Goal: Task Accomplishment & Management: Manage account settings

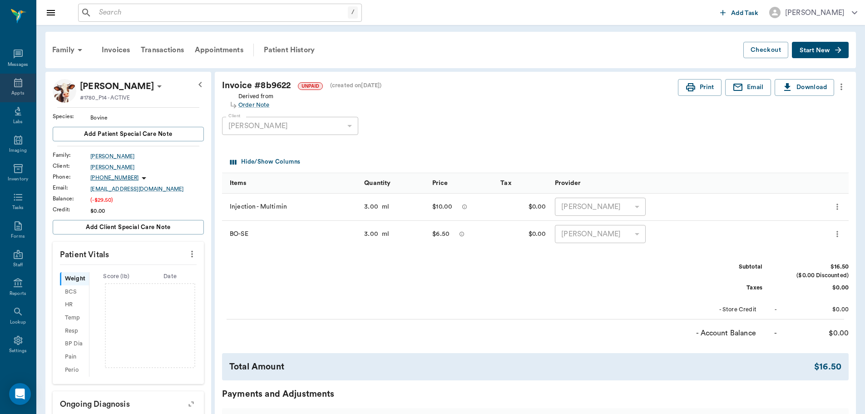
click at [14, 82] on icon at bounding box center [18, 82] width 11 height 11
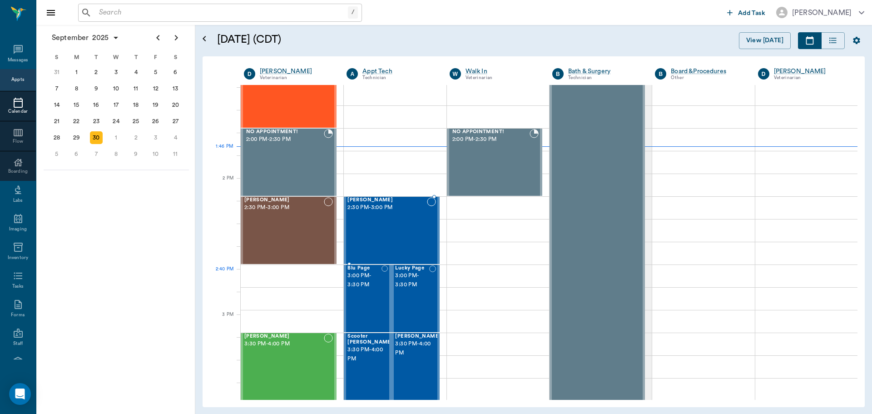
scroll to position [728, 0]
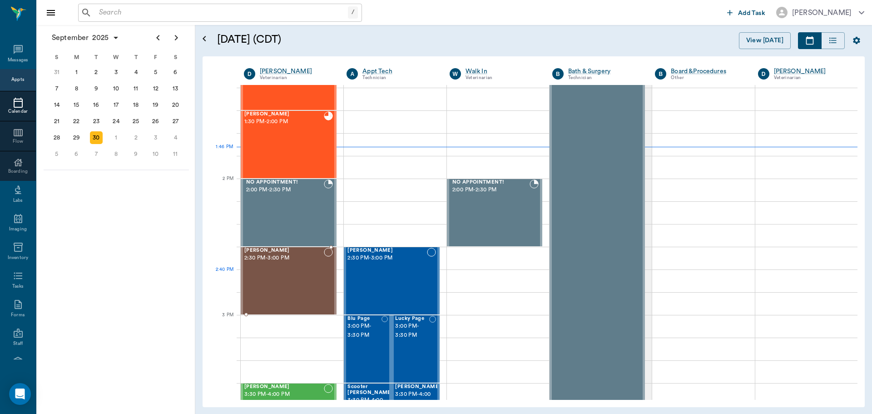
click at [274, 283] on div "Paisley Moore 2:30 PM - 3:00 PM" at bounding box center [284, 281] width 80 height 66
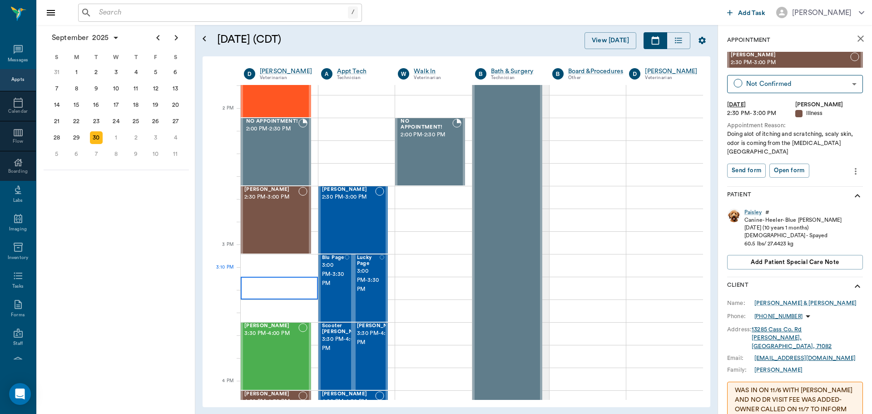
scroll to position [864, 0]
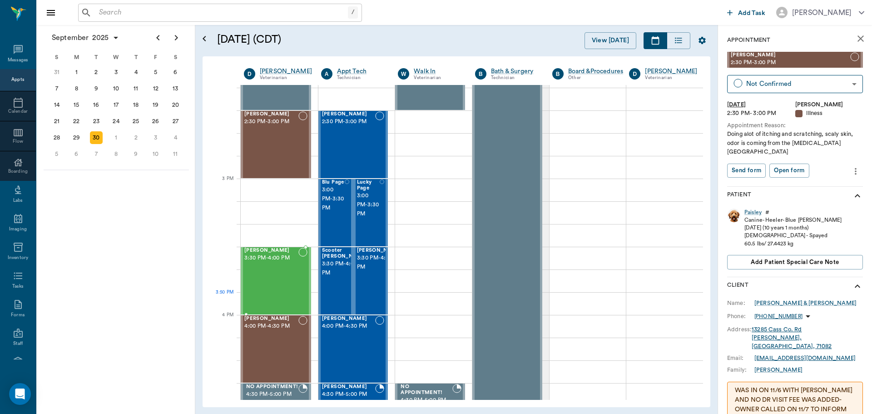
click at [278, 292] on div "[PERSON_NAME] 3:30 PM - 4:00 PM" at bounding box center [271, 281] width 54 height 66
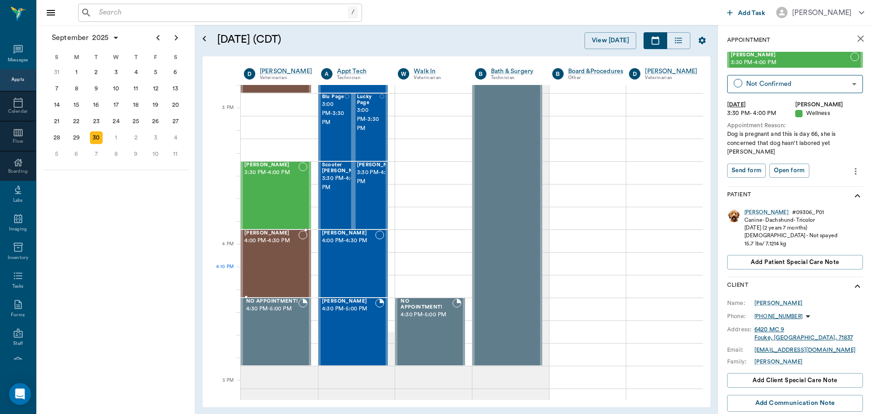
scroll to position [955, 0]
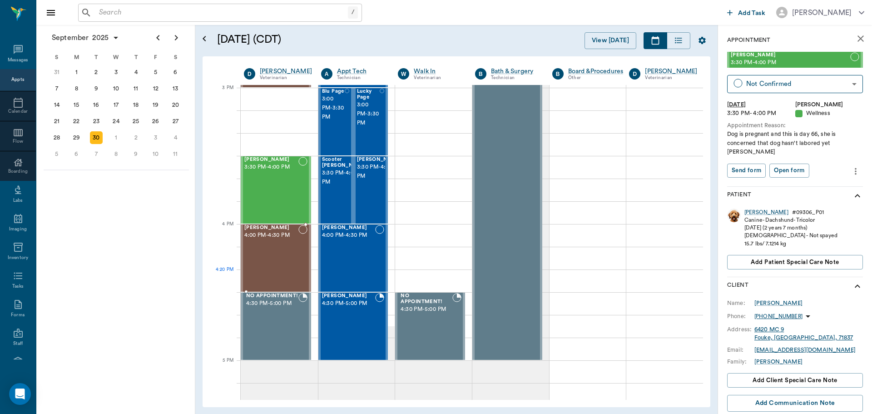
click at [281, 280] on div "CHARLIE Bower 4:00 PM - 4:30 PM" at bounding box center [271, 258] width 54 height 66
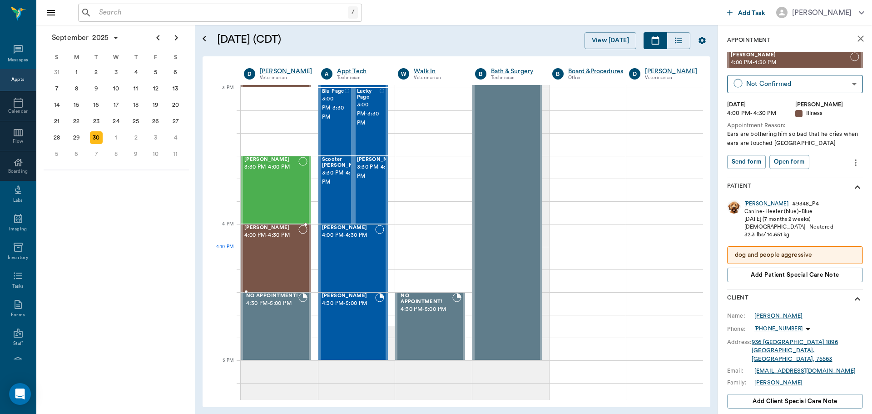
click at [282, 257] on div "CHARLIE Bower 4:00 PM - 4:30 PM" at bounding box center [271, 258] width 54 height 66
click at [275, 187] on div "[PERSON_NAME] 3:30 PM - 4:00 PM" at bounding box center [271, 190] width 54 height 66
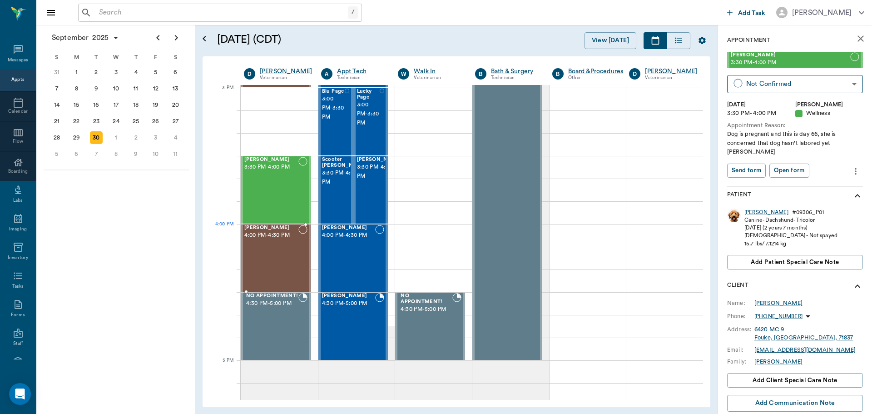
click at [281, 240] on div "CHARLIE Bower 4:00 PM - 4:30 PM" at bounding box center [271, 258] width 54 height 66
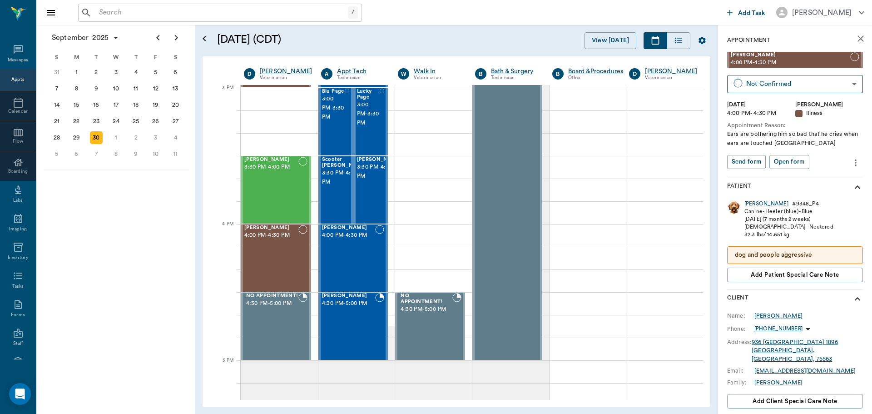
click at [851, 167] on icon "more" at bounding box center [856, 162] width 10 height 11
click at [820, 201] on li "Delete appointment" at bounding box center [810, 195] width 91 height 17
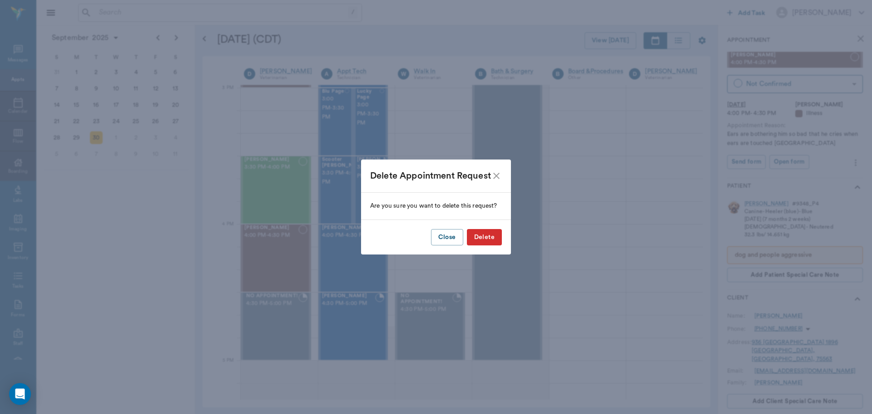
click at [492, 236] on button "Delete" at bounding box center [484, 237] width 35 height 17
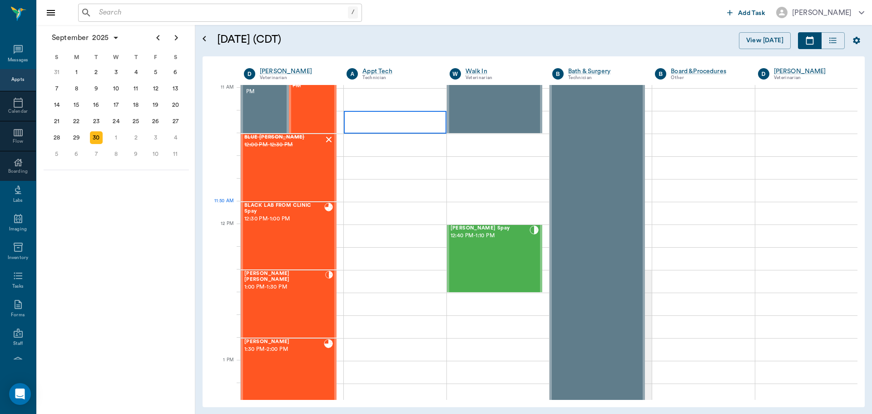
scroll to position [273, 0]
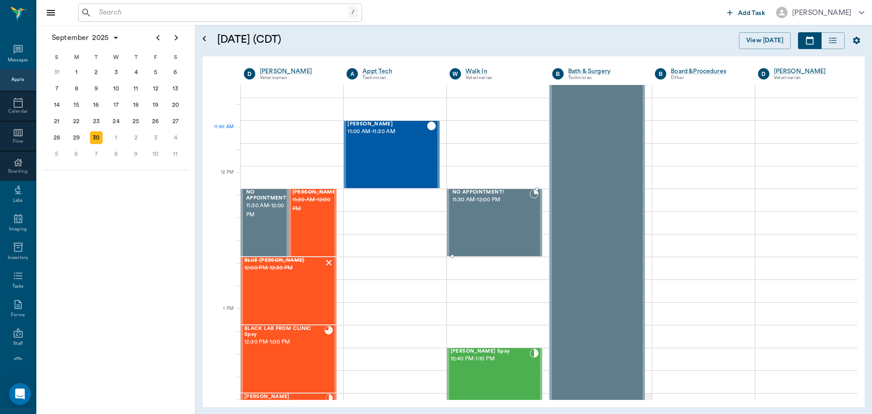
scroll to position [501, 0]
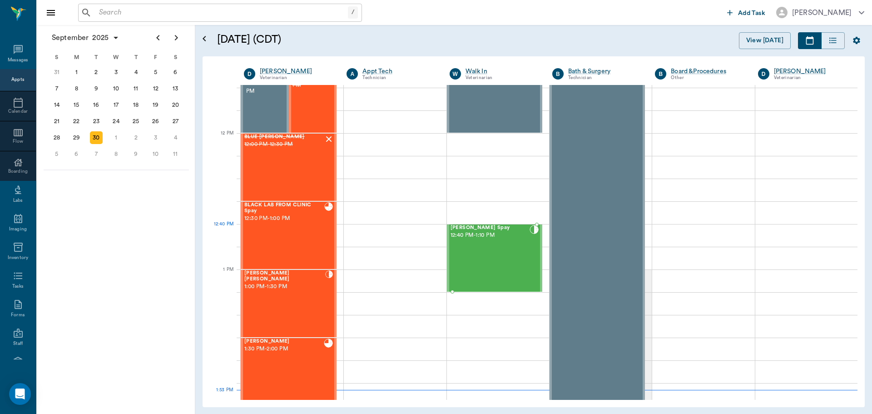
drag, startPoint x: 487, startPoint y: 240, endPoint x: 504, endPoint y: 217, distance: 29.2
click at [487, 240] on div "Delany Spay 12:40 PM - 1:10 PM" at bounding box center [490, 258] width 79 height 66
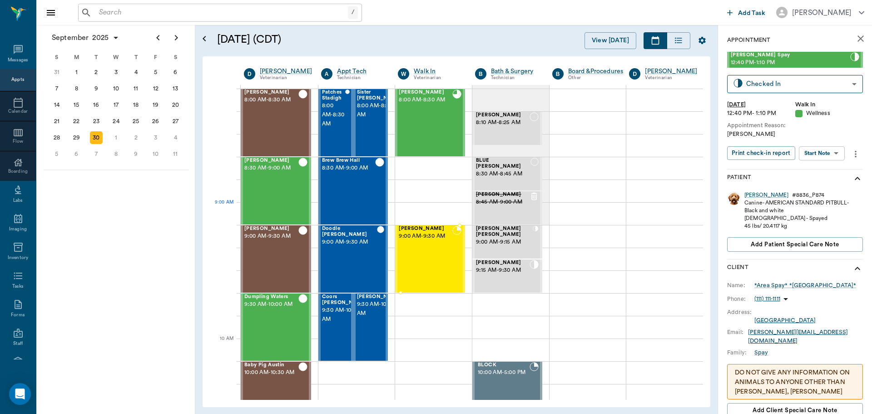
scroll to position [45, 0]
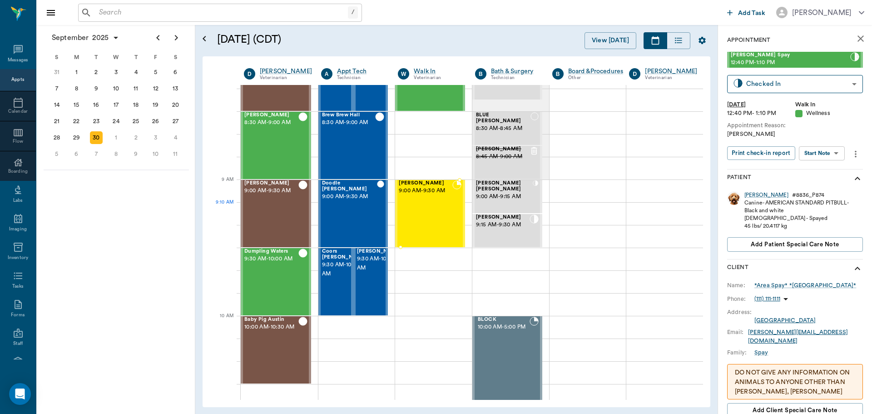
click at [410, 212] on div "Magnus Kubin 9:00 AM - 9:30 AM" at bounding box center [426, 213] width 54 height 66
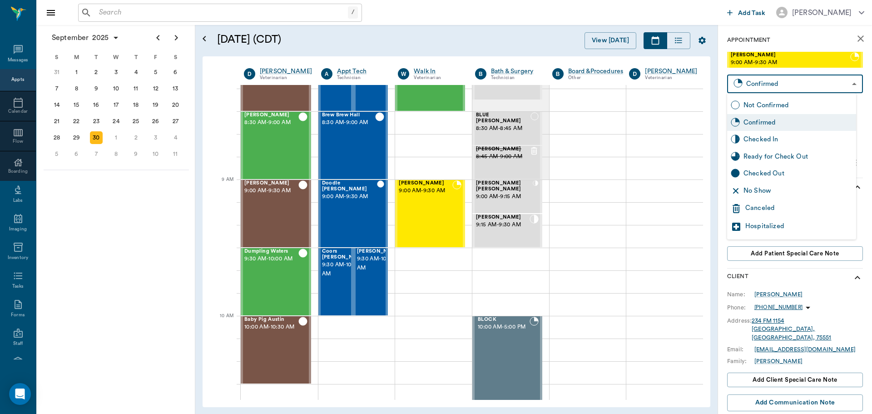
click at [801, 88] on body "/ ​ Add Task Dr. Bert Ellsworth Nectar Messages Appts Calendar Flow Boarding La…" at bounding box center [436, 207] width 872 height 414
click at [808, 188] on div "No Show" at bounding box center [798, 191] width 109 height 10
type input "NO_SHOW"
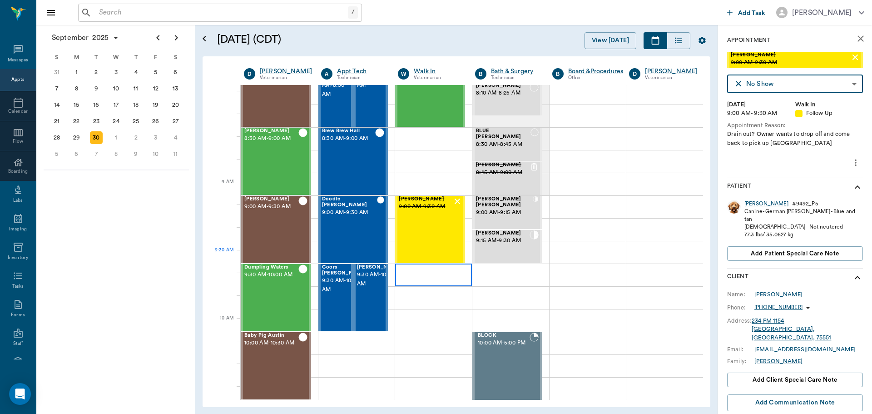
scroll to position [45, 0]
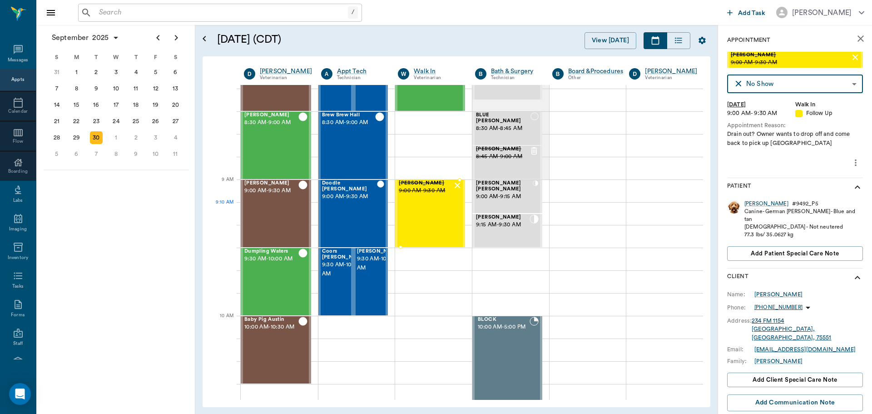
click at [421, 222] on div "Magnus Kubin 9:00 AM - 9:30 AM" at bounding box center [426, 213] width 54 height 66
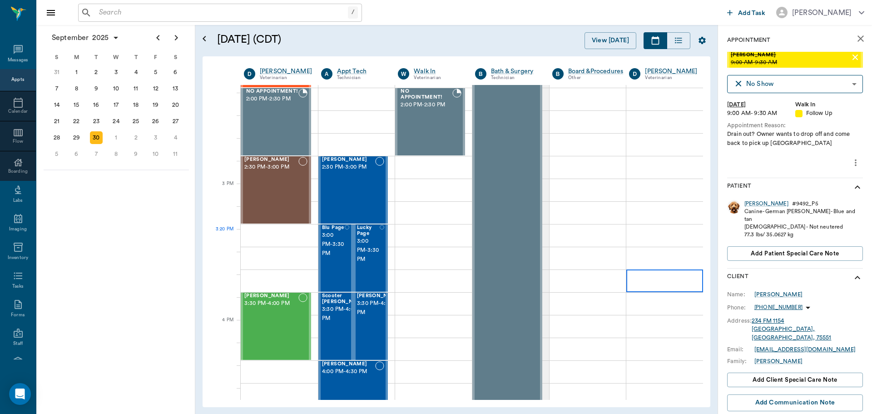
scroll to position [863, 0]
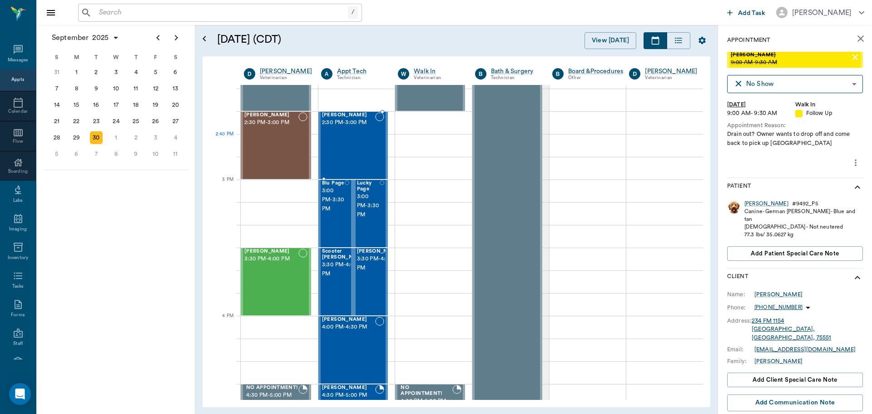
click at [338, 139] on div "Max Casey 2:30 PM - 3:00 PM" at bounding box center [349, 145] width 54 height 66
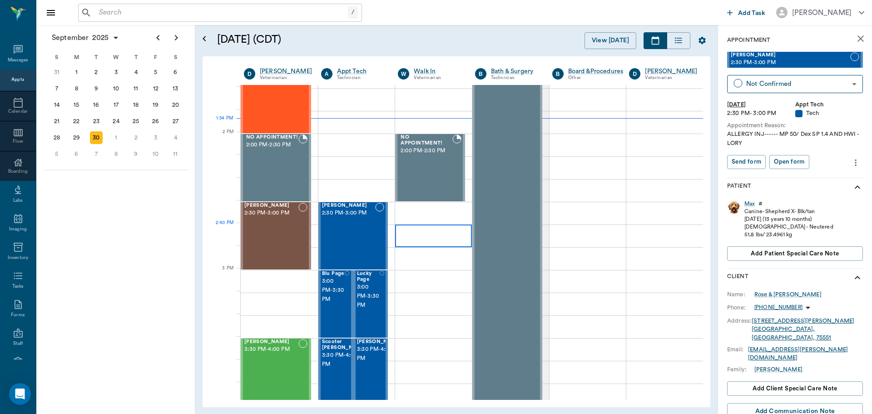
scroll to position [772, 0]
click at [279, 241] on div "Paisley Moore 2:30 PM - 3:00 PM" at bounding box center [271, 236] width 54 height 66
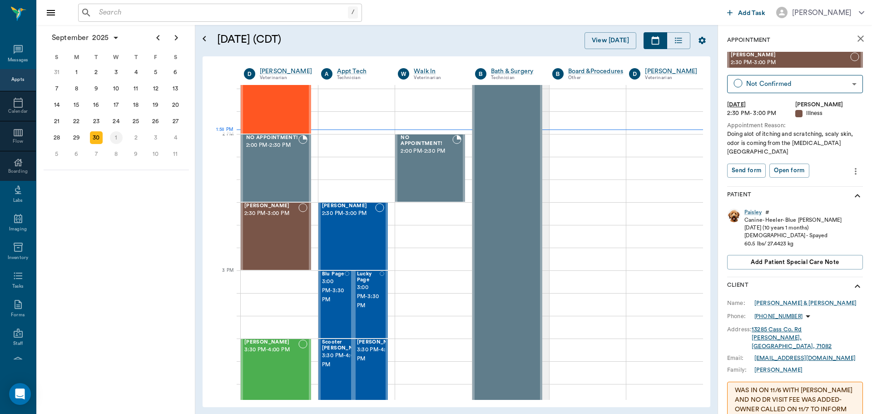
click at [117, 138] on div "1" at bounding box center [116, 137] width 13 height 13
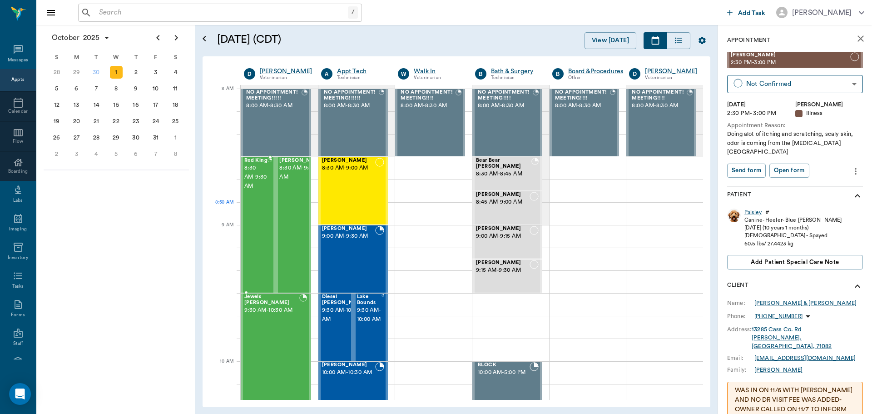
click at [263, 207] on div "Red King 8:30 AM - 9:30 AM" at bounding box center [255, 225] width 23 height 134
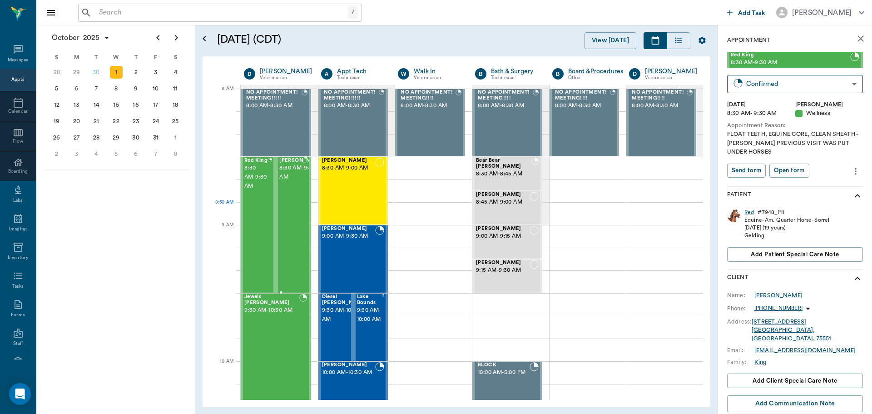
click at [287, 208] on div "Smokey King 8:30 AM - 9:30 AM" at bounding box center [301, 225] width 45 height 134
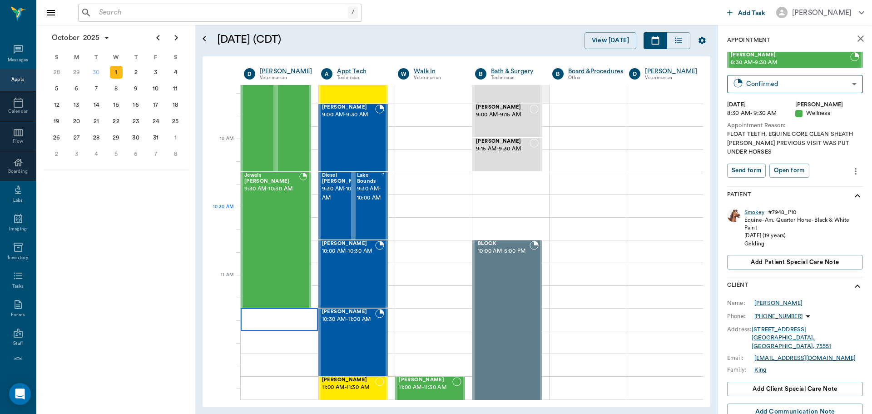
scroll to position [227, 0]
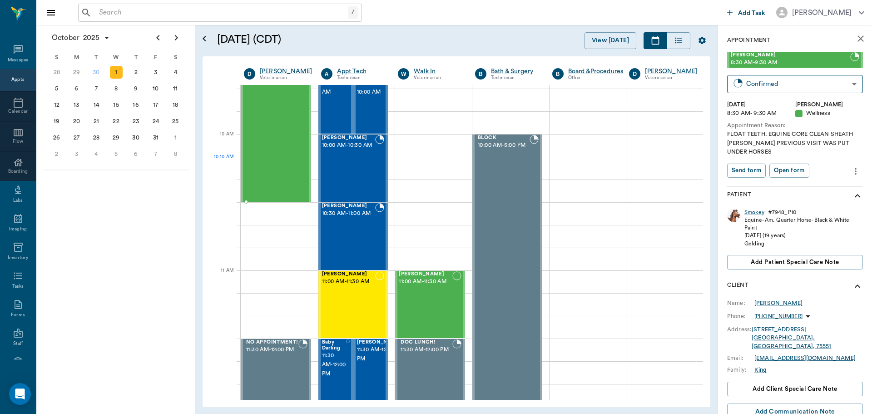
click at [274, 159] on div "Jewels Hines 9:30 AM - 10:30 AM" at bounding box center [271, 134] width 55 height 134
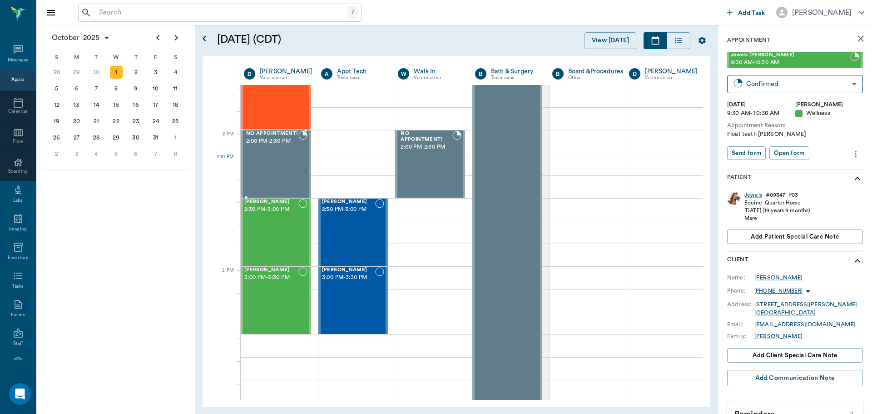
scroll to position [772, 0]
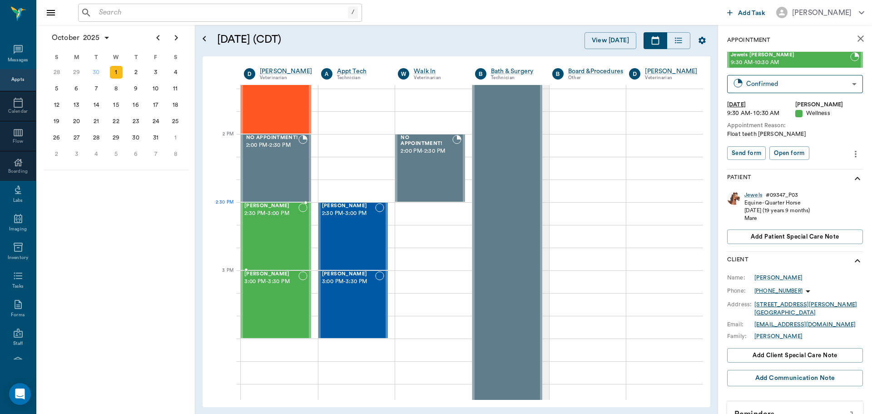
click at [277, 222] on div "Della Morgan 2:30 PM - 3:00 PM" at bounding box center [271, 236] width 54 height 66
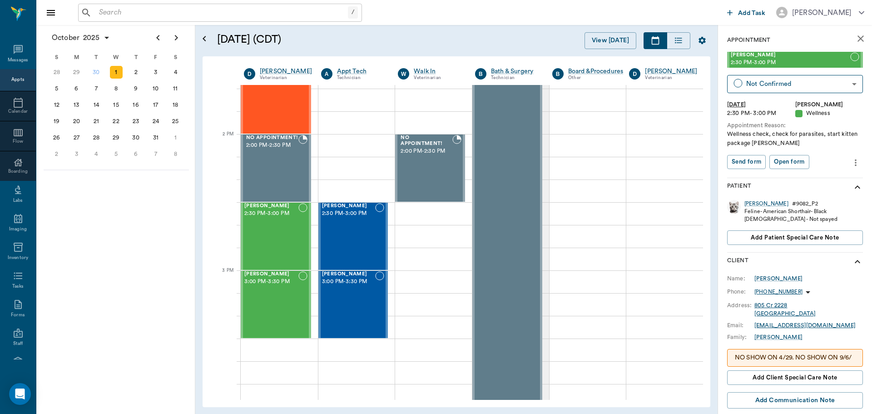
click at [851, 166] on icon "more" at bounding box center [856, 162] width 10 height 11
click at [803, 177] on span "Edit appointment" at bounding box center [811, 179] width 76 height 10
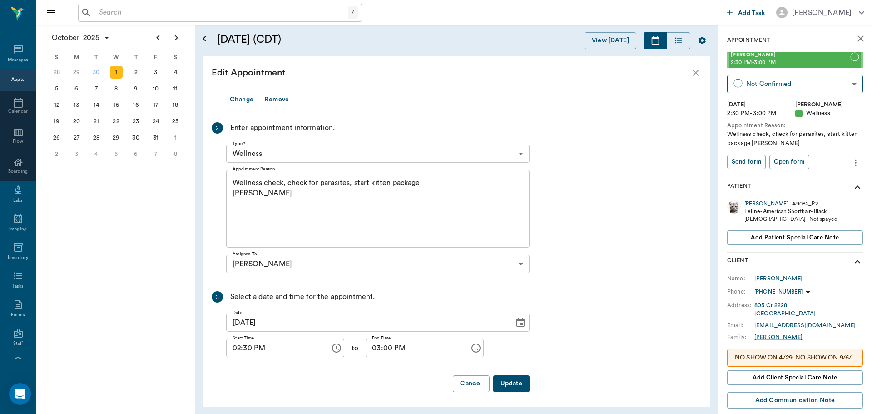
scroll to position [108, 0]
click at [472, 386] on button "Cancel" at bounding box center [471, 382] width 36 height 17
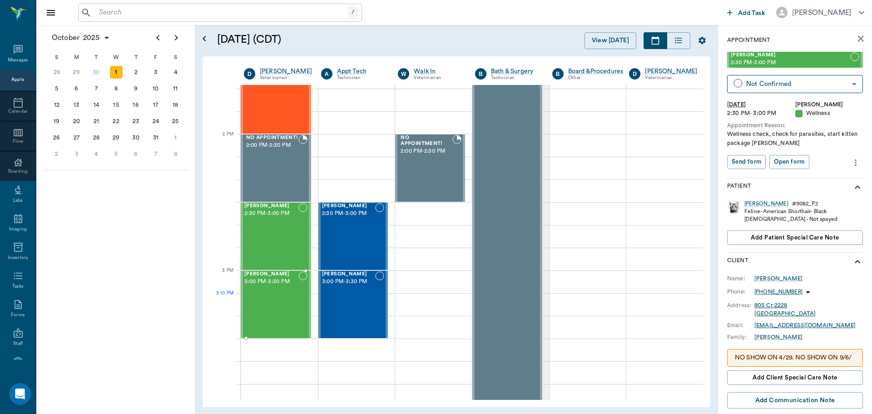
click at [272, 300] on div "Missy Decker 3:00 PM - 3:30 PM" at bounding box center [271, 304] width 54 height 66
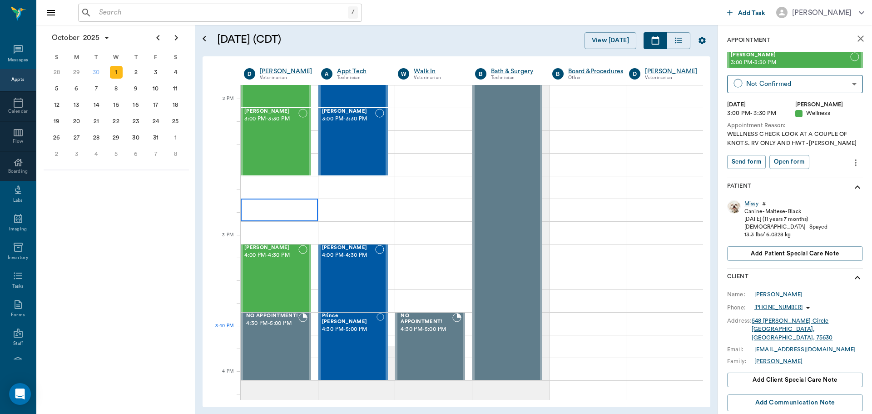
scroll to position [999, 0]
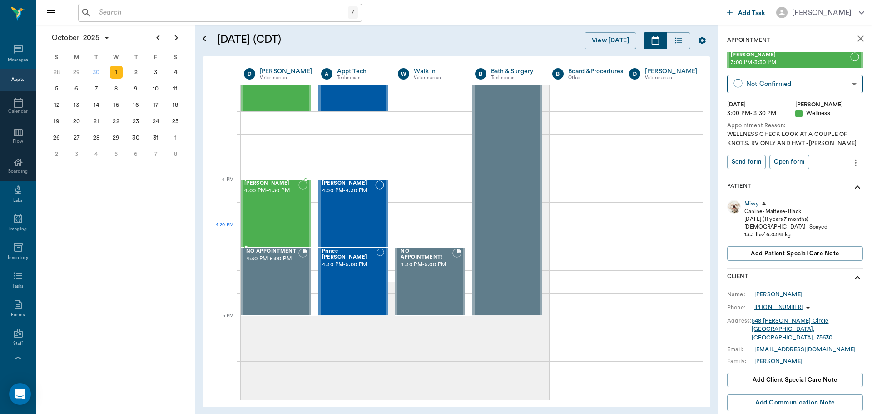
click at [274, 234] on div "Joe Brister 4:00 PM - 4:30 PM" at bounding box center [271, 213] width 54 height 66
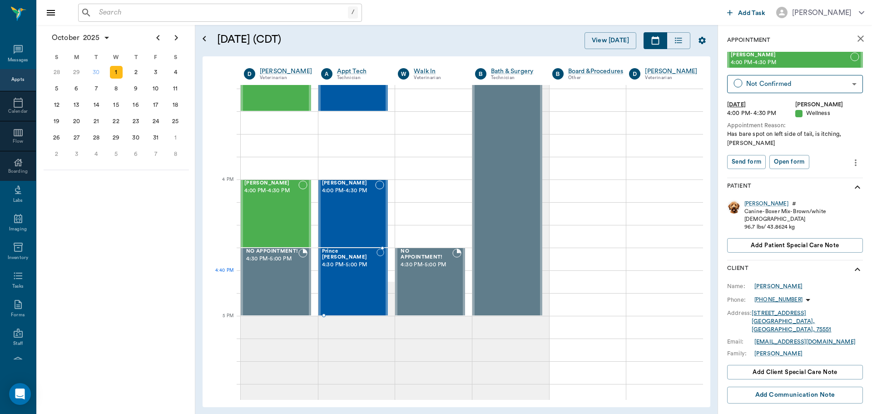
click at [353, 280] on div "Prince Crawford 4:30 PM - 5:00 PM" at bounding box center [349, 282] width 55 height 66
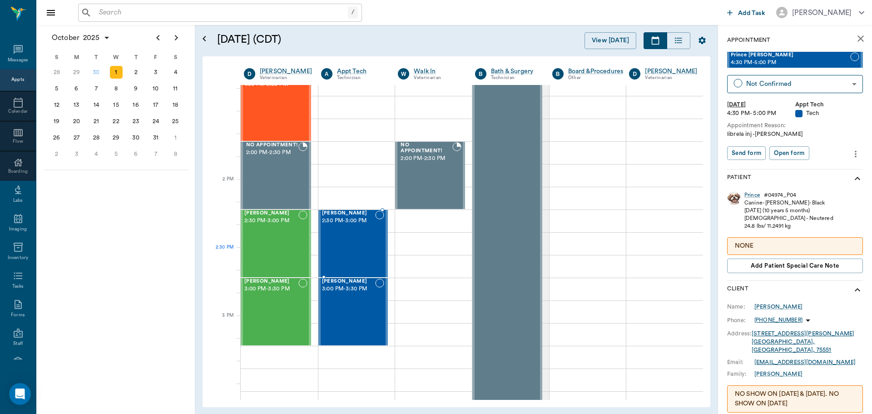
scroll to position [818, 0]
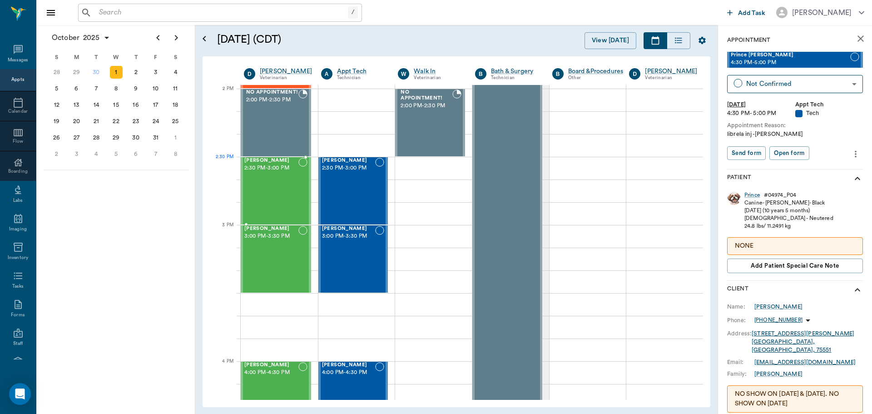
click at [272, 179] on div "Della Morgan 2:30 PM - 3:00 PM" at bounding box center [271, 191] width 54 height 66
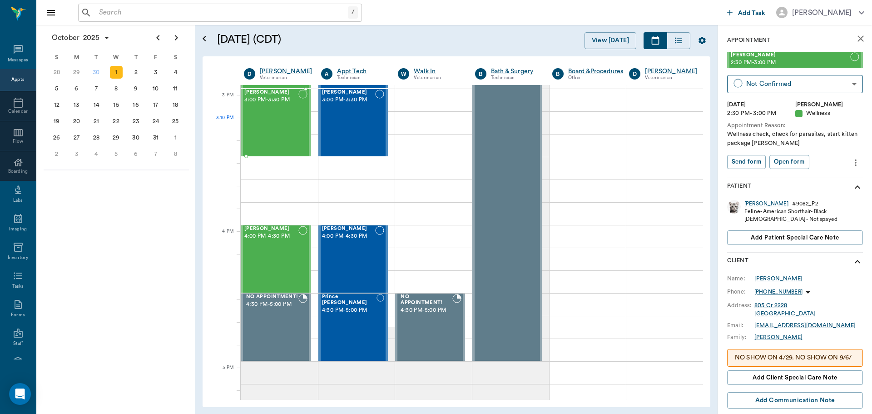
scroll to position [863, 0]
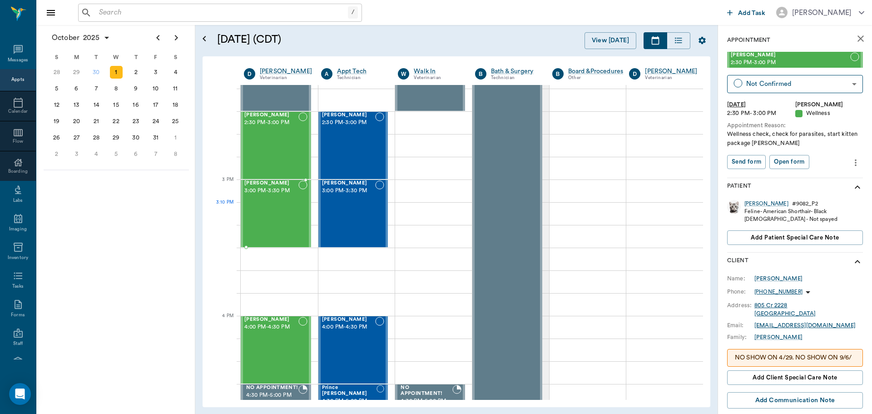
click at [271, 209] on div "Missy Decker 3:00 PM - 3:30 PM" at bounding box center [271, 213] width 54 height 66
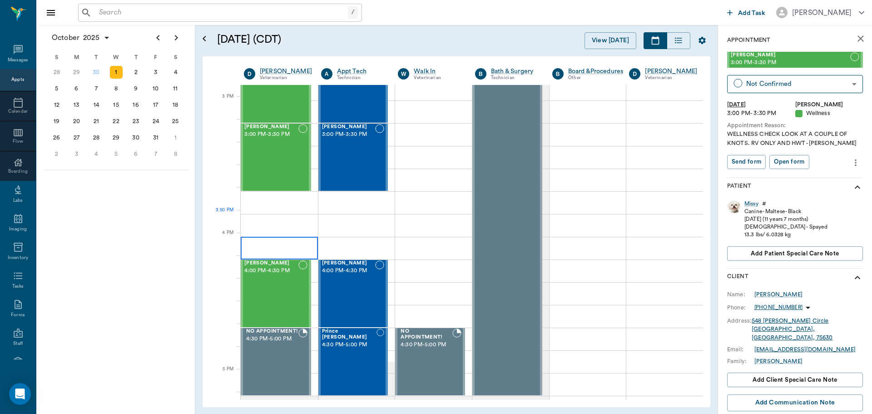
scroll to position [954, 0]
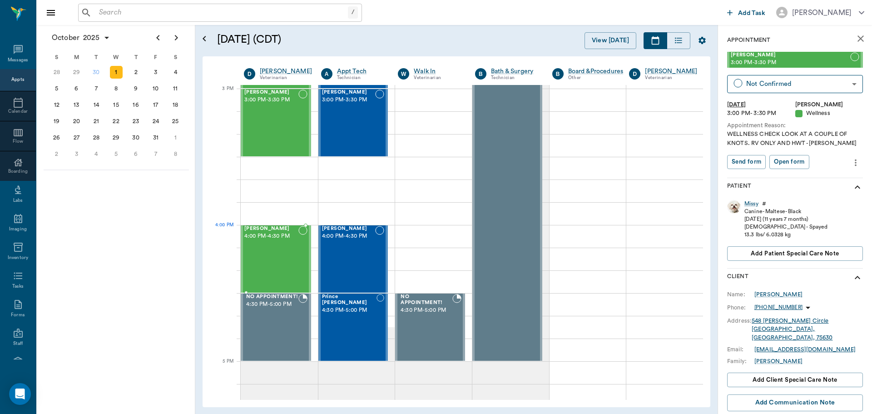
click at [266, 243] on div "Joe Brister 4:00 PM - 4:30 PM" at bounding box center [271, 259] width 54 height 66
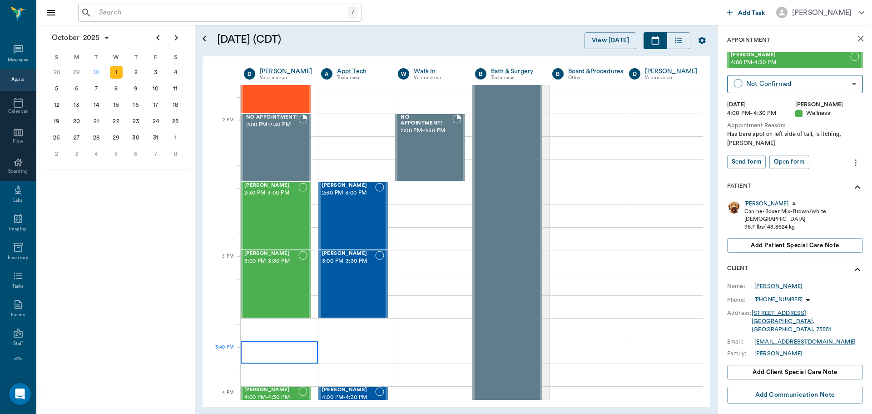
scroll to position [772, 0]
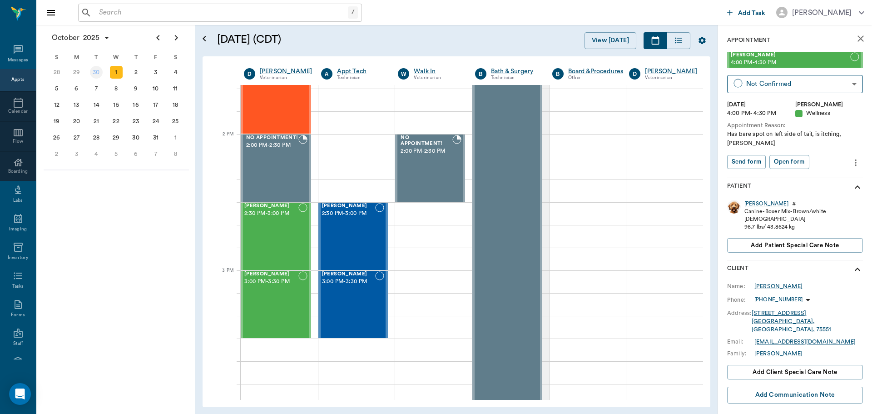
click at [94, 70] on div "30" at bounding box center [96, 72] width 13 height 13
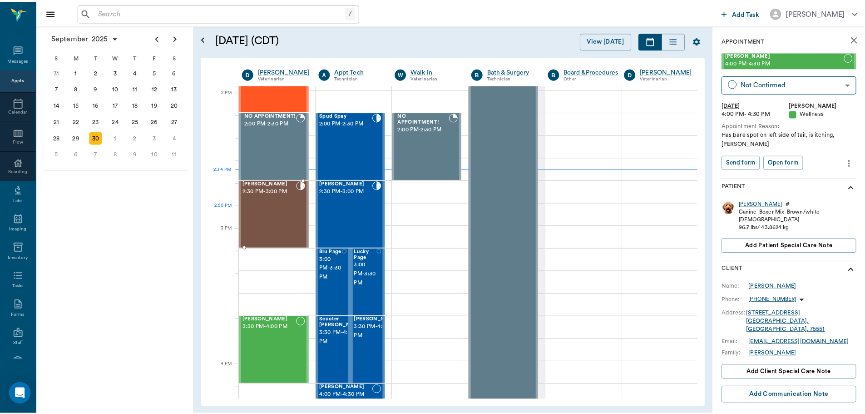
scroll to position [815, 0]
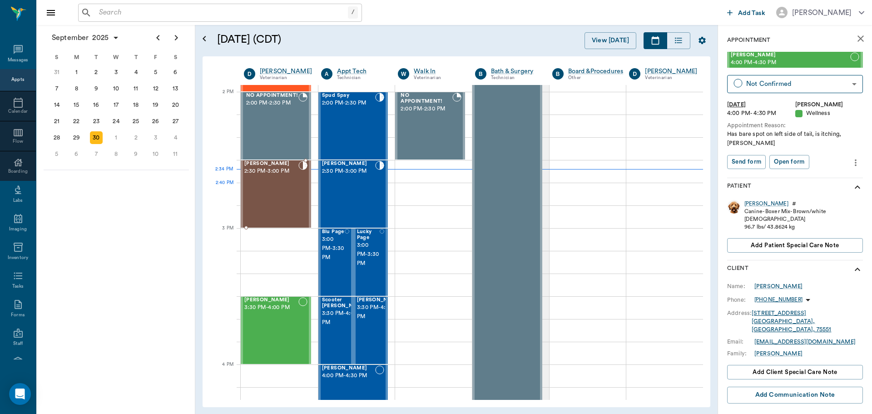
click at [270, 188] on div "Paisley Moore 2:30 PM - 3:00 PM" at bounding box center [271, 194] width 54 height 66
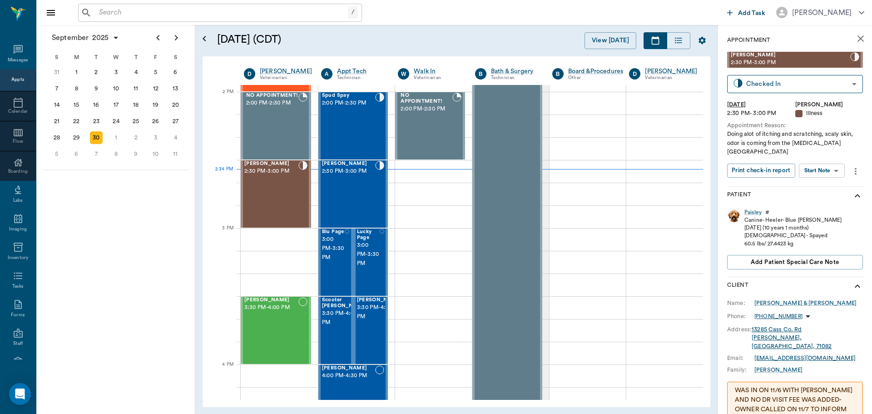
click at [749, 205] on div "Paisley # Canine - Heeler - Blue Merle 09/01/2015 (10 years 1 months) Female - …" at bounding box center [795, 241] width 136 height 72
click at [753, 209] on div "Paisley" at bounding box center [753, 213] width 17 height 8
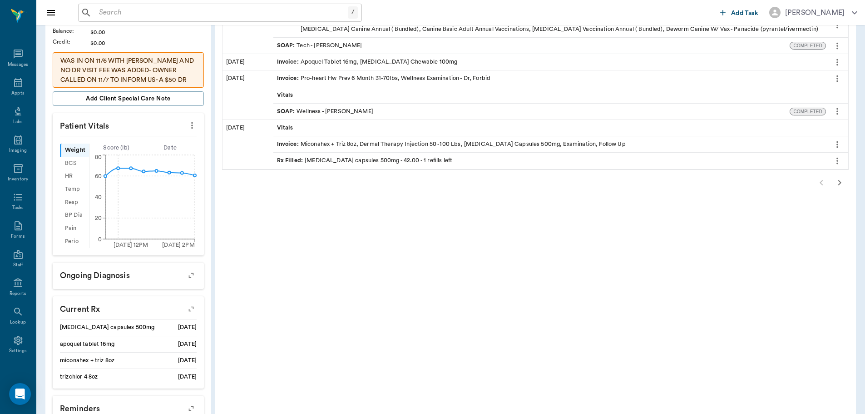
scroll to position [227, 0]
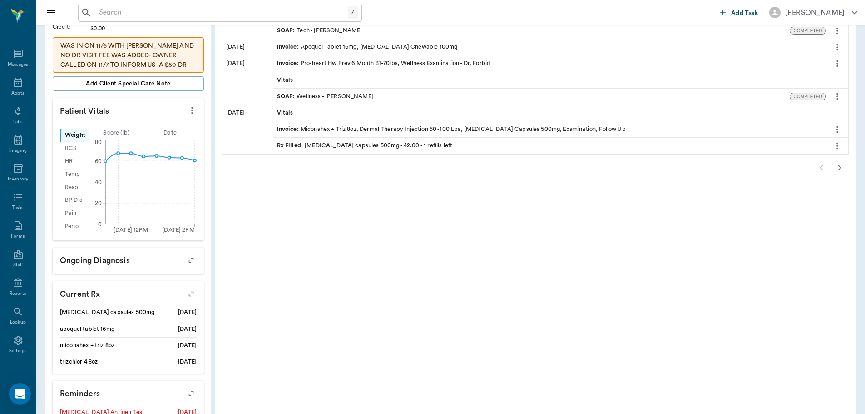
click at [842, 168] on icon "button" at bounding box center [840, 167] width 11 height 11
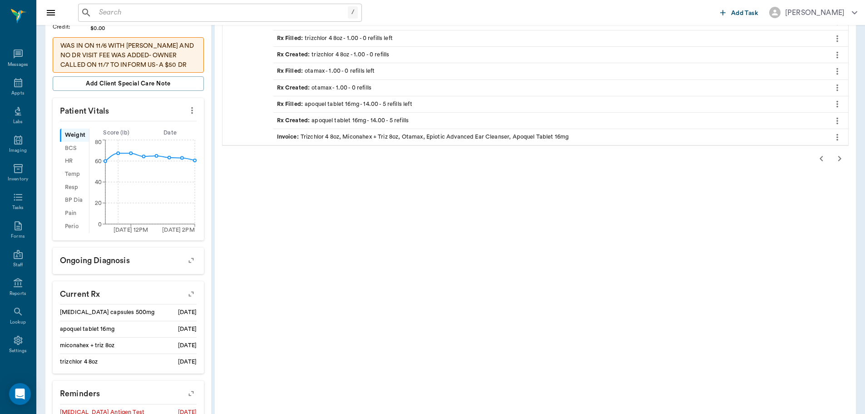
click at [848, 154] on button "button" at bounding box center [840, 158] width 18 height 18
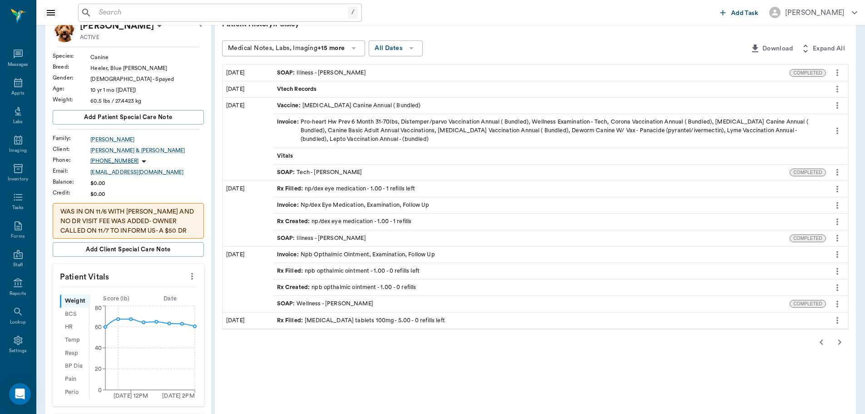
scroll to position [45, 0]
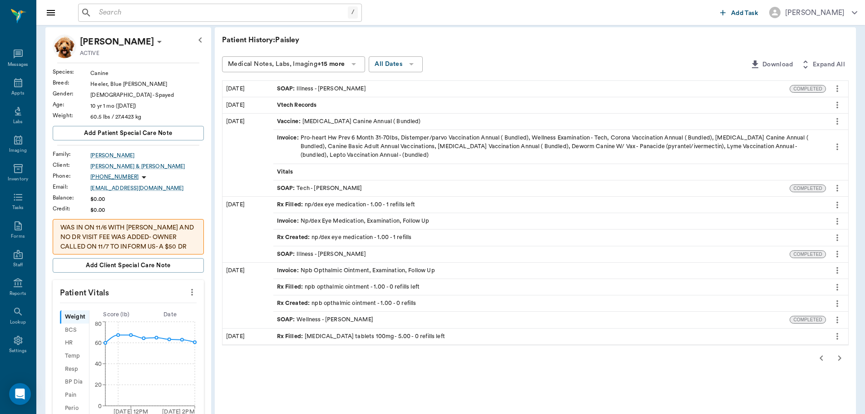
click at [355, 89] on div "SOAP : Illness - Dr. Kindall Jones" at bounding box center [321, 88] width 89 height 9
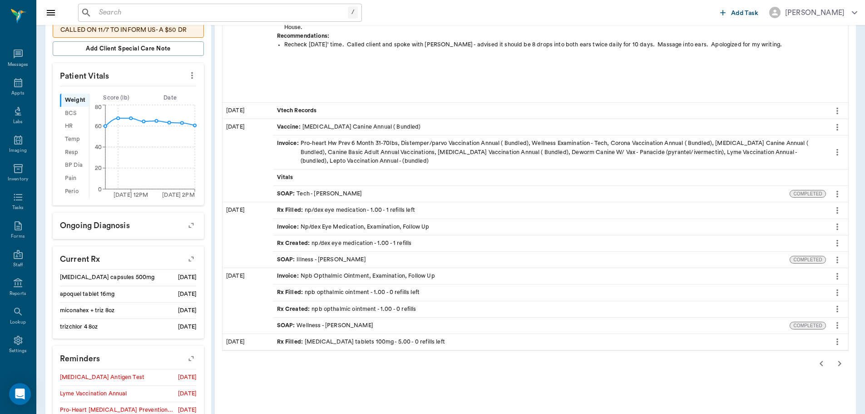
scroll to position [318, 0]
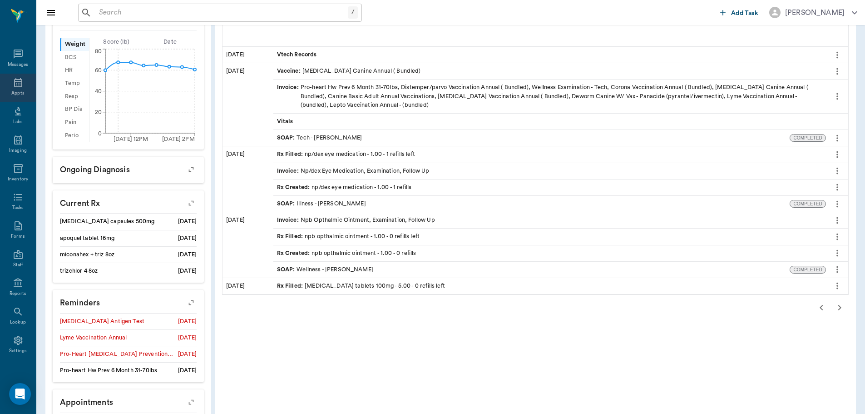
click at [15, 79] on icon at bounding box center [18, 82] width 11 height 11
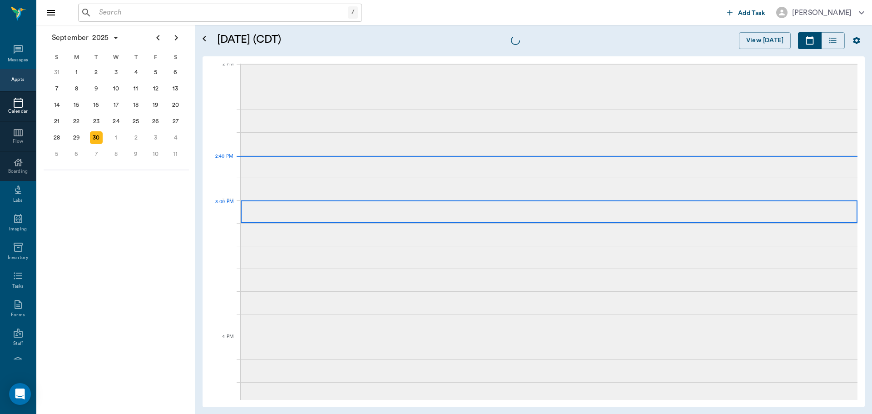
scroll to position [820, 0]
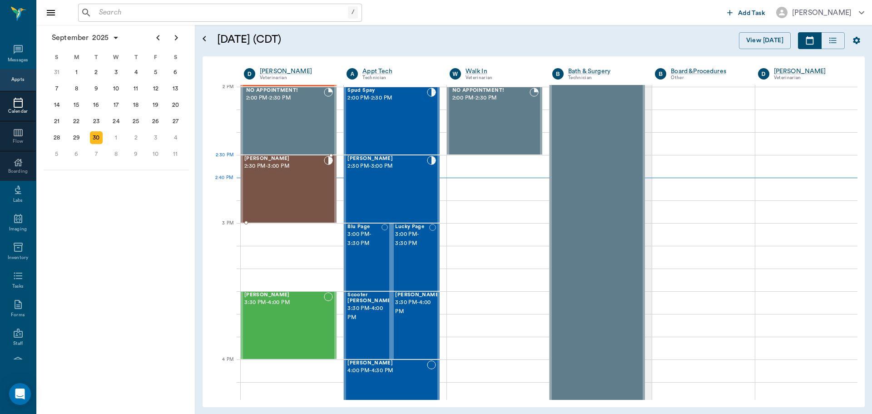
click at [310, 177] on div "Paisley Moore 2:30 PM - 3:00 PM" at bounding box center [284, 189] width 80 height 66
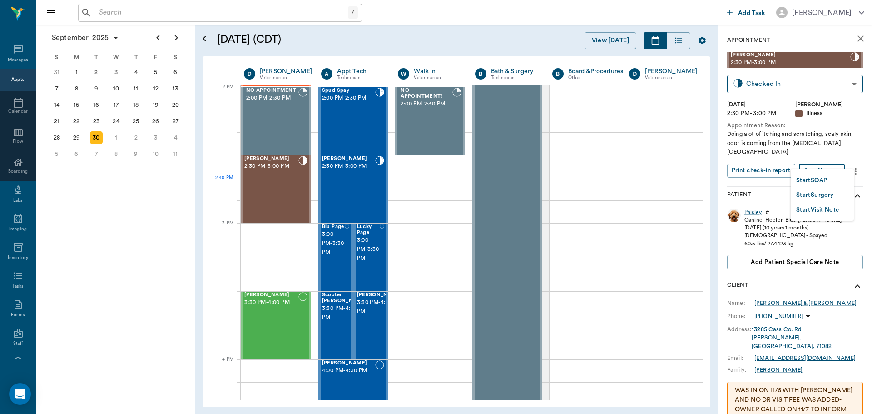
click at [833, 162] on body "/ ​ Add Task Dr. Bert Ellsworth Nectar Messages Appts Calendar Flow Boarding La…" at bounding box center [436, 207] width 872 height 414
click at [830, 176] on li "Start SOAP" at bounding box center [822, 180] width 63 height 15
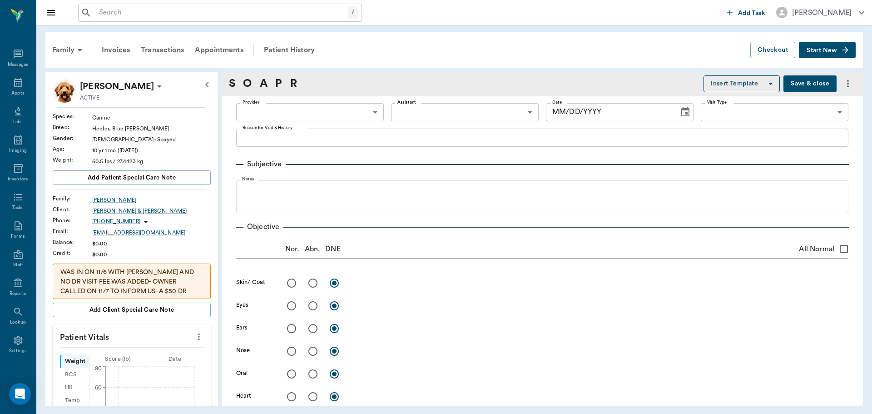
type input "63ec2f075fda476ae8351a4d"
type input "65d2be4f46e3a538d89b8c15"
type textarea "Doing alot of itching and scratching, scaly skin, odor is coming from the dry s…"
type input "[DATE]"
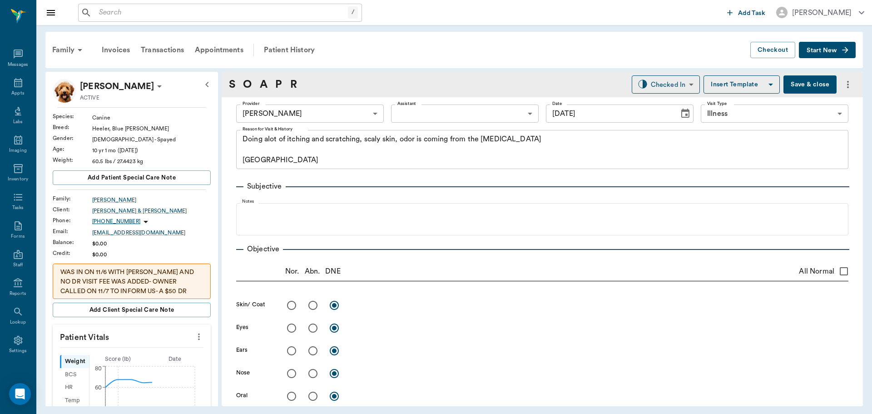
click at [477, 111] on body "/ ​ Add Task Dr. Bert Ellsworth Nectar Messages Appts Labs Imaging Inventory Ta…" at bounding box center [436, 207] width 872 height 414
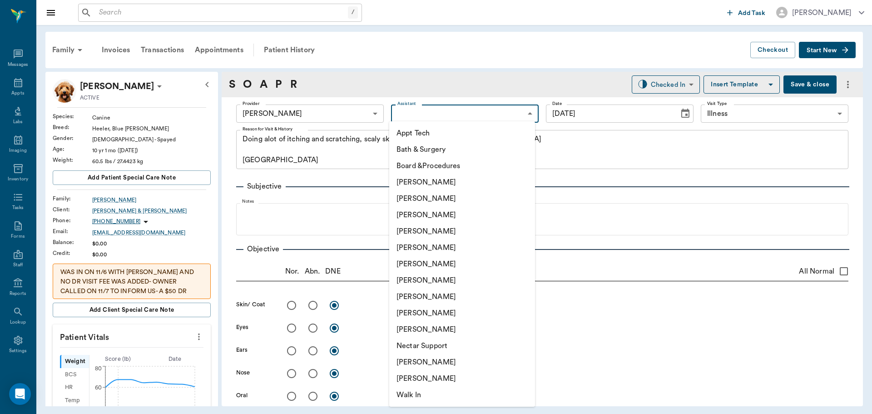
click at [447, 212] on li "[PERSON_NAME]" at bounding box center [462, 215] width 146 height 16
type input "642ef10e332a41444de2bad1"
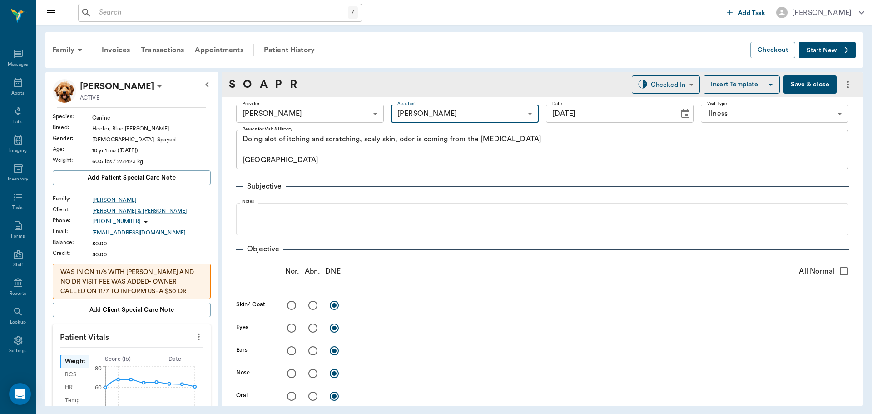
click at [195, 340] on icon "more" at bounding box center [199, 336] width 10 height 11
click at [158, 353] on span "Enter Vitals" at bounding box center [154, 353] width 76 height 10
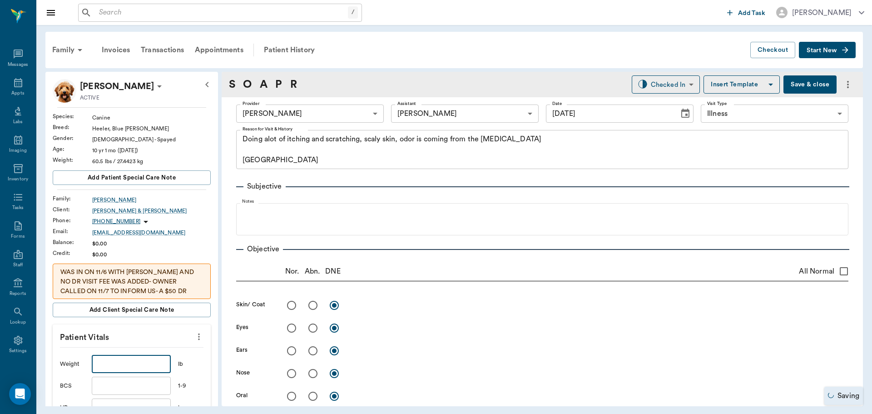
click at [126, 369] on input "text" at bounding box center [131, 364] width 79 height 18
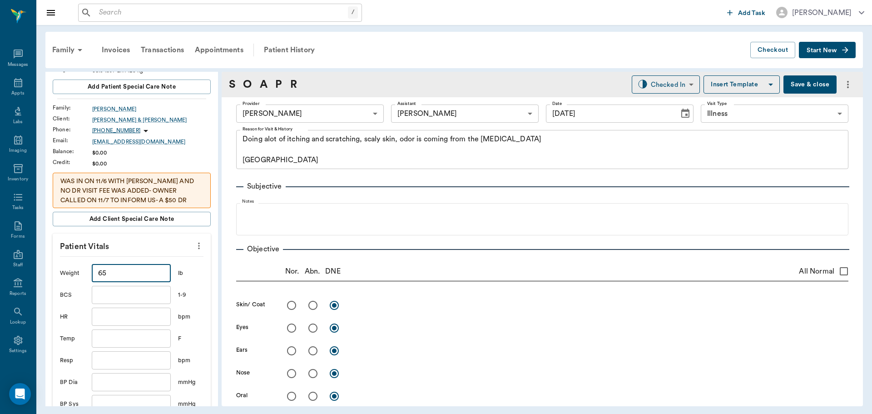
type input "65"
click at [143, 339] on input "text" at bounding box center [131, 338] width 79 height 18
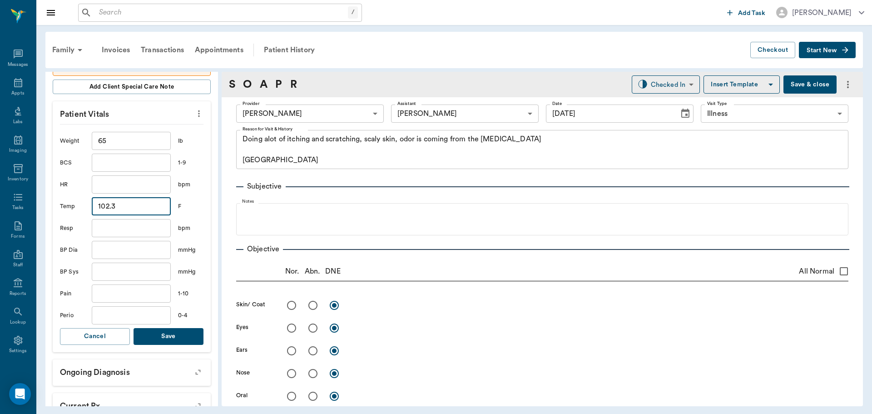
scroll to position [227, 0]
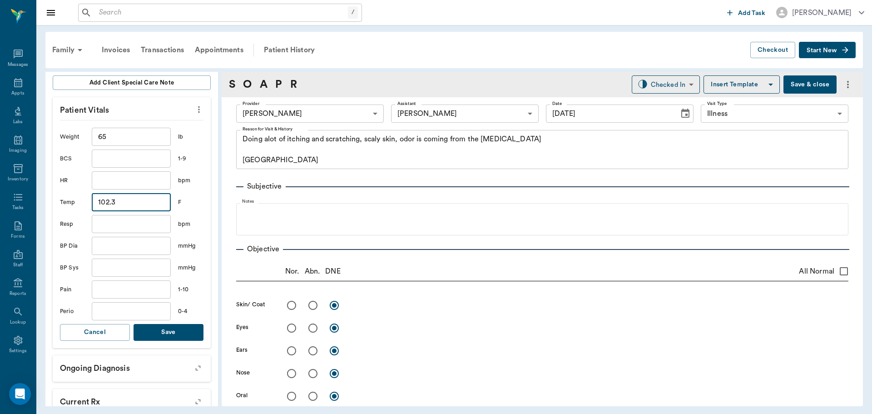
type input "102.3"
click at [184, 330] on button "Save" at bounding box center [169, 332] width 70 height 17
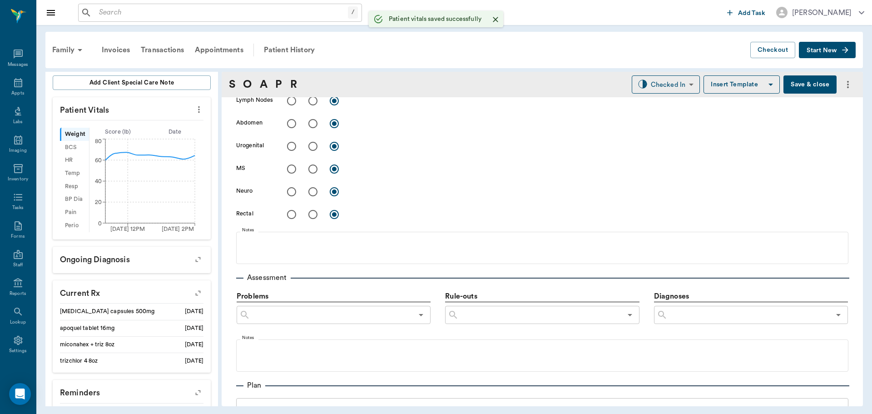
scroll to position [562, 0]
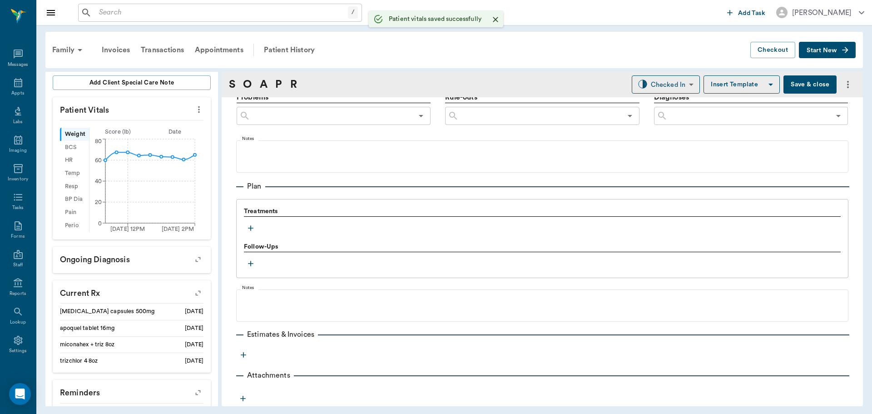
click at [251, 225] on icon "button" at bounding box center [250, 228] width 9 height 9
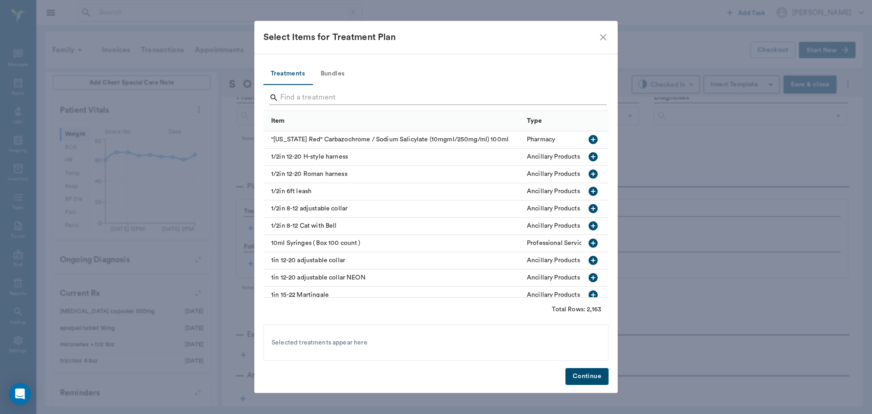
click at [357, 100] on input "Search" at bounding box center [436, 97] width 313 height 15
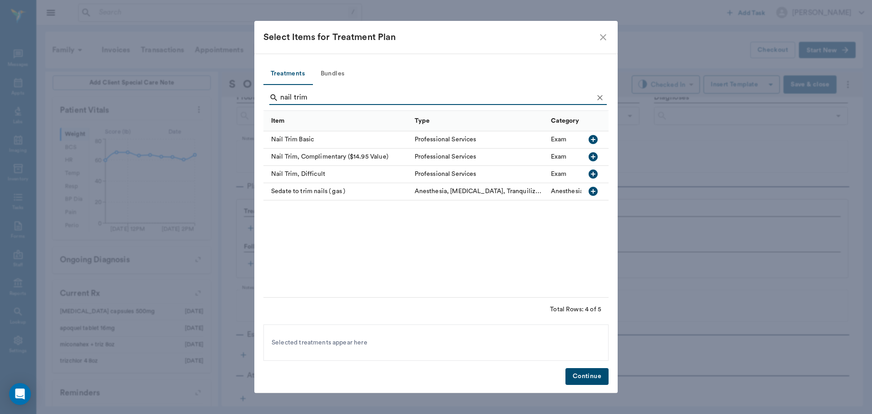
type input "nail trim"
click at [596, 140] on icon "button" at bounding box center [593, 139] width 9 height 9
click at [594, 376] on button "Continue" at bounding box center [587, 376] width 43 height 17
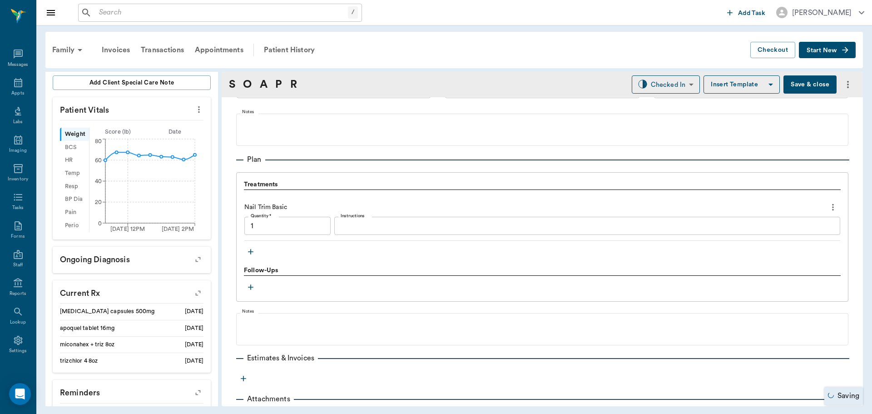
type input "1.00"
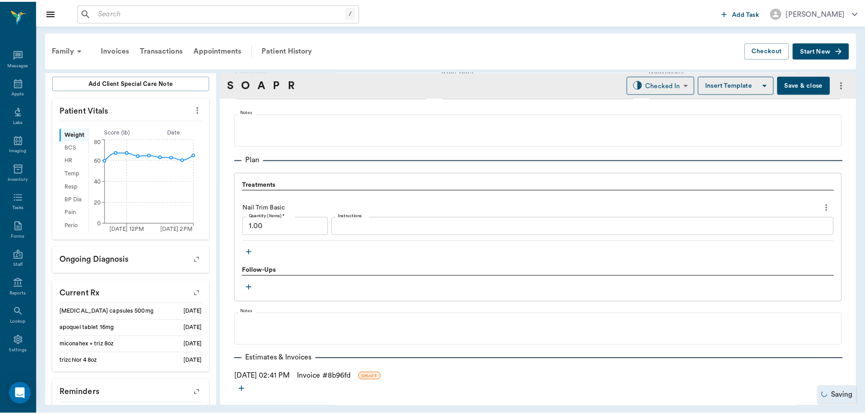
scroll to position [613, 0]
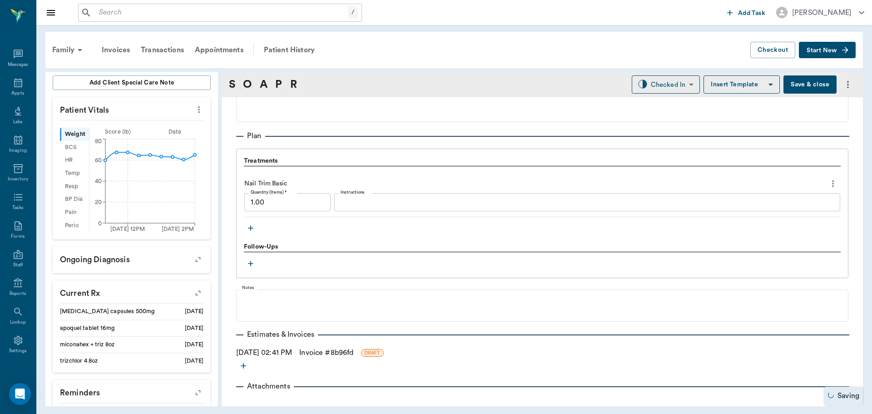
click at [343, 348] on link "Invoice # 8b96fd" at bounding box center [326, 352] width 54 height 11
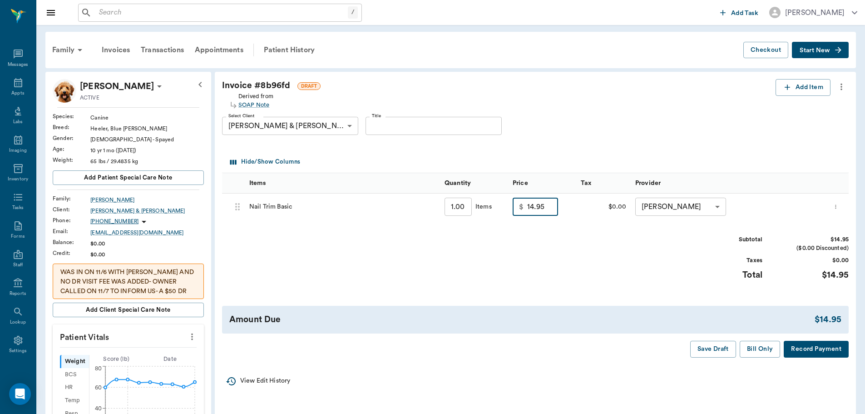
click at [540, 206] on input "14.95" at bounding box center [542, 207] width 31 height 18
type input "10.00"
click at [573, 268] on div "Subtotal $10.00 ($0.00 Discounted) Taxes $0.00 Total $10.00" at bounding box center [535, 263] width 627 height 56
click at [287, 50] on div "Patient History" at bounding box center [289, 50] width 62 height 22
click at [714, 353] on button "Save Draft" at bounding box center [714, 349] width 46 height 17
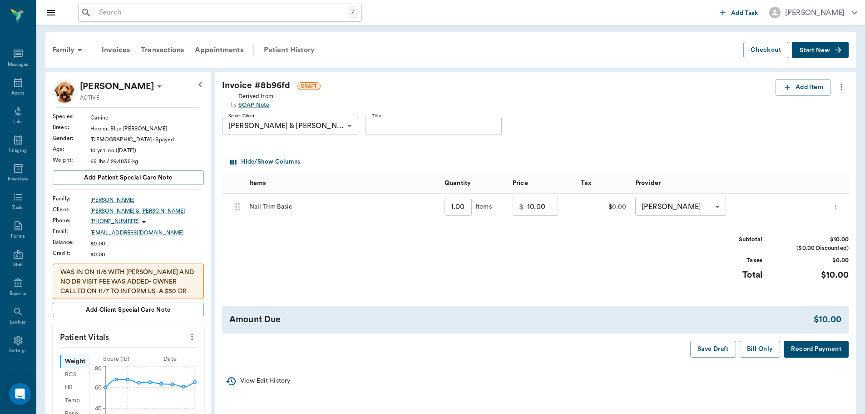
click at [299, 51] on div "Patient History" at bounding box center [289, 50] width 62 height 22
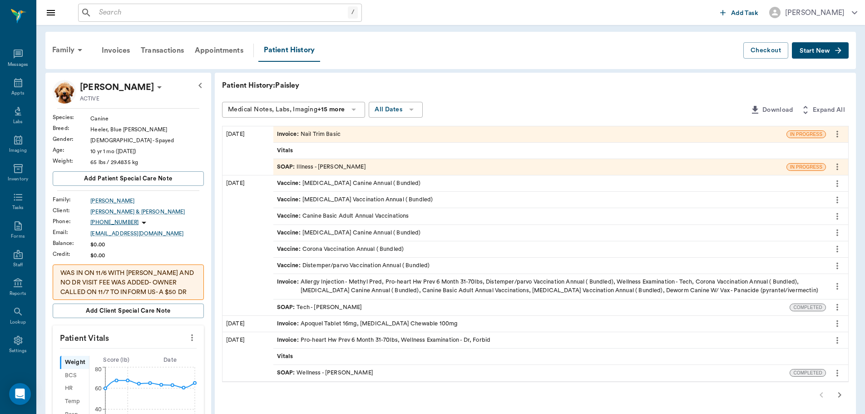
click at [338, 168] on div "SOAP : Illness - Dr. Bert Ellsworth" at bounding box center [321, 167] width 89 height 9
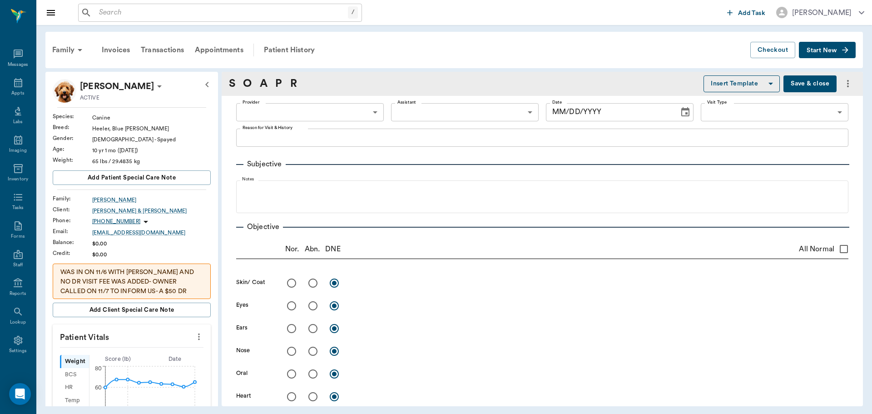
type input "63ec2f075fda476ae8351a4d"
type input "642ef10e332a41444de2bad1"
type input "65d2be4f46e3a538d89b8c15"
type textarea "Doing alot of itching and scratching, scaly skin, odor is coming from the dry s…"
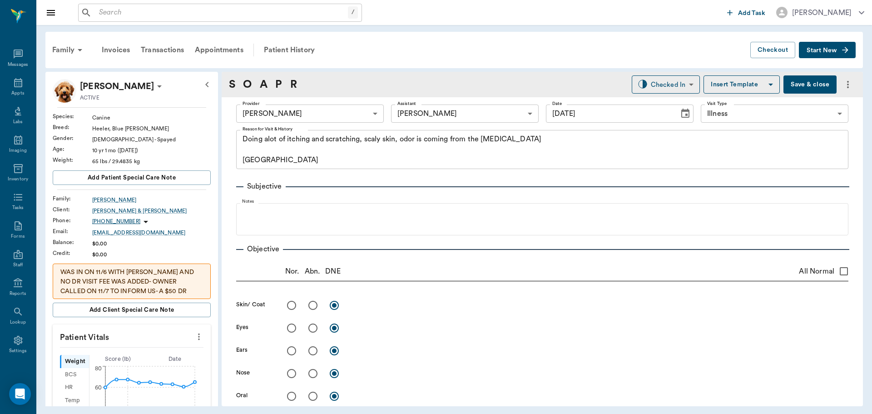
type input "[DATE]"
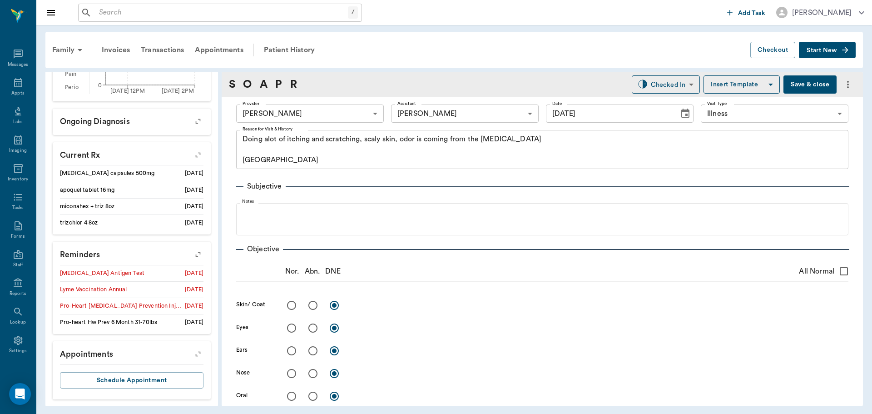
scroll to position [366, 0]
click at [193, 254] on icon "button" at bounding box center [198, 254] width 13 height 13
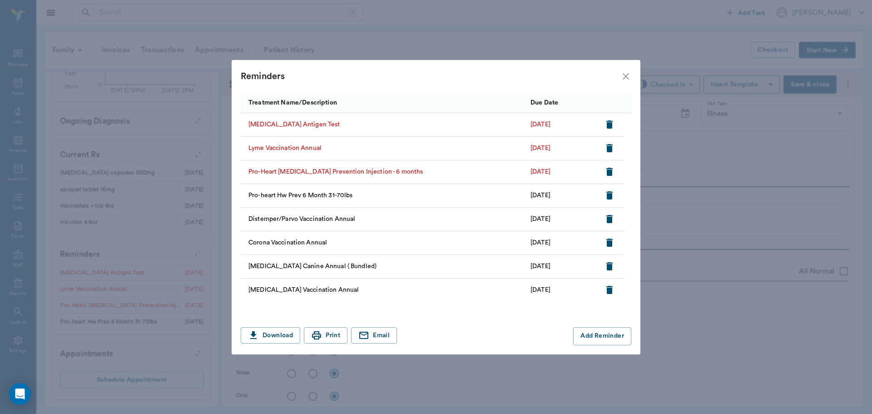
click at [614, 169] on icon "button" at bounding box center [609, 171] width 11 height 11
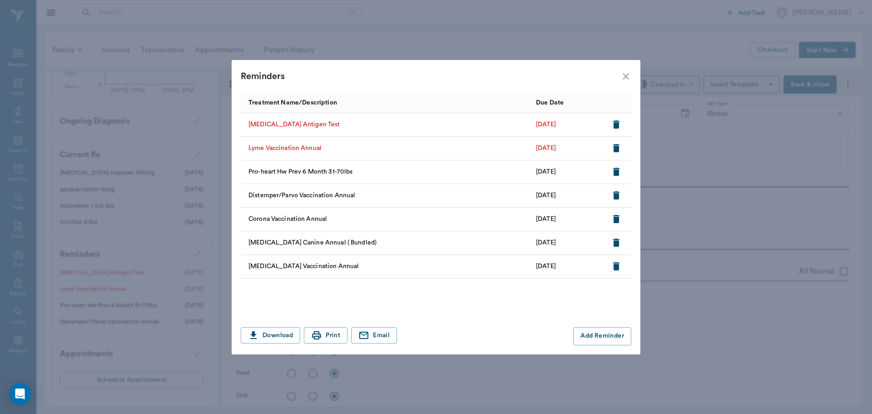
click at [619, 149] on icon "button" at bounding box center [616, 148] width 6 height 8
click at [626, 76] on icon "close" at bounding box center [626, 76] width 6 height 6
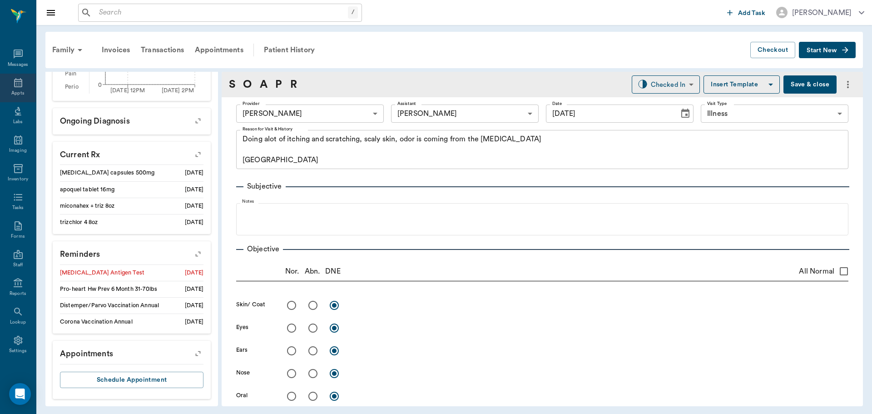
click at [19, 90] on div "Appts" at bounding box center [17, 93] width 13 height 7
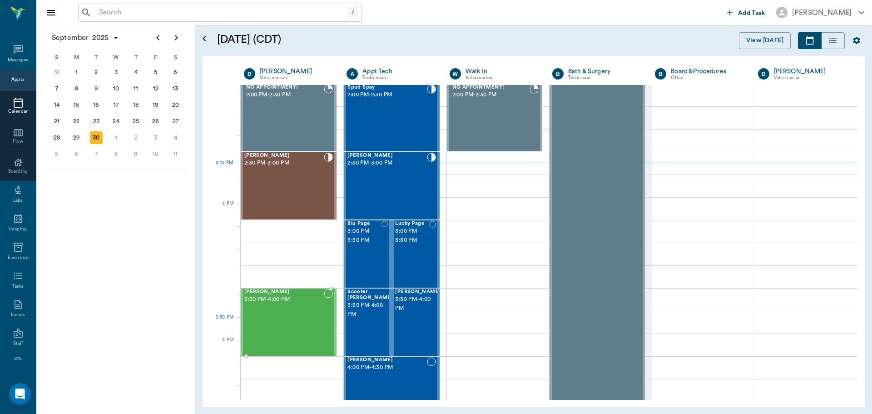
scroll to position [820, 0]
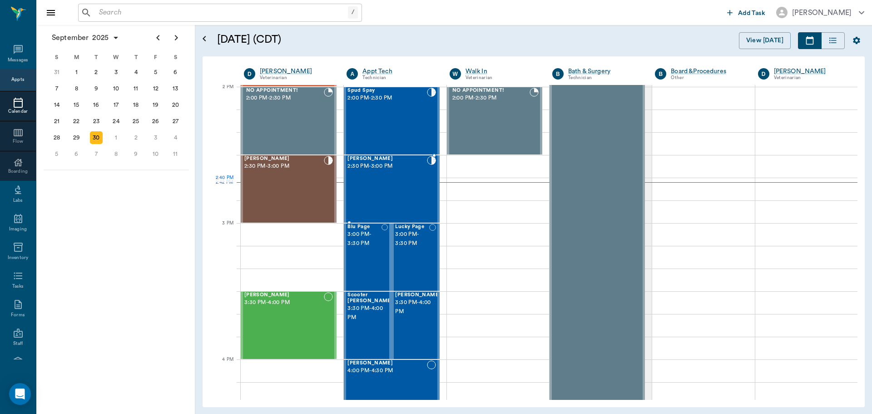
click at [396, 191] on div "Max Casey 2:30 PM - 3:00 PM" at bounding box center [387, 189] width 79 height 66
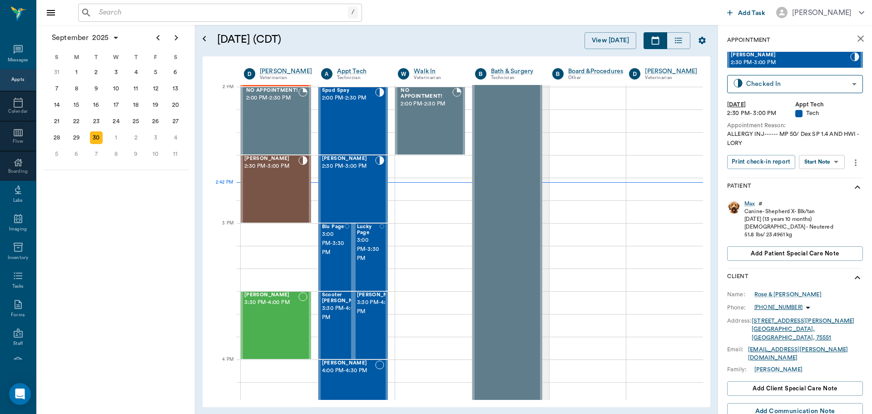
click at [809, 160] on body "/ ​ Add Task Dr. Bert Ellsworth Nectar Messages Appts Calendar Flow Boarding La…" at bounding box center [436, 207] width 872 height 414
click at [817, 184] on button "Start SOAP" at bounding box center [811, 180] width 31 height 10
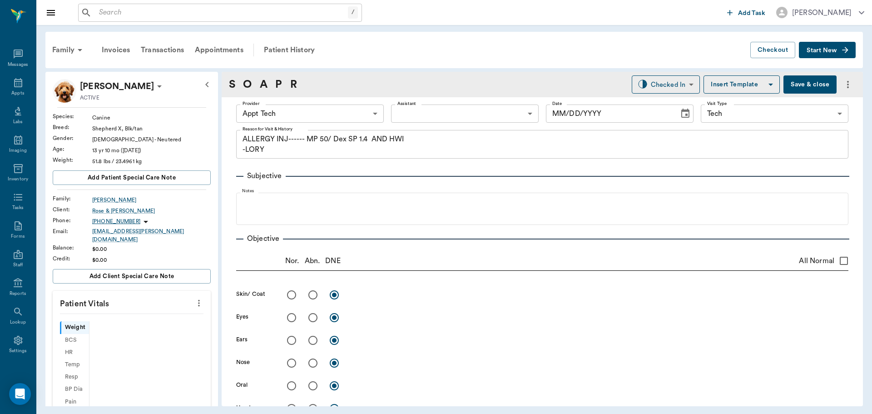
type input "63ec2f075fda476ae8351a4c"
type input "65d2be4f46e3a538d89b8c1a"
type textarea "ALLERGY INJ------ MP 50/ Dex SP 1.4 AND HWI -LORY"
type input "[DATE]"
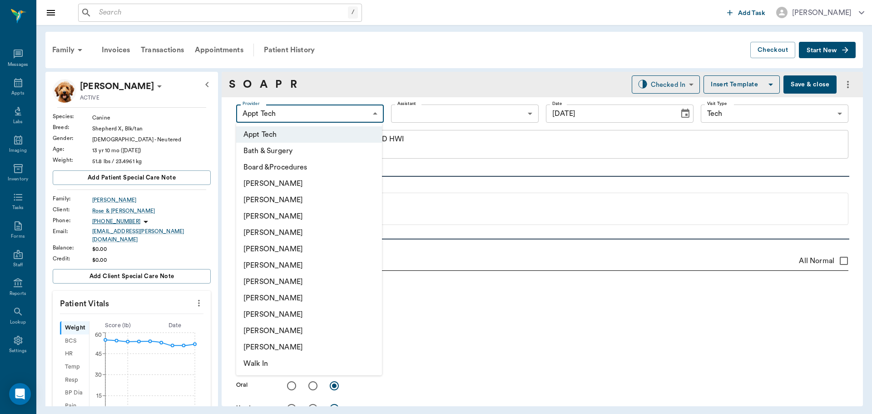
click at [297, 118] on body "/ ​ Add Task Dr. Bert Ellsworth Nectar Messages Appts Labs Imaging Inventory Ta…" at bounding box center [436, 207] width 872 height 414
click at [310, 221] on li "[PERSON_NAME]" at bounding box center [309, 216] width 146 height 16
type input "642ef10e332a41444de2bad1"
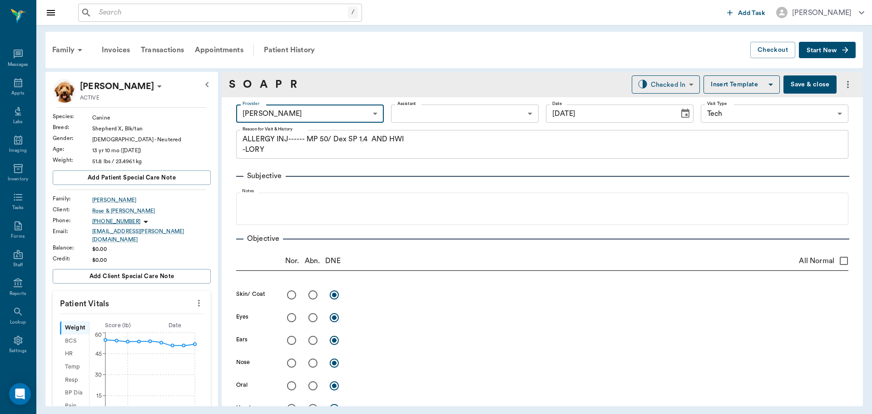
click at [194, 300] on icon "more" at bounding box center [199, 303] width 10 height 11
click at [146, 308] on li "Enter Vitals" at bounding box center [154, 313] width 91 height 17
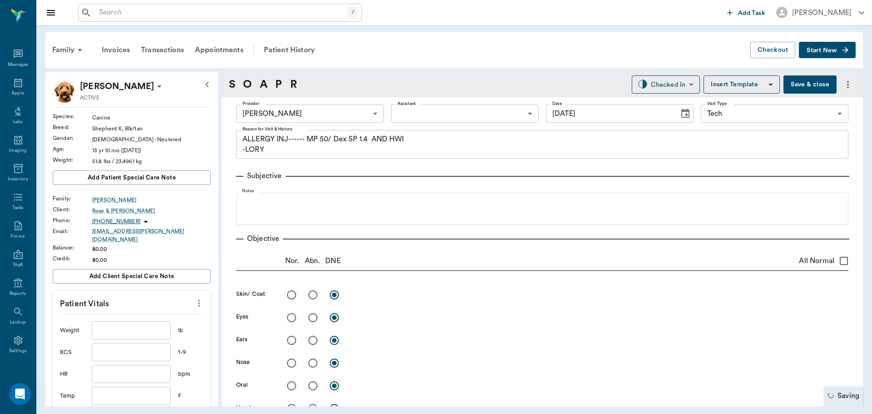
click at [129, 325] on input "text" at bounding box center [131, 330] width 79 height 18
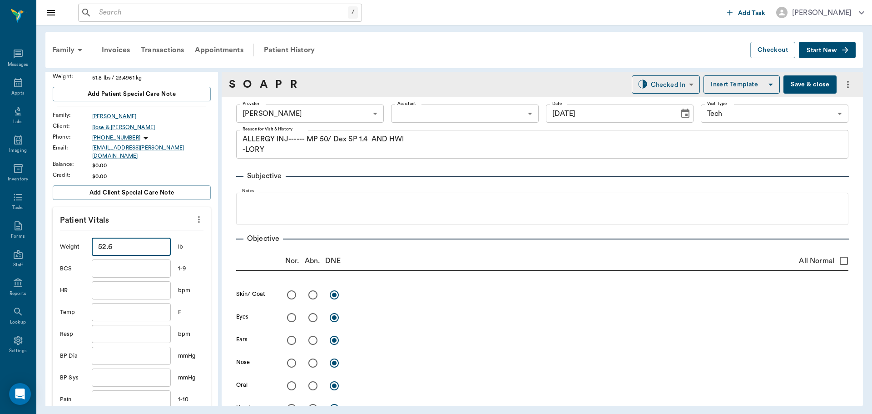
scroll to position [182, 0]
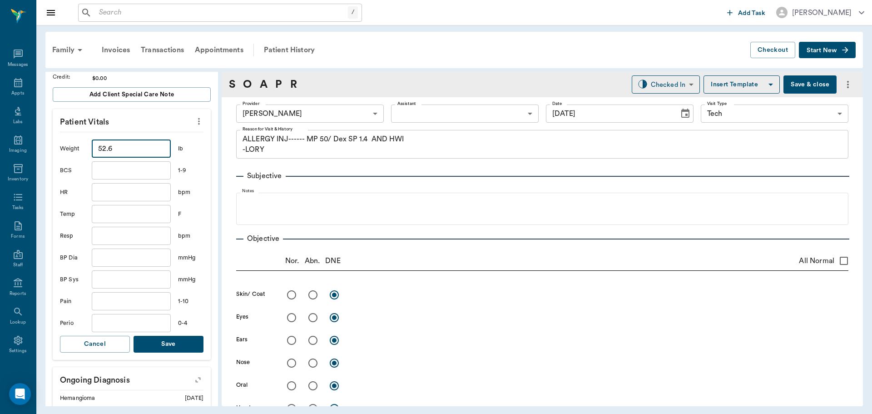
type input "52.6"
click at [177, 336] on button "Save" at bounding box center [169, 344] width 70 height 17
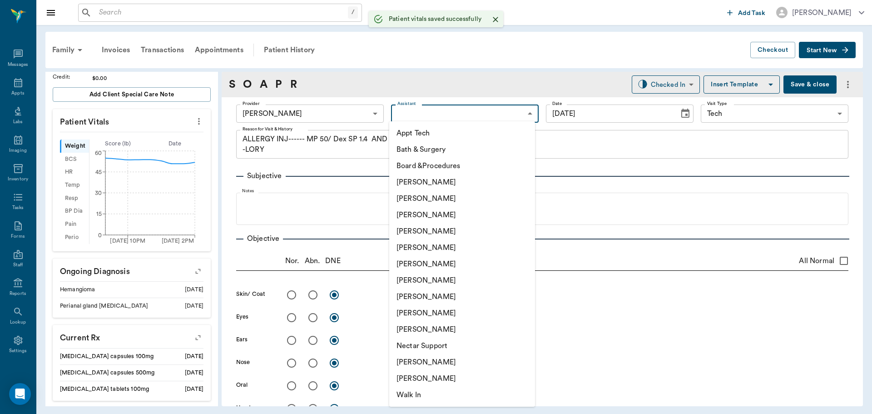
click at [408, 113] on body "/ ​ Add Task Dr. Bert Ellsworth Nectar Messages Appts Labs Imaging Inventory Ta…" at bounding box center [436, 207] width 872 height 414
click at [410, 130] on li "Appt Tech" at bounding box center [462, 133] width 146 height 16
type input "63ec2f075fda476ae8351a4c"
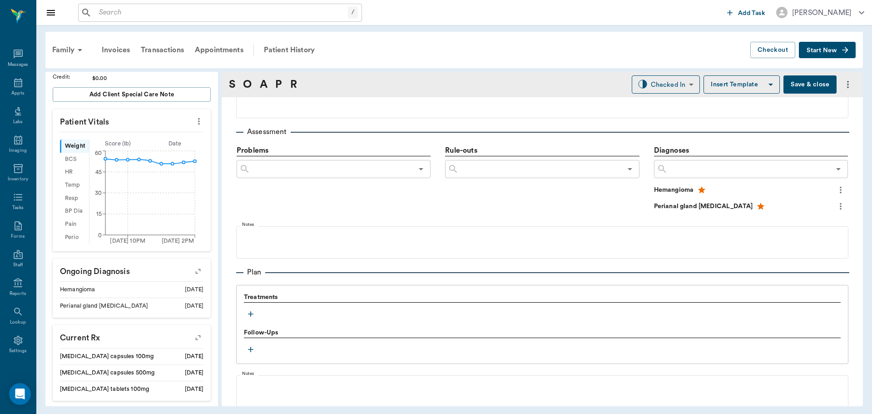
scroll to position [500, 0]
click at [253, 316] on icon "button" at bounding box center [250, 312] width 9 height 9
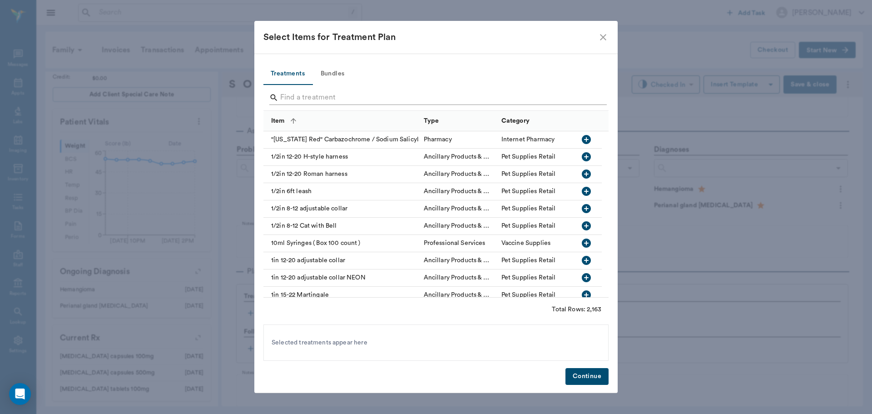
click at [348, 99] on input "Search" at bounding box center [436, 97] width 313 height 15
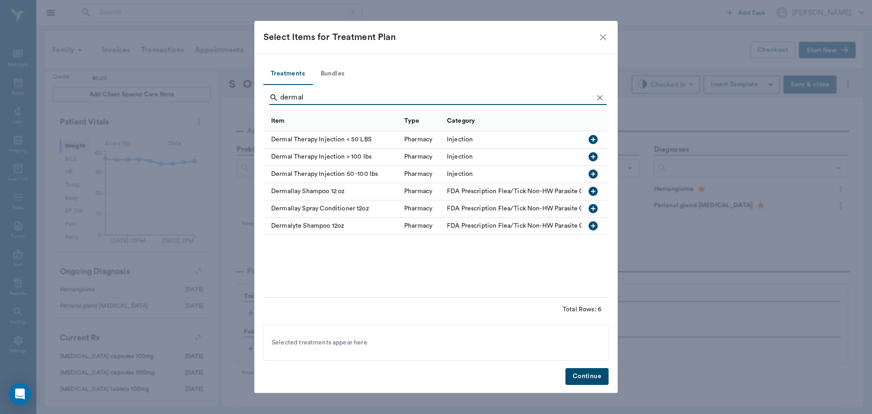
type input "dermal"
click at [592, 174] on icon "button" at bounding box center [593, 174] width 11 height 11
click at [599, 93] on icon "Clear" at bounding box center [600, 97] width 9 height 9
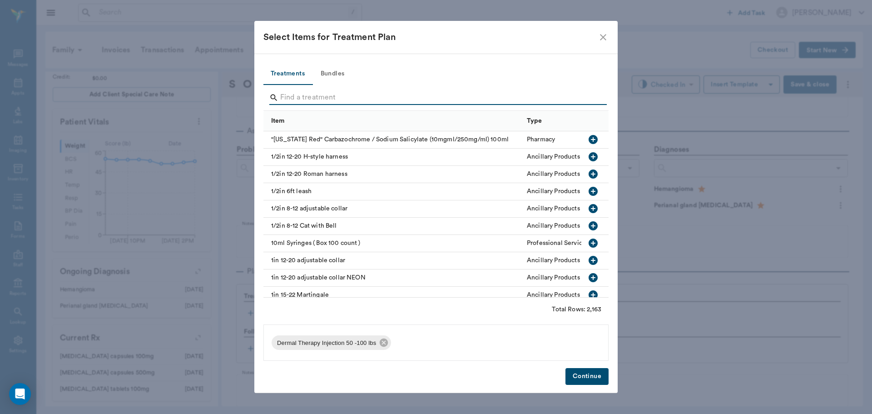
click at [591, 97] on input "Search" at bounding box center [436, 97] width 313 height 15
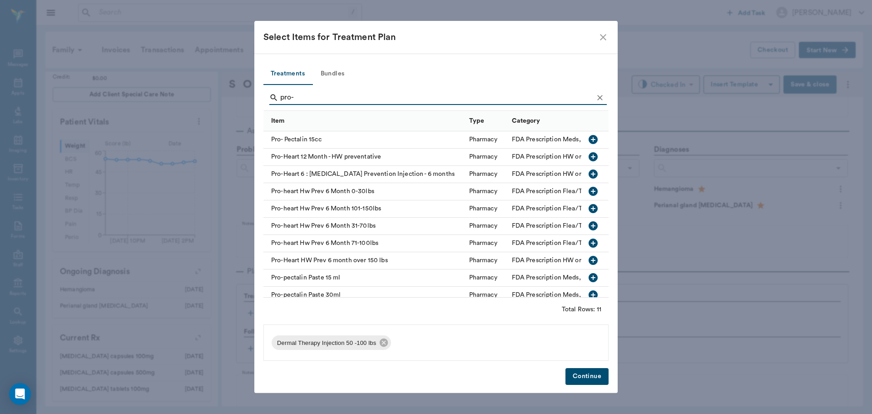
type input "pro-"
click at [589, 225] on icon "button" at bounding box center [593, 225] width 9 height 9
click at [603, 371] on button "Continue" at bounding box center [587, 376] width 43 height 17
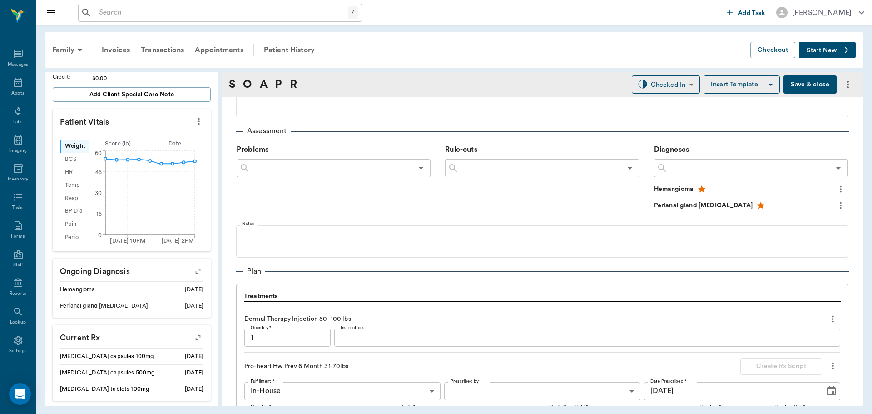
scroll to position [729, 0]
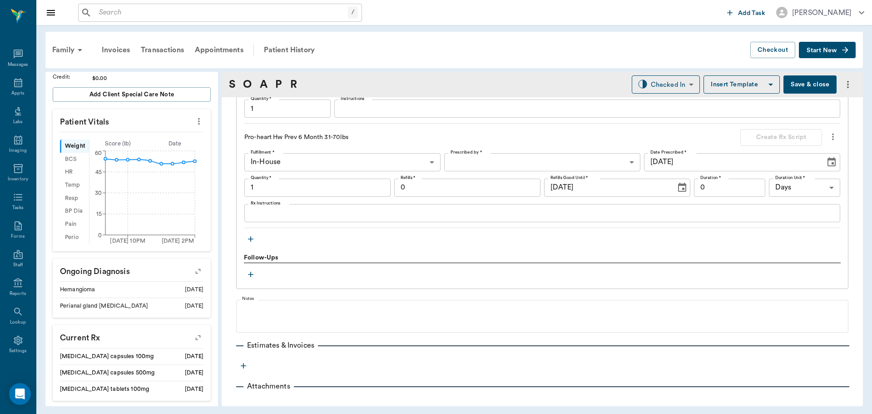
type input "1.00"
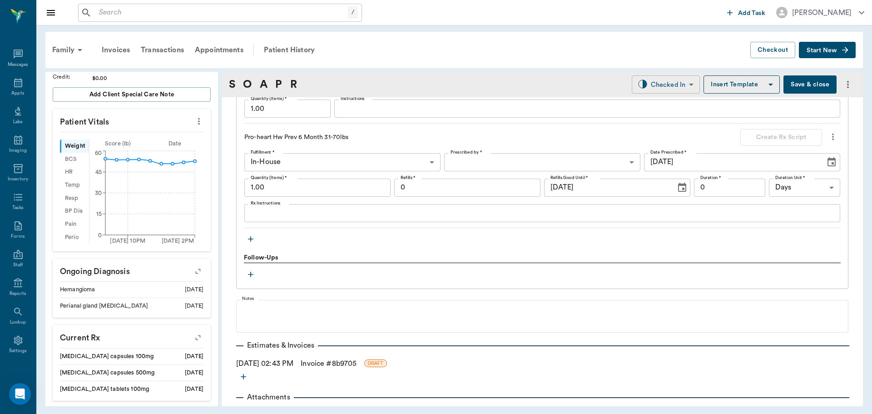
click at [635, 89] on body "/ ​ Add Task Dr. Bert Ellsworth Nectar Messages Appts Labs Imaging Inventory Ta…" at bounding box center [436, 207] width 872 height 414
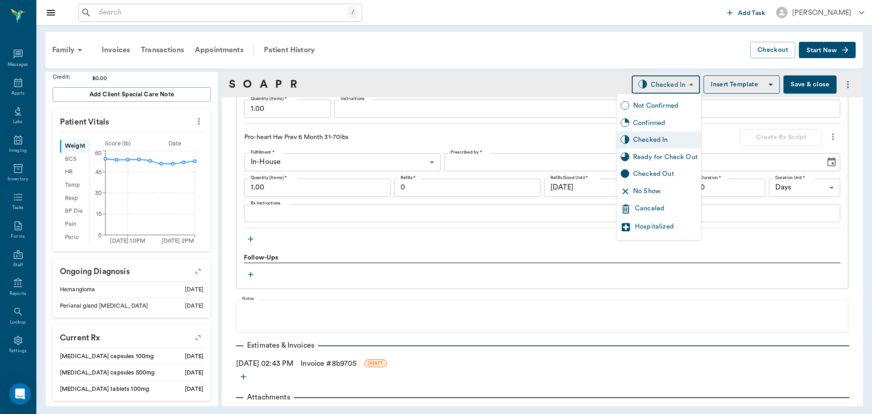
click at [638, 153] on div "Ready for Check Out" at bounding box center [665, 157] width 65 height 10
type input "READY_TO_CHECKOUT"
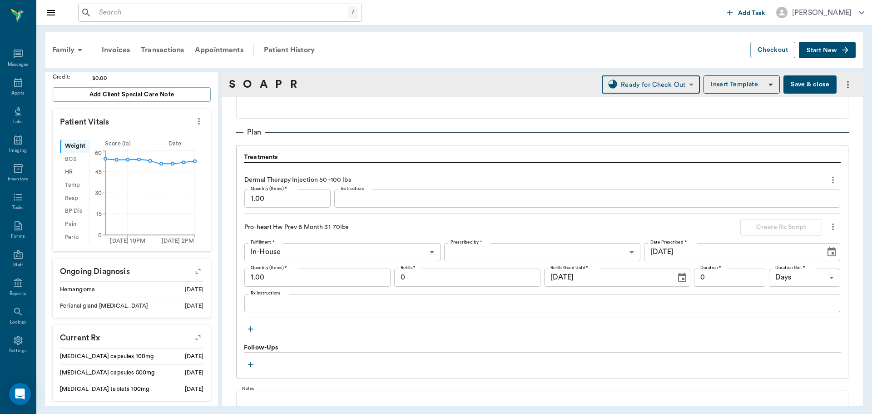
scroll to position [638, 0]
click at [364, 200] on textarea "Instructions" at bounding box center [587, 199] width 493 height 10
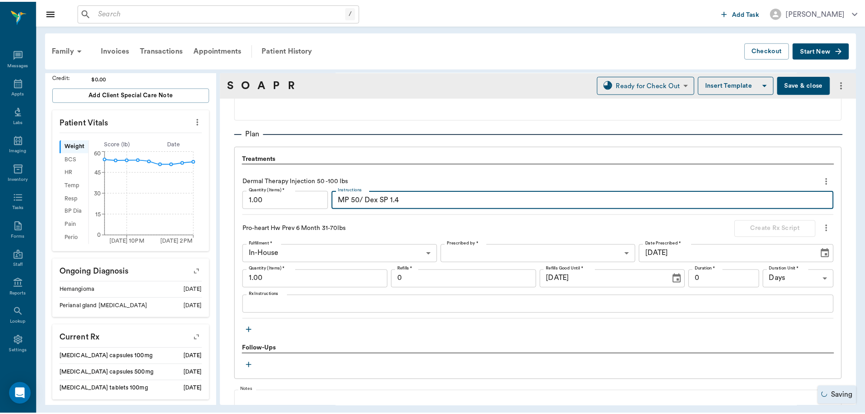
scroll to position [751, 0]
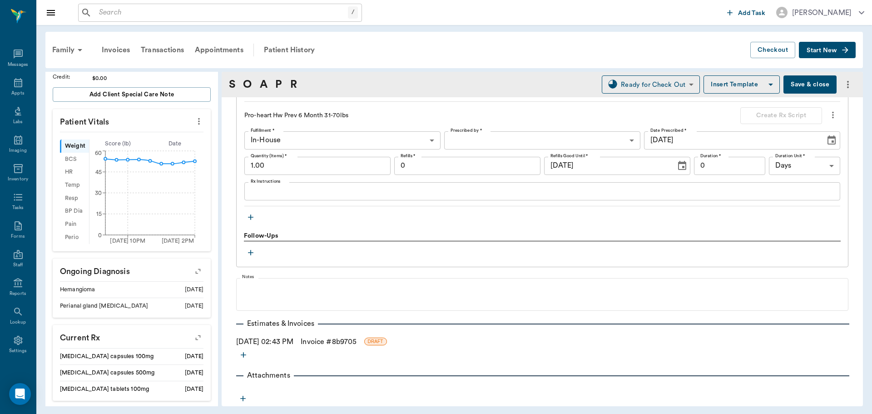
type textarea "MP 50/ Dex SP 1.4"
drag, startPoint x: 321, startPoint y: 340, endPoint x: 334, endPoint y: 338, distance: 13.2
click at [321, 340] on link "Invoice # 8b9705" at bounding box center [329, 341] width 56 height 11
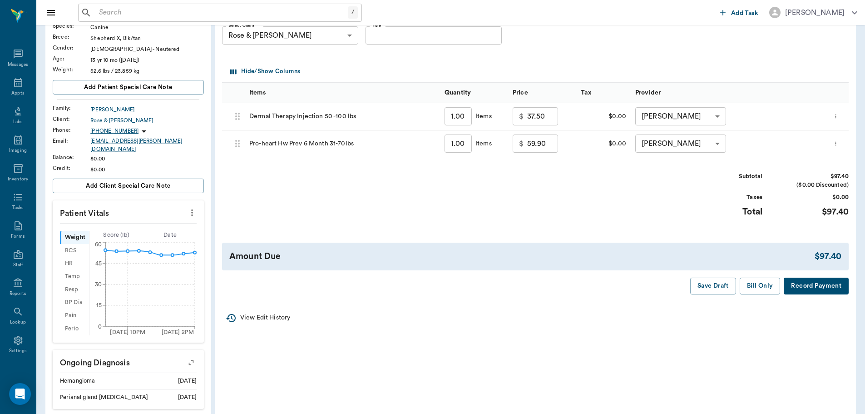
scroll to position [91, 0]
click at [752, 283] on button "Bill Only" at bounding box center [760, 285] width 41 height 17
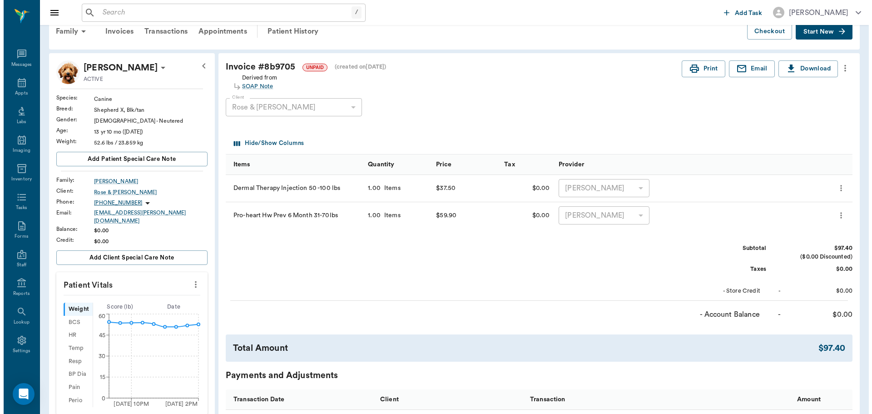
scroll to position [0, 0]
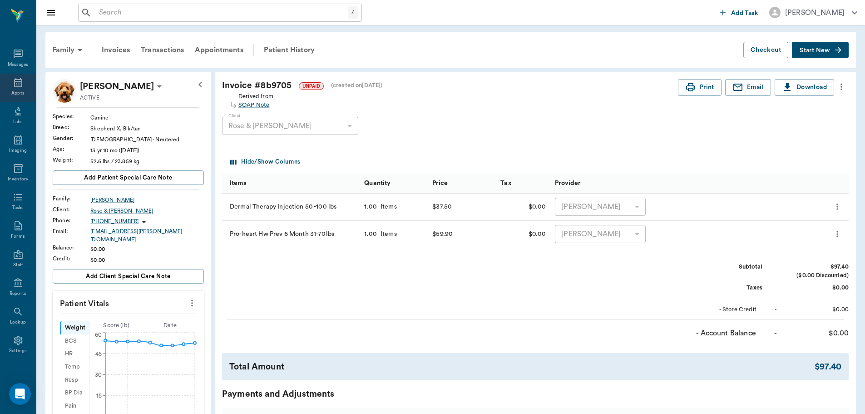
click at [7, 87] on div "Appts" at bounding box center [18, 88] width 36 height 29
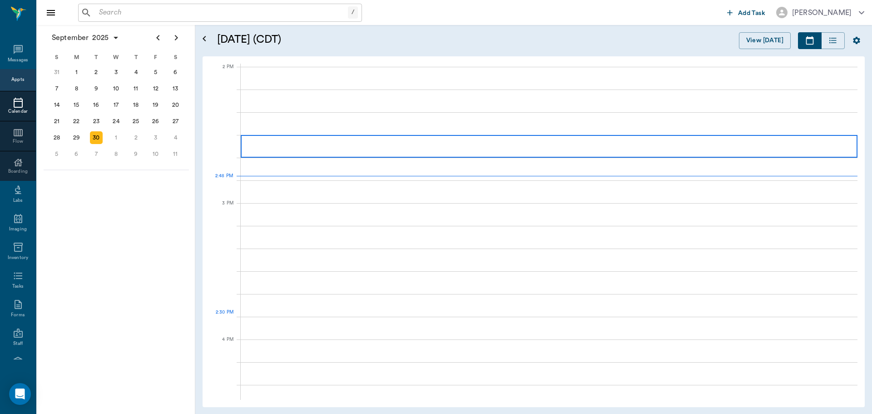
scroll to position [818, 0]
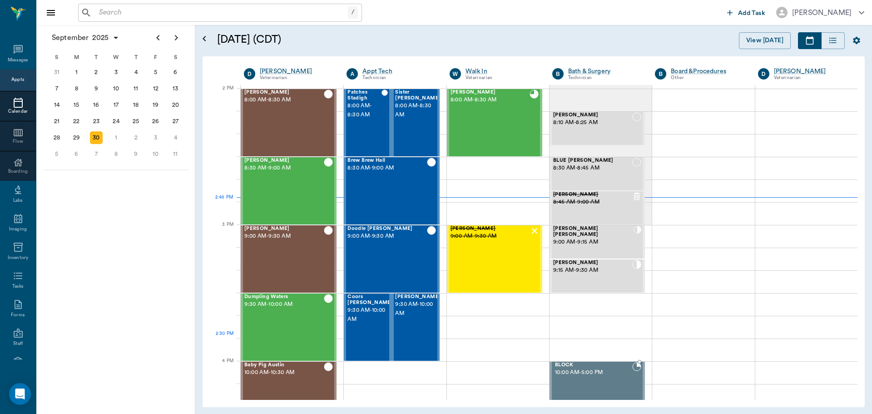
scroll to position [818, 0]
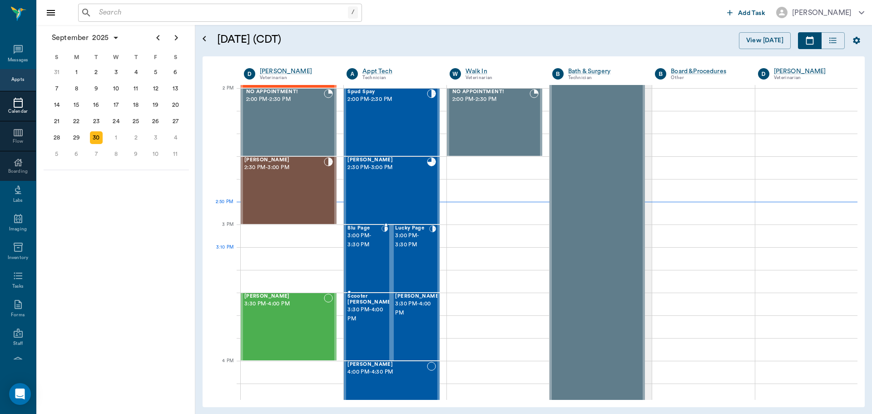
click at [350, 265] on div "Blu Page 3:00 PM - 3:30 PM" at bounding box center [365, 258] width 34 height 66
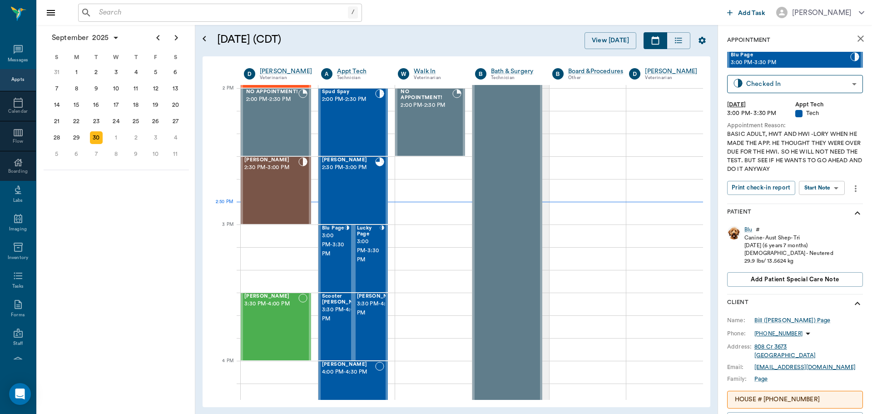
click at [840, 191] on body "/ ​ Add Task Dr. Bert Ellsworth Nectar Messages Appts Calendar Flow Boarding La…" at bounding box center [436, 207] width 872 height 414
click at [833, 205] on li "Start SOAP" at bounding box center [822, 206] width 63 height 15
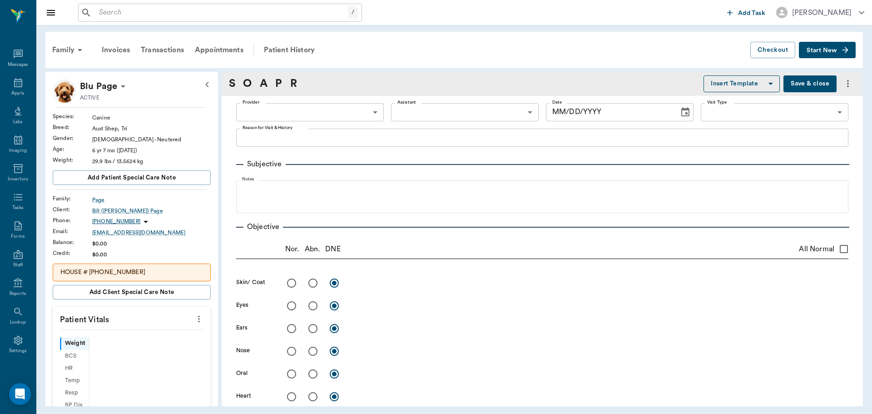
type input "63ec2f075fda476ae8351a4c"
type input "65d2be4f46e3a538d89b8c1a"
type textarea "BASIC ADULT, HWT AND HWI -LORY WHEN HE MADE THE APP. HE THOUGHT THEY WERE OVER …"
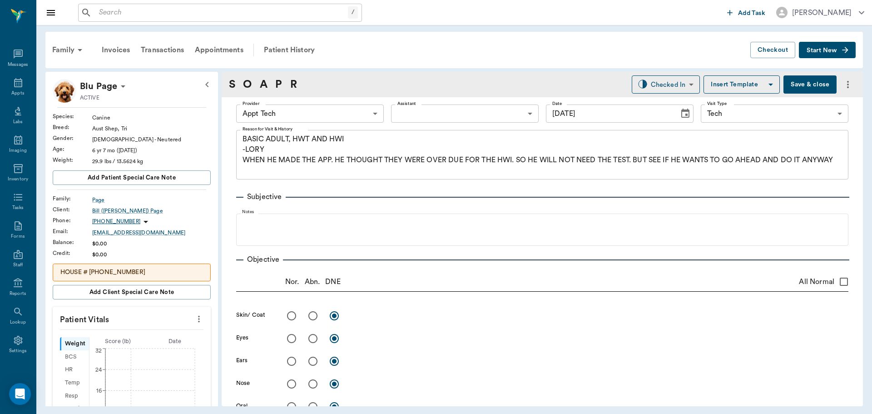
type input "[DATE]"
click at [192, 319] on button "more" at bounding box center [199, 318] width 15 height 15
click at [176, 333] on span "Enter Vitals" at bounding box center [154, 335] width 76 height 10
click at [139, 346] on input "text" at bounding box center [131, 346] width 79 height 18
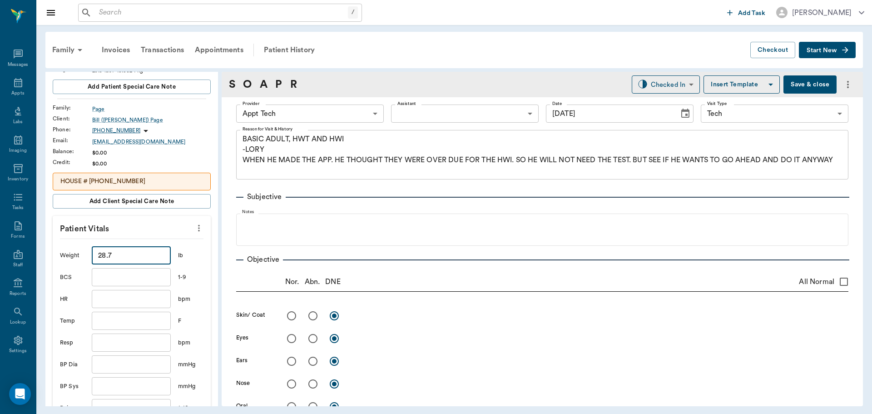
scroll to position [182, 0]
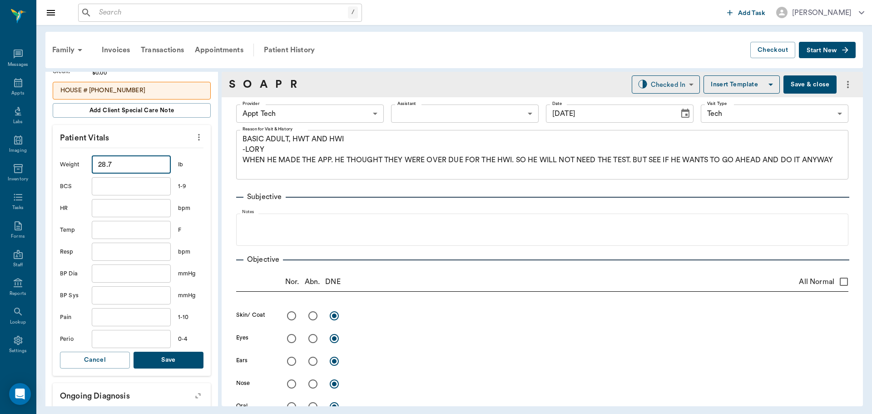
type input "28.7"
click at [179, 363] on button "Save" at bounding box center [169, 360] width 70 height 17
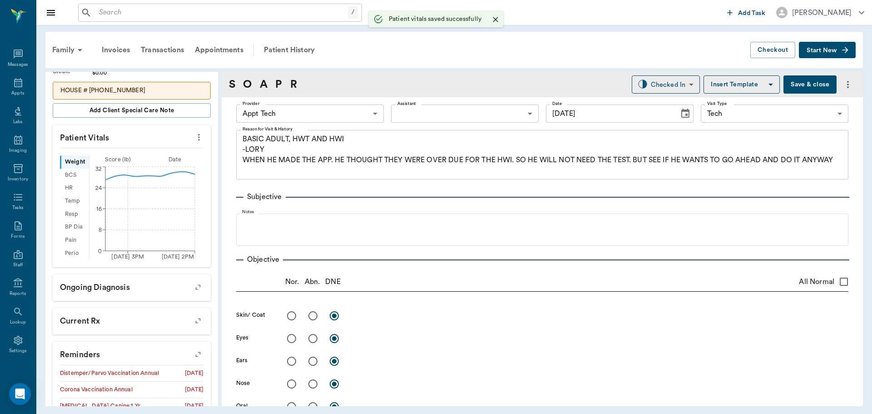
click at [297, 115] on body "/ ​ Add Task Dr. Bert Ellsworth Nectar Messages Appts Labs Imaging Inventory Ta…" at bounding box center [436, 207] width 872 height 414
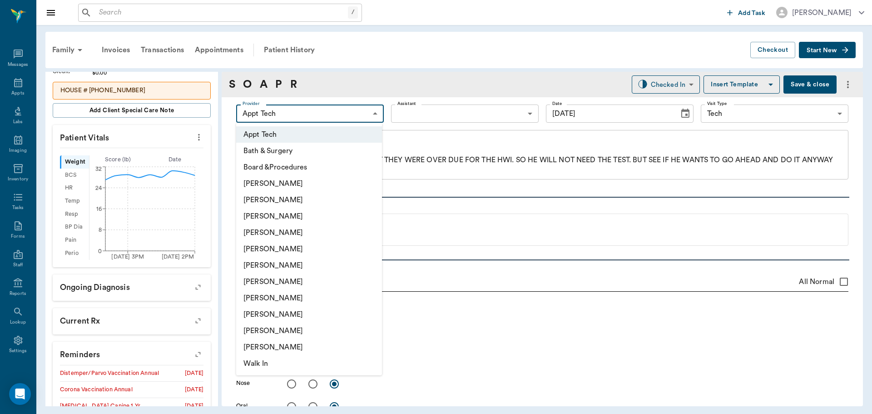
click at [301, 278] on li "[PERSON_NAME]" at bounding box center [309, 281] width 146 height 16
type input "682b670d8bdc6f7f8feef3db"
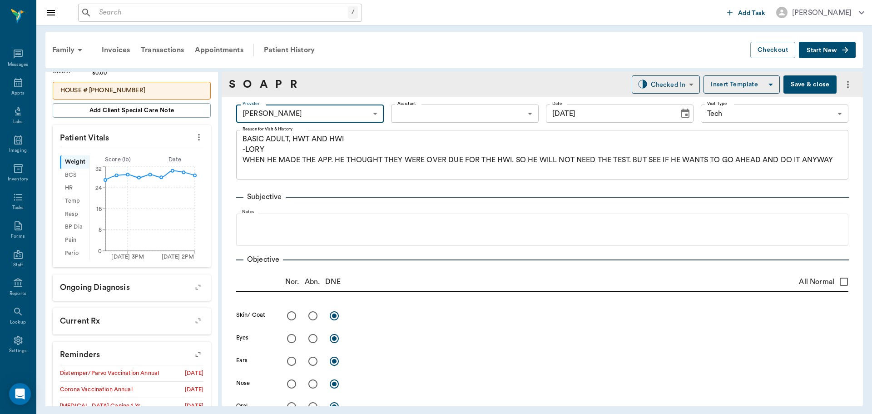
click at [422, 107] on body "/ ​ Add Task Dr. Bert Ellsworth Nectar Messages Appts Labs Imaging Inventory Ta…" at bounding box center [436, 207] width 872 height 414
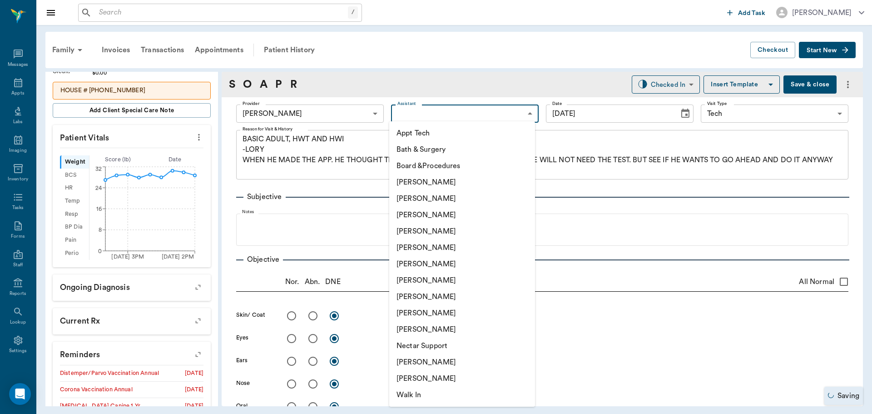
click at [417, 130] on li "Appt Tech" at bounding box center [462, 133] width 146 height 16
type input "63ec2f075fda476ae8351a4c"
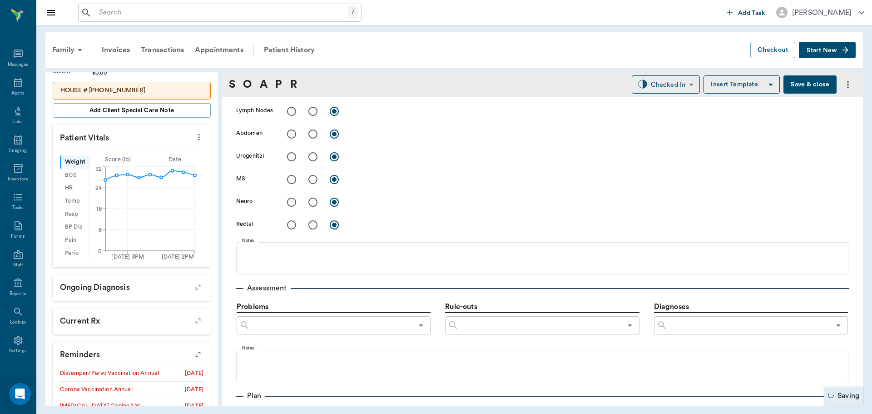
scroll to position [500, 0]
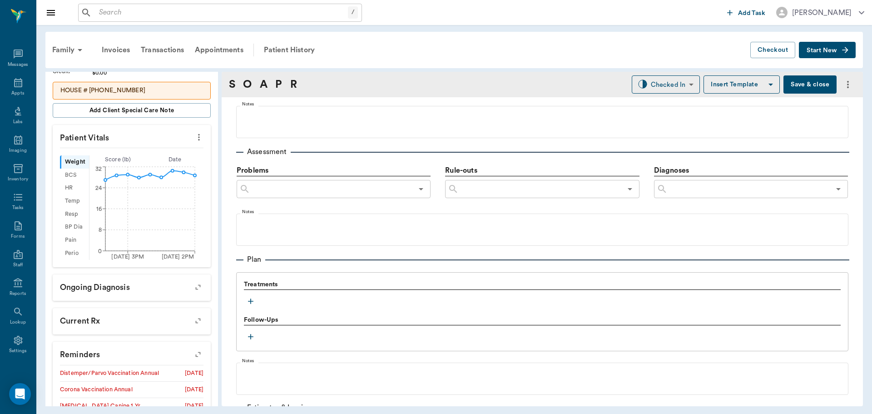
click at [253, 303] on icon "button" at bounding box center [250, 301] width 9 height 9
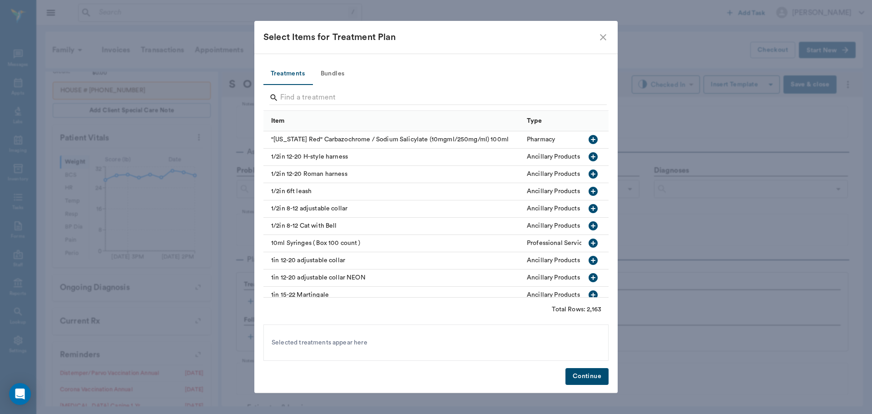
click at [324, 71] on button "Bundles" at bounding box center [332, 74] width 41 height 22
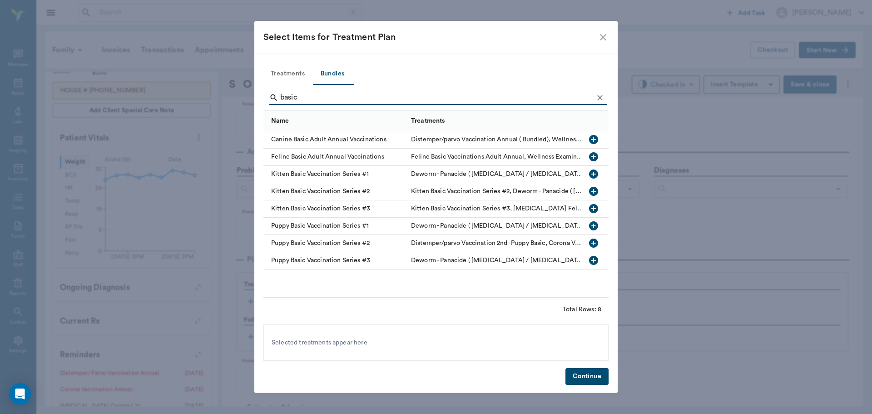
type input "basic"
click at [595, 137] on icon "button" at bounding box center [593, 139] width 9 height 9
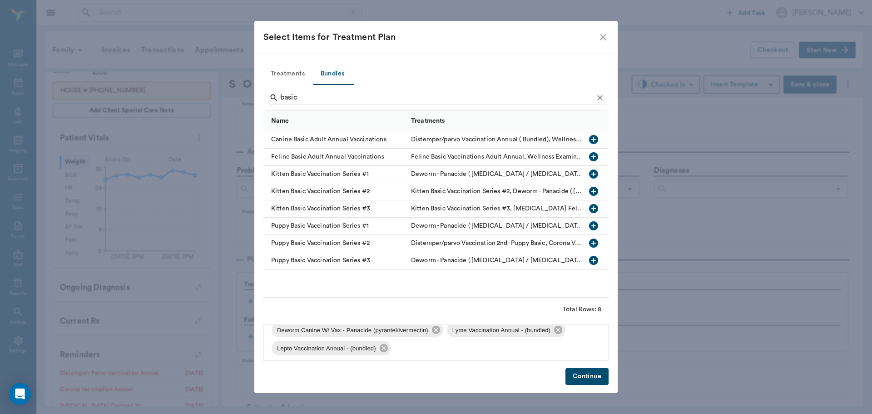
scroll to position [67, 0]
click at [596, 97] on icon "Clear" at bounding box center [600, 97] width 9 height 9
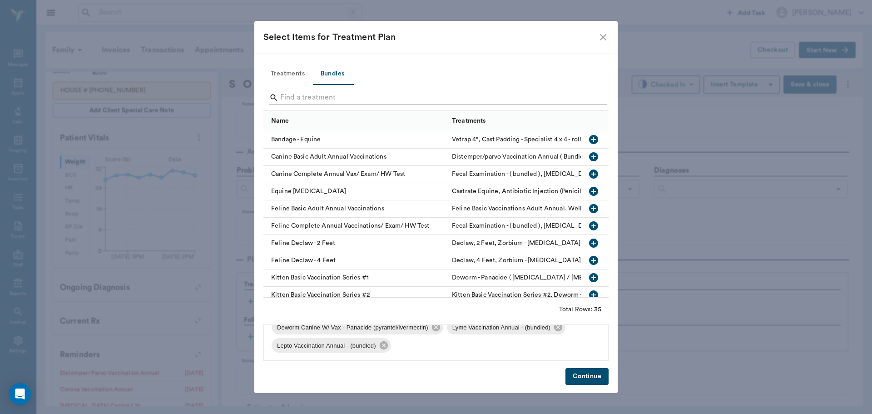
click at [582, 98] on input "Search" at bounding box center [436, 97] width 313 height 15
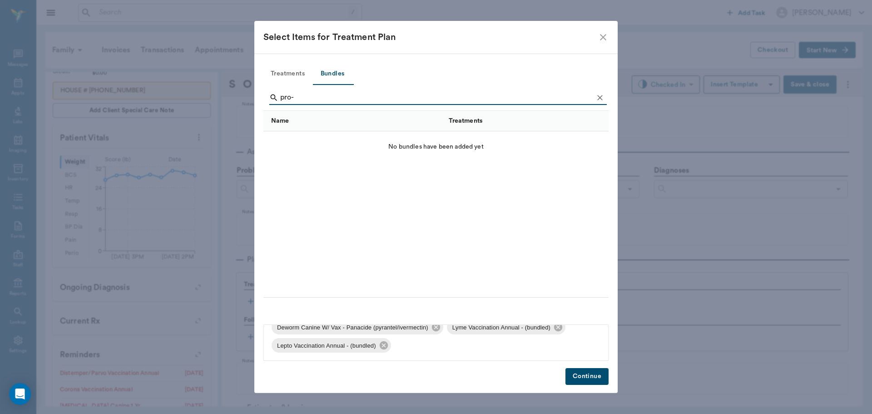
type input "pro-"
click at [277, 74] on button "Treatments" at bounding box center [287, 74] width 49 height 22
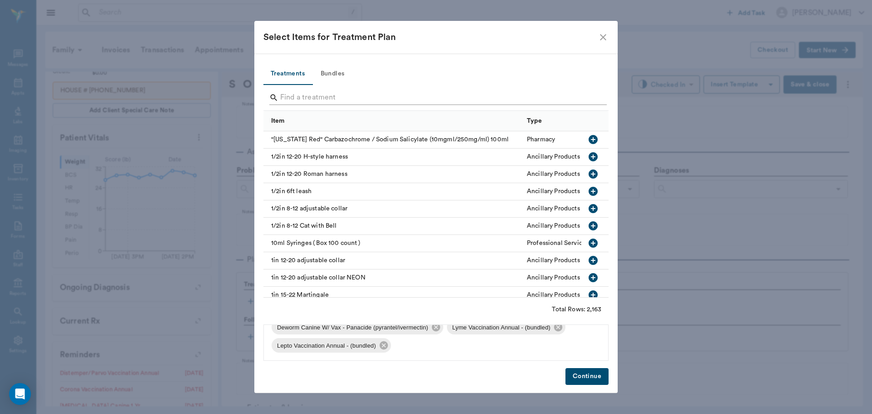
click at [305, 93] on input "Search" at bounding box center [436, 97] width 313 height 15
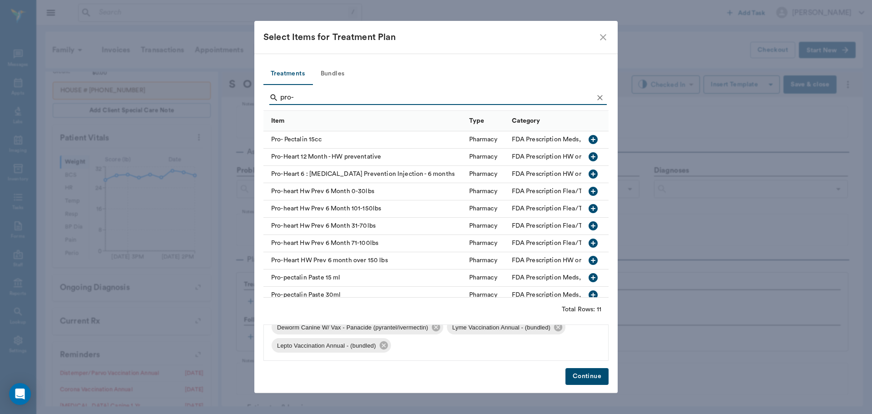
type input "pro-"
click at [589, 190] on icon "button" at bounding box center [593, 191] width 9 height 9
click at [596, 377] on button "Continue" at bounding box center [587, 376] width 43 height 17
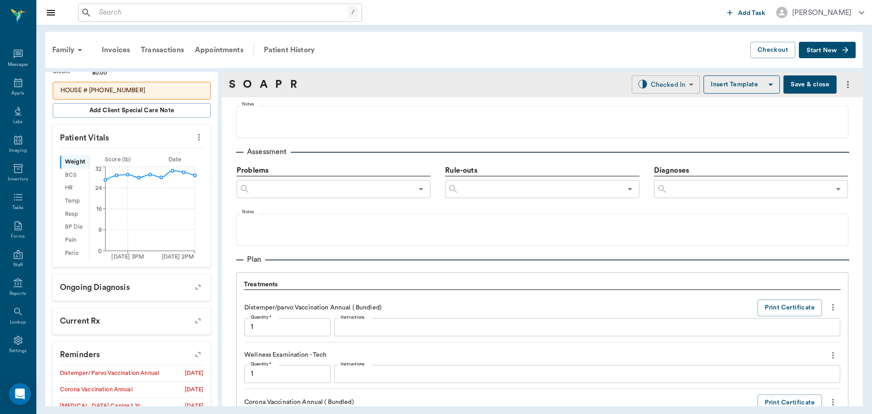
scroll to position [1099, 0]
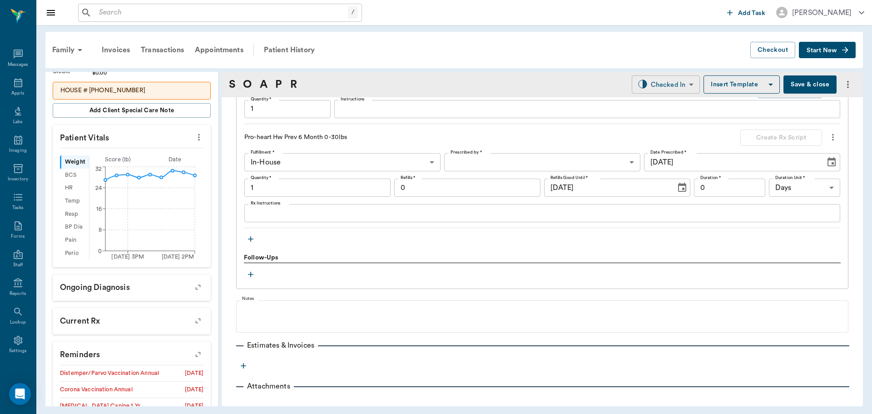
click at [651, 84] on body "/ ​ Add Task Dr. Bert Ellsworth Nectar Messages Appts Labs Imaging Inventory Ta…" at bounding box center [436, 207] width 872 height 414
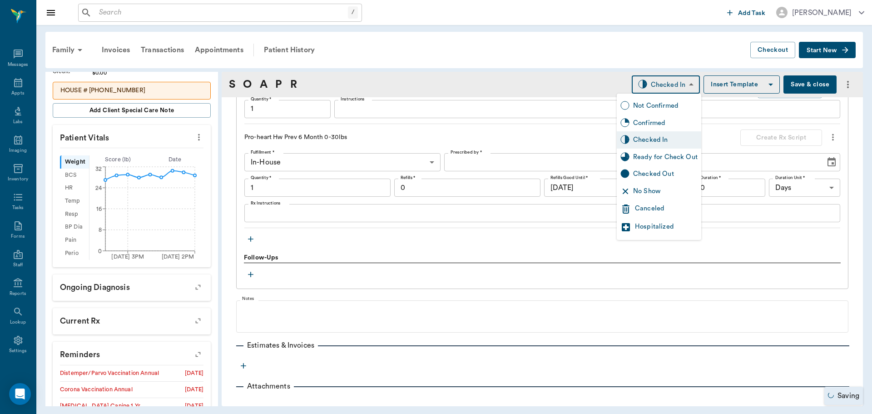
type input "1.00"
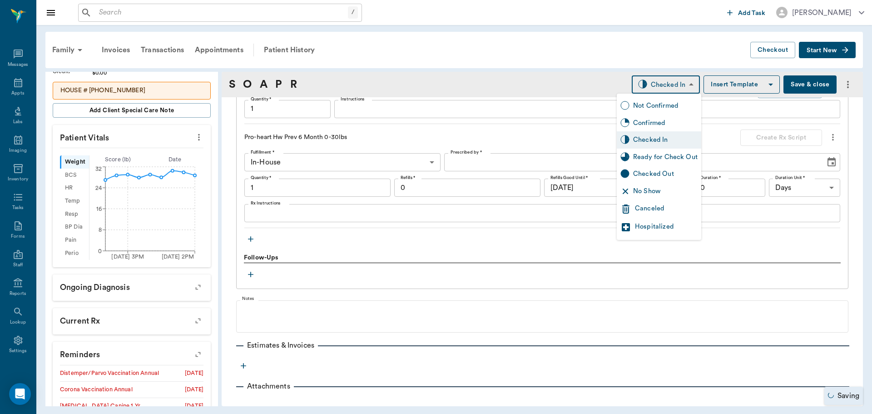
type input "1.00"
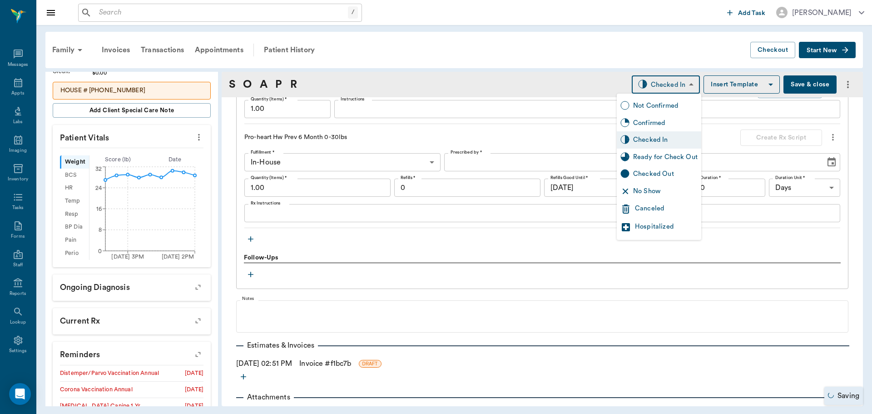
click at [660, 154] on div "Ready for Check Out" at bounding box center [665, 157] width 65 height 10
type input "READY_TO_CHECKOUT"
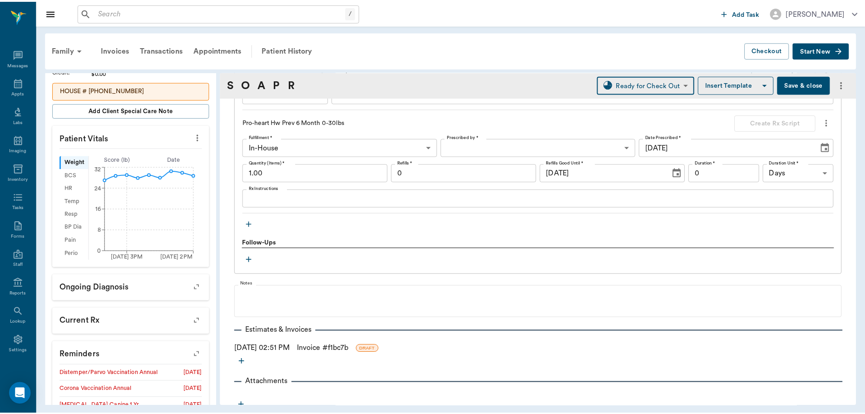
scroll to position [1121, 0]
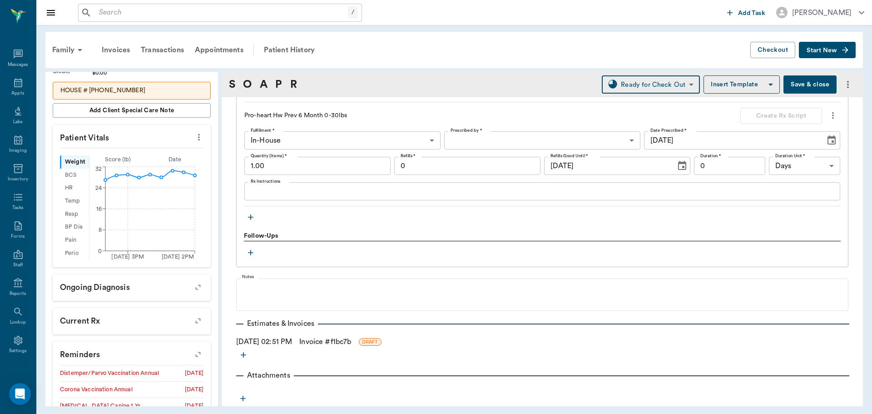
click at [326, 339] on link "Invoice # f1bc7b" at bounding box center [325, 341] width 52 height 11
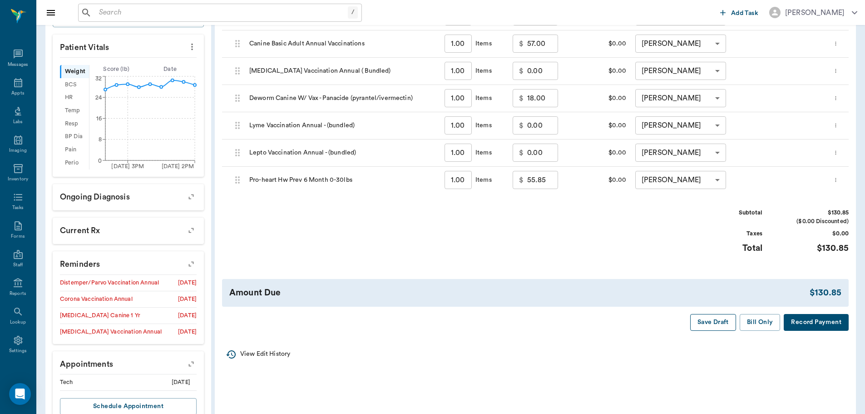
scroll to position [273, 0]
click at [767, 325] on button "Bill Only" at bounding box center [760, 321] width 41 height 17
click at [9, 87] on div "Appts" at bounding box center [18, 88] width 36 height 29
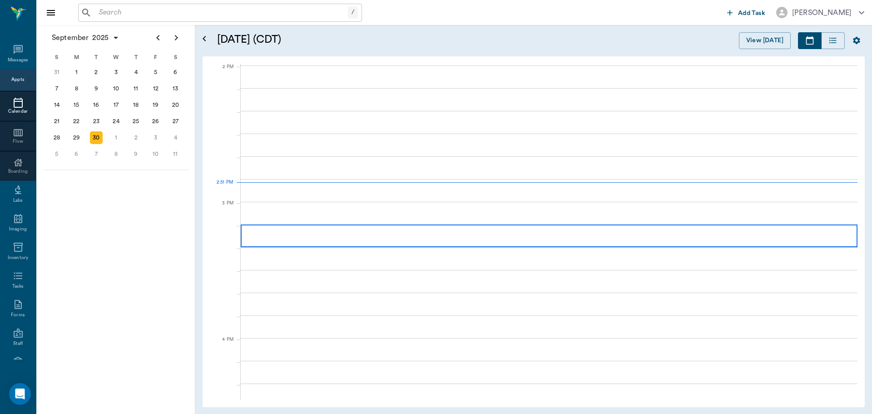
scroll to position [818, 0]
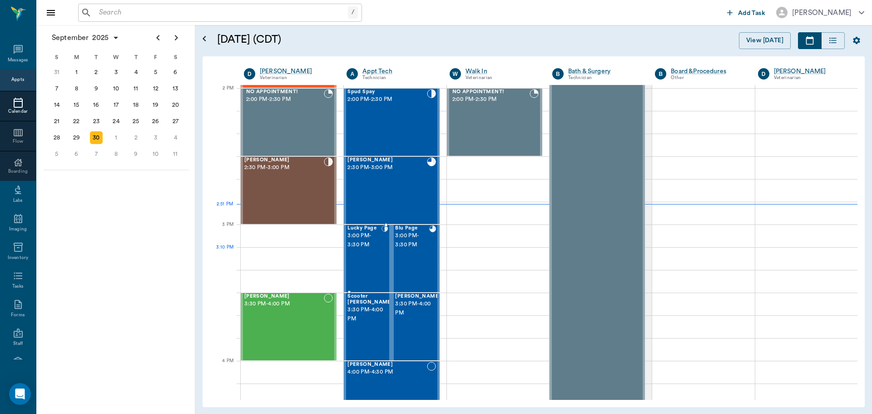
click at [365, 250] on div "Lucky Page 3:00 PM - 3:30 PM" at bounding box center [365, 258] width 34 height 66
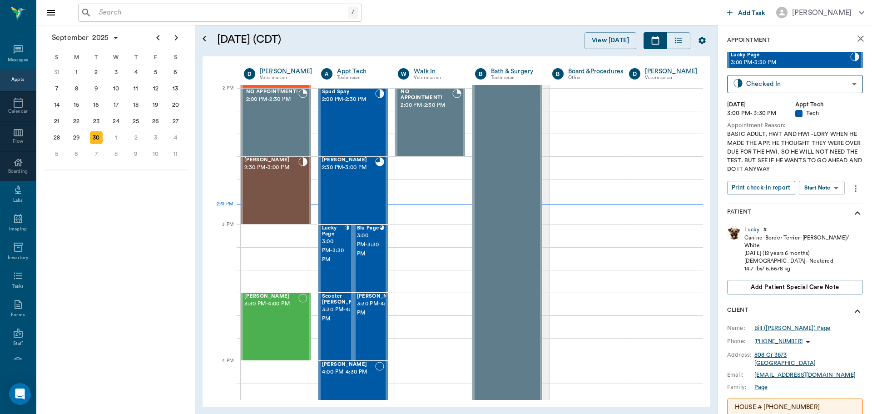
click at [820, 183] on body "/ ​ Add Task Dr. Bert Ellsworth Nectar Messages Appts Calendar Flow Boarding La…" at bounding box center [436, 207] width 872 height 414
click at [814, 201] on button "Start SOAP" at bounding box center [811, 206] width 31 height 10
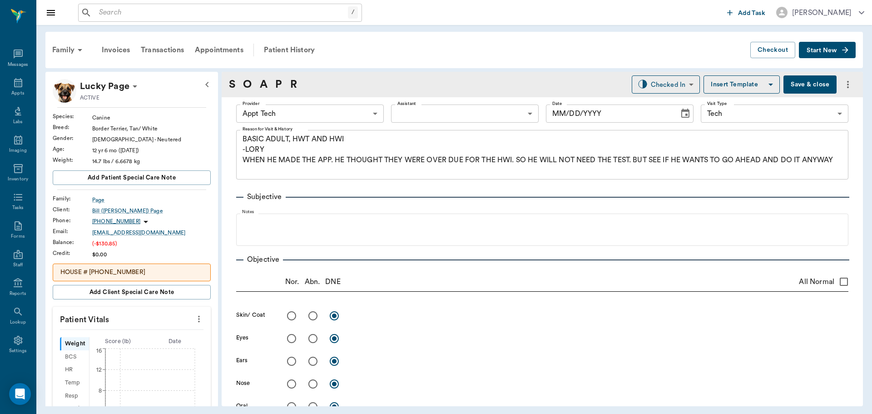
type input "63ec2f075fda476ae8351a4c"
type input "65d2be4f46e3a538d89b8c1a"
type textarea "BASIC ADULT, HWT AND HWI -LORY WHEN HE MADE THE APP. HE THOUGHT THEY WERE OVER …"
type input "[DATE]"
click at [194, 316] on icon "more" at bounding box center [199, 318] width 10 height 11
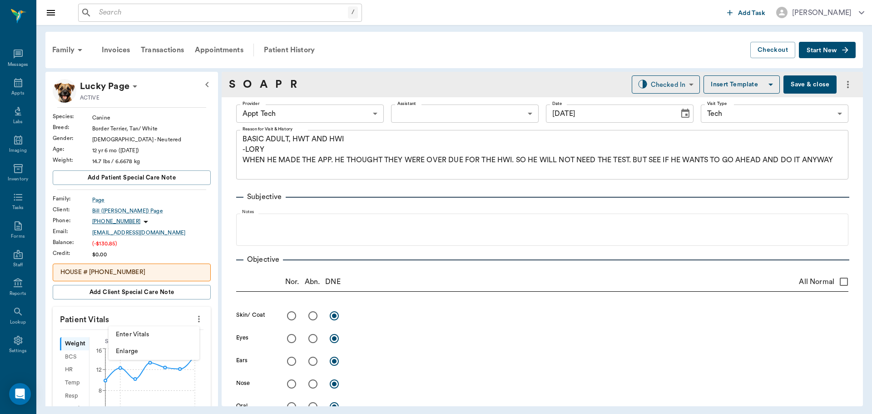
click at [175, 324] on div at bounding box center [436, 207] width 872 height 414
click at [194, 321] on icon "more" at bounding box center [199, 318] width 10 height 11
click at [171, 337] on span "Enter Vitals" at bounding box center [154, 335] width 76 height 10
click at [149, 341] on input "text" at bounding box center [131, 346] width 79 height 18
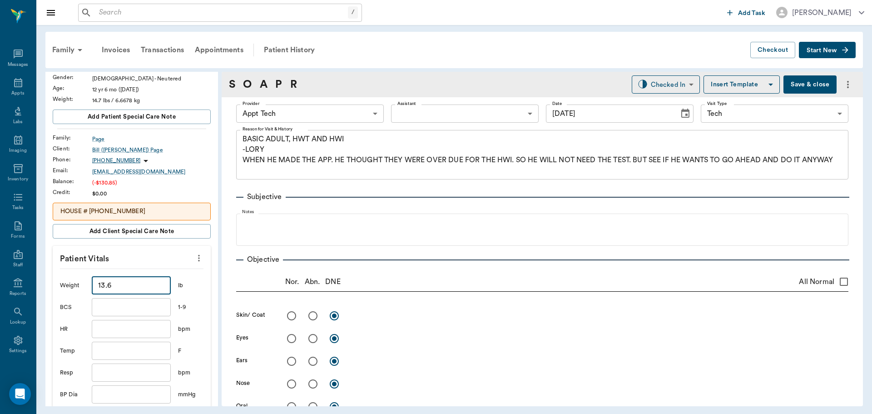
scroll to position [136, 0]
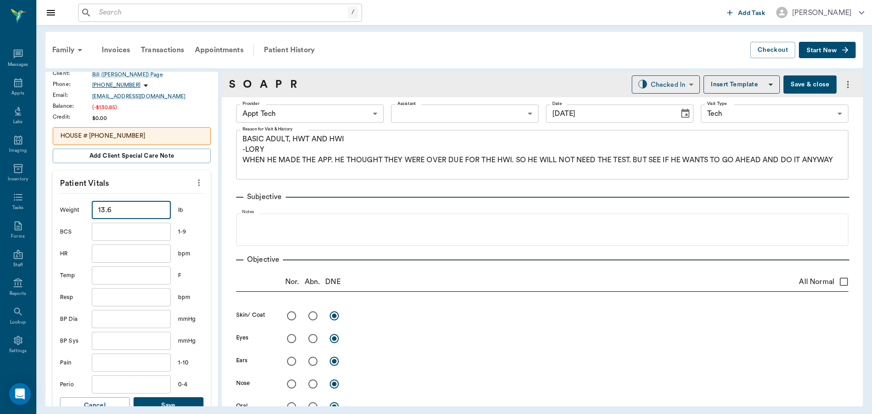
type input "13.6"
click at [180, 403] on button "Save" at bounding box center [169, 405] width 70 height 17
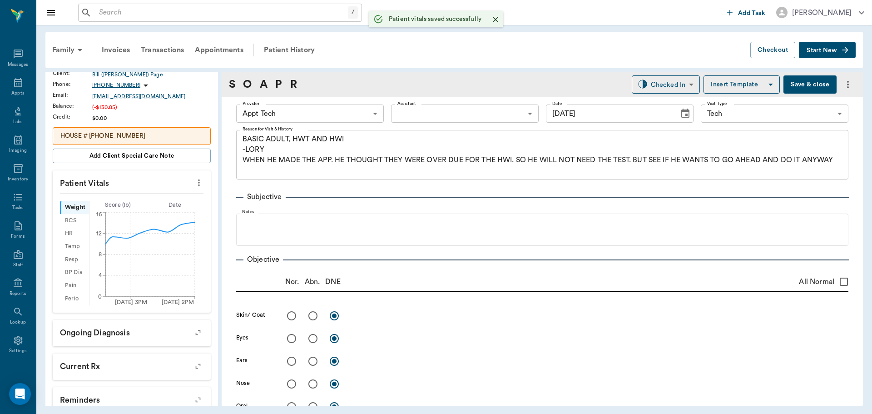
click at [301, 119] on body "/ ​ Add Task Dr. Bert Ellsworth Nectar Messages Appts Labs Imaging Inventory Ta…" at bounding box center [436, 207] width 872 height 414
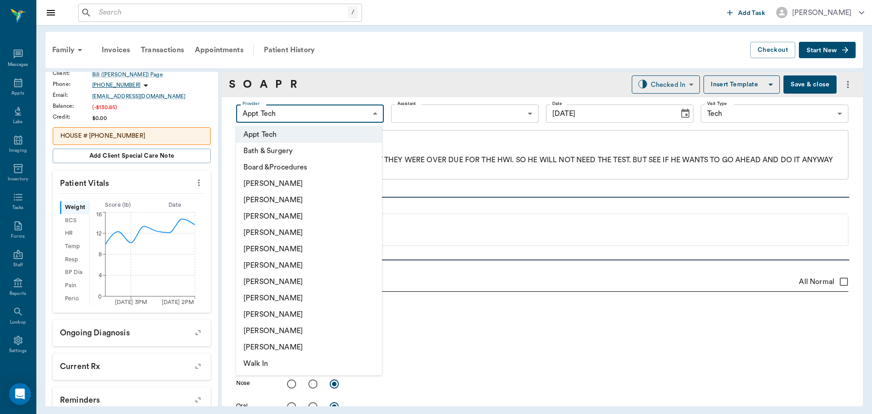
click at [294, 277] on li "[PERSON_NAME]" at bounding box center [309, 281] width 146 height 16
type input "682b670d8bdc6f7f8feef3db"
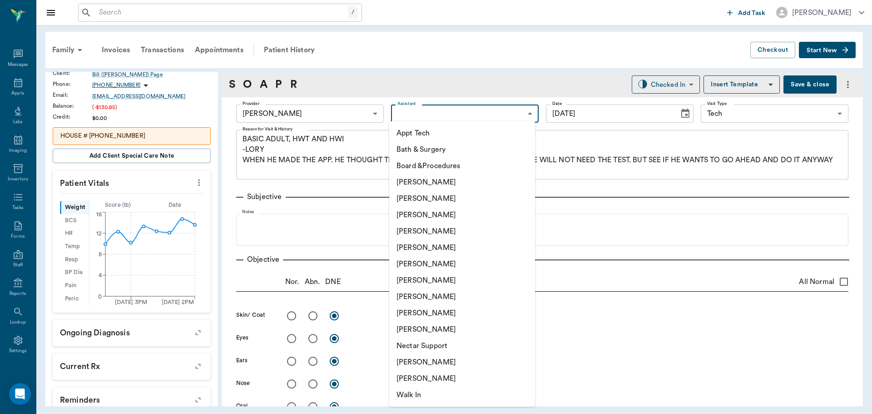
click at [396, 112] on body "/ ​ Add Task Dr. Bert Ellsworth Nectar Messages Appts Labs Imaging Inventory Ta…" at bounding box center [436, 207] width 872 height 414
click at [398, 129] on li "Appt Tech" at bounding box center [462, 133] width 146 height 16
type input "63ec2f075fda476ae8351a4c"
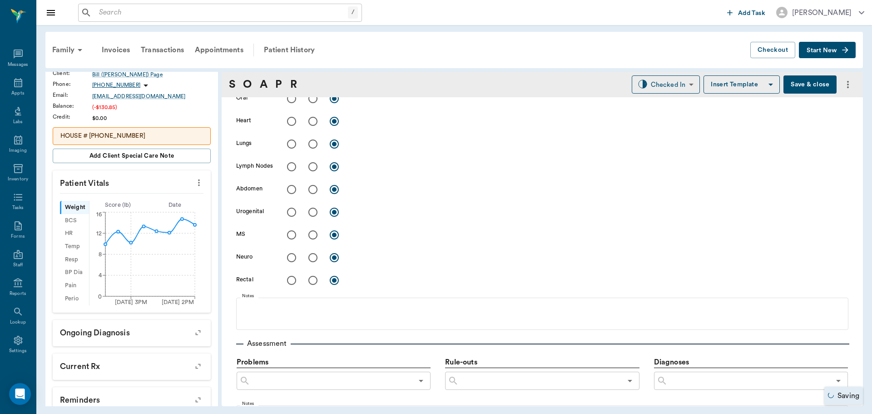
scroll to position [409, 0]
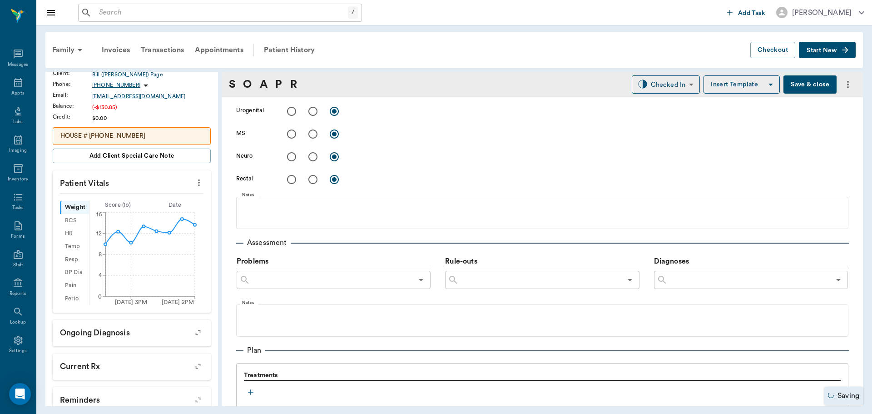
click at [252, 391] on icon "button" at bounding box center [250, 392] width 9 height 9
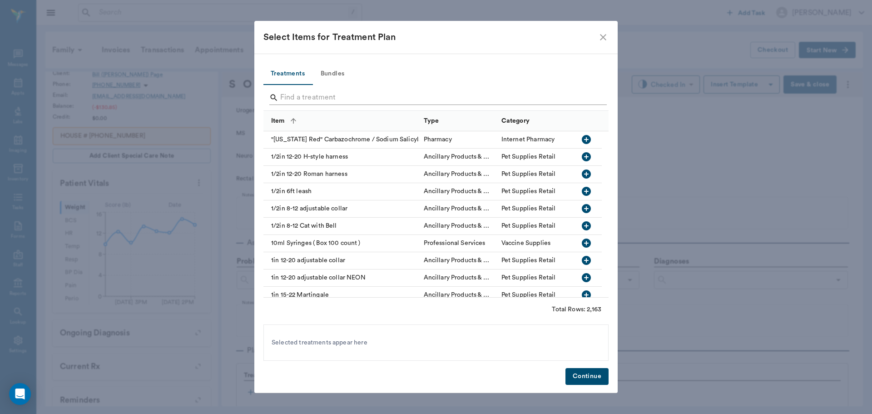
click at [355, 99] on input "Search" at bounding box center [436, 97] width 313 height 15
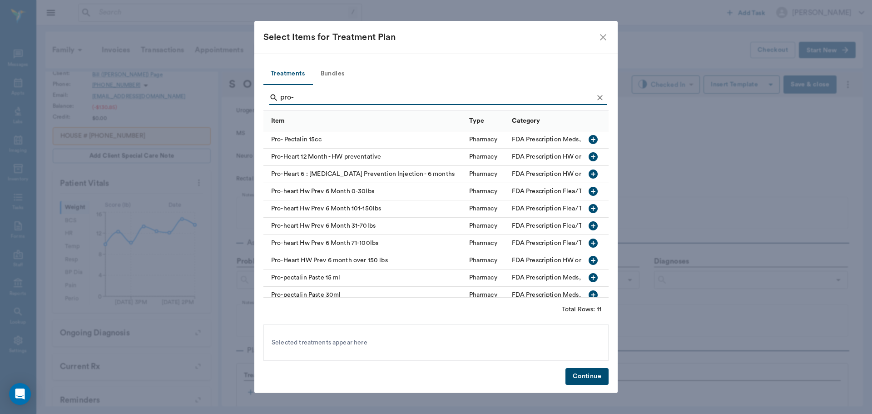
type input "pro-"
click at [591, 191] on icon "button" at bounding box center [593, 191] width 9 height 9
click at [340, 71] on button "Bundles" at bounding box center [332, 74] width 41 height 22
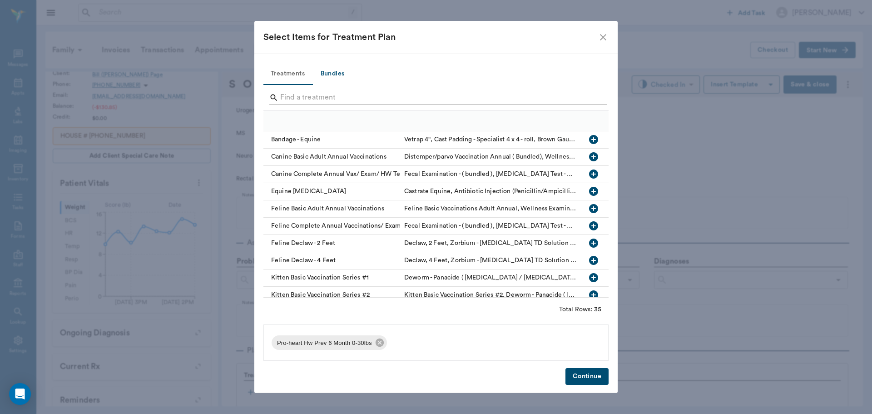
click at [342, 97] on input "Search" at bounding box center [436, 97] width 313 height 15
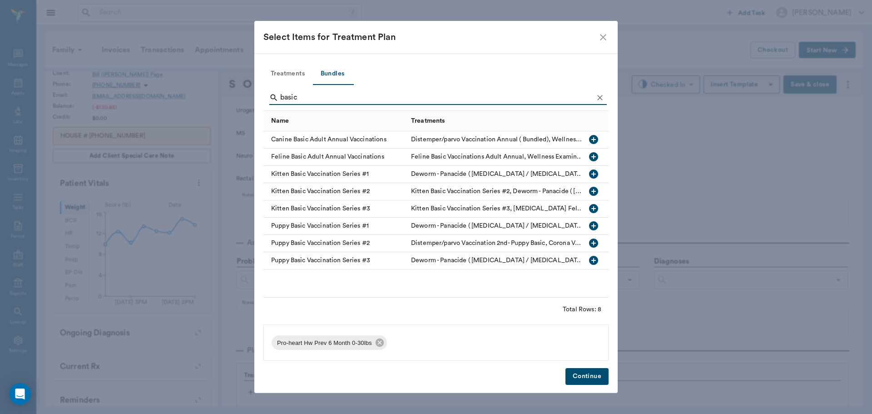
type input "basic"
click at [593, 139] on icon "button" at bounding box center [593, 139] width 9 height 9
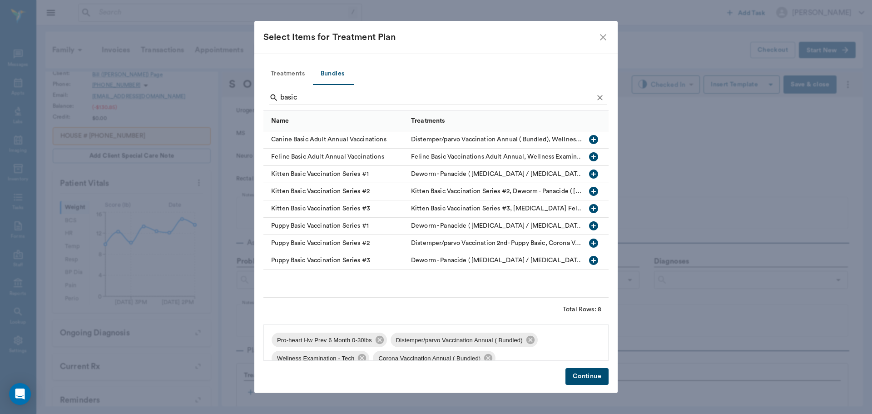
click at [580, 379] on button "Continue" at bounding box center [587, 376] width 43 height 17
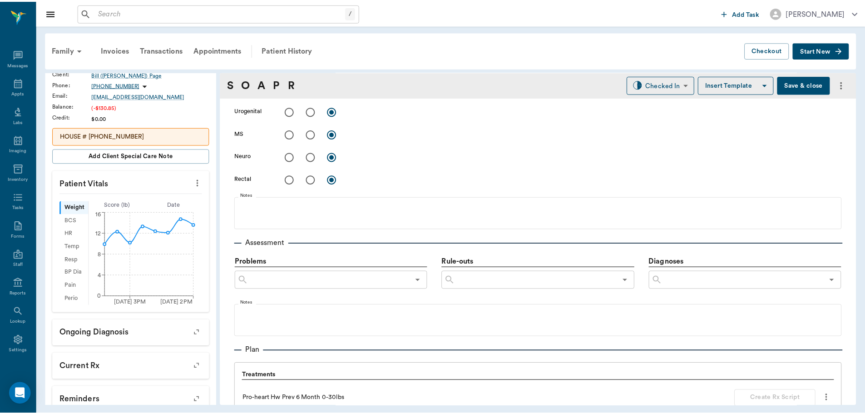
scroll to position [1099, 0]
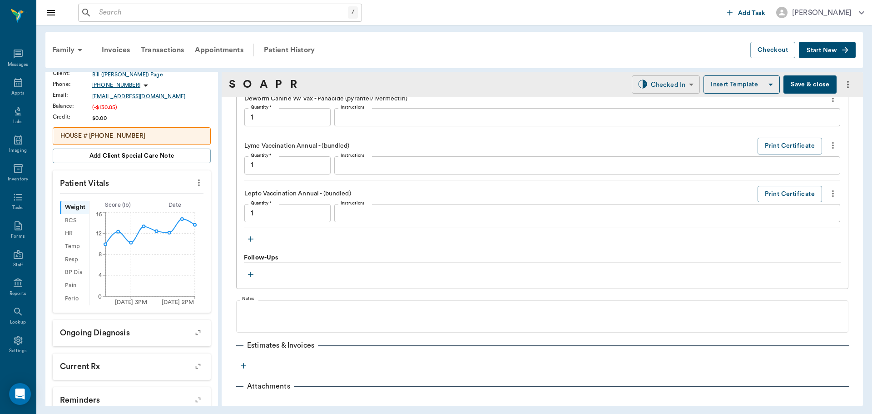
click at [655, 90] on body "/ ​ Add Task Dr. Bert Ellsworth Nectar Messages Appts Labs Imaging Inventory Ta…" at bounding box center [436, 207] width 872 height 414
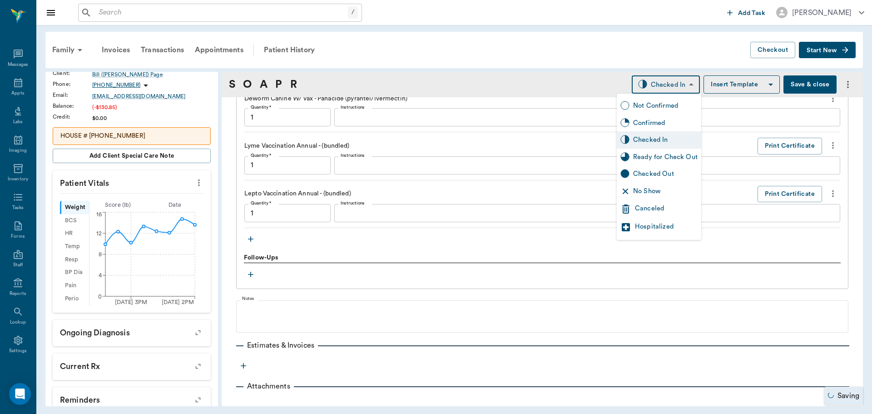
type input "1.00"
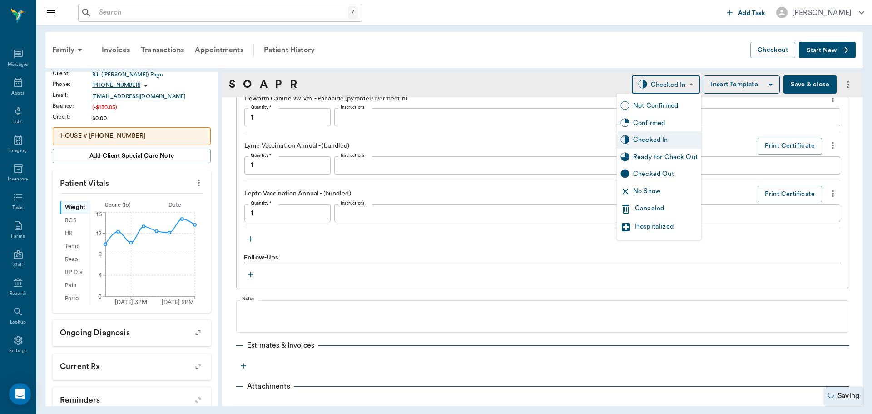
type input "1.00"
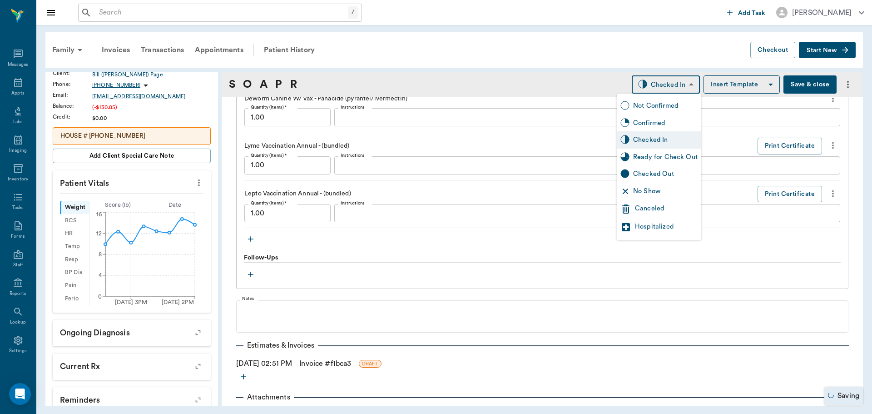
click at [659, 155] on div "Ready for Check Out" at bounding box center [665, 157] width 65 height 10
type input "READY_TO_CHECKOUT"
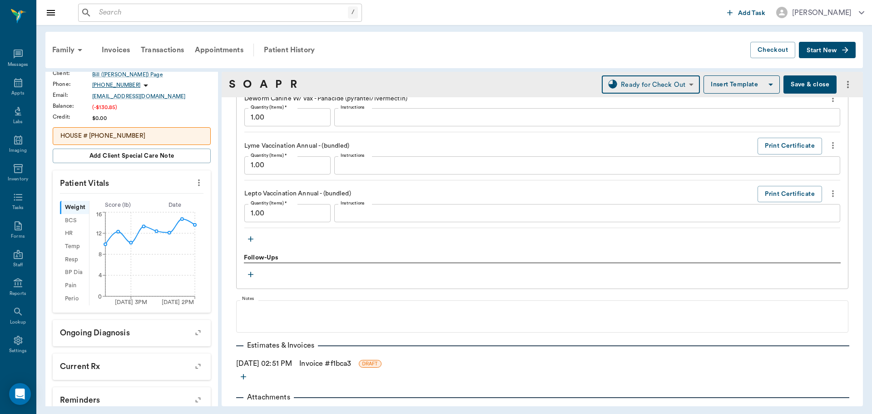
click at [320, 363] on link "Invoice # f1bca3" at bounding box center [325, 363] width 52 height 11
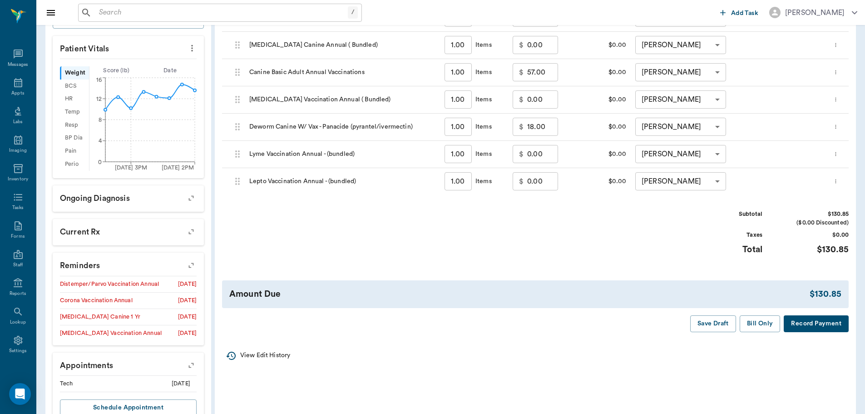
scroll to position [273, 0]
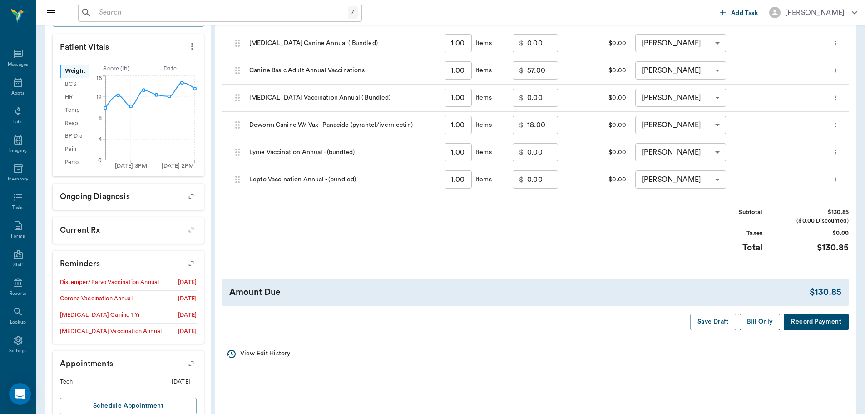
click at [754, 324] on button "Bill Only" at bounding box center [760, 321] width 41 height 17
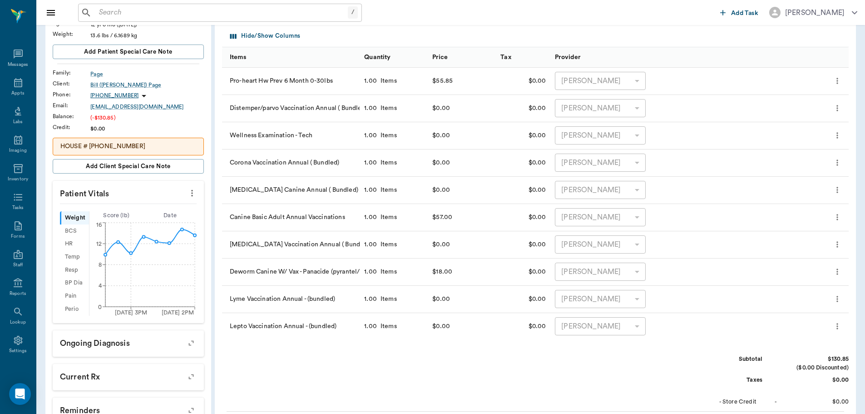
scroll to position [91, 0]
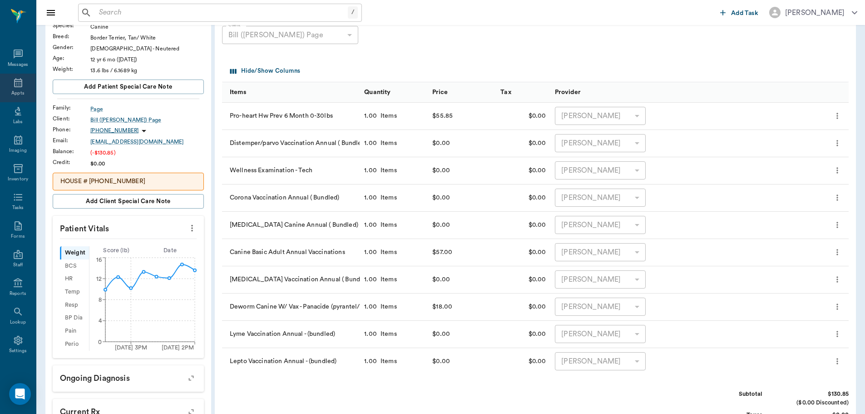
click at [29, 92] on div "Appts" at bounding box center [18, 88] width 36 height 29
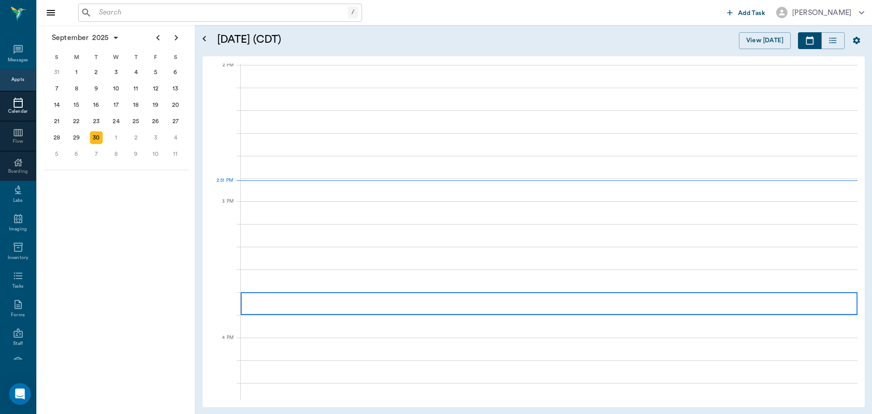
scroll to position [820, 0]
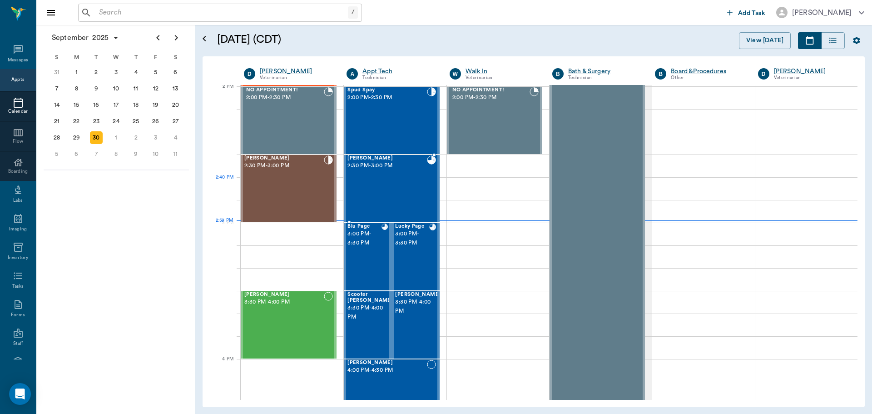
click at [407, 186] on div "Max Casey 2:30 PM - 3:00 PM" at bounding box center [387, 188] width 79 height 66
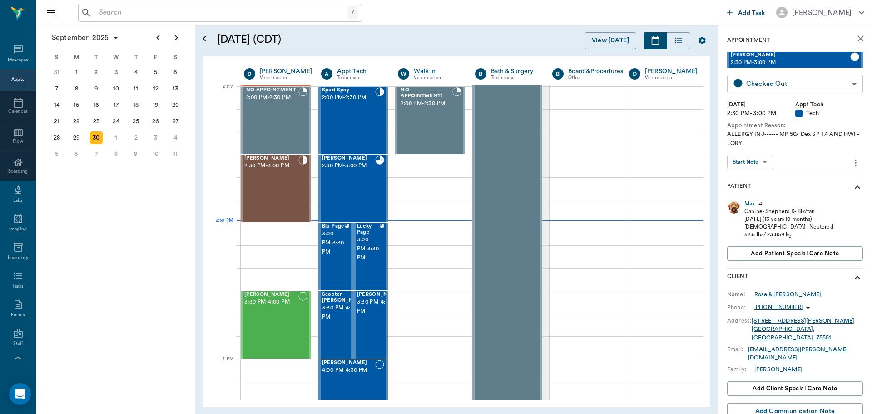
click at [820, 85] on body "/ ​ Add Task Dr. Bert Ellsworth Nectar Messages Appts Calendar Flow Boarding La…" at bounding box center [436, 207] width 872 height 414
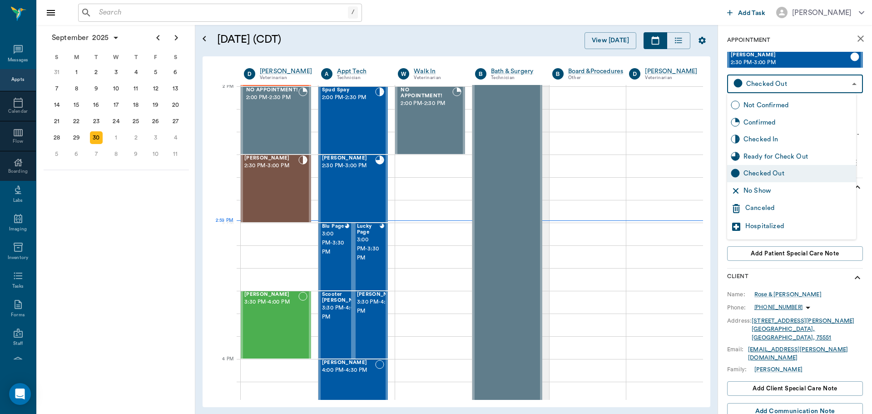
click at [820, 143] on div "Checked In" at bounding box center [798, 139] width 109 height 10
type input "CHECKED_IN"
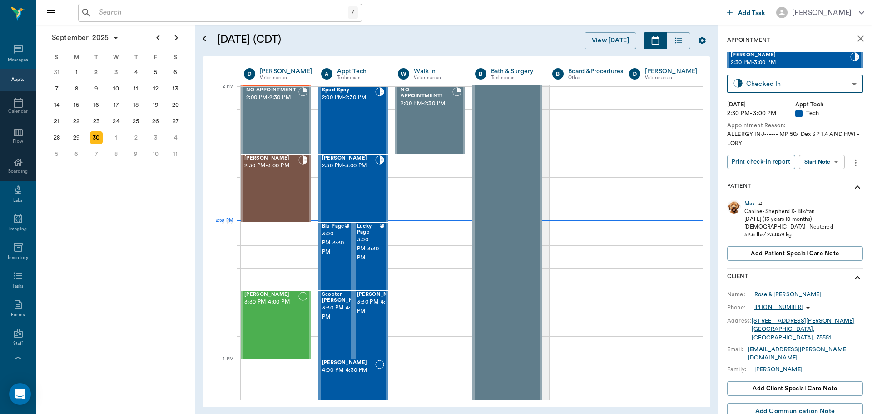
click at [827, 160] on body "/ ​ Add Task Dr. Bert Ellsworth Nectar Messages Appts Calendar Flow Boarding La…" at bounding box center [436, 207] width 872 height 414
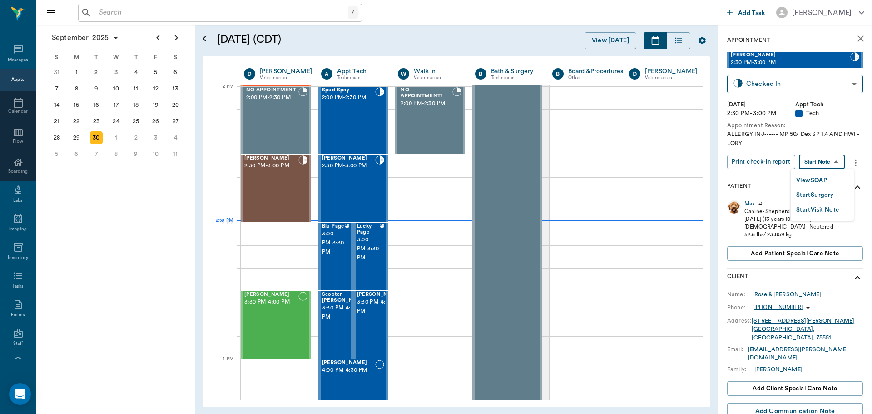
click at [830, 176] on li "View SOAP" at bounding box center [822, 180] width 63 height 15
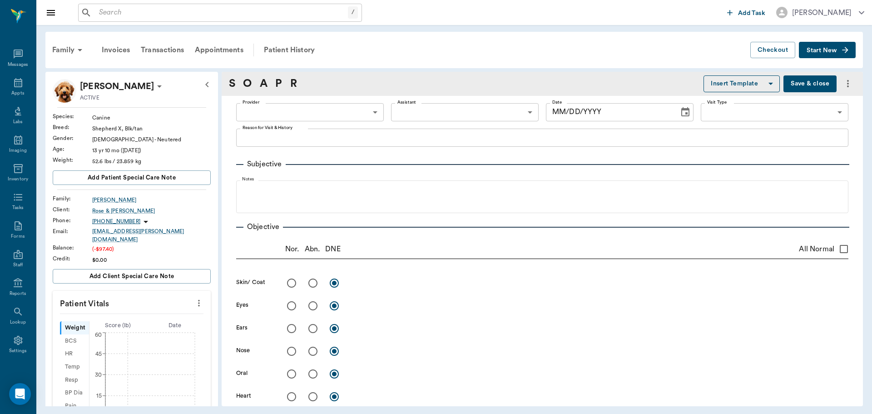
type input "642ef10e332a41444de2bad1"
type input "63ec2f075fda476ae8351a4c"
type input "65d2be4f46e3a538d89b8c1a"
type textarea "ALLERGY INJ------ MP 50/ Dex SP 1.4 AND HWI -LORY"
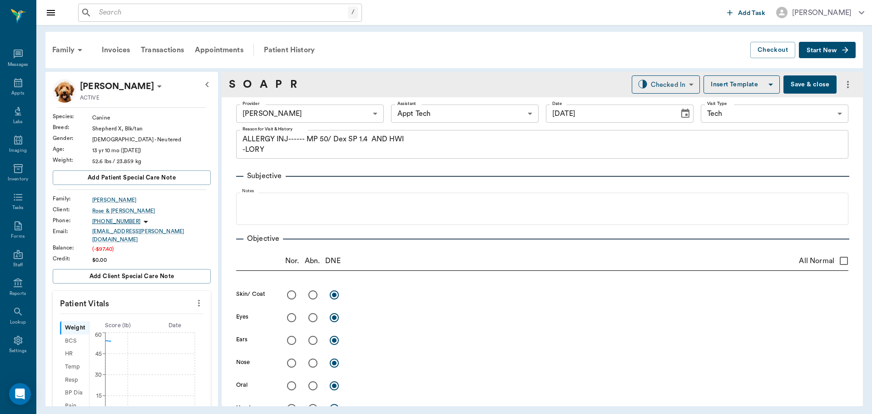
type input "[DATE]"
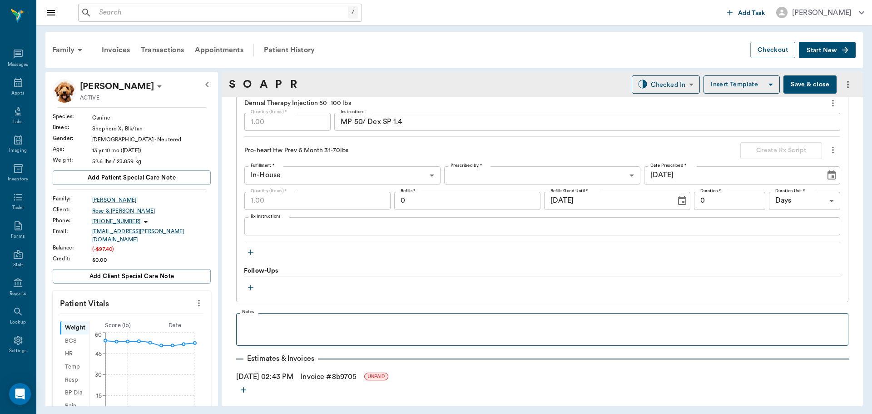
scroll to position [751, 0]
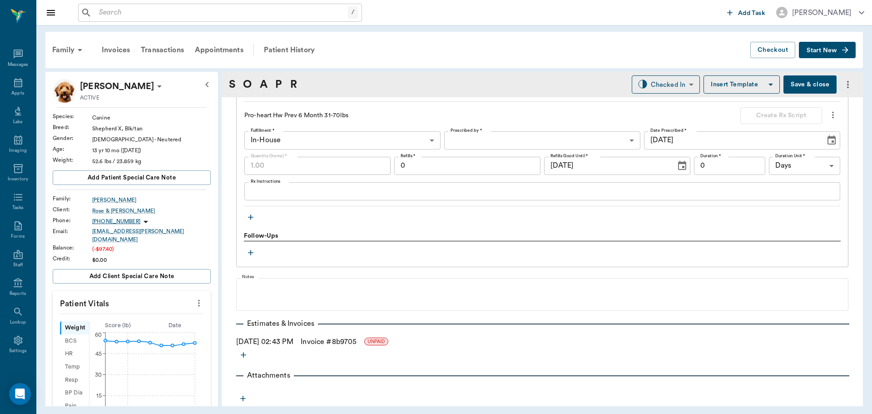
click at [341, 340] on link "Invoice # 8b9705" at bounding box center [329, 341] width 56 height 11
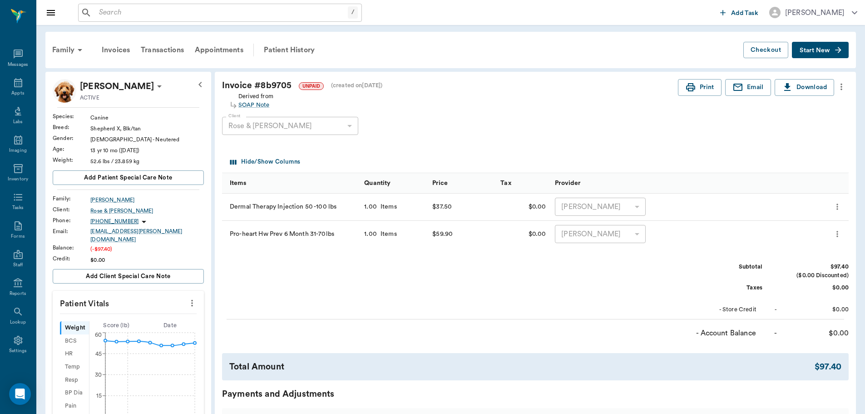
click at [842, 89] on icon "more" at bounding box center [842, 87] width 2 height 7
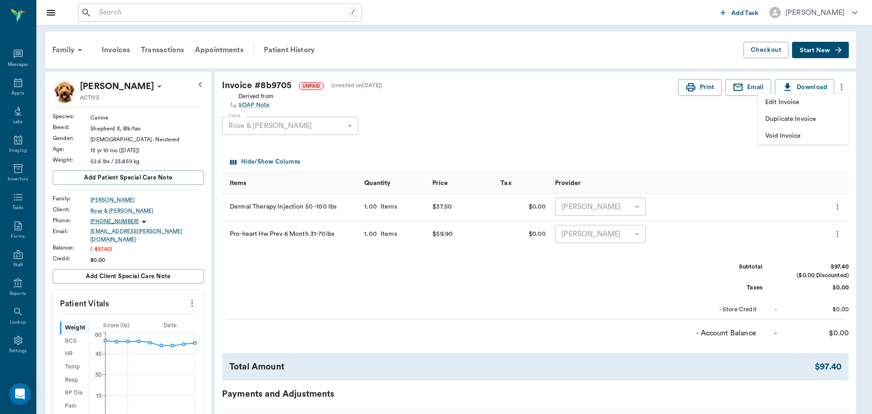
click at [820, 105] on span "Edit Invoice" at bounding box center [803, 103] width 76 height 10
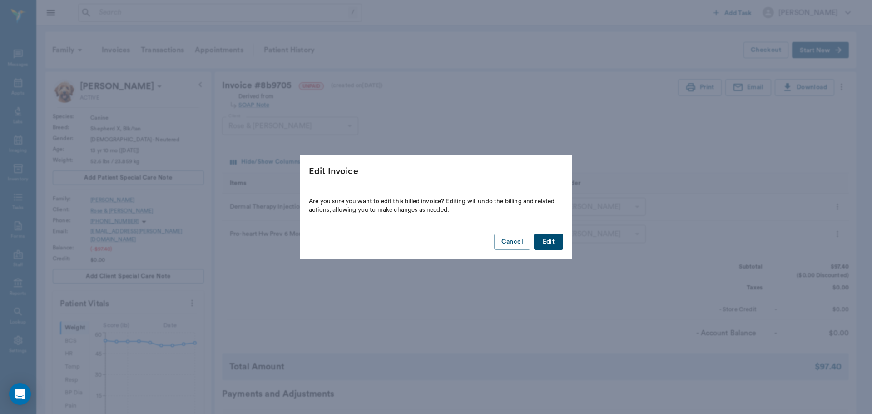
click at [542, 237] on button "Edit" at bounding box center [548, 242] width 29 height 17
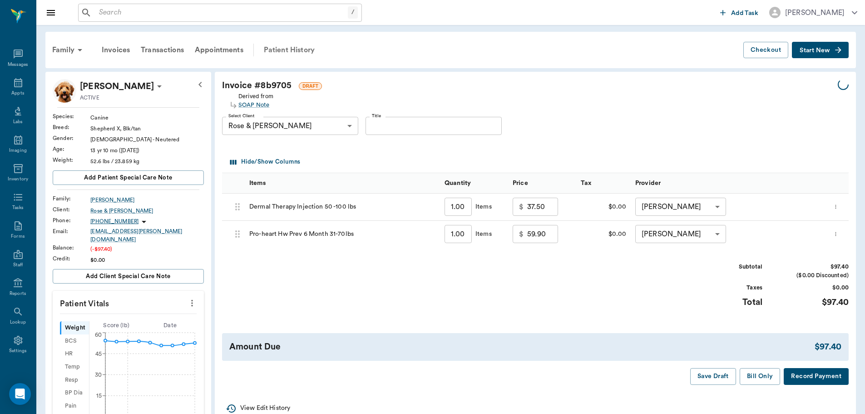
click at [287, 49] on div "Patient History" at bounding box center [289, 50] width 62 height 22
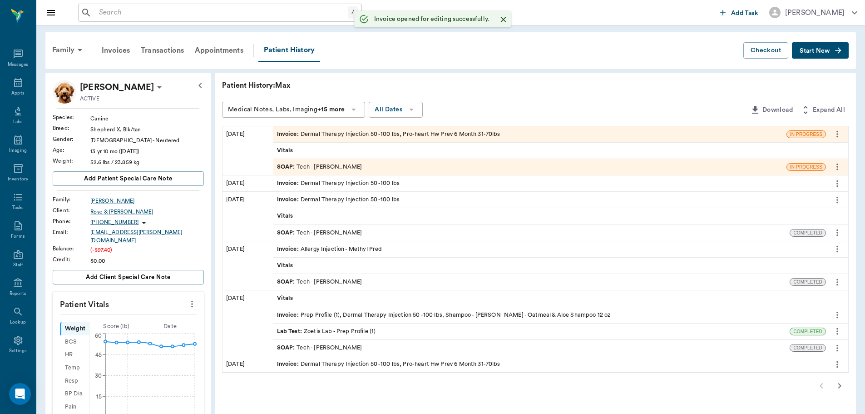
click at [320, 163] on div "SOAP : Tech - Daniel Virnala" at bounding box center [319, 167] width 85 height 9
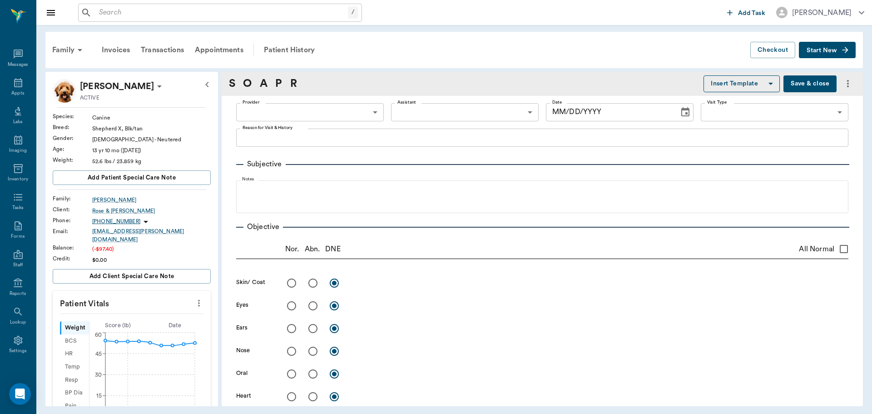
type input "642ef10e332a41444de2bad1"
type input "63ec2f075fda476ae8351a4c"
type input "65d2be4f46e3a538d89b8c1a"
type textarea "ALLERGY INJ------ MP 50/ Dex SP 1.4 AND HWI -LORY"
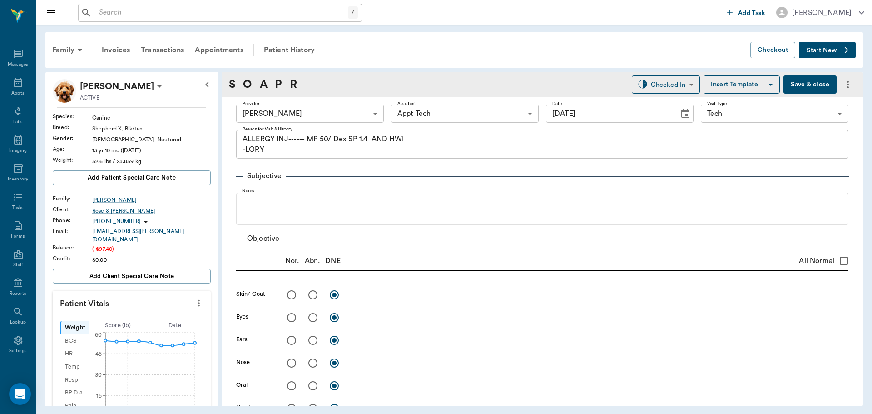
type input "[DATE]"
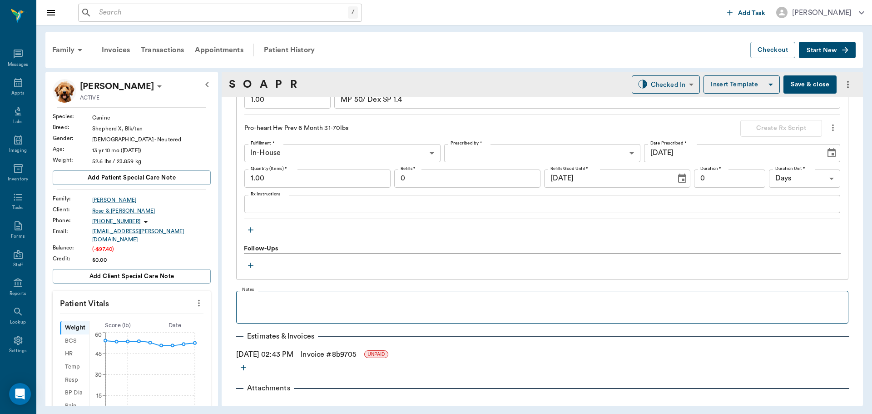
scroll to position [751, 0]
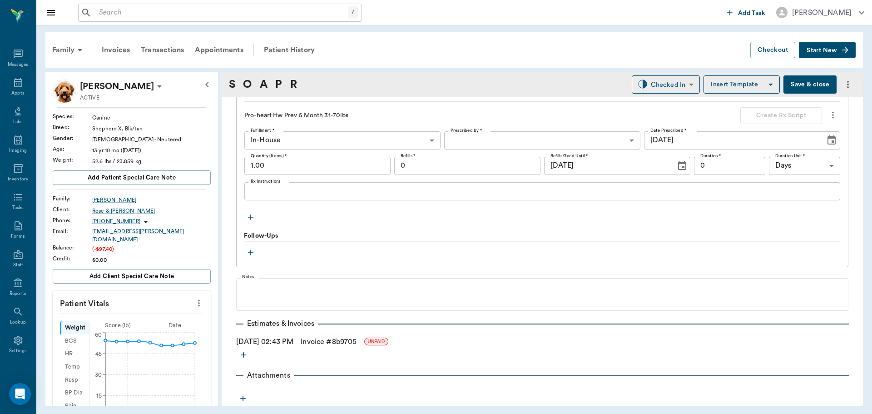
click at [248, 214] on icon "button" at bounding box center [250, 217] width 9 height 9
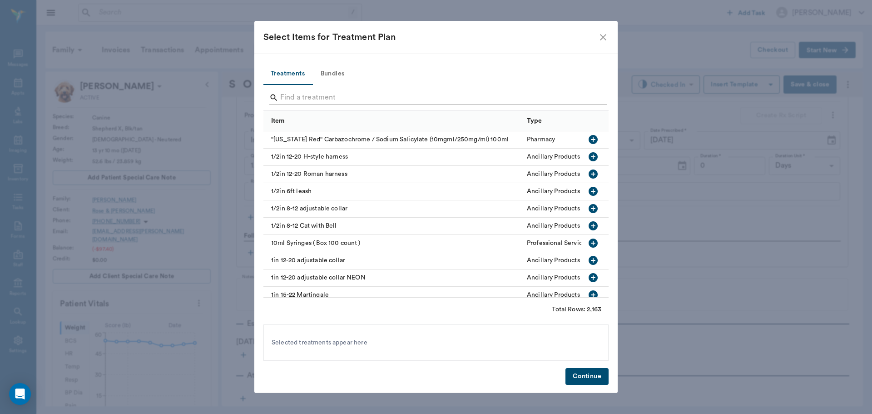
click at [329, 96] on input "Search" at bounding box center [436, 97] width 313 height 15
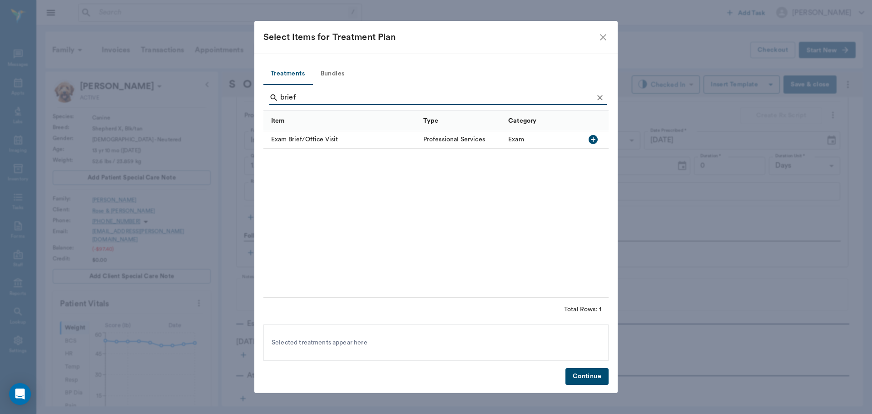
type input "brief"
click at [592, 140] on icon "button" at bounding box center [593, 139] width 11 height 11
click at [583, 381] on button "Continue" at bounding box center [587, 376] width 43 height 17
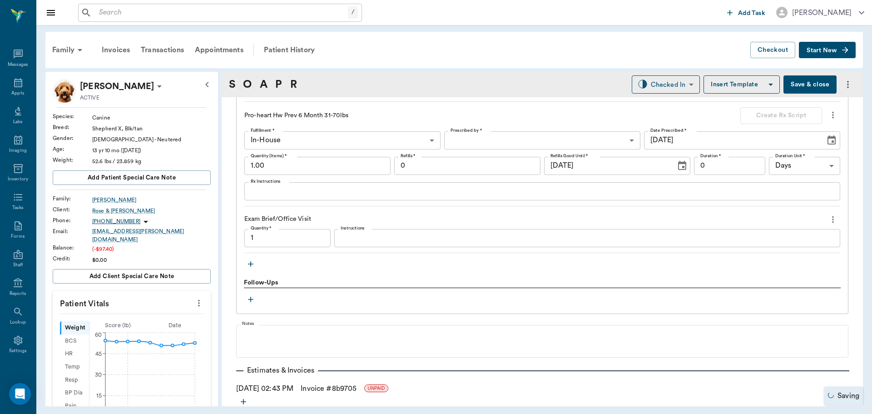
type input "1.00"
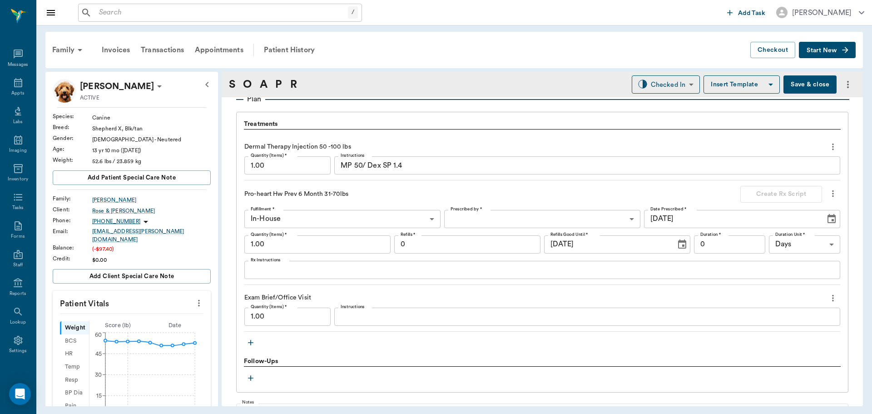
scroll to position [660, 0]
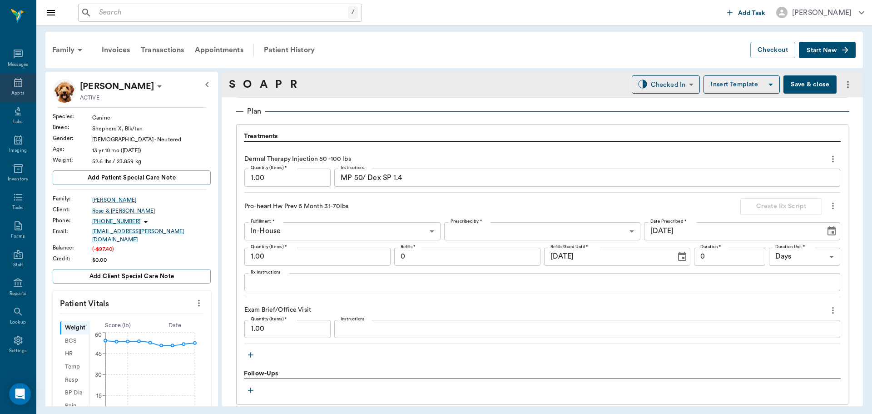
click at [11, 90] on div "Appts" at bounding box center [17, 93] width 13 height 7
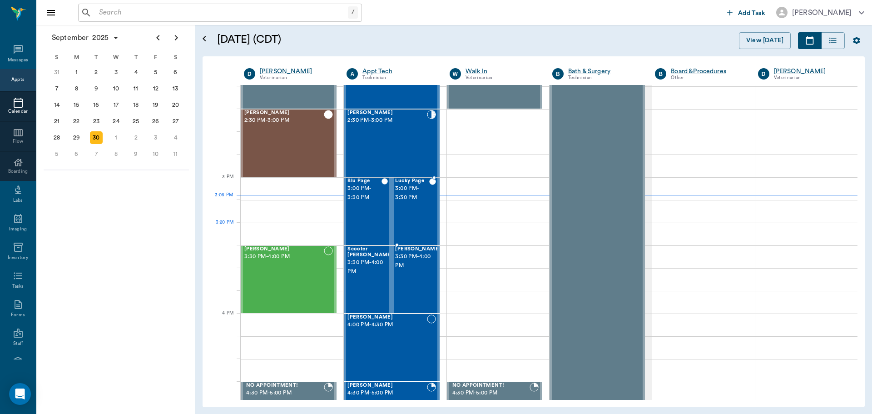
scroll to position [820, 0]
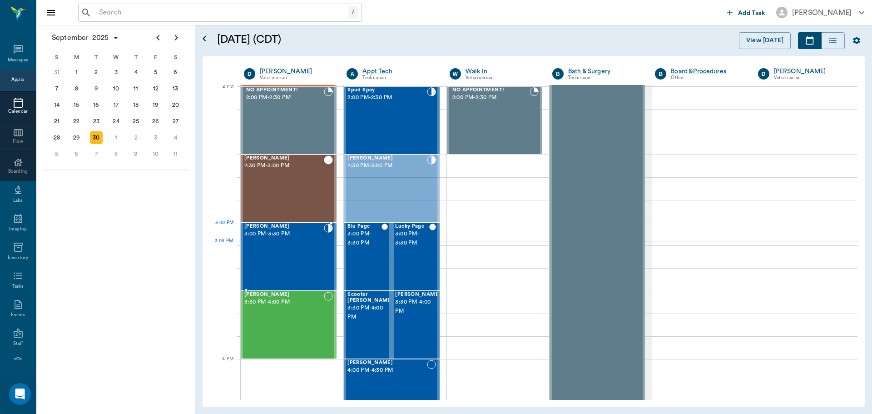
drag, startPoint x: 397, startPoint y: 194, endPoint x: 314, endPoint y: 253, distance: 102.5
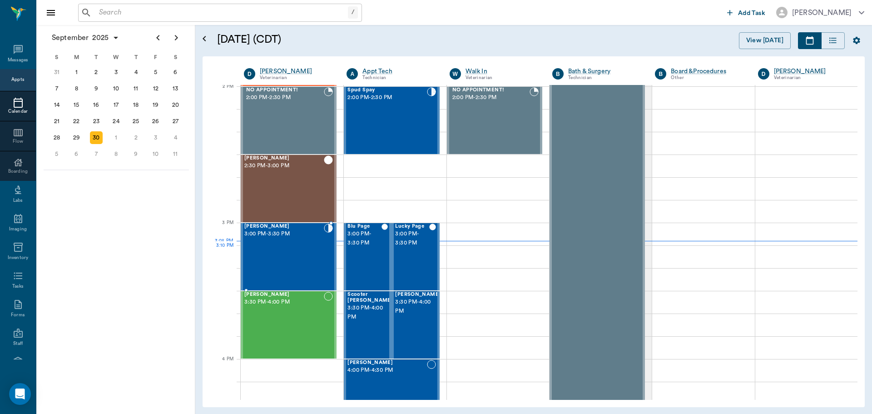
click at [304, 258] on div "Max Casey 3:00 PM - 3:30 PM" at bounding box center [284, 257] width 80 height 66
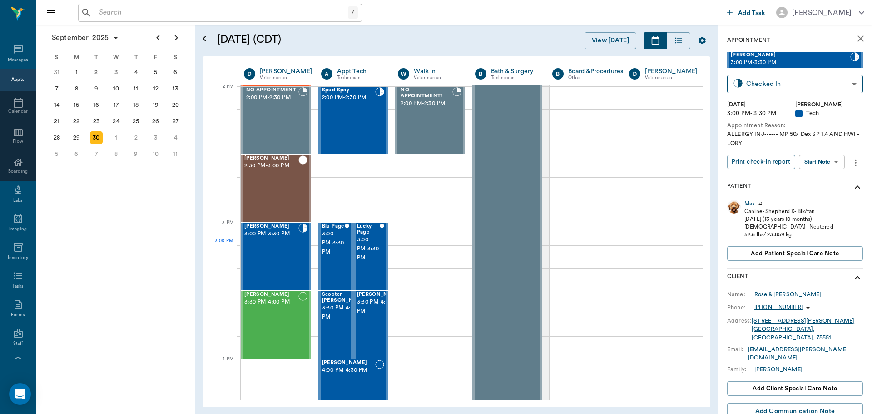
click at [852, 165] on icon "more" at bounding box center [856, 162] width 10 height 11
click at [828, 222] on span "Edit appointment" at bounding box center [815, 222] width 76 height 10
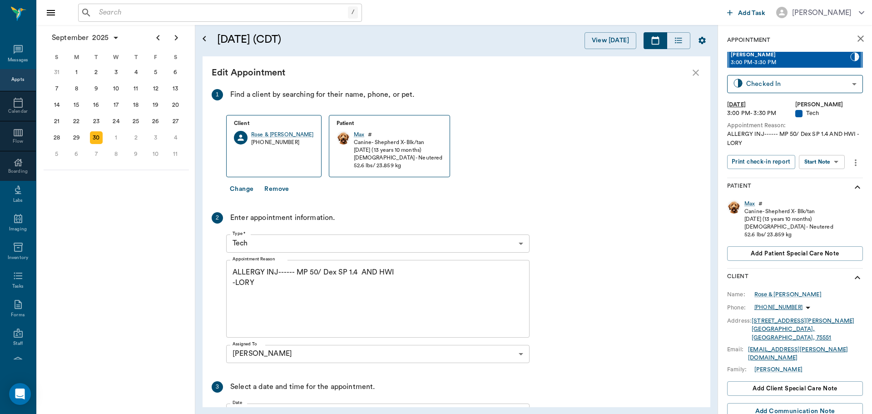
click at [399, 247] on body "/ ​ Add Task Dr. Bert Ellsworth Nectar Messages Appts Calendar Flow Boarding La…" at bounding box center [436, 207] width 872 height 414
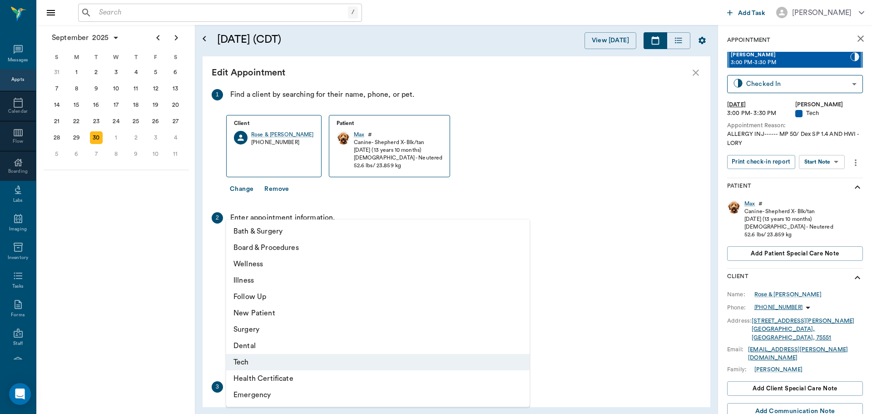
click at [368, 266] on li "Wellness" at bounding box center [377, 264] width 303 height 16
type input "65d2be4f46e3a538d89b8c14"
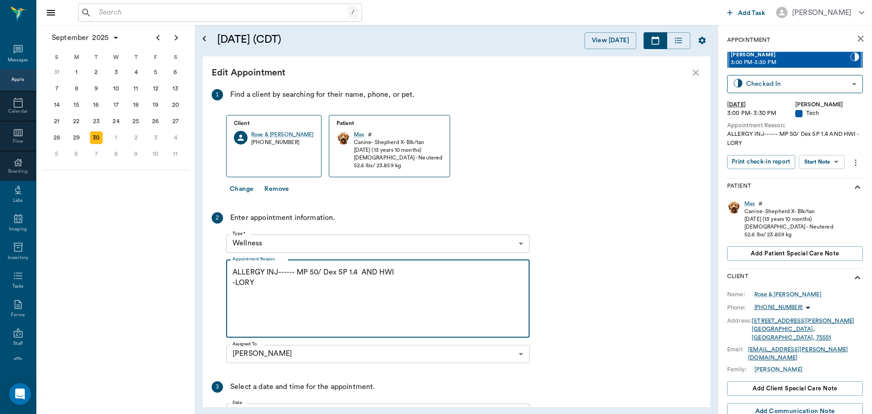
click at [356, 293] on textarea "ALLERGY INJ------ MP 50/ Dex SP 1.4 AND HWI -LORY" at bounding box center [378, 298] width 291 height 63
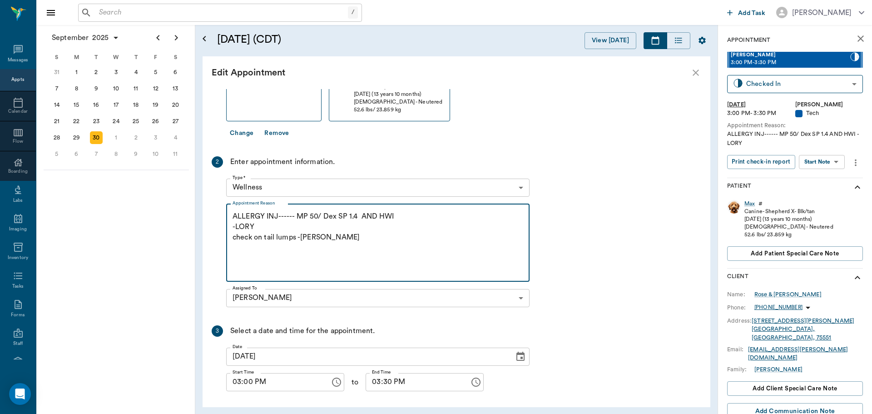
scroll to position [91, 0]
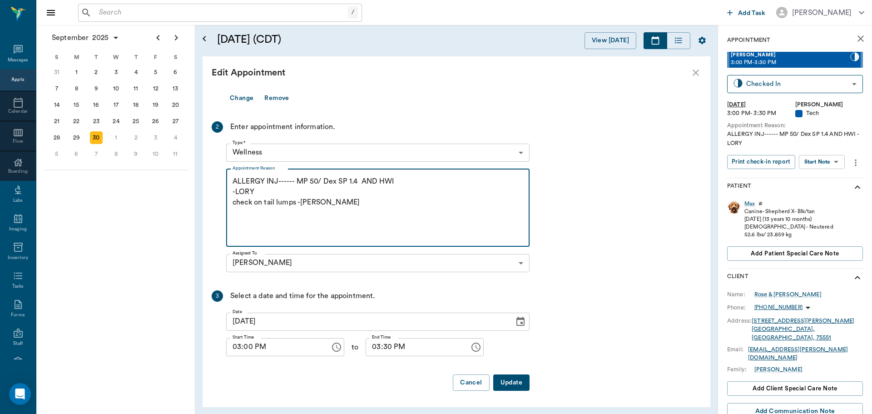
type textarea "ALLERGY INJ------ MP 50/ Dex SP 1.4 AND HWI -LORY check on tail lumps -Hunt"
click at [519, 381] on button "Update" at bounding box center [511, 382] width 36 height 17
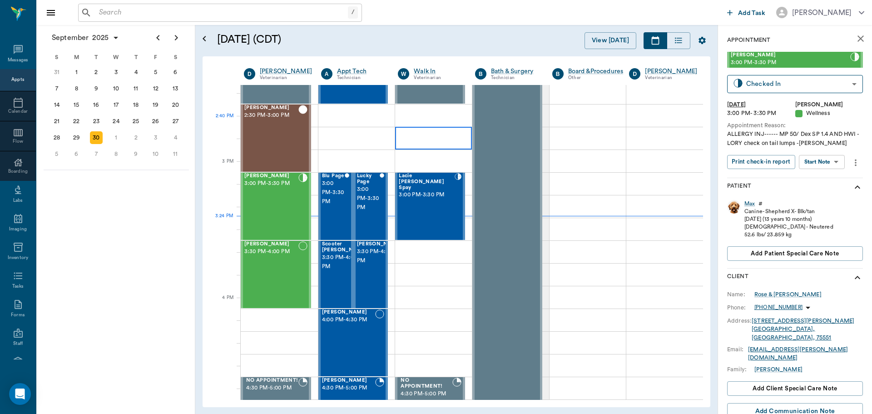
scroll to position [865, 0]
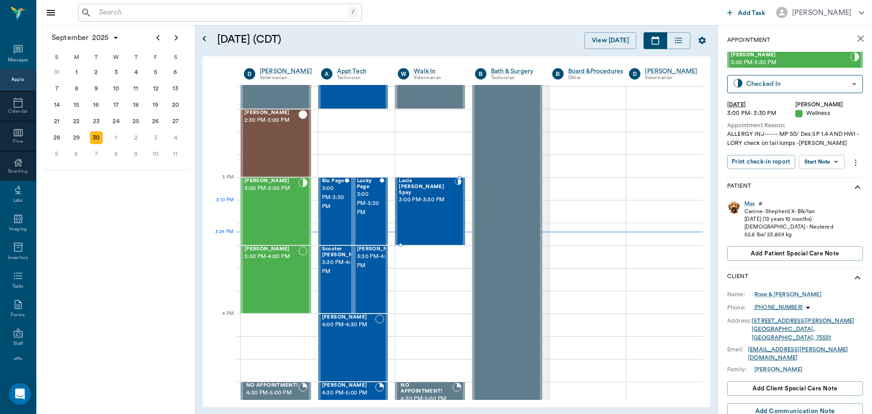
click at [420, 209] on div "Lacie [PERSON_NAME] Spay 3:00 PM - 3:30 PM" at bounding box center [427, 211] width 56 height 66
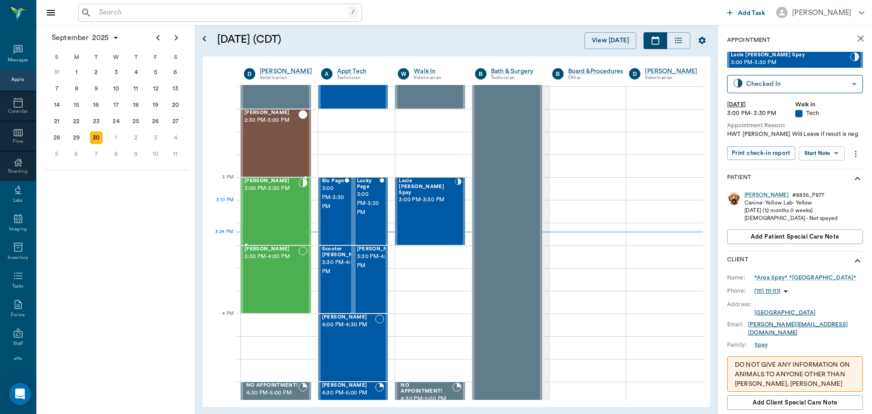
click at [294, 212] on div "[PERSON_NAME] 3:00 PM - 3:30 PM" at bounding box center [271, 211] width 54 height 66
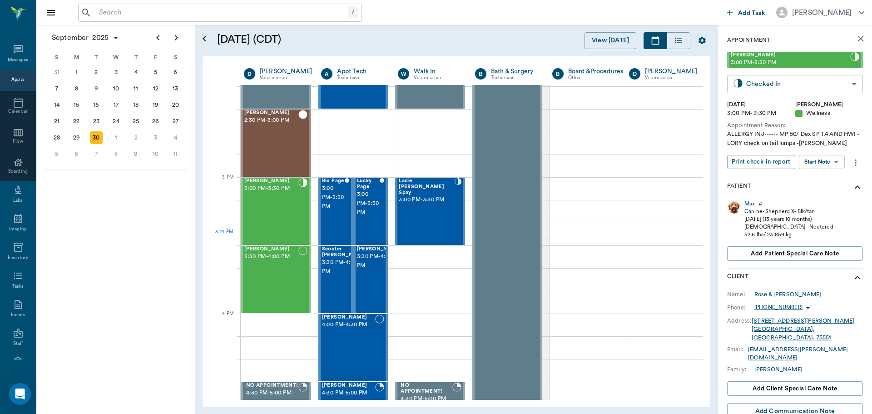
click at [766, 85] on body "/ ​ Add Task [PERSON_NAME] Nectar Messages Appts Calendar Flow Boarding Labs Im…" at bounding box center [436, 207] width 872 height 414
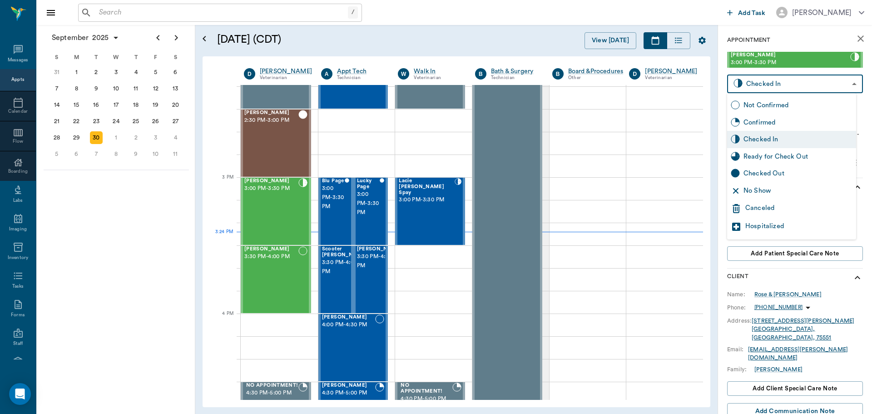
click at [788, 162] on div "Ready for Check Out" at bounding box center [791, 156] width 129 height 17
type input "READY_TO_CHECKOUT"
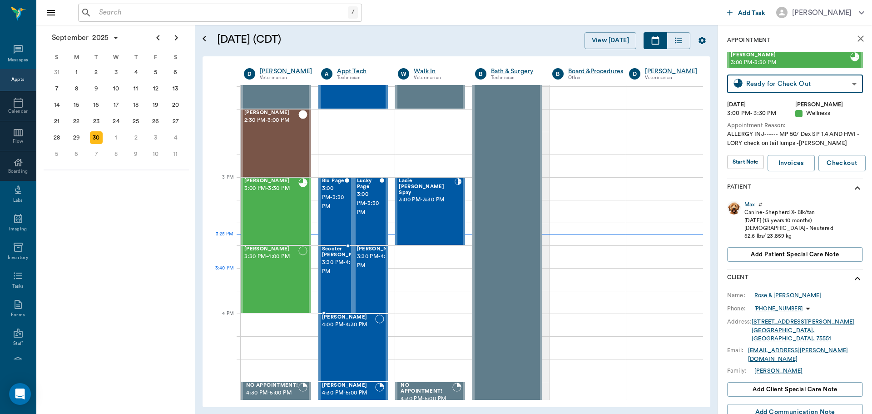
click at [334, 273] on span "3:30 PM - 4:00 PM" at bounding box center [344, 267] width 45 height 18
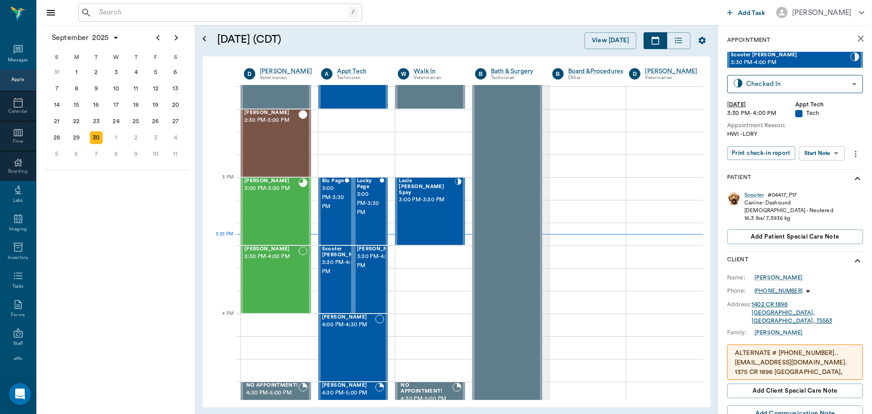
click at [836, 157] on body "/ ​ Add Task [PERSON_NAME] Nectar Messages Appts Calendar Flow Boarding Labs Im…" at bounding box center [436, 207] width 872 height 414
click at [834, 170] on li "Start SOAP" at bounding box center [822, 171] width 63 height 15
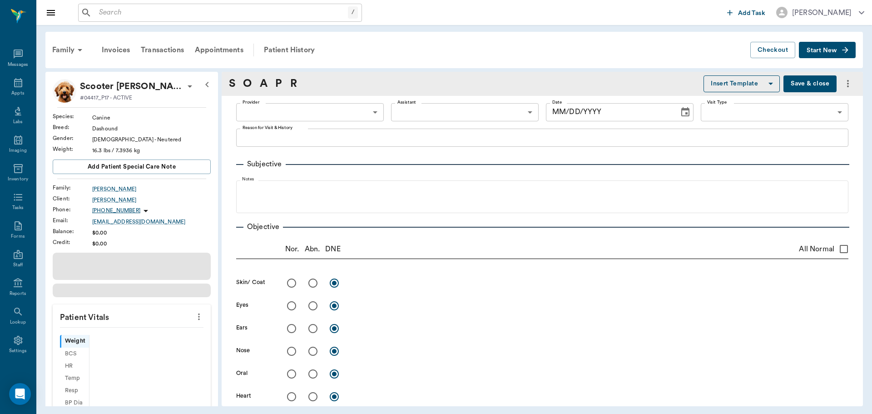
type input "63ec2f075fda476ae8351a4c"
type input "65d2be4f46e3a538d89b8c1a"
type textarea "HWI -LORY"
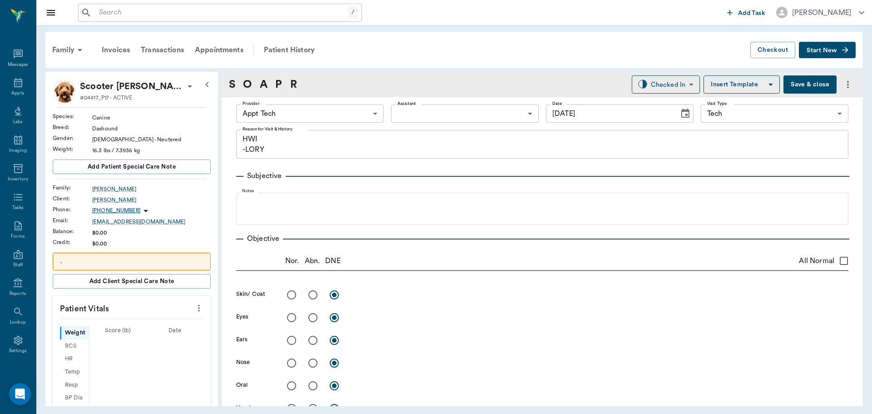
type input "[DATE]"
click at [323, 109] on body "/ ​ Add Task [PERSON_NAME] Nectar Messages Appts Labs Imaging Inventory Tasks F…" at bounding box center [436, 207] width 872 height 414
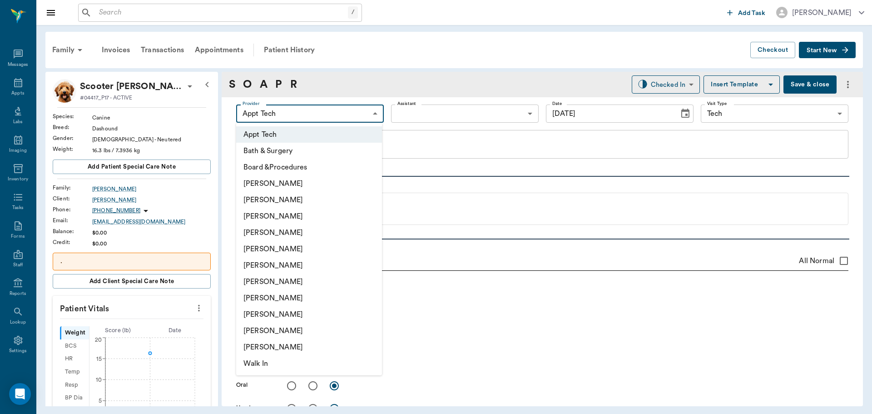
click at [301, 209] on li "[PERSON_NAME]" at bounding box center [309, 216] width 146 height 16
type input "642ef10e332a41444de2bad1"
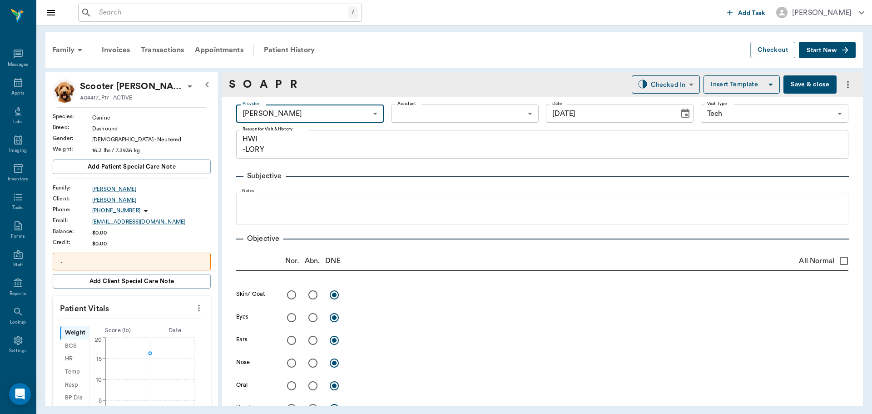
click at [196, 307] on icon "more" at bounding box center [199, 308] width 10 height 11
click at [151, 330] on li "Enter Vitals" at bounding box center [154, 323] width 91 height 17
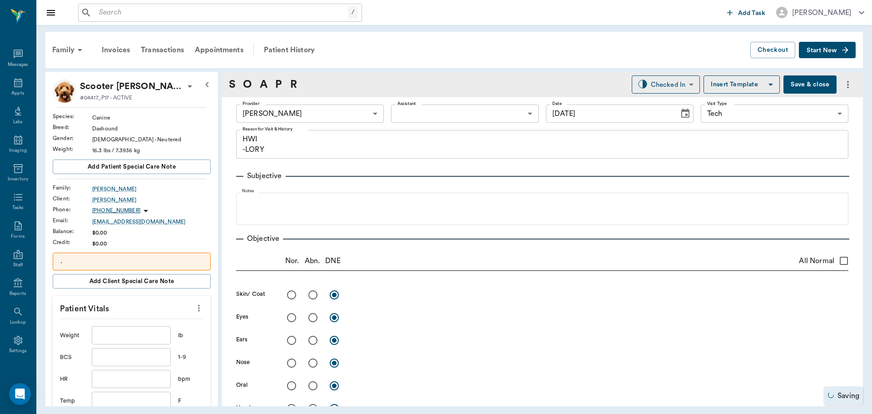
click at [143, 337] on input "text" at bounding box center [131, 335] width 79 height 18
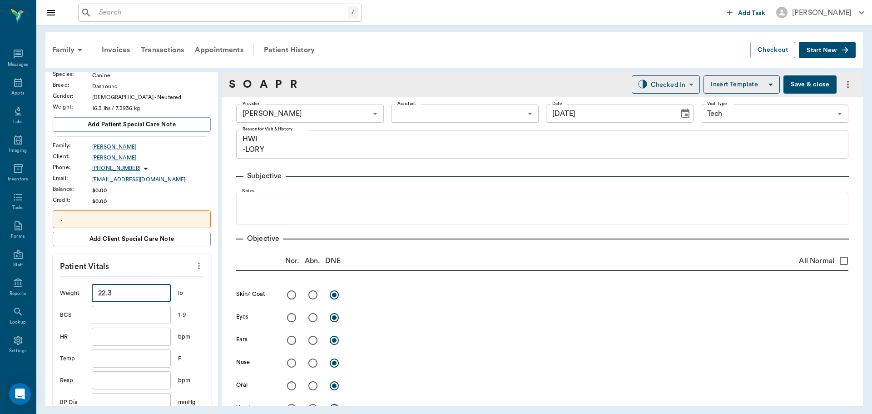
scroll to position [182, 0]
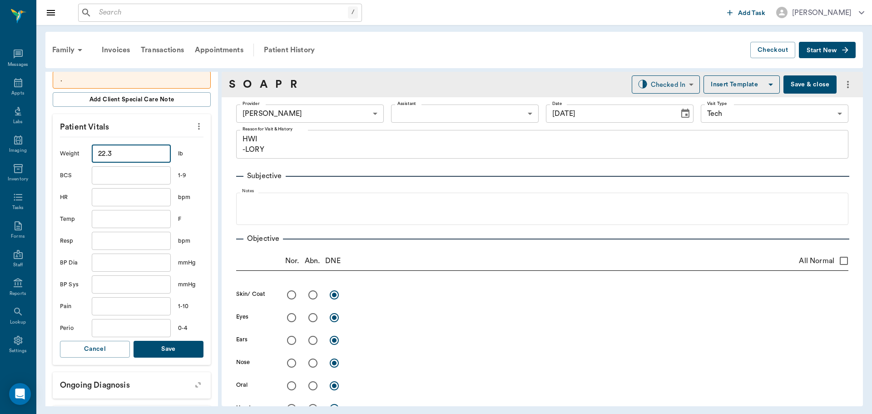
type input "22.3"
click at [186, 348] on button "Save" at bounding box center [169, 349] width 70 height 17
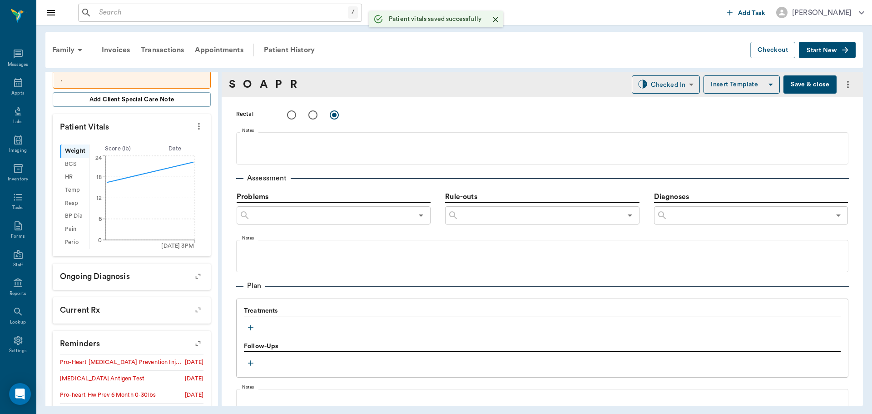
scroll to position [454, 0]
click at [253, 328] on icon "button" at bounding box center [250, 325] width 9 height 9
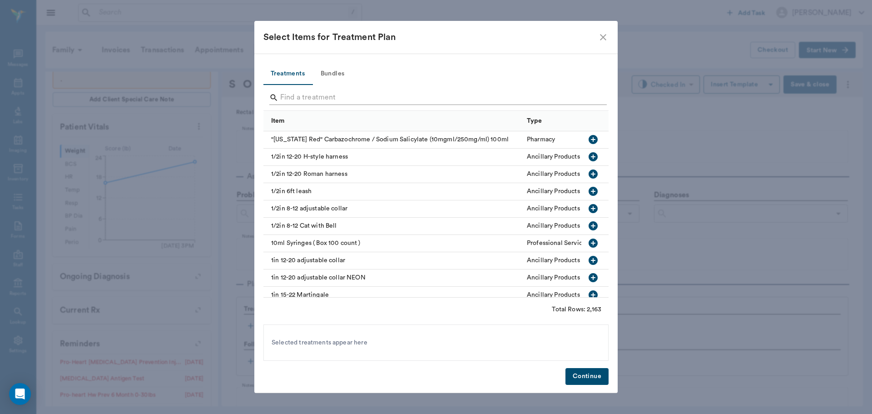
click at [357, 97] on input "Search" at bounding box center [436, 97] width 313 height 15
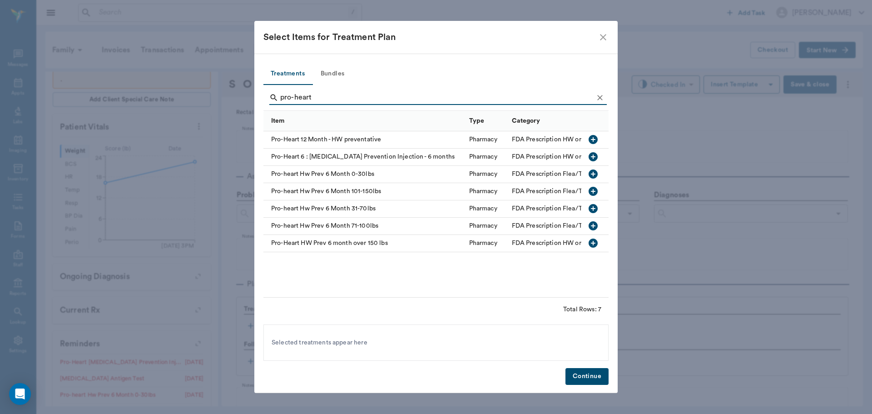
type input "pro-heart"
click at [592, 174] on icon "button" at bounding box center [593, 173] width 9 height 9
click at [589, 373] on button "Continue" at bounding box center [587, 376] width 43 height 17
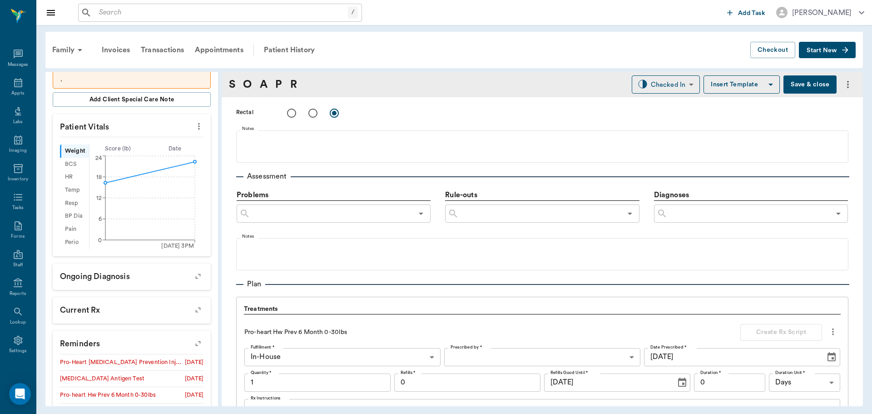
scroll to position [649, 0]
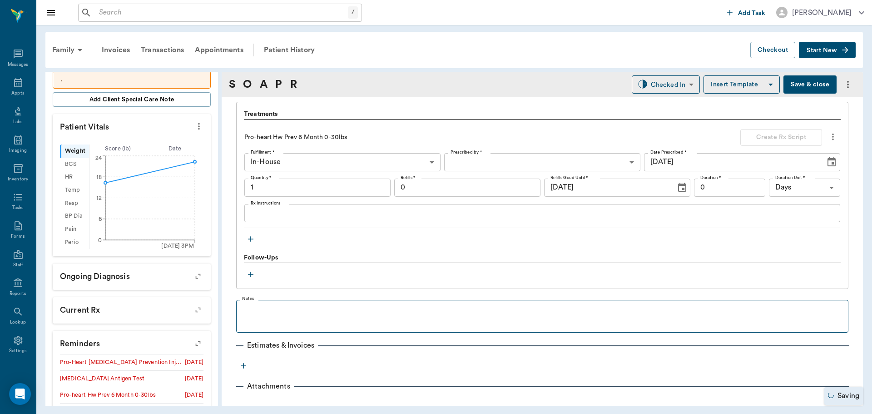
type input "1.00"
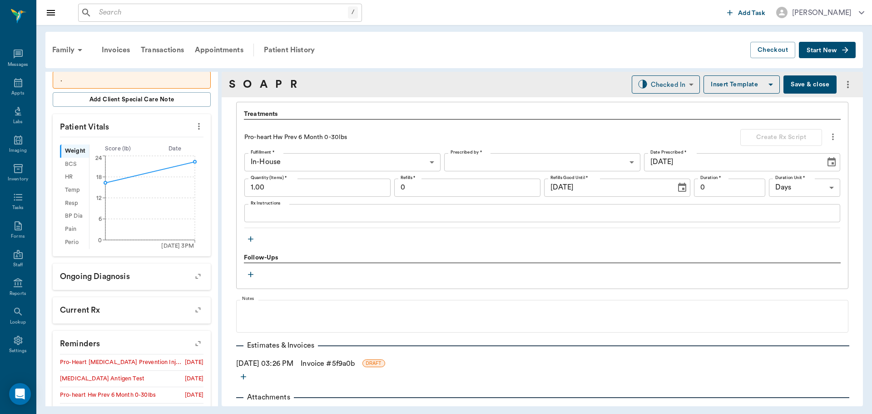
click at [192, 341] on icon "button" at bounding box center [198, 343] width 13 height 13
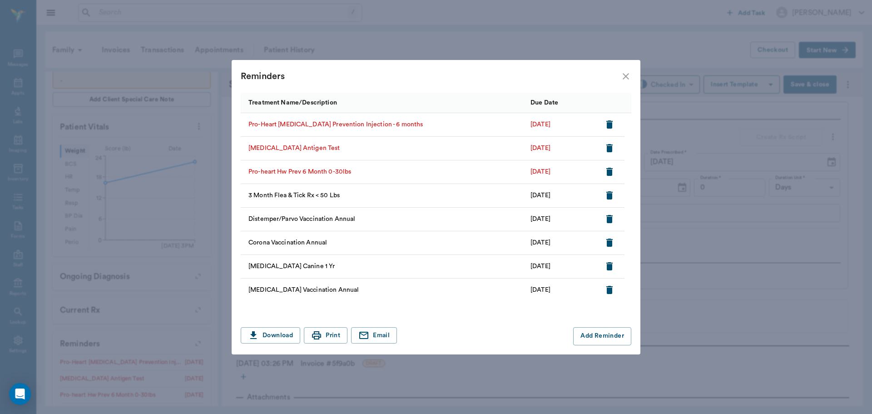
click at [613, 127] on icon "button" at bounding box center [609, 124] width 11 height 11
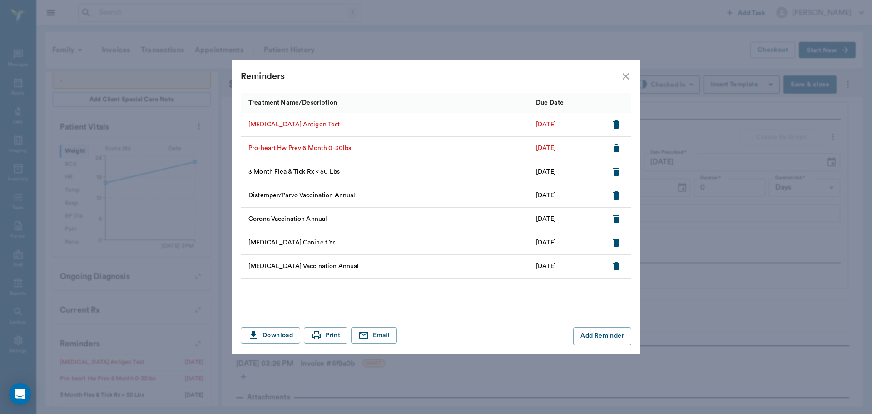
click at [626, 75] on icon "close" at bounding box center [626, 76] width 11 height 11
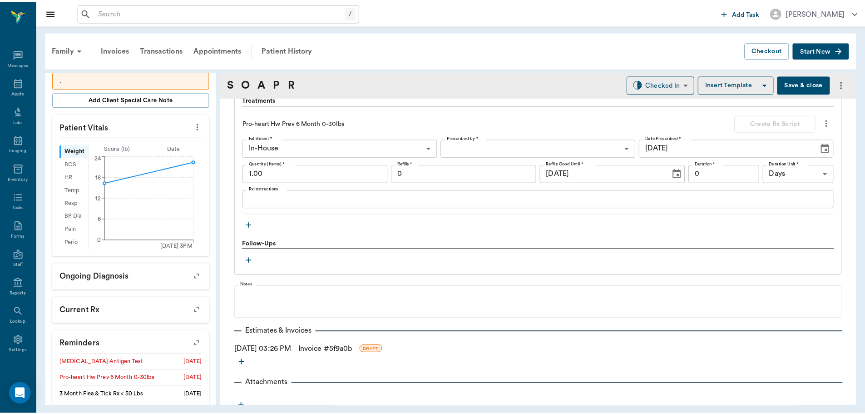
scroll to position [671, 0]
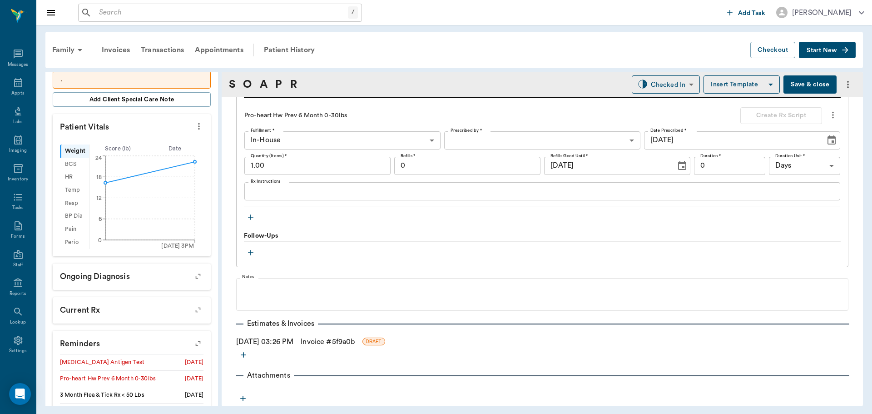
click at [355, 345] on link "Invoice # 5f9a0b" at bounding box center [328, 341] width 54 height 11
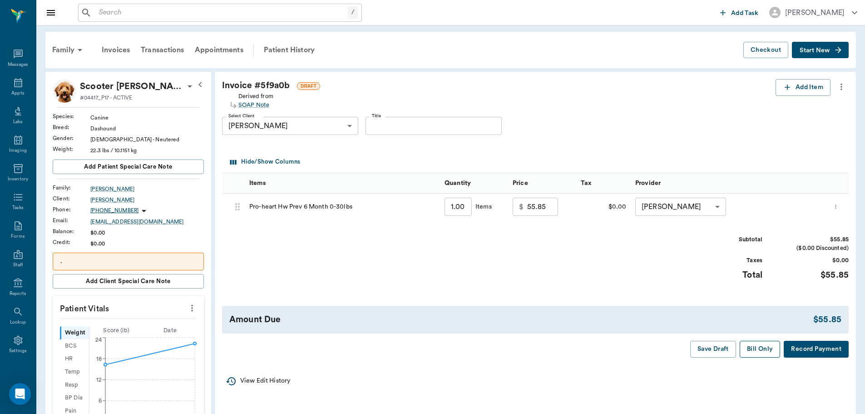
click at [768, 355] on button "Bill Only" at bounding box center [760, 349] width 41 height 17
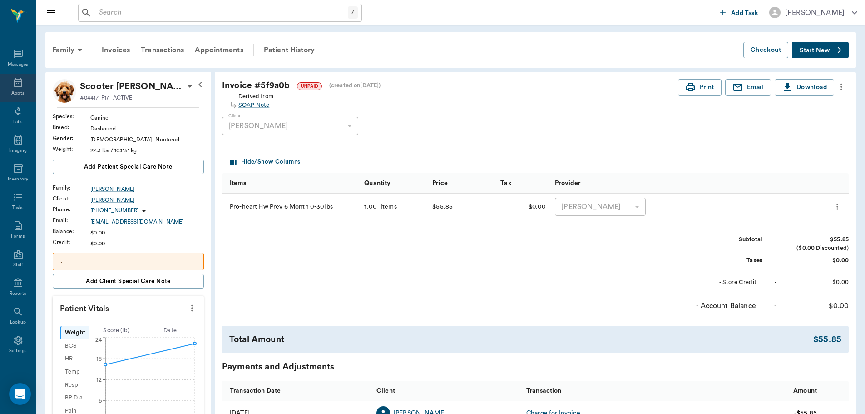
click at [7, 82] on div "Appts" at bounding box center [18, 88] width 36 height 29
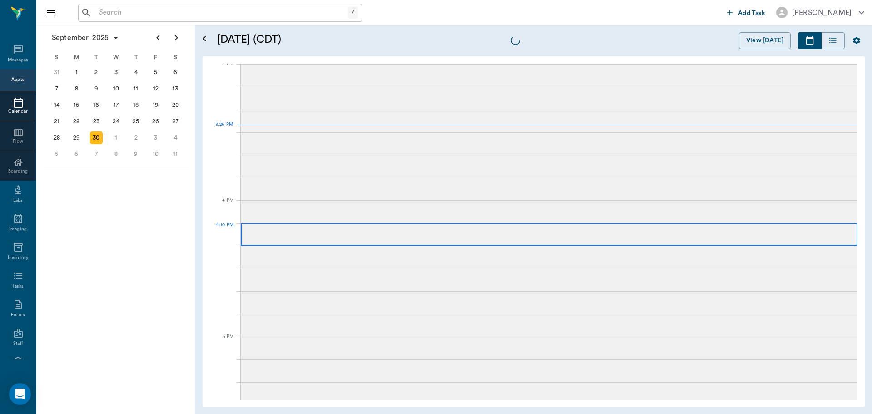
scroll to position [955, 0]
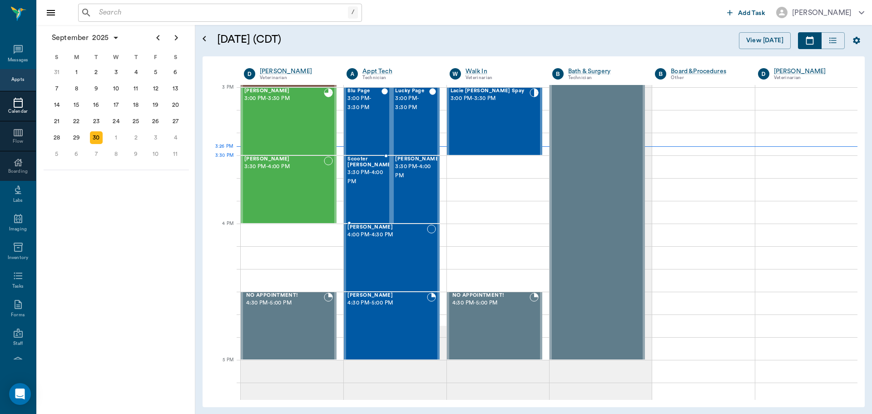
click at [369, 176] on span "3:30 PM - 4:00 PM" at bounding box center [370, 177] width 45 height 18
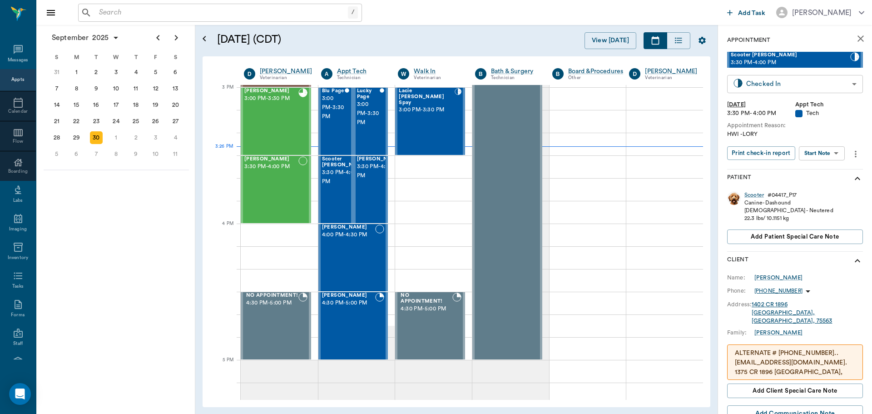
click at [840, 76] on body "/ ​ Add Task [PERSON_NAME] Nectar Messages Appts Calendar Flow Boarding Labs Im…" at bounding box center [436, 207] width 872 height 414
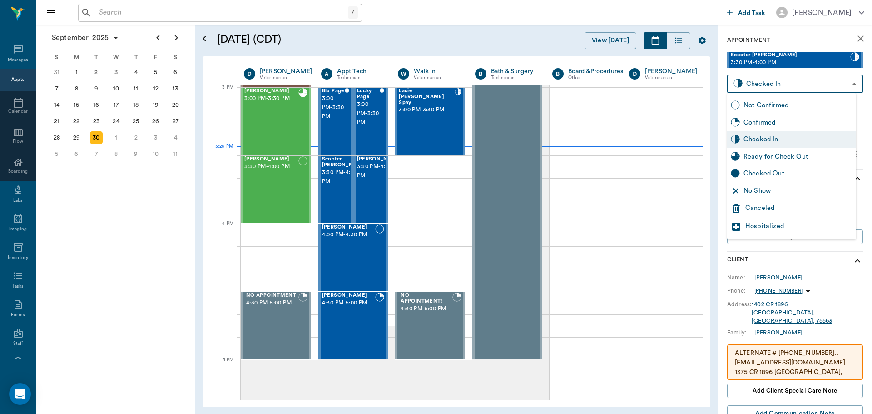
click at [792, 156] on div "Ready for Check Out" at bounding box center [798, 157] width 109 height 10
type input "READY_TO_CHECKOUT"
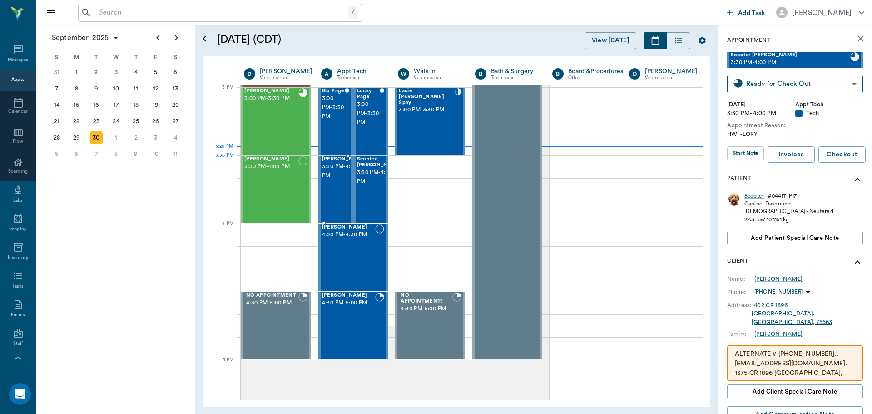
click at [339, 177] on span "3:30 PM - 4:00 PM" at bounding box center [344, 171] width 45 height 18
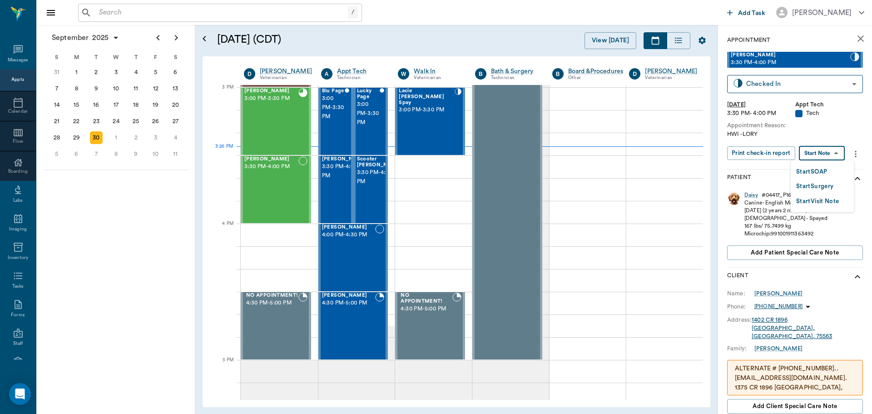
click at [837, 152] on body "/ ​ Add Task Dr. Bert Ellsworth Nectar Messages Appts Calendar Flow Boarding La…" at bounding box center [436, 207] width 872 height 414
click at [835, 169] on li "Start SOAP" at bounding box center [822, 171] width 63 height 15
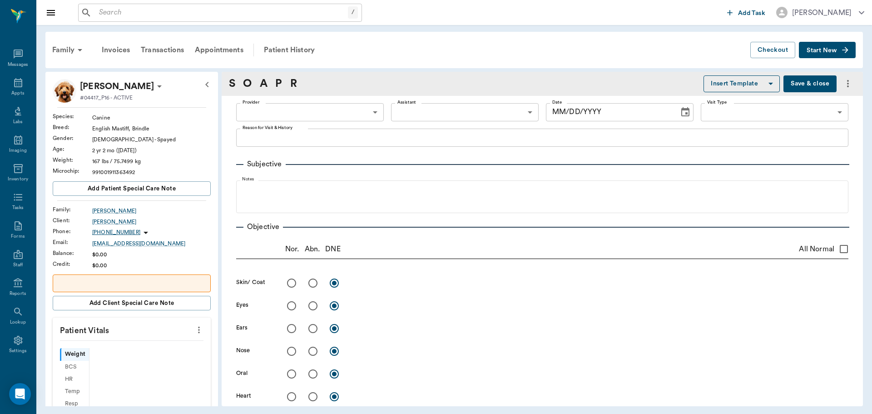
type input "63ec2f075fda476ae8351a4c"
type input "65d2be4f46e3a538d89b8c1a"
type textarea "HWI -LORY"
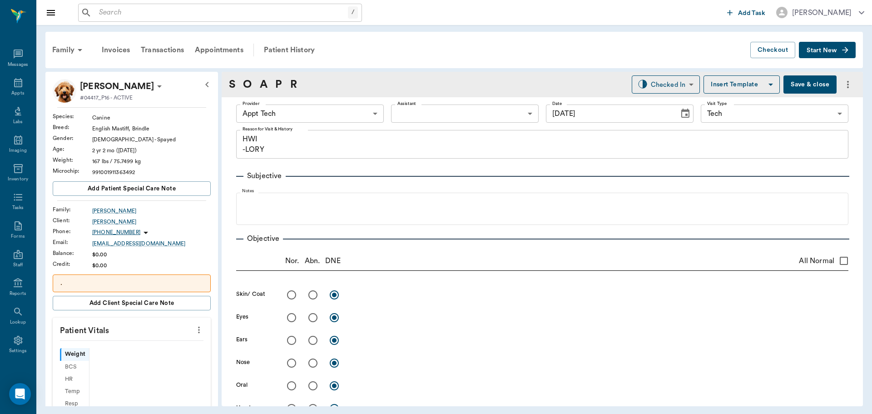
type input "[DATE]"
click at [195, 335] on button "more" at bounding box center [199, 329] width 15 height 15
click at [173, 338] on li "Enter Vitals" at bounding box center [154, 345] width 91 height 17
click at [142, 349] on input "text" at bounding box center [131, 357] width 79 height 18
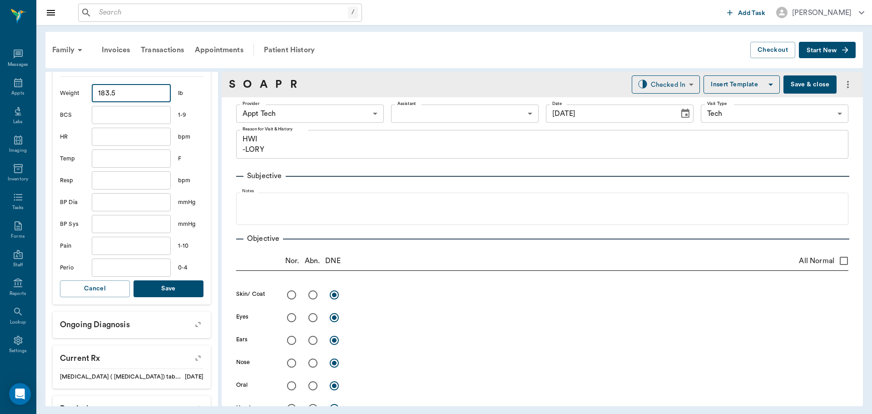
scroll to position [273, 0]
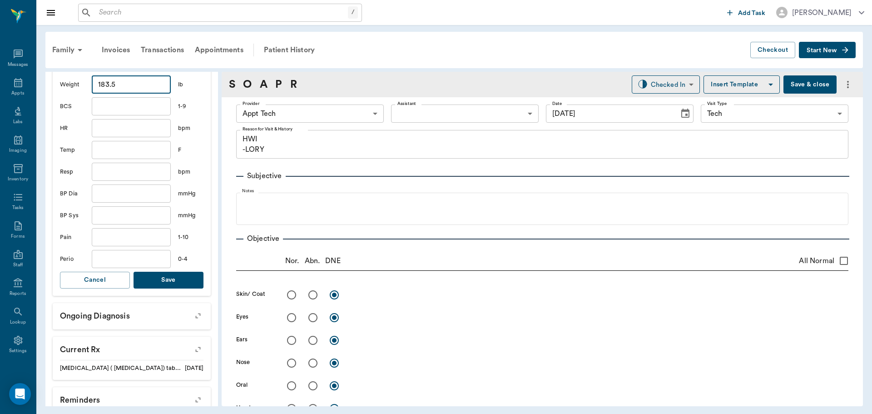
type input "183.5"
click at [178, 280] on button "Save" at bounding box center [169, 280] width 70 height 17
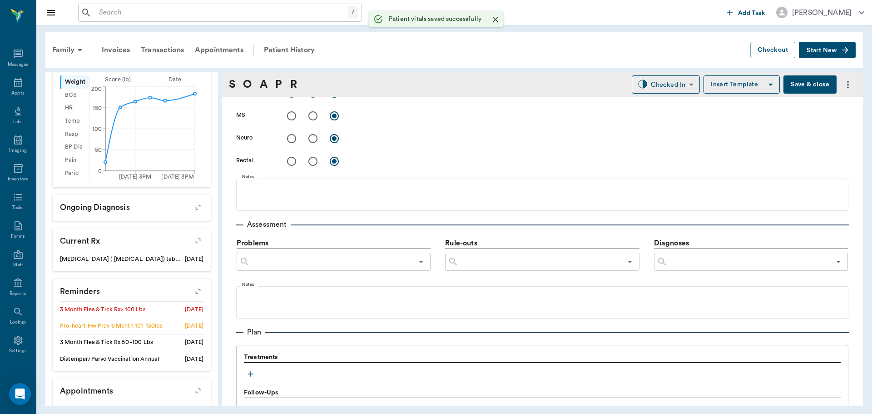
scroll to position [545, 0]
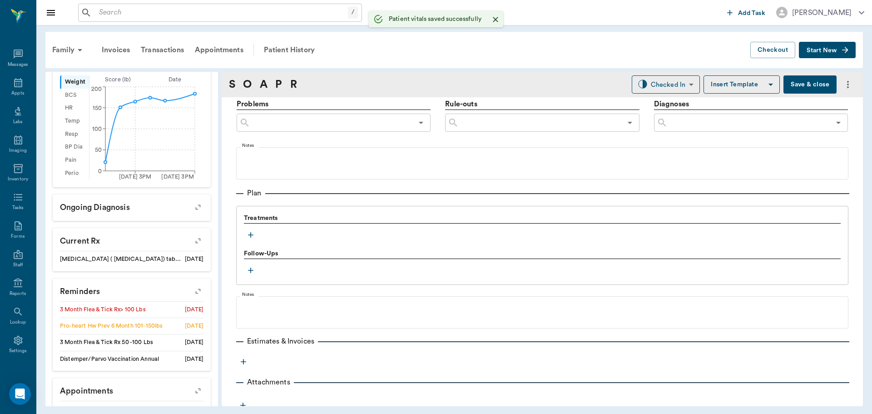
click at [251, 238] on icon "button" at bounding box center [250, 234] width 9 height 9
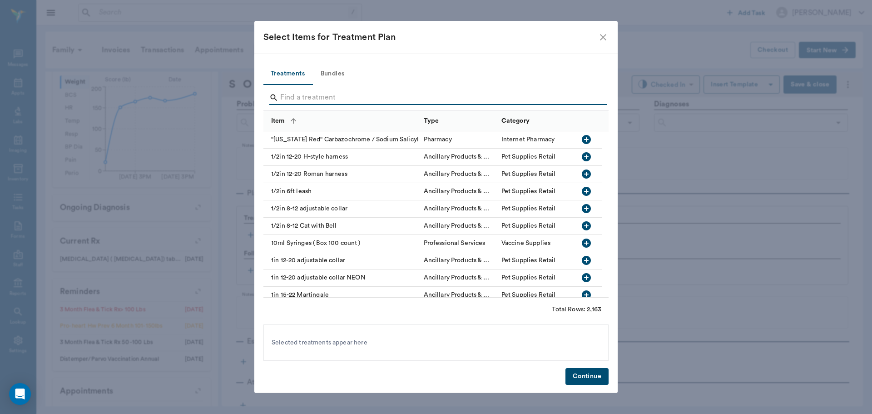
click at [416, 94] on input "Search" at bounding box center [436, 97] width 313 height 15
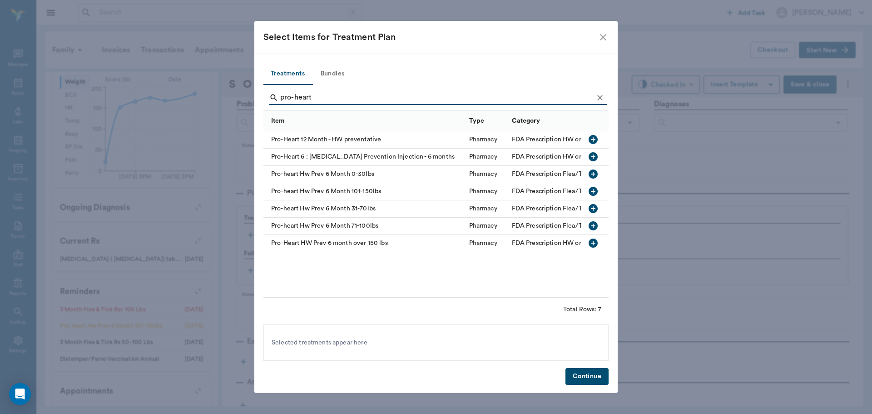
type input "pro-heart"
click at [594, 246] on icon "button" at bounding box center [593, 243] width 9 height 9
click at [586, 384] on button "Continue" at bounding box center [587, 376] width 43 height 17
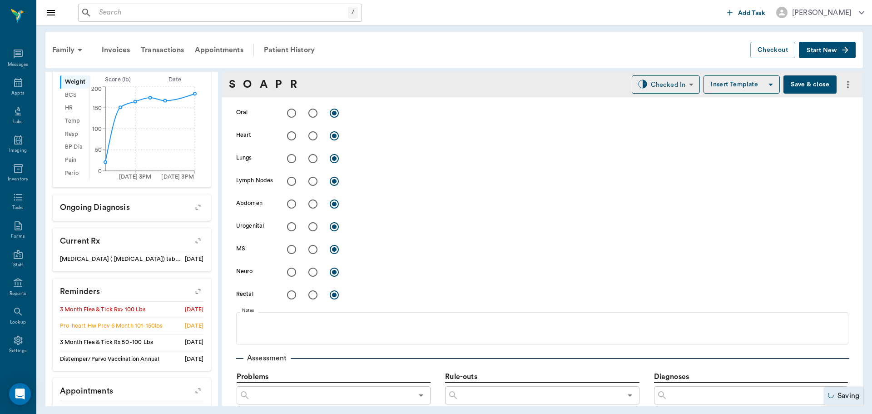
scroll to position [144, 0]
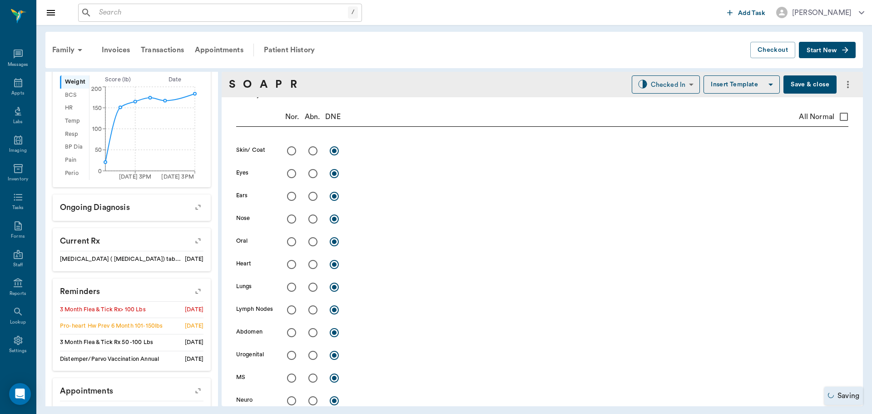
type input "1.00"
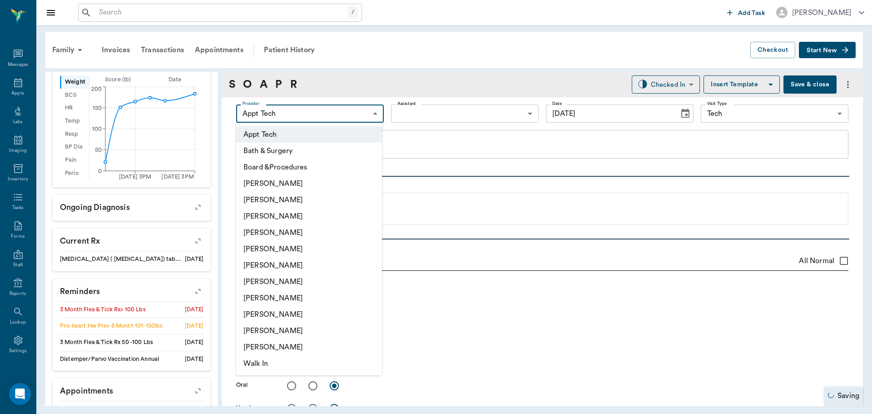
click at [365, 116] on body "/ ​ Add Task Dr. Bert Ellsworth Nectar Messages Appts Labs Imaging Inventory Ta…" at bounding box center [436, 207] width 872 height 414
click at [306, 214] on li "[PERSON_NAME]" at bounding box center [309, 216] width 146 height 16
type input "642ef10e332a41444de2bad1"
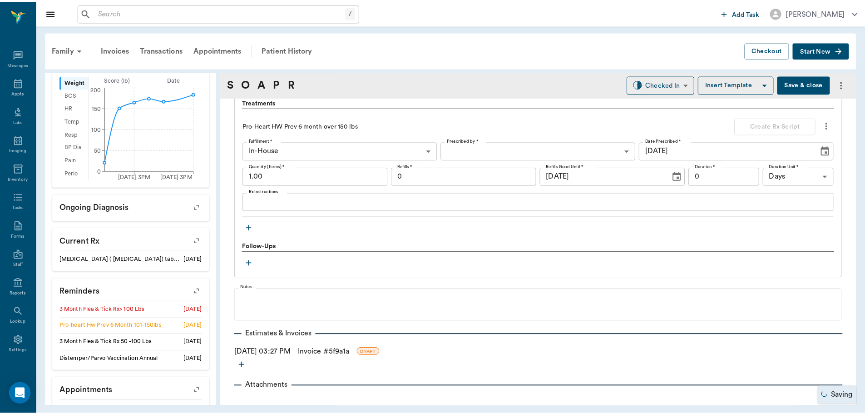
scroll to position [671, 0]
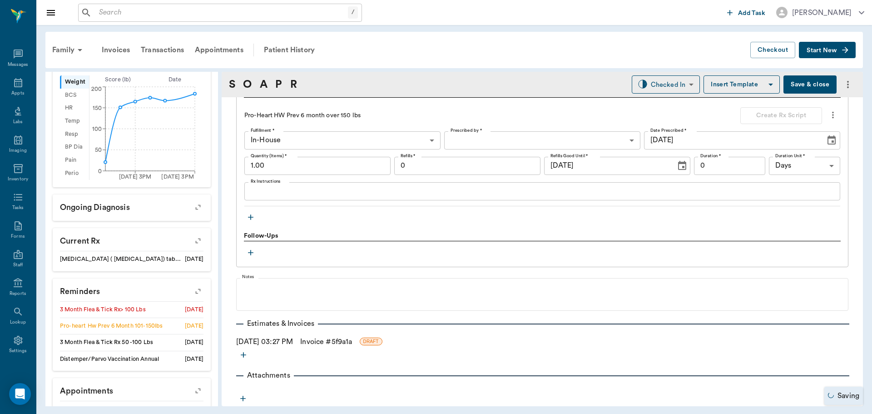
click at [344, 341] on link "Invoice # 5f9a1a" at bounding box center [326, 341] width 52 height 11
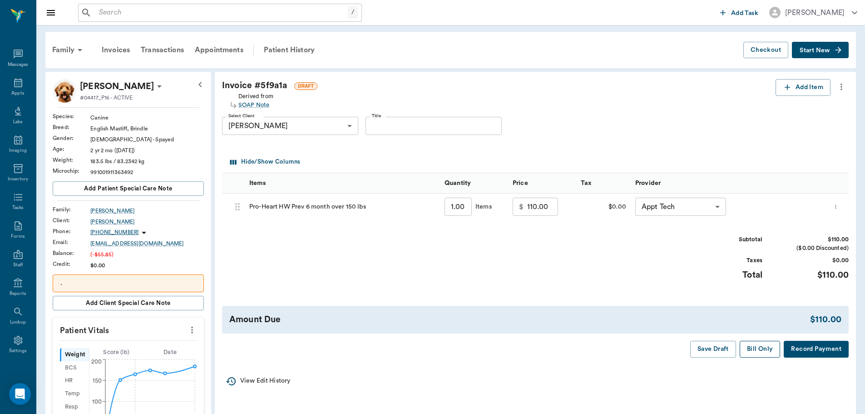
click at [769, 349] on button "Bill Only" at bounding box center [760, 349] width 41 height 17
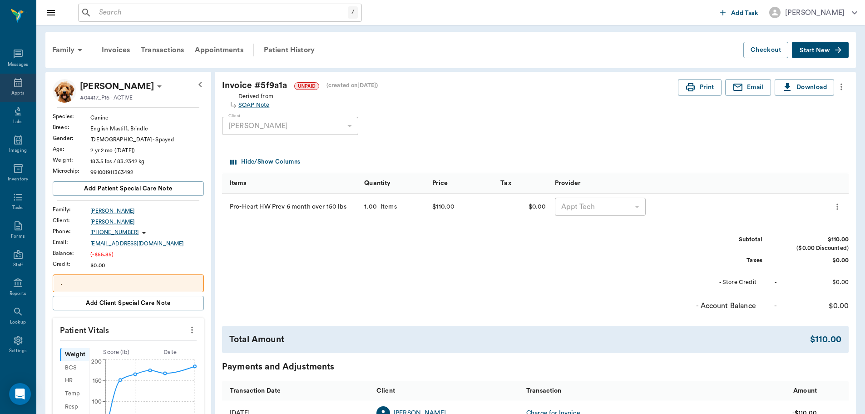
click at [13, 93] on div "Appts" at bounding box center [17, 93] width 13 height 7
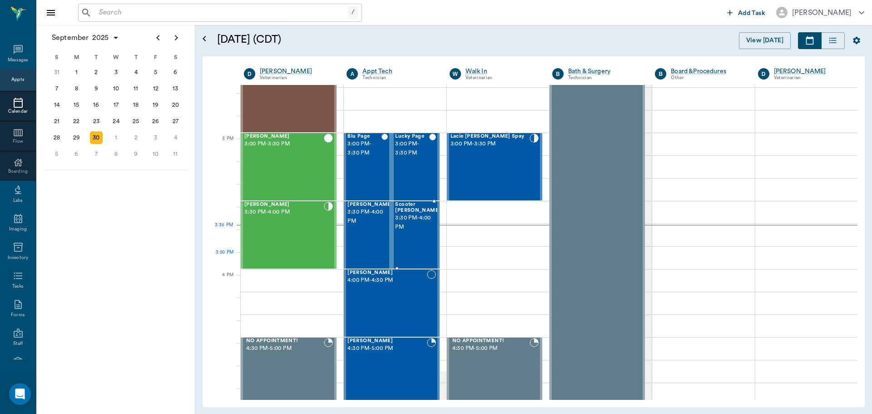
scroll to position [865, 0]
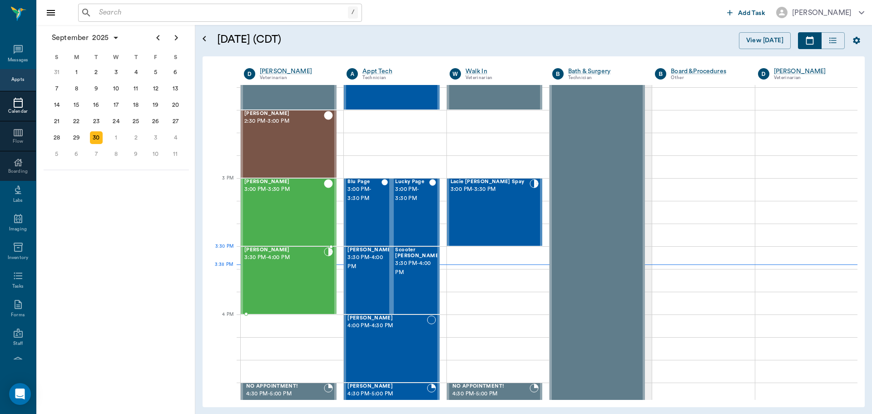
click at [272, 263] on div "[PERSON_NAME] 3:30 PM - 4:00 PM" at bounding box center [284, 280] width 80 height 66
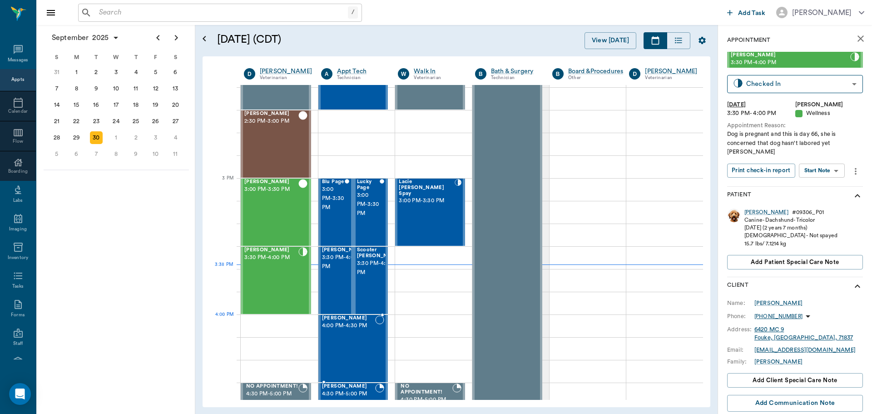
click at [347, 334] on div "Jill Stevens 4:00 PM - 4:30 PM" at bounding box center [349, 348] width 54 height 66
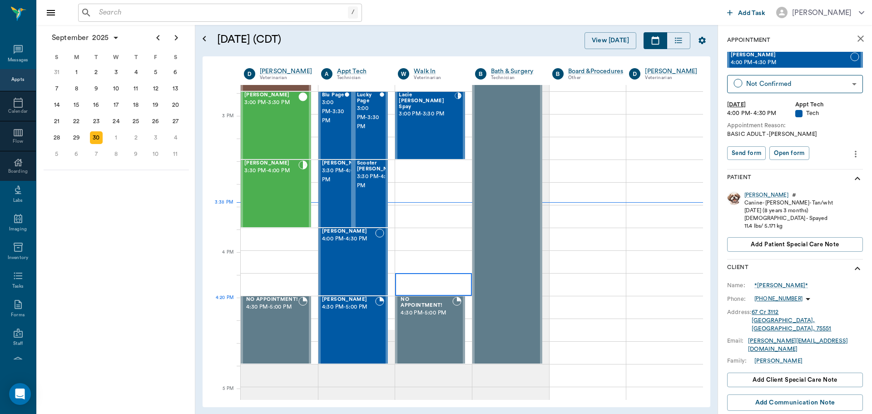
scroll to position [955, 0]
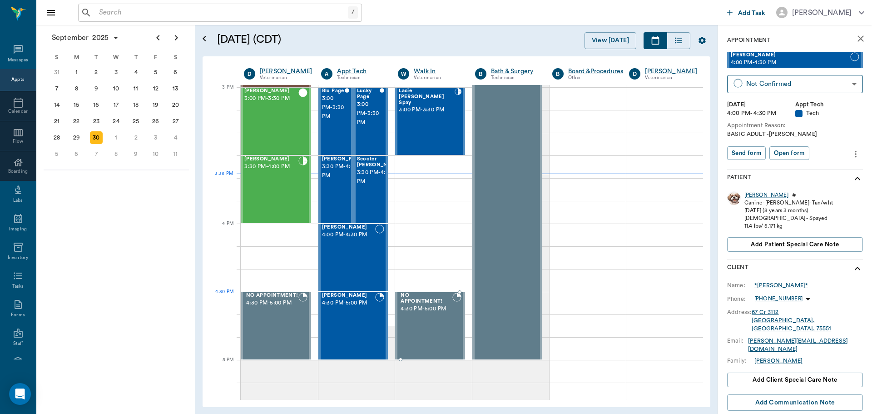
click at [352, 316] on div "[PERSON_NAME] 4:30 PM - 5:00 PM" at bounding box center [349, 326] width 54 height 66
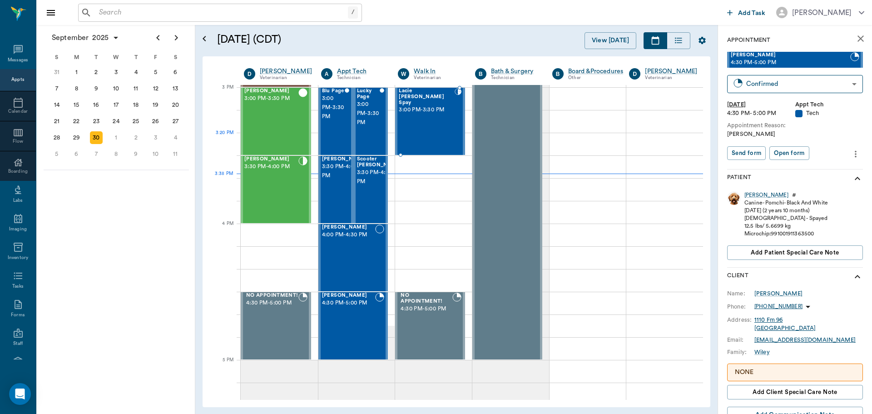
click at [423, 139] on div "Lacie Lou Spay 3:00 PM - 3:30 PM" at bounding box center [427, 121] width 56 height 66
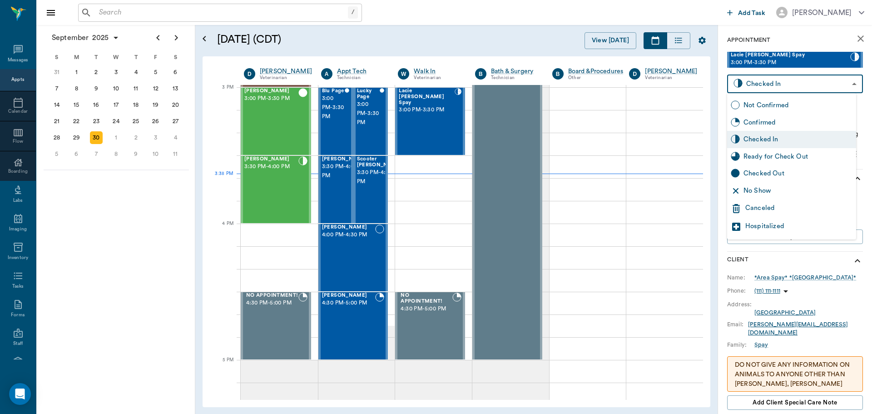
drag, startPoint x: 797, startPoint y: 87, endPoint x: 795, endPoint y: 149, distance: 61.4
click at [796, 87] on body "/ ​ Add Task Dr. Bert Ellsworth Nectar Messages Appts Calendar Flow Boarding La…" at bounding box center [436, 207] width 872 height 414
click at [800, 170] on div "Checked Out" at bounding box center [798, 174] width 109 height 10
type input "CHECKED_OUT"
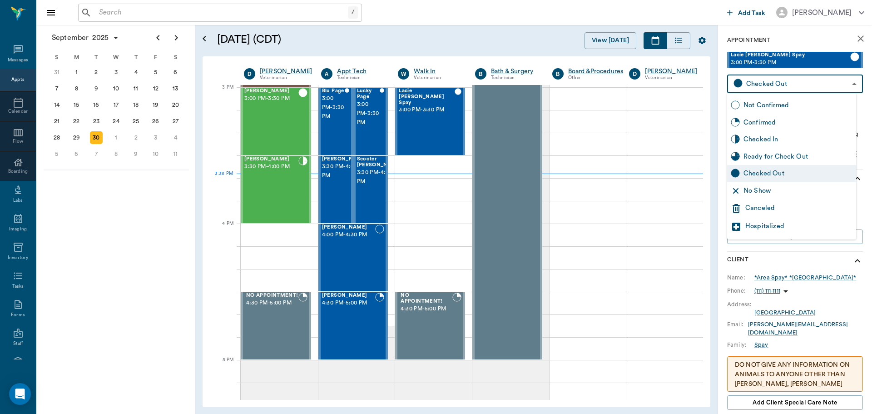
click at [752, 81] on body "/ ​ Add Task Dr. Bert Ellsworth Nectar Messages Appts Calendar Flow Boarding La…" at bounding box center [436, 207] width 872 height 414
click at [136, 270] on div at bounding box center [436, 207] width 872 height 414
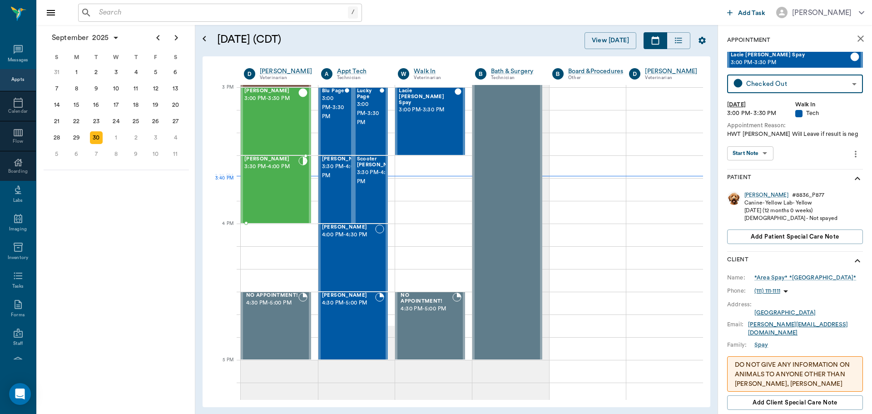
click at [269, 186] on div "Ellie Alexander 3:30 PM - 4:00 PM" at bounding box center [271, 189] width 54 height 66
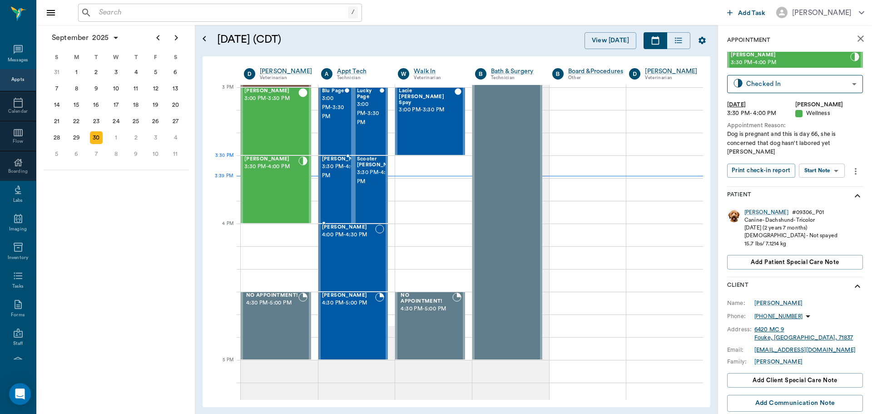
click at [338, 177] on span "3:30 PM - 4:00 PM" at bounding box center [344, 171] width 45 height 18
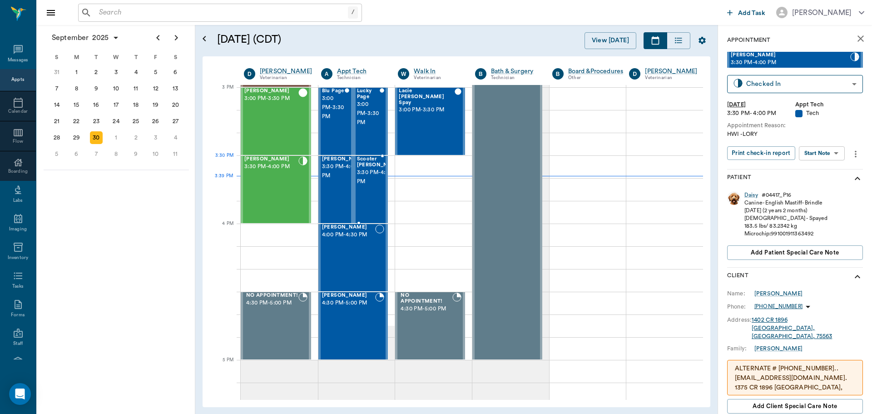
click at [366, 174] on span "3:30 PM - 4:00 PM" at bounding box center [379, 177] width 45 height 18
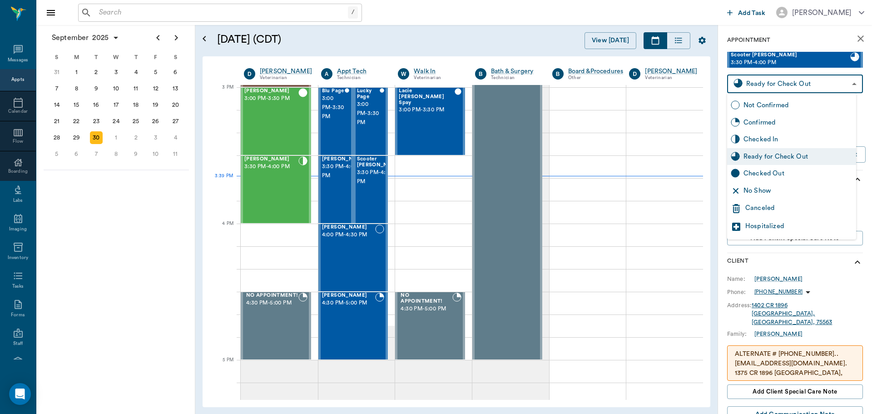
click at [751, 87] on body "/ ​ Add Task Dr. Bert Ellsworth Nectar Messages Appts Calendar Flow Boarding La…" at bounding box center [436, 207] width 872 height 414
click at [763, 170] on div "Checked Out" at bounding box center [798, 174] width 109 height 10
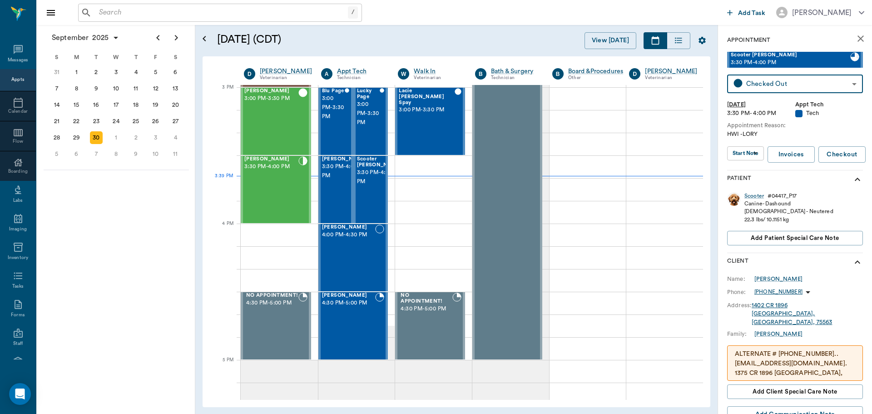
type input "CHECKED_OUT"
click at [334, 169] on span "3:30 PM - 4:00 PM" at bounding box center [344, 171] width 45 height 18
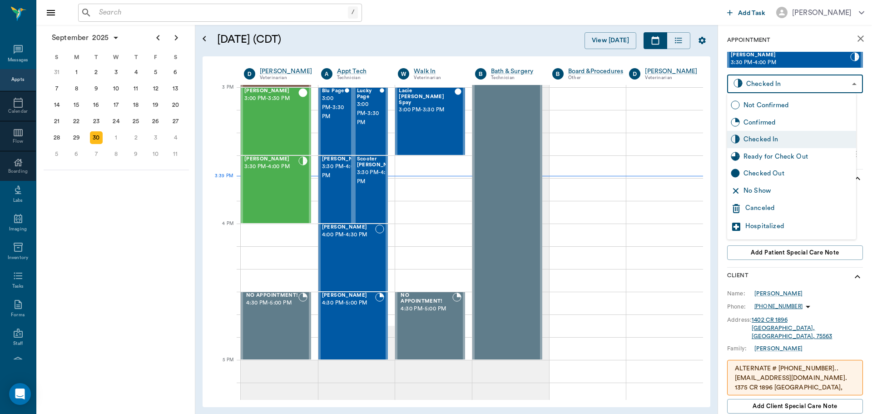
click at [771, 81] on body "/ ​ Add Task Dr. Bert Ellsworth Nectar Messages Appts Calendar Flow Boarding La…" at bounding box center [436, 207] width 872 height 414
click at [792, 155] on div "Ready for Check Out" at bounding box center [798, 157] width 109 height 10
type input "READY_TO_CHECKOUT"
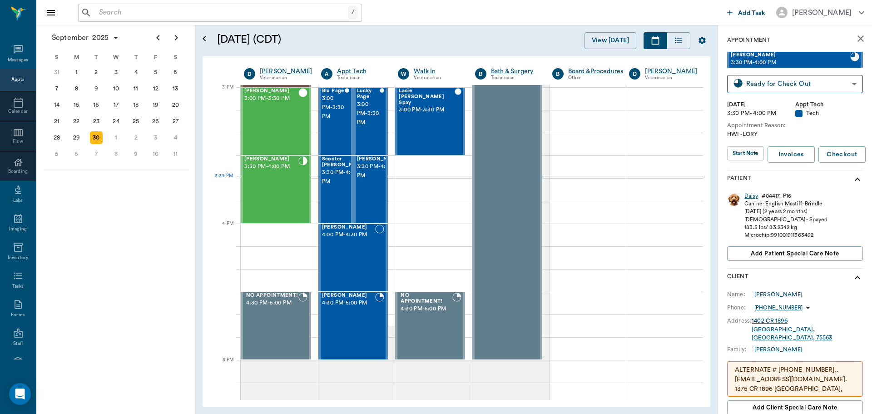
click at [756, 197] on div "Daisy" at bounding box center [752, 196] width 14 height 8
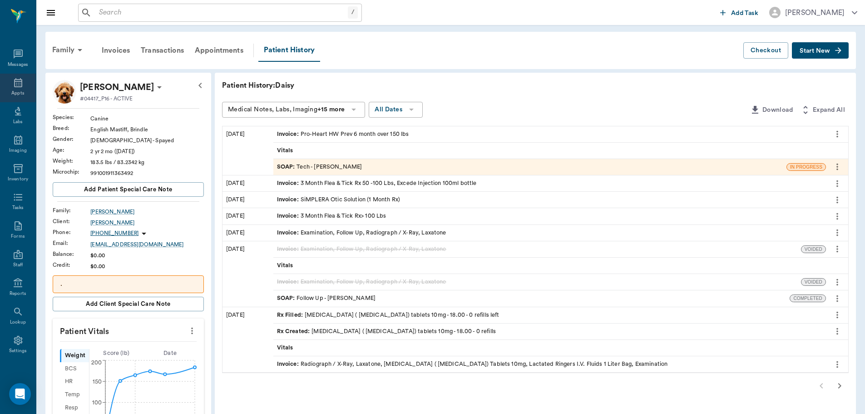
click at [21, 89] on div "Appts" at bounding box center [18, 88] width 36 height 29
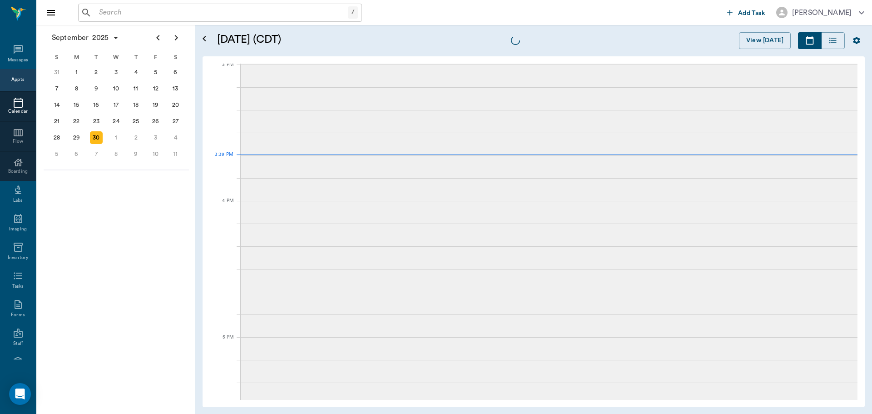
scroll to position [955, 0]
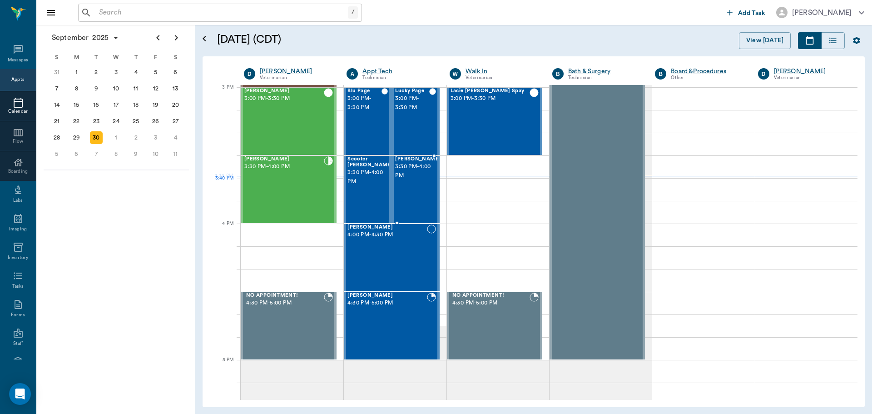
click at [407, 180] on span "3:30 PM - 4:00 PM" at bounding box center [417, 171] width 45 height 18
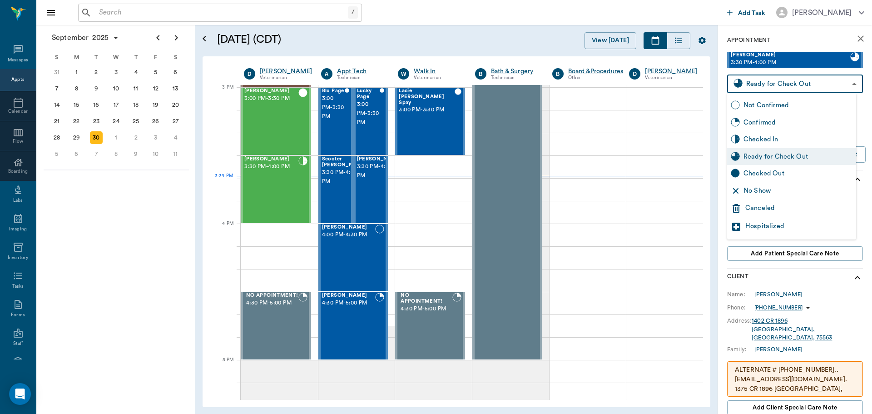
click at [802, 76] on body "/ ​ Add Task Dr. Bert Ellsworth Nectar Messages Appts Calendar Flow Boarding La…" at bounding box center [436, 207] width 872 height 414
drag, startPoint x: 805, startPoint y: 174, endPoint x: 670, endPoint y: 214, distance: 141.0
click at [804, 176] on div "Checked Out" at bounding box center [798, 174] width 109 height 10
type input "CHECKED_OUT"
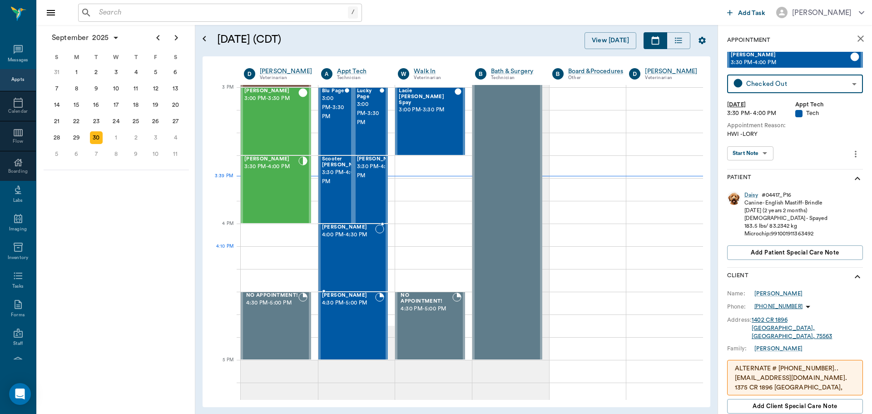
click at [333, 256] on div "[PERSON_NAME] 4:00 PM - 4:30 PM" at bounding box center [349, 257] width 54 height 66
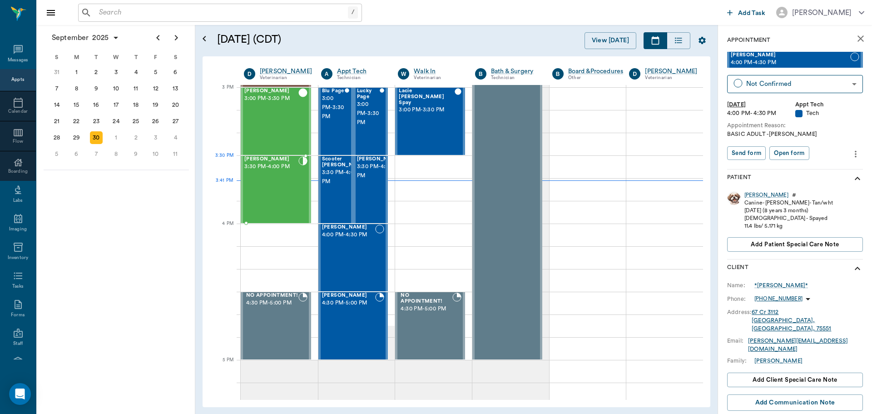
scroll to position [910, 0]
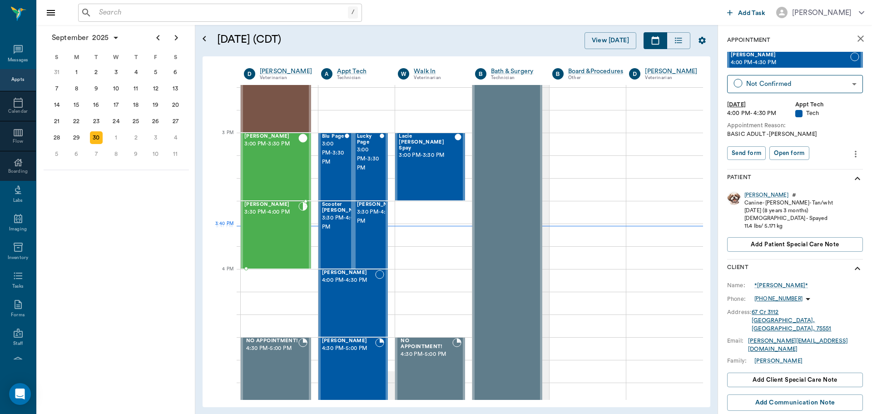
click at [276, 234] on div "Ellie Alexander 3:30 PM - 4:00 PM" at bounding box center [271, 235] width 54 height 66
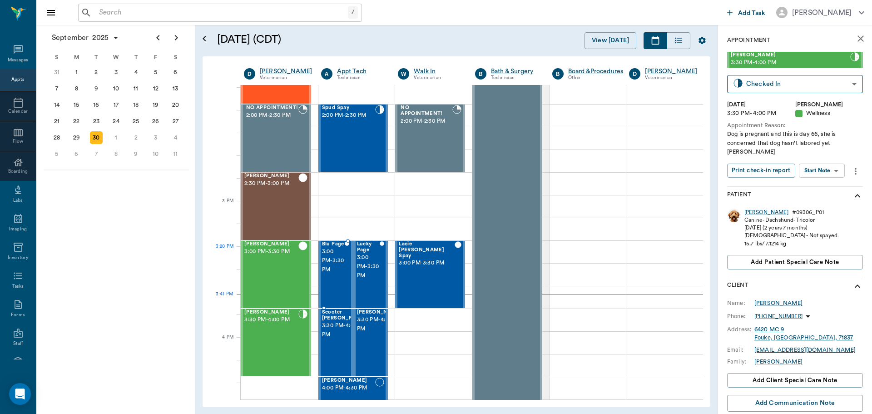
scroll to position [774, 0]
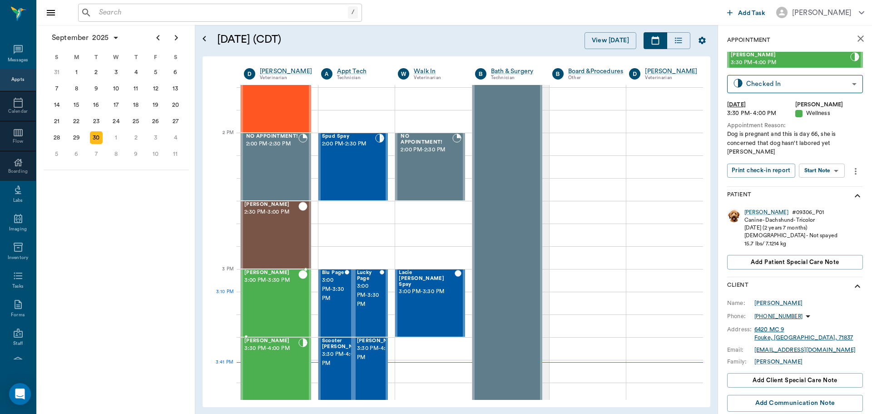
click at [275, 299] on div "Max Casey 3:00 PM - 3:30 PM" at bounding box center [271, 303] width 54 height 66
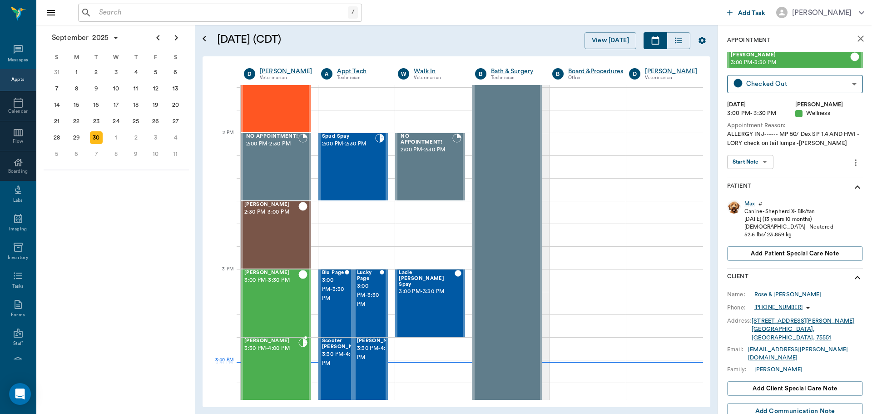
click at [277, 360] on div "Ellie Alexander 3:30 PM - 4:00 PM" at bounding box center [271, 371] width 54 height 66
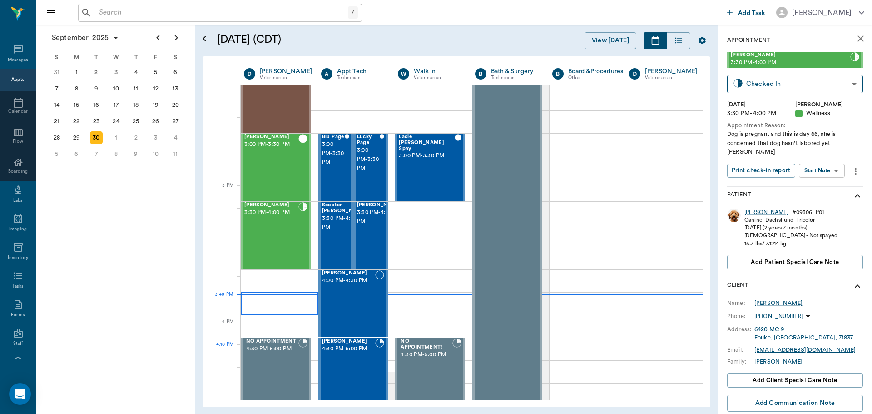
scroll to position [910, 0]
click at [280, 225] on div "Ellie Alexander 3:30 PM - 4:00 PM" at bounding box center [271, 235] width 54 height 66
click at [749, 209] on div "Ellie" at bounding box center [767, 213] width 44 height 8
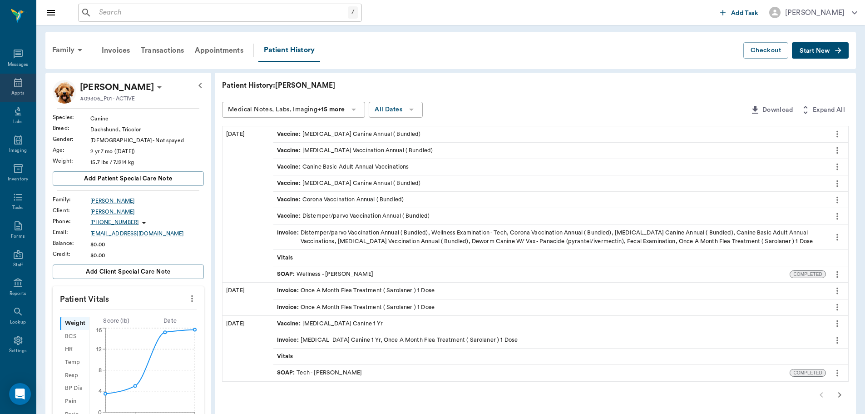
click at [12, 90] on div "Appts" at bounding box center [17, 93] width 13 height 7
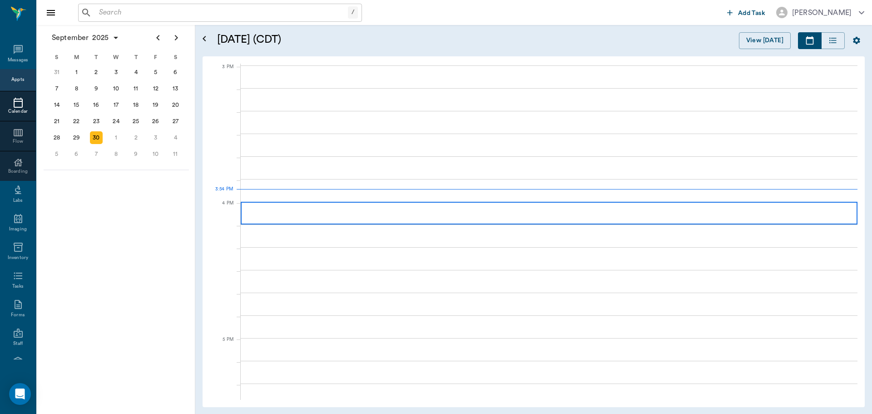
scroll to position [954, 0]
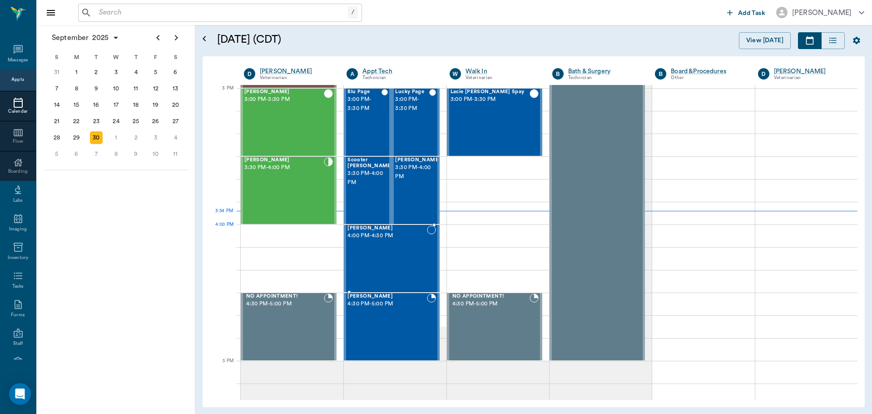
click at [409, 246] on div "Jill Stevens 4:00 PM - 4:30 PM" at bounding box center [387, 258] width 79 height 66
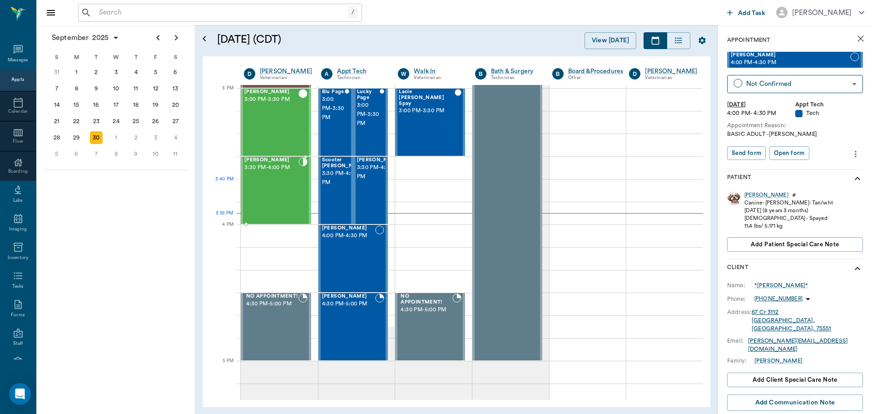
click at [263, 192] on div "Ellie Alexander 3:30 PM - 4:00 PM" at bounding box center [271, 190] width 54 height 66
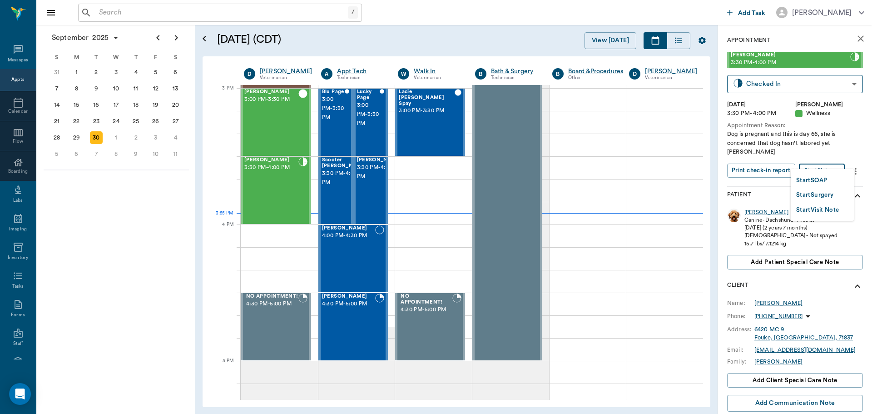
click at [815, 163] on body "/ ​ Add Task Dr. Bert Ellsworth Nectar Messages Appts Calendar Flow Boarding La…" at bounding box center [436, 207] width 872 height 414
click at [824, 182] on button "Start SOAP" at bounding box center [811, 180] width 31 height 10
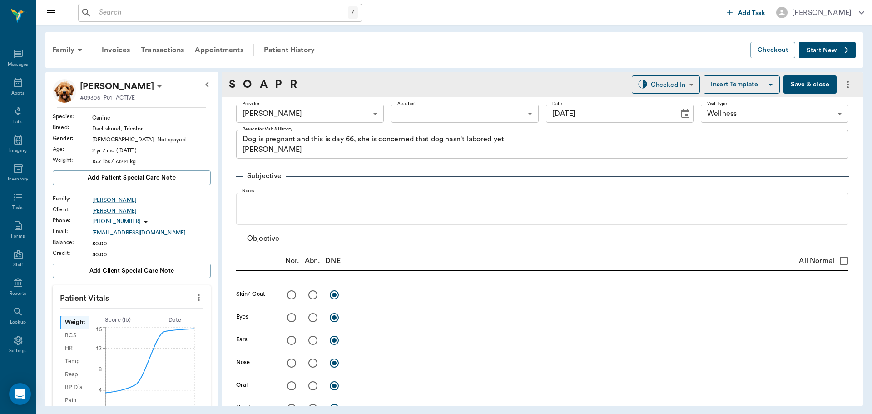
click at [195, 297] on icon "more" at bounding box center [199, 297] width 10 height 11
click at [165, 310] on span "Enter Vitals" at bounding box center [154, 313] width 76 height 10
click at [149, 325] on input "text" at bounding box center [131, 325] width 79 height 18
type input "19.1"
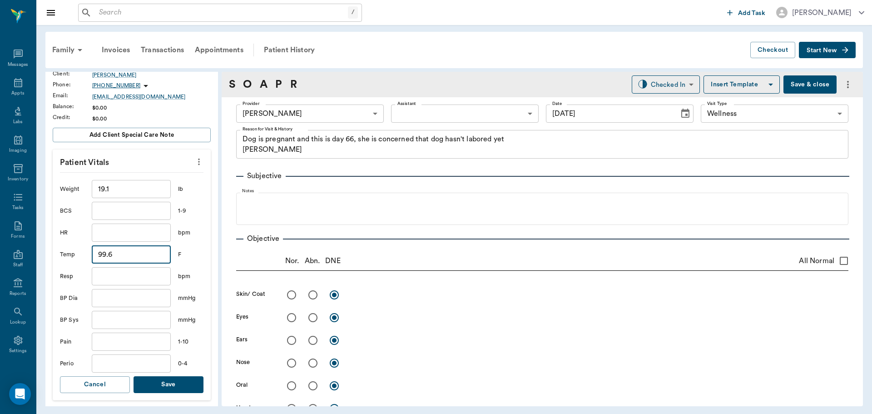
scroll to position [136, 0]
type input "99.6"
click at [173, 385] on button "Save" at bounding box center [169, 384] width 70 height 17
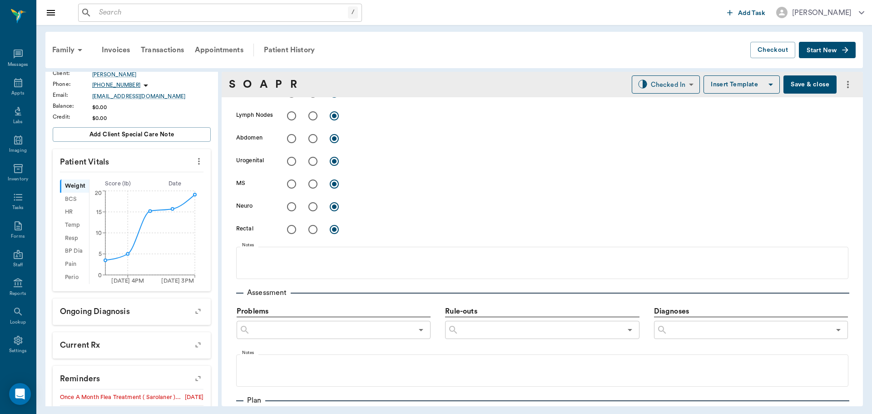
scroll to position [500, 0]
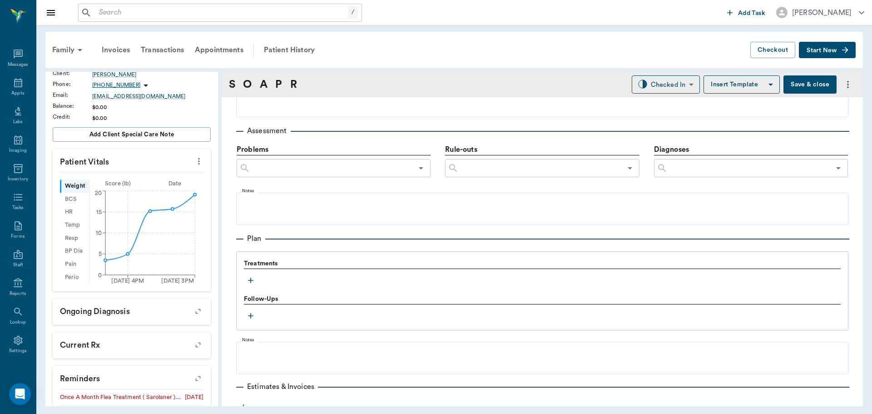
click at [251, 283] on icon "button" at bounding box center [250, 280] width 9 height 9
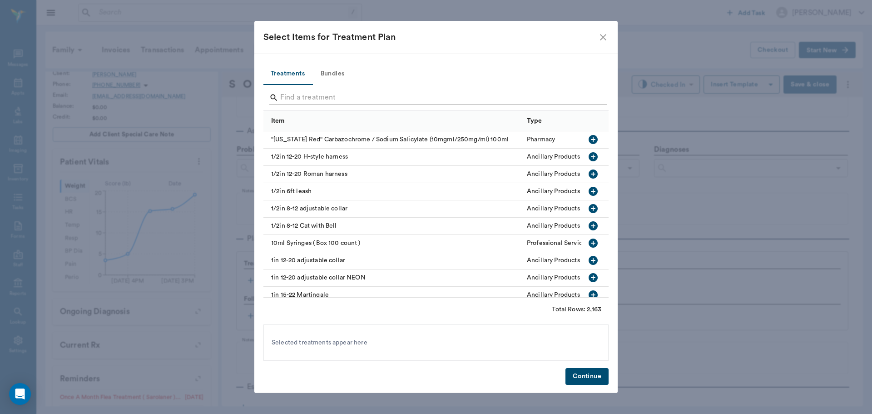
click at [371, 97] on input "Search" at bounding box center [436, 97] width 313 height 15
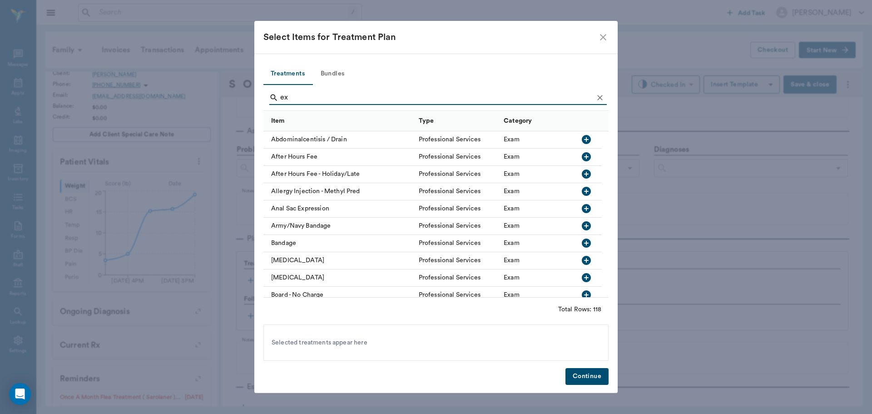
type input "e"
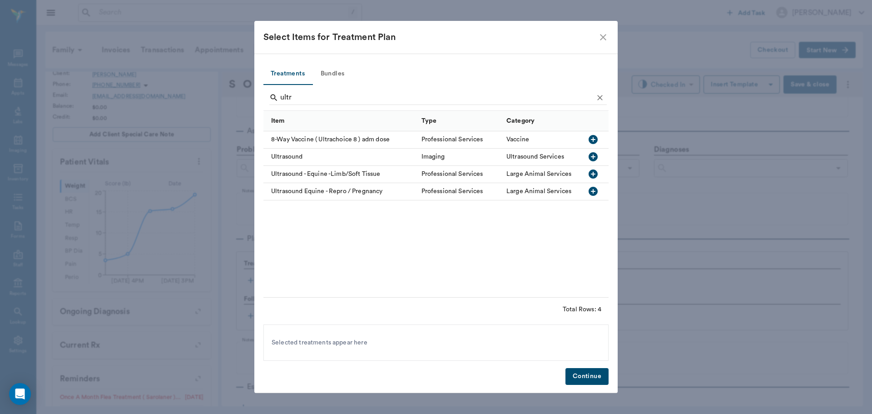
click at [593, 155] on icon "button" at bounding box center [593, 156] width 11 height 11
click at [413, 92] on input "ultr" at bounding box center [436, 97] width 313 height 15
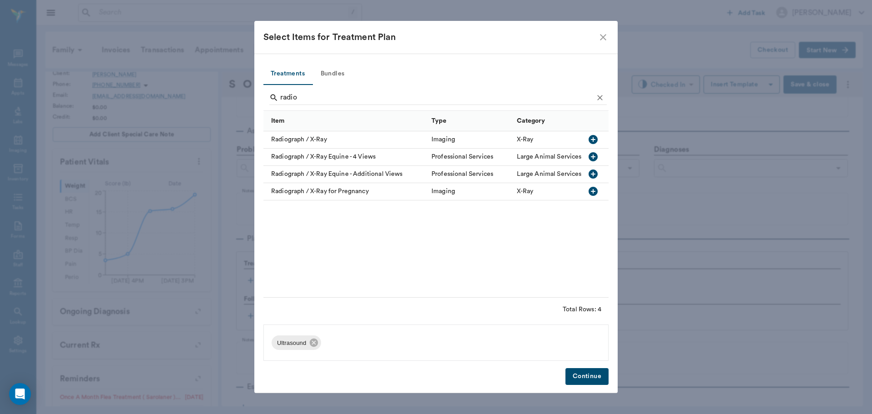
click at [598, 190] on icon "button" at bounding box center [593, 191] width 11 height 11
click at [338, 95] on input "radio" at bounding box center [436, 97] width 313 height 15
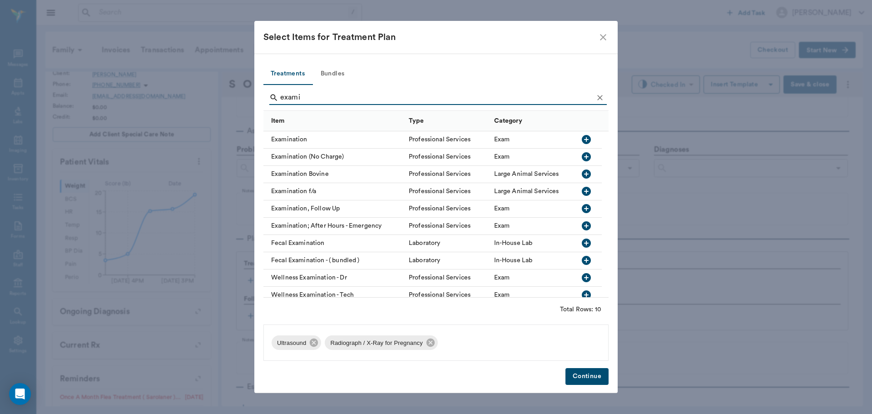
type input "exami"
click at [581, 139] on button "button" at bounding box center [586, 139] width 15 height 15
click at [590, 374] on button "Continue" at bounding box center [587, 376] width 43 height 17
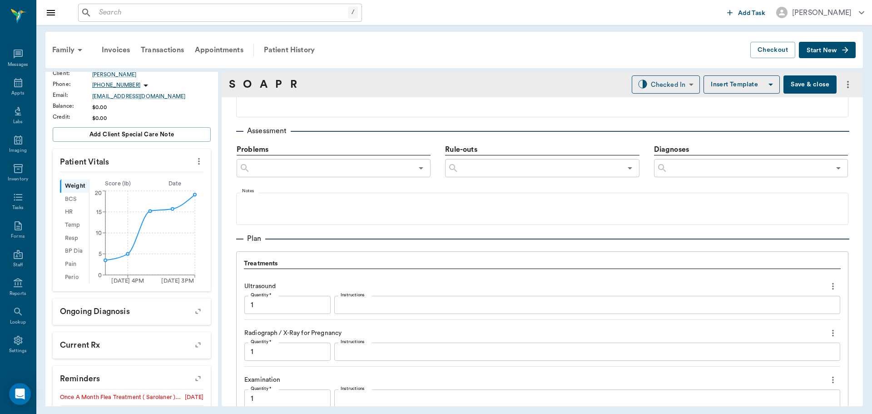
scroll to position [685, 0]
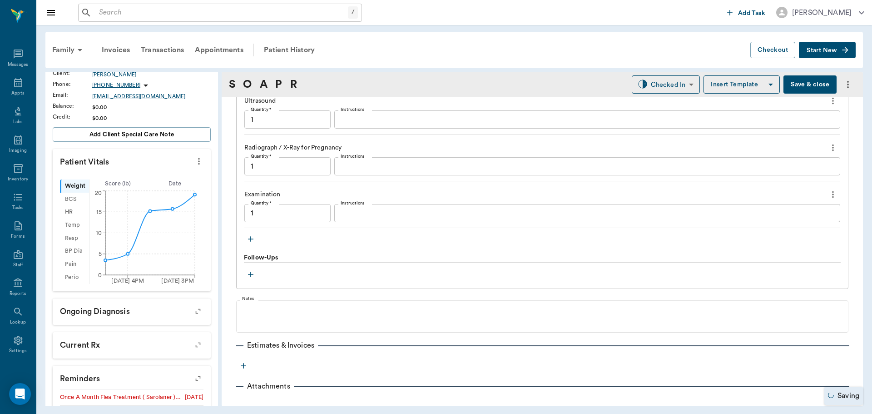
type input "1.00"
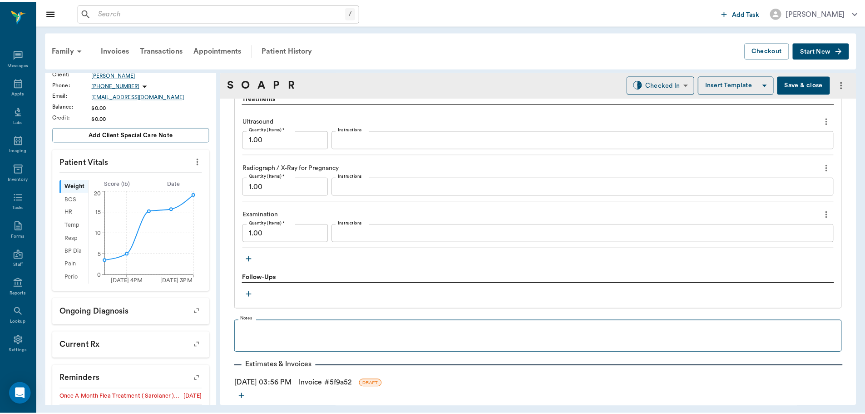
scroll to position [707, 0]
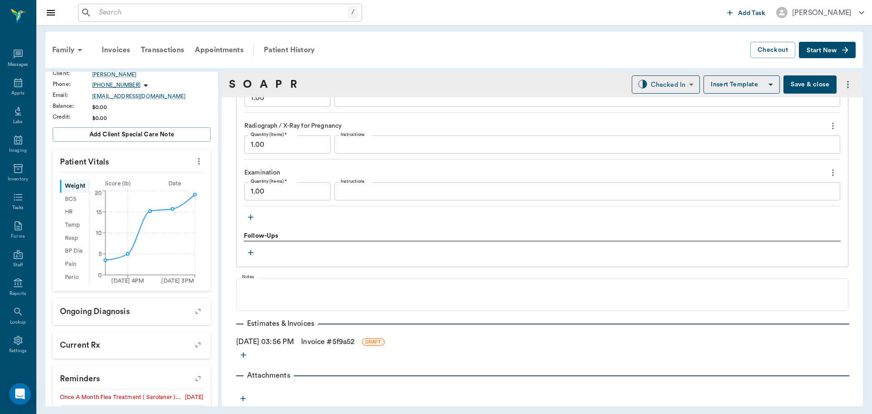
click at [351, 342] on link "Invoice # 5f9a52" at bounding box center [327, 341] width 53 height 11
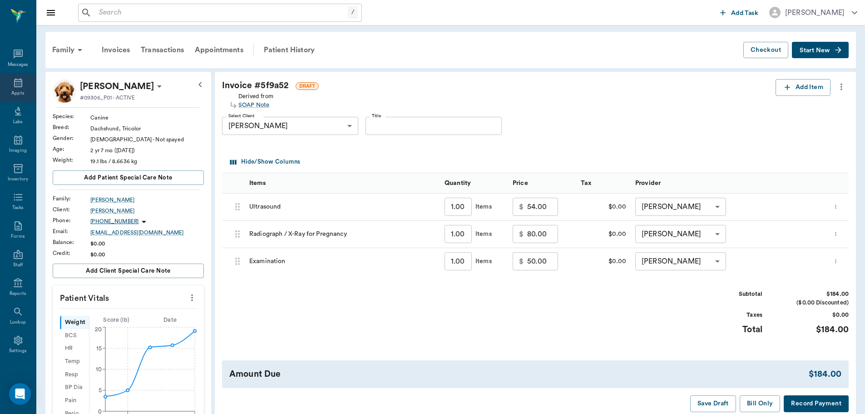
click at [19, 89] on div "Appts" at bounding box center [18, 88] width 36 height 29
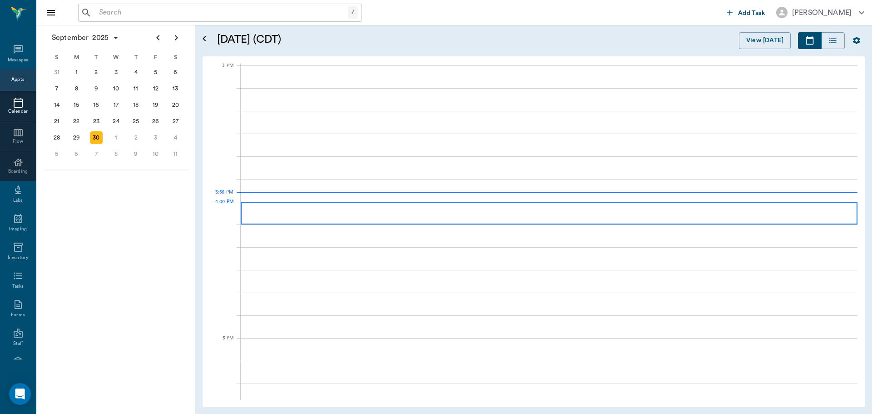
scroll to position [956, 0]
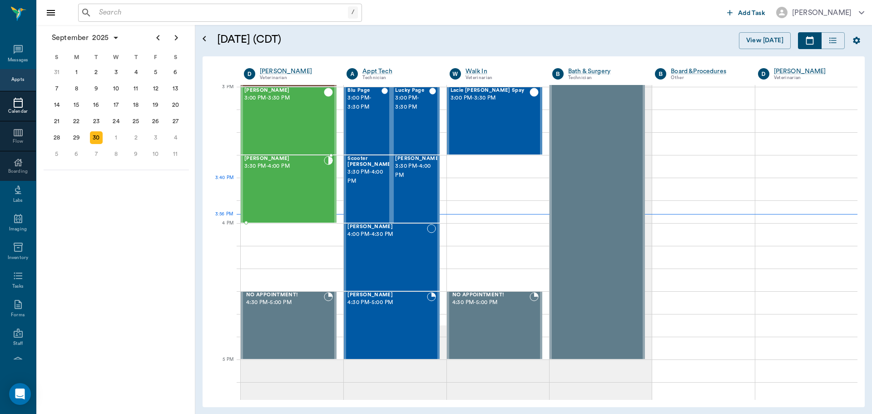
click at [292, 184] on div "[PERSON_NAME] 3:30 PM - 4:00 PM" at bounding box center [284, 189] width 80 height 66
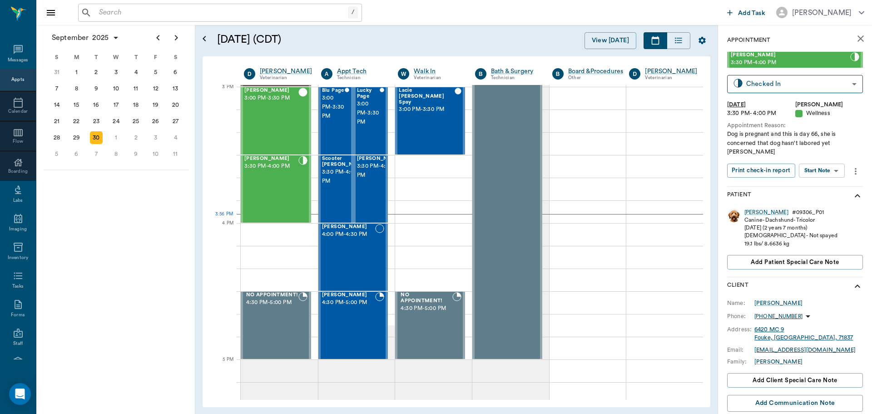
click at [832, 161] on body "/ ​ Add Task [PERSON_NAME] Nectar Messages Appts Calendar Flow Boarding Labs Im…" at bounding box center [436, 207] width 872 height 414
click at [835, 182] on li "View SOAP" at bounding box center [822, 180] width 63 height 15
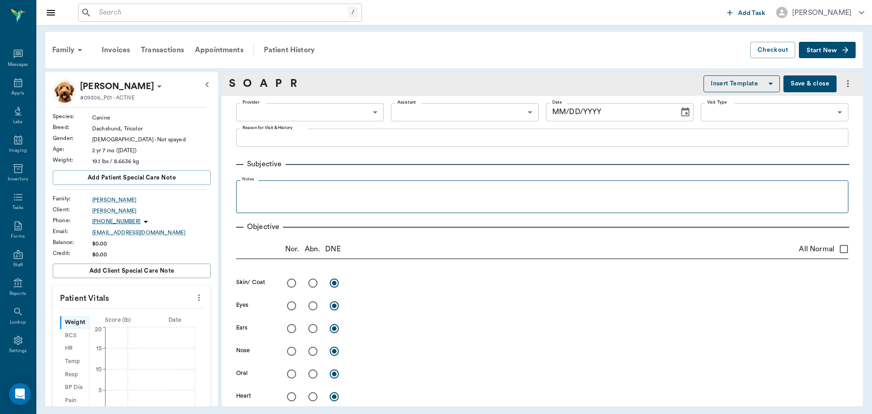
type input "63ec2f075fda476ae8351a4d"
type input "65d2be4f46e3a538d89b8c14"
type textarea "Dog is pregnant and this is day 66, she is concerned that dog hasn't labored ye…"
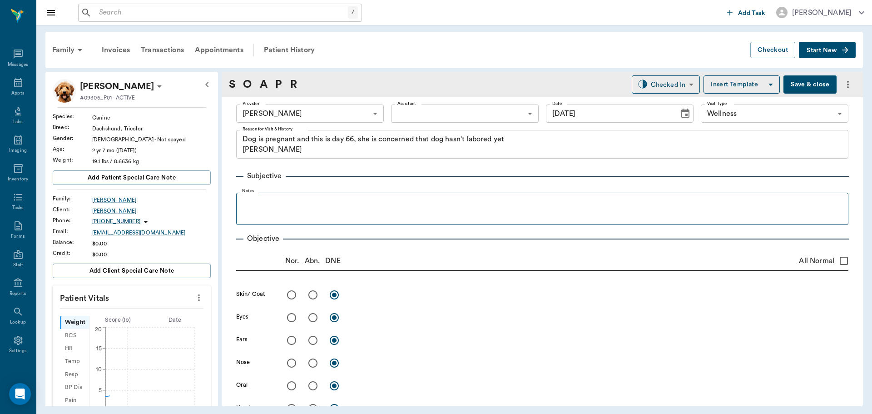
type input "[DATE]"
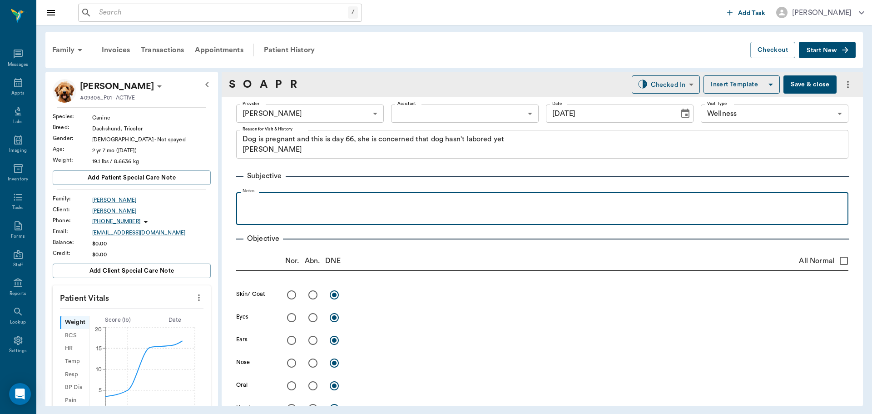
click at [328, 206] on p at bounding box center [542, 202] width 603 height 11
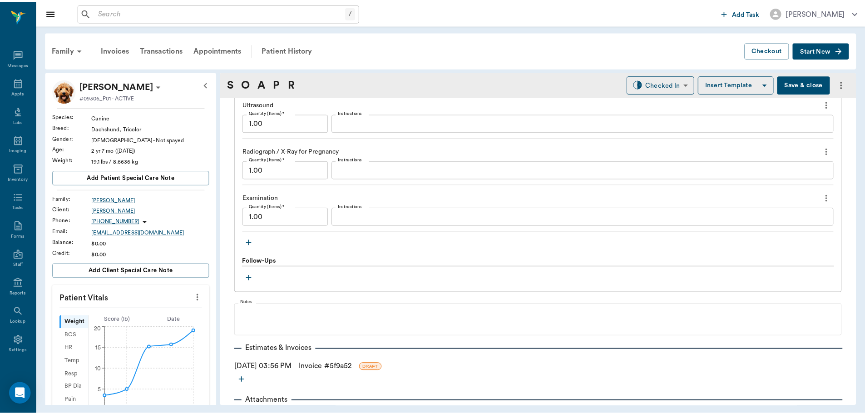
scroll to position [707, 0]
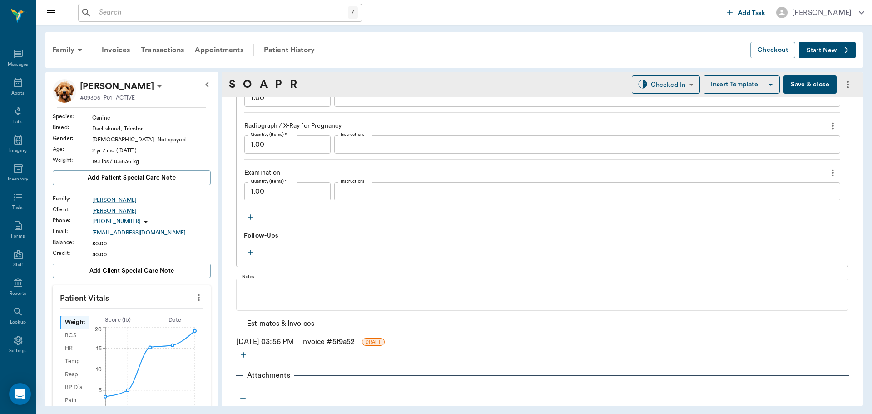
click at [328, 339] on link "Invoice # 5f9a52" at bounding box center [327, 341] width 53 height 11
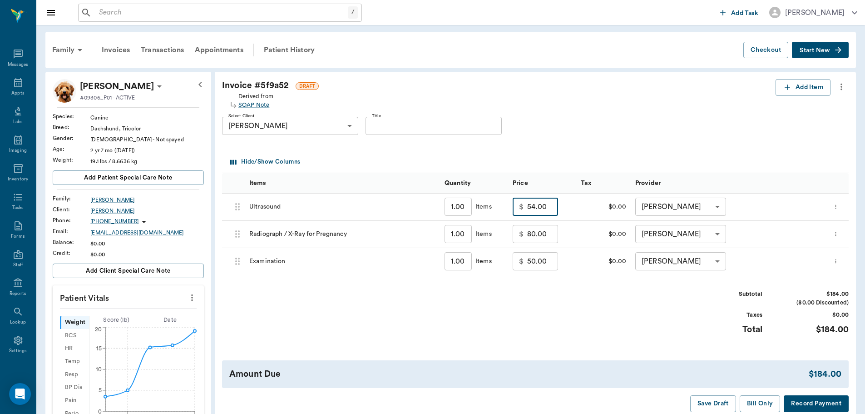
click at [542, 207] on input "54.00" at bounding box center [542, 207] width 31 height 18
type input "0.00"
click at [544, 263] on input "50.00" at bounding box center [542, 261] width 31 height 18
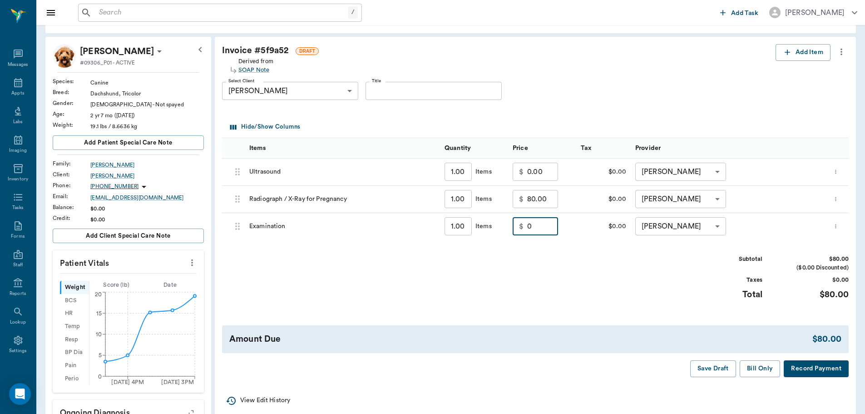
scroll to position [45, 0]
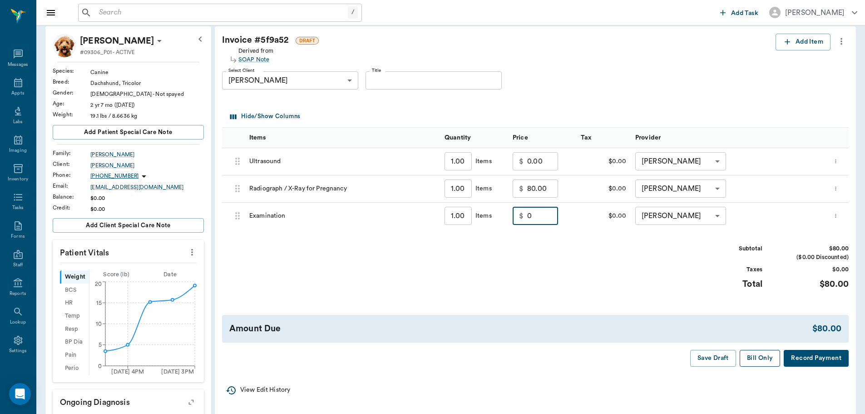
type input "0.00"
click at [758, 358] on button "Bill Only" at bounding box center [760, 358] width 41 height 17
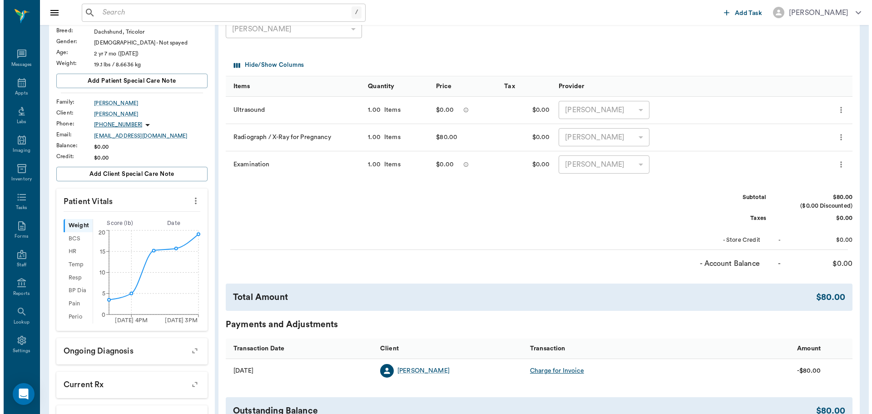
scroll to position [0, 0]
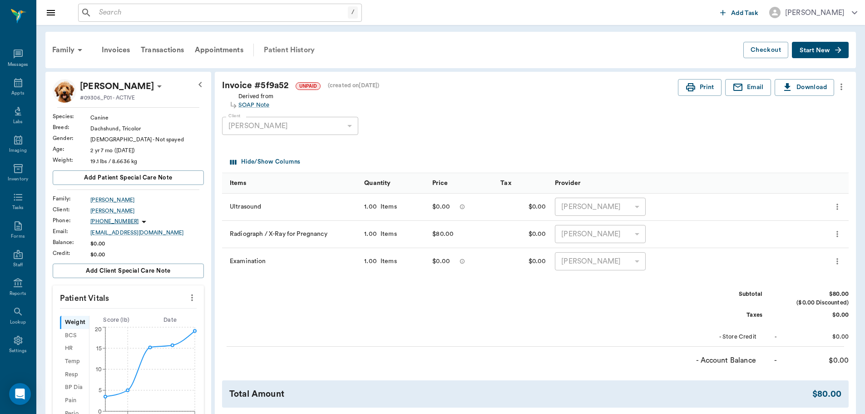
click at [285, 49] on div "Patient History" at bounding box center [289, 50] width 62 height 22
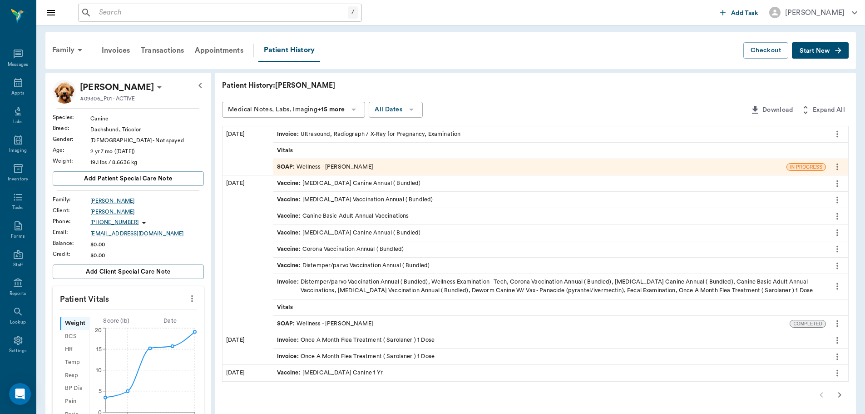
click at [327, 166] on div "SOAP : Wellness - [PERSON_NAME]" at bounding box center [325, 167] width 96 height 9
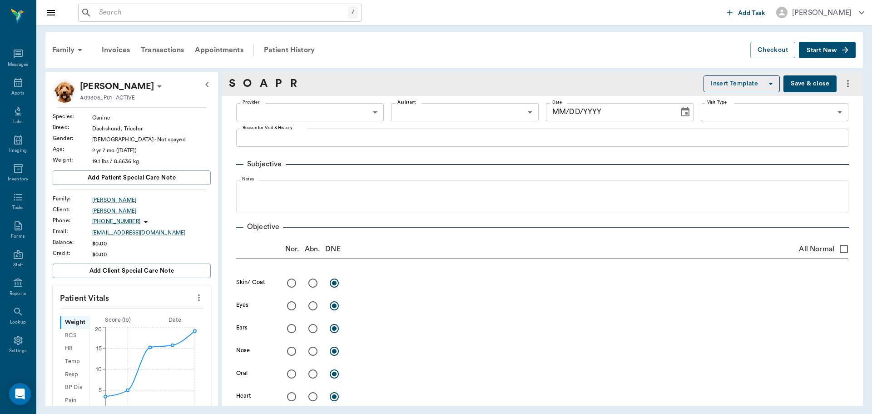
type input "63ec2f075fda476ae8351a4d"
type input "65d2be4f46e3a538d89b8c14"
type textarea "Dog is pregnant and this is day 66, she is concerned that dog hasn't labored ye…"
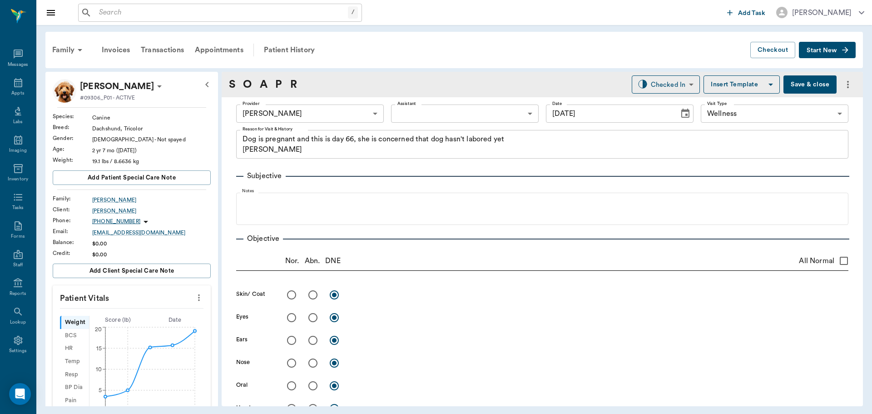
type input "[DATE]"
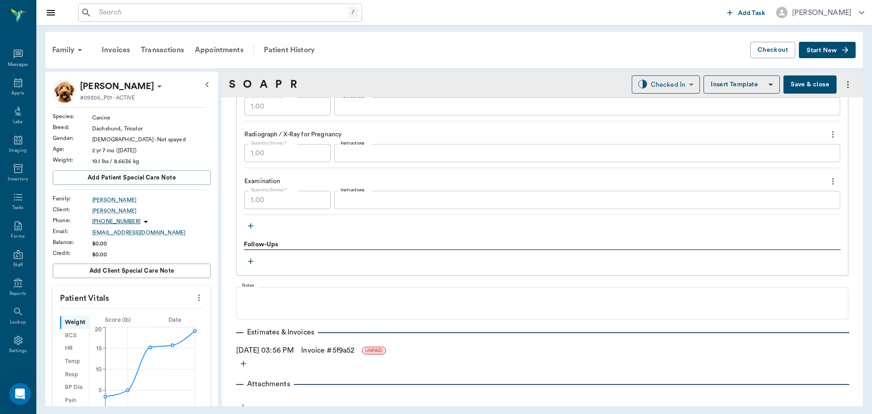
scroll to position [707, 0]
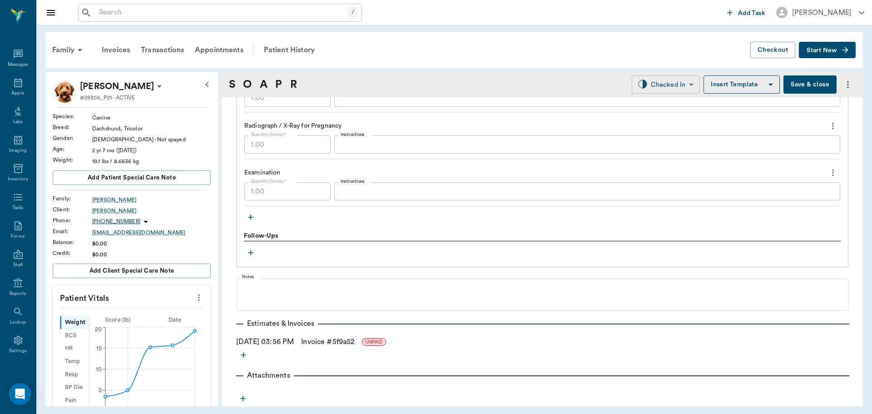
click at [682, 78] on body "/ ​ Add Task [PERSON_NAME] Nectar Messages Appts Labs Imaging Inventory Tasks F…" at bounding box center [436, 207] width 872 height 414
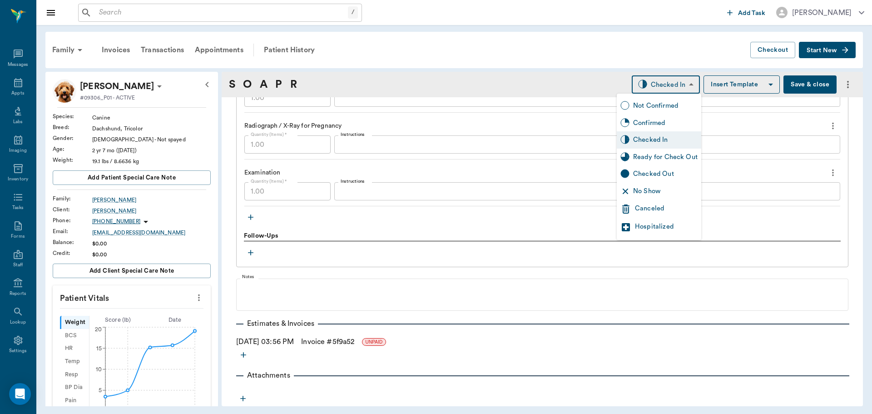
click at [667, 162] on div "Ready for Check Out" at bounding box center [659, 157] width 84 height 17
type input "READY_TO_CHECKOUT"
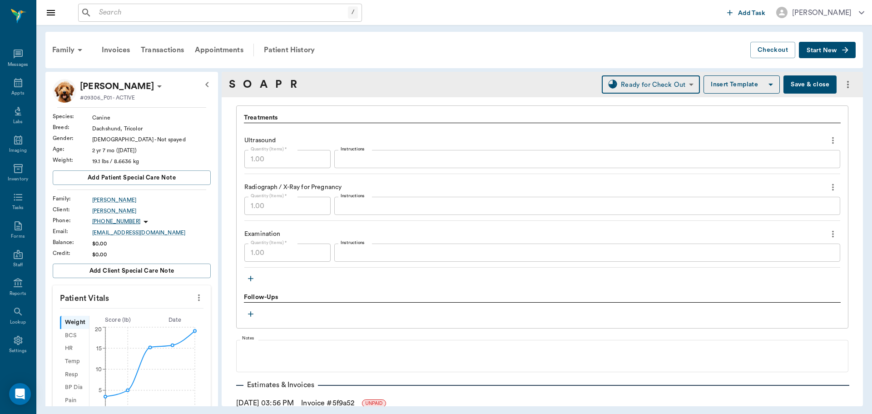
scroll to position [661, 0]
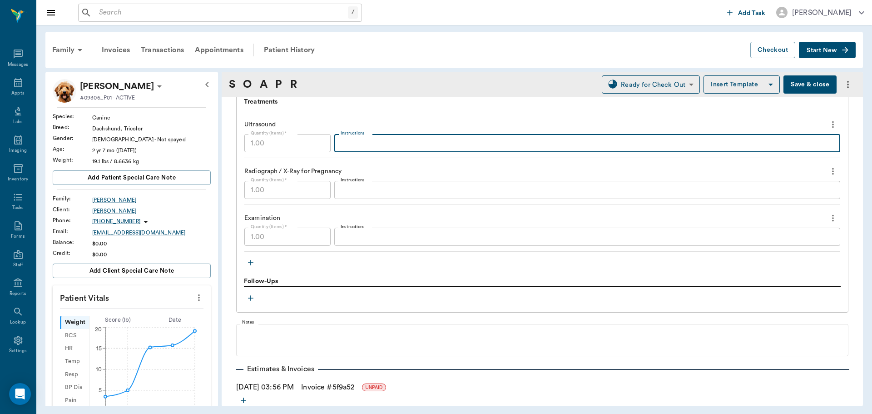
click at [412, 140] on textarea "Instructions" at bounding box center [587, 143] width 493 height 10
type textarea "2 Live puppies"
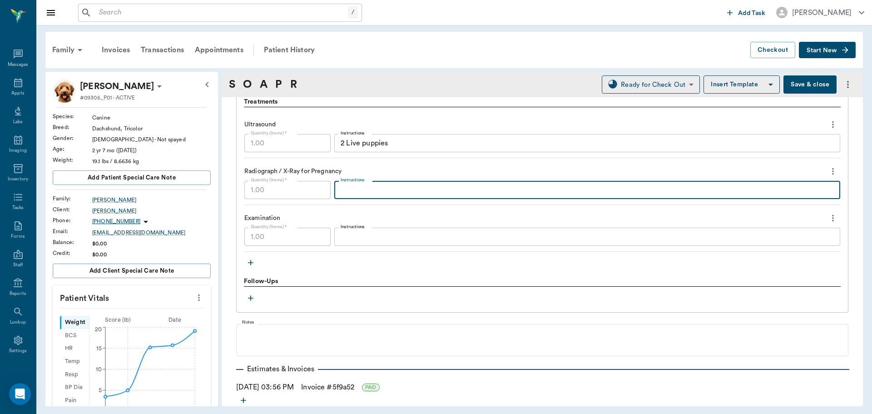
click at [364, 189] on textarea "Instructions" at bounding box center [587, 190] width 493 height 10
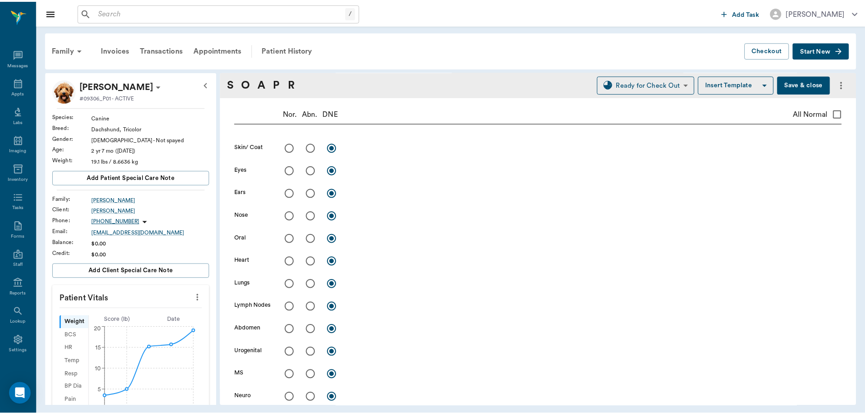
scroll to position [0, 0]
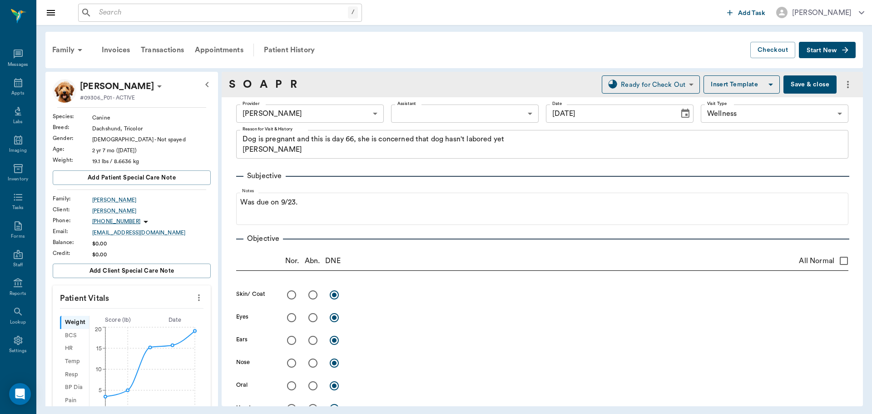
type textarea "2 puppies"
click at [787, 80] on button "Save & close" at bounding box center [810, 84] width 53 height 18
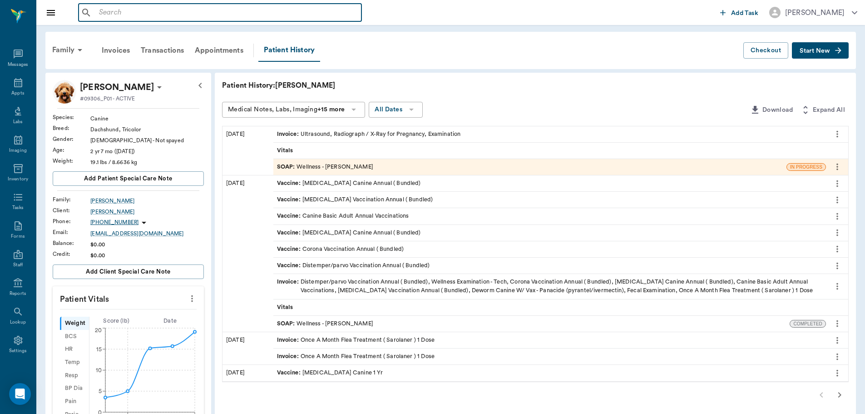
click at [138, 8] on input "text" at bounding box center [226, 12] width 263 height 13
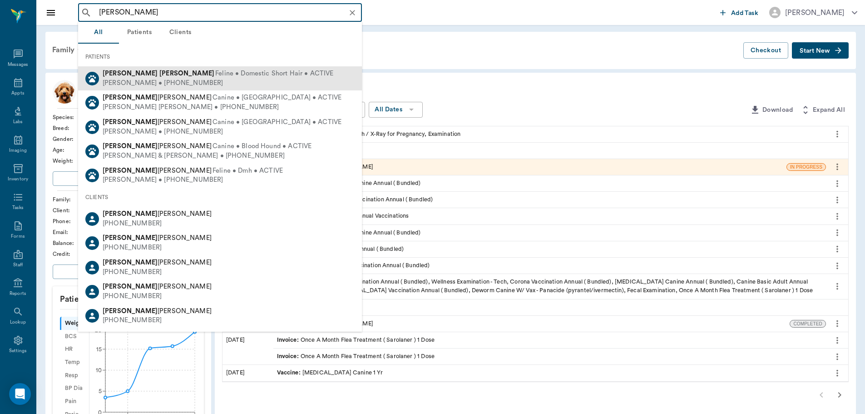
click at [162, 81] on div "Bob Burrows • (214) 532-8508" at bounding box center [218, 84] width 231 height 10
type input "Annie burr"
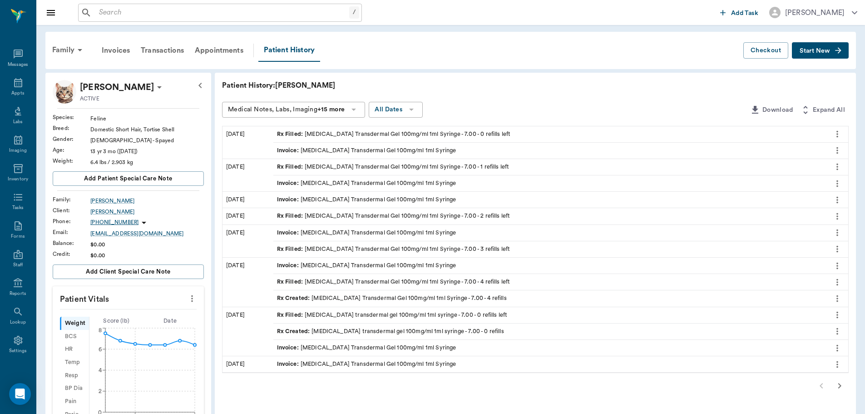
click at [838, 388] on icon "button" at bounding box center [840, 385] width 11 height 11
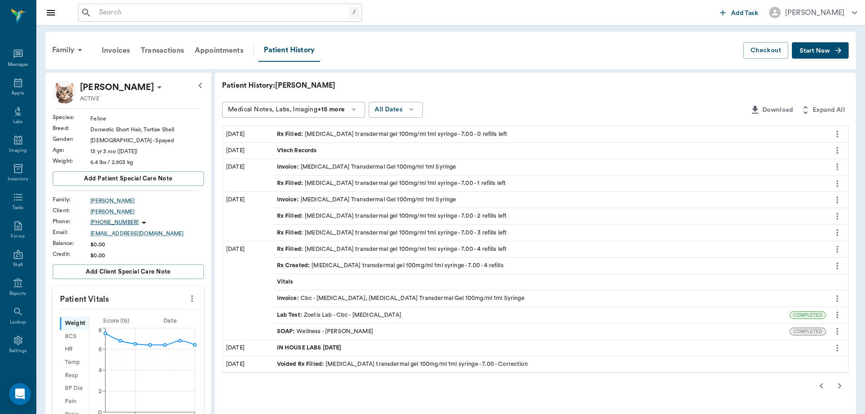
click at [818, 388] on icon "button" at bounding box center [821, 385] width 11 height 11
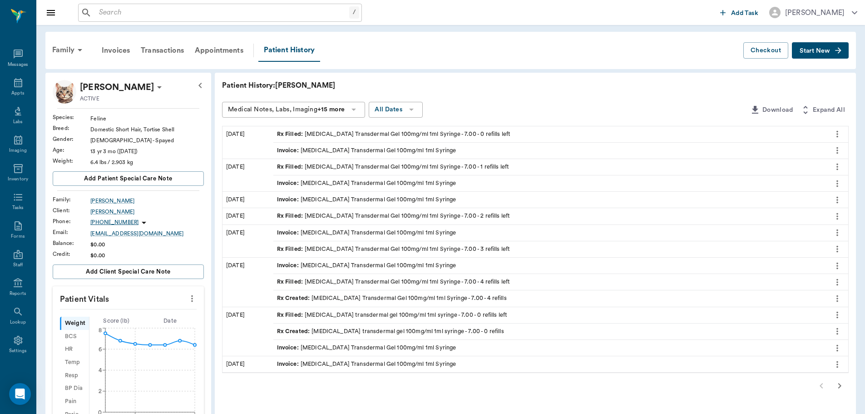
click at [838, 387] on icon "button" at bounding box center [840, 385] width 11 height 11
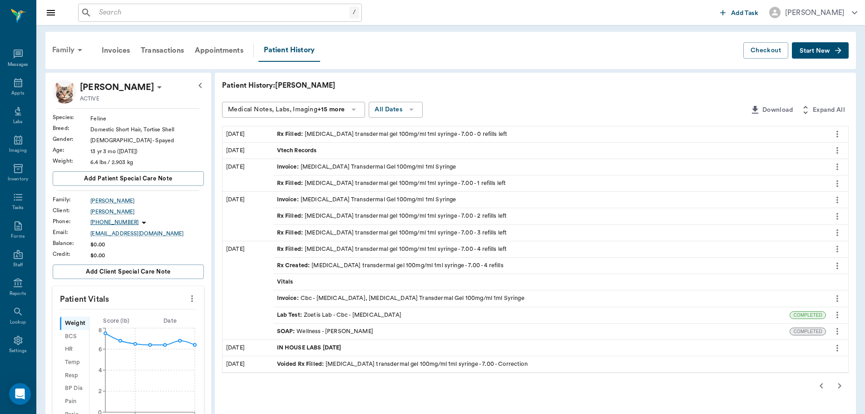
click at [67, 49] on div "Family" at bounding box center [69, 50] width 44 height 22
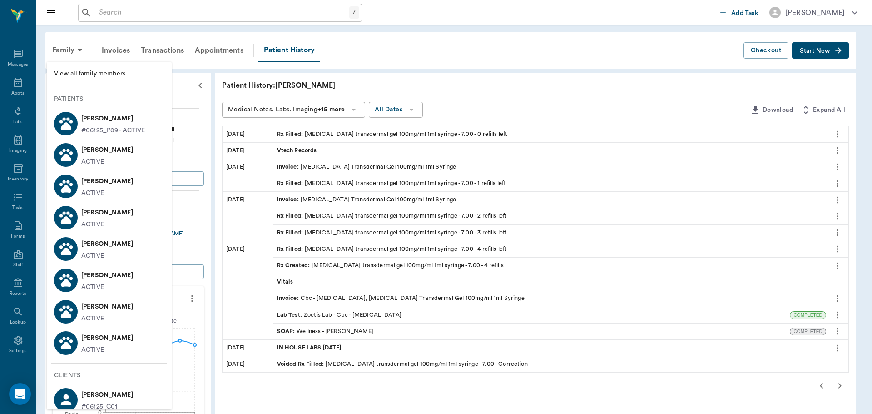
click at [165, 37] on div at bounding box center [436, 207] width 872 height 414
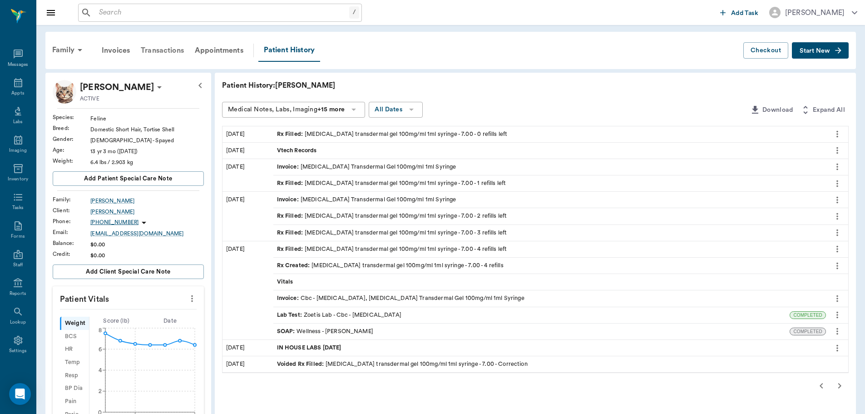
click at [166, 48] on div "Transactions" at bounding box center [162, 51] width 54 height 22
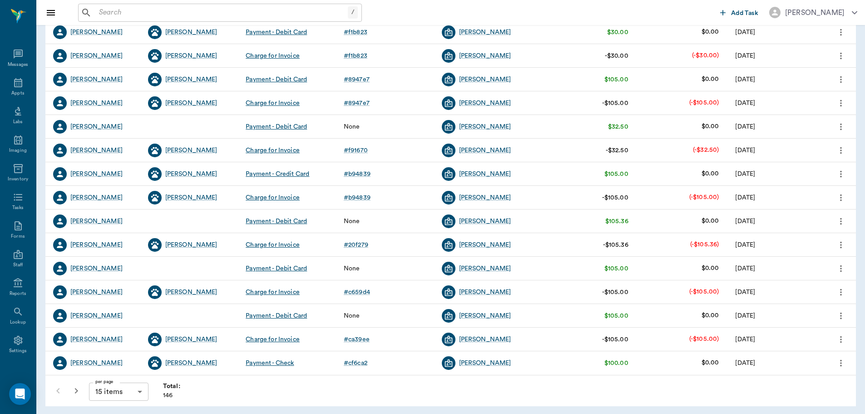
scroll to position [145, 0]
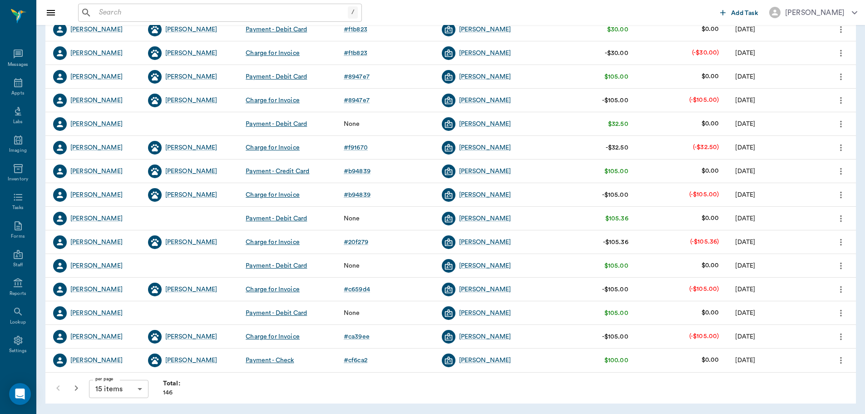
click at [74, 388] on icon "button" at bounding box center [76, 388] width 11 height 11
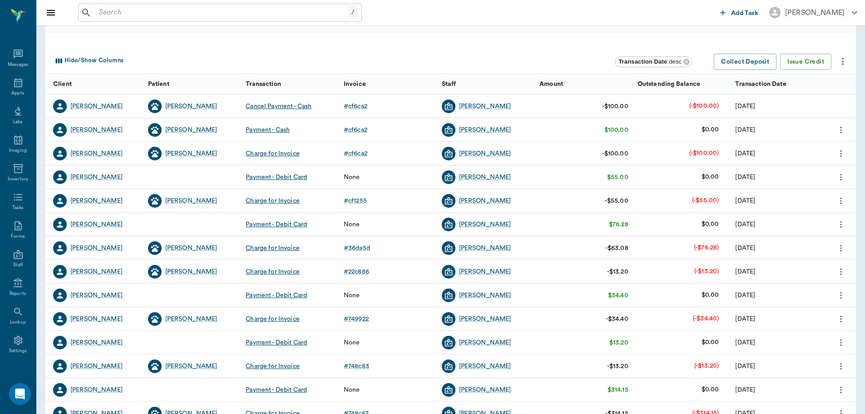
scroll to position [91, 0]
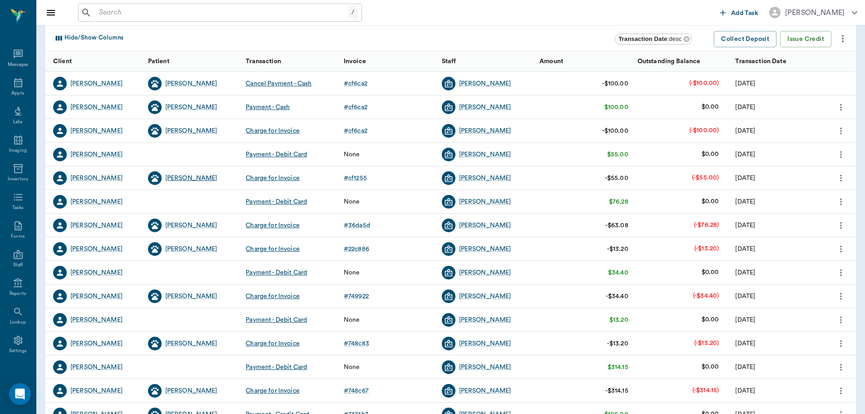
click at [171, 176] on div "Ali" at bounding box center [191, 178] width 52 height 9
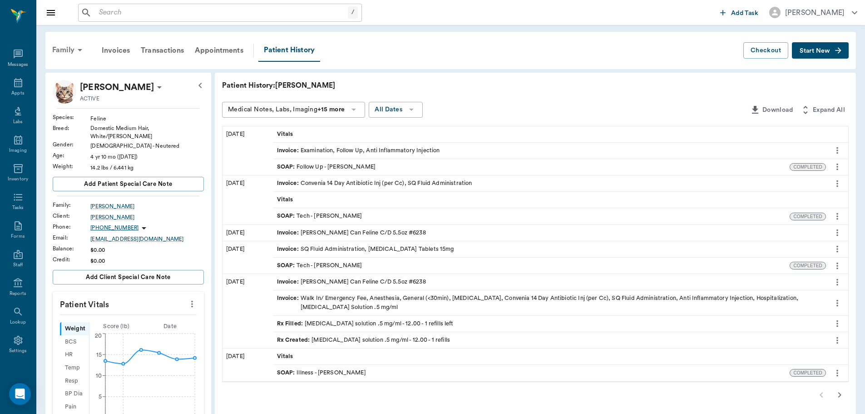
click at [64, 52] on div "Family" at bounding box center [69, 50] width 44 height 22
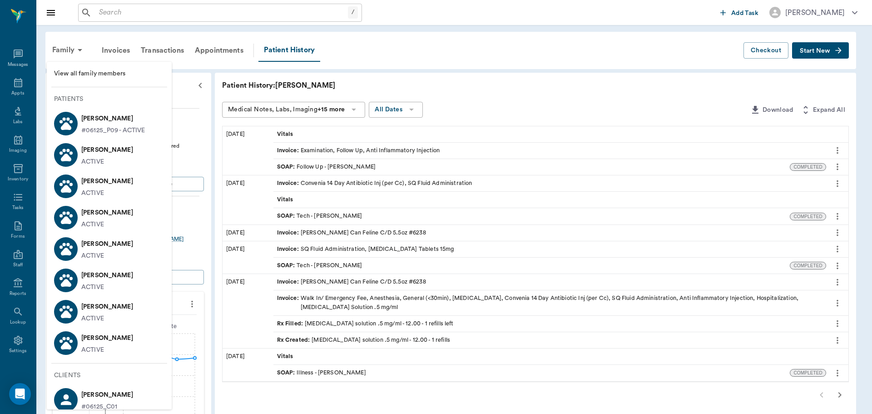
click at [123, 283] on div "ACTIVE" at bounding box center [107, 288] width 52 height 10
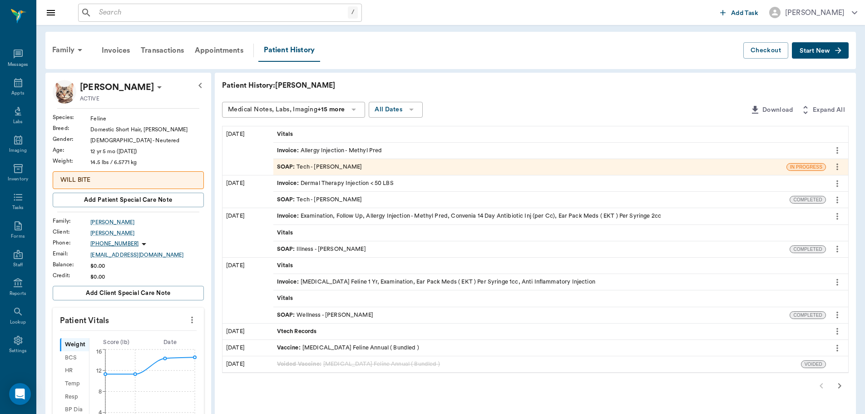
click at [62, 50] on div "Family" at bounding box center [69, 50] width 44 height 22
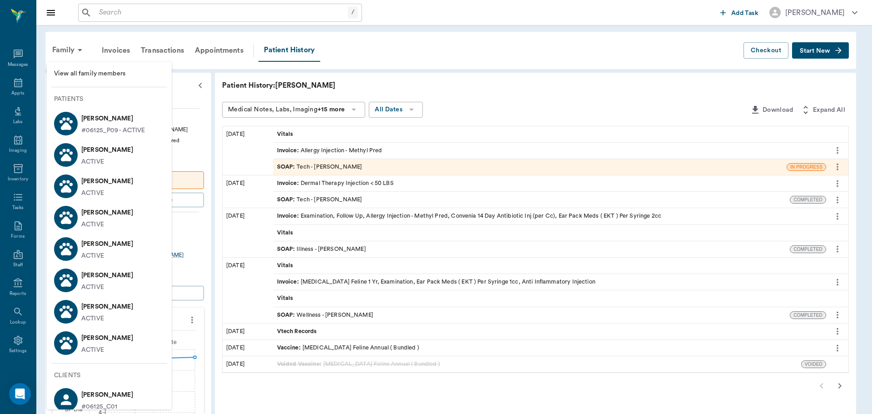
click at [109, 352] on div "ACTIVE" at bounding box center [107, 350] width 52 height 10
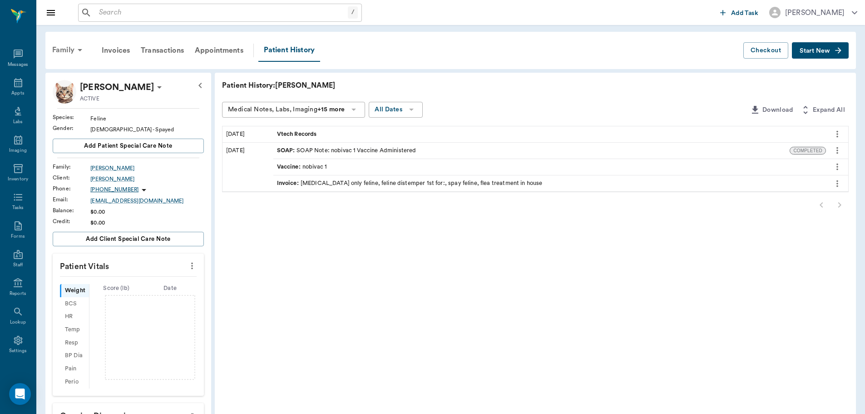
click at [76, 53] on icon at bounding box center [80, 50] width 11 height 11
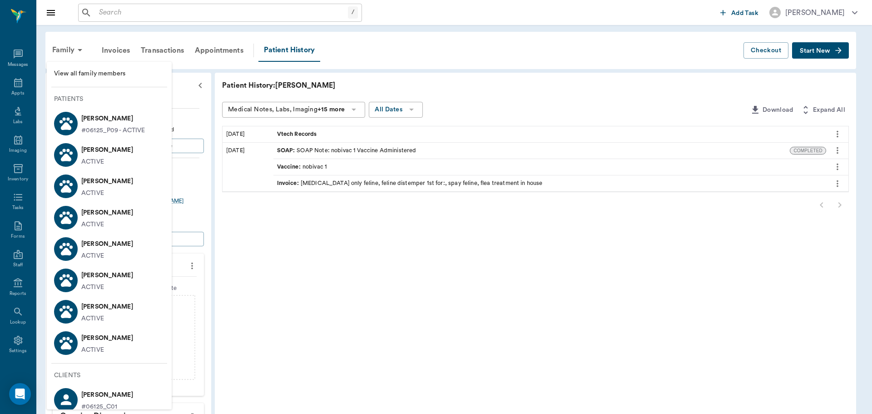
click at [100, 306] on p "Charlie Burrows" at bounding box center [107, 306] width 52 height 15
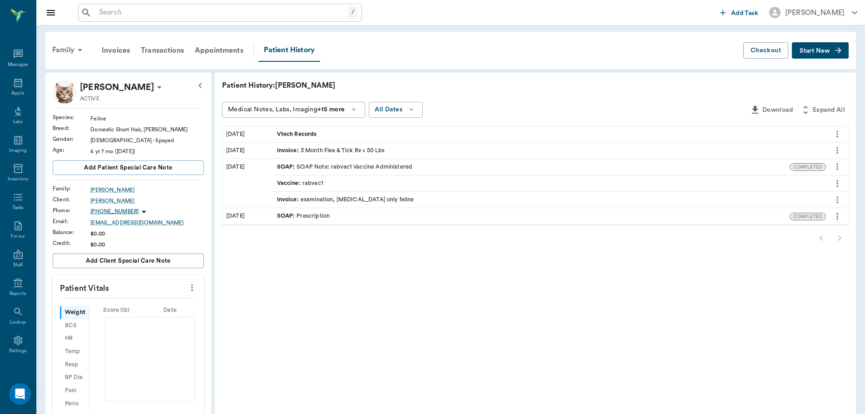
click at [64, 51] on div "Family" at bounding box center [69, 50] width 44 height 22
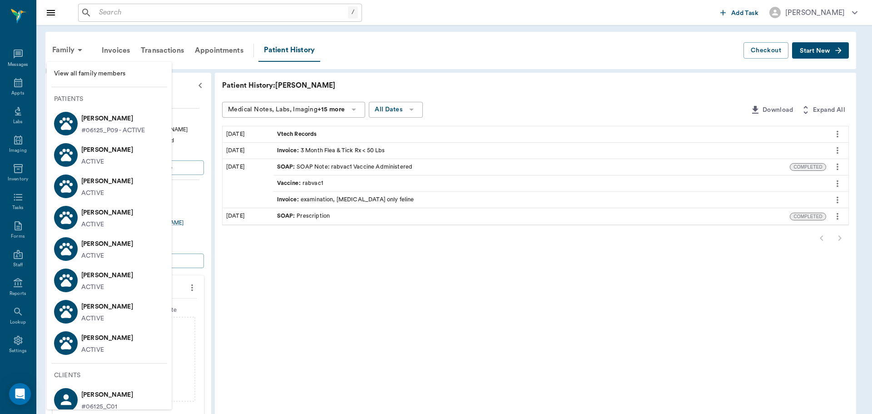
click at [100, 219] on p "Max Burrows" at bounding box center [107, 212] width 52 height 15
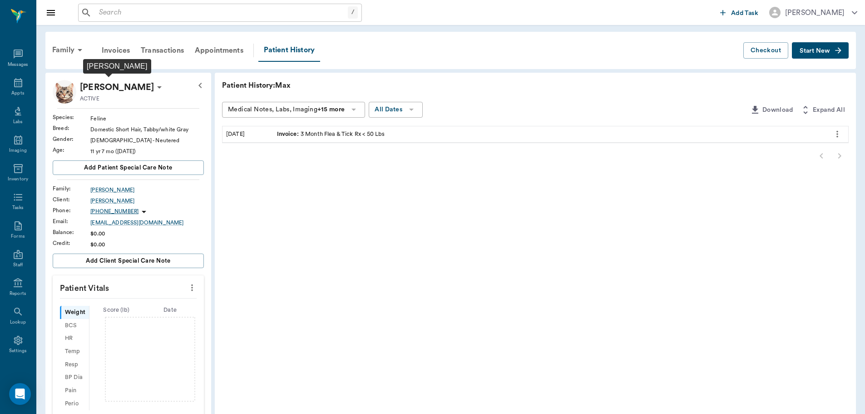
click at [102, 89] on p "Max Burrows" at bounding box center [117, 87] width 74 height 15
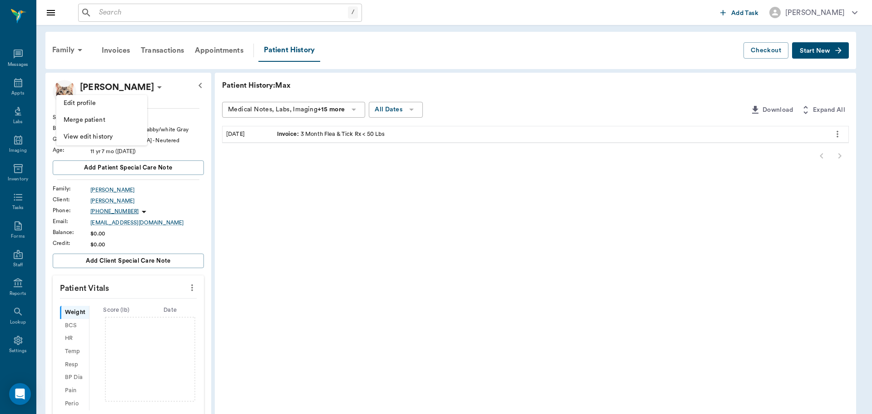
click at [96, 119] on span "Merge patient" at bounding box center [102, 120] width 76 height 10
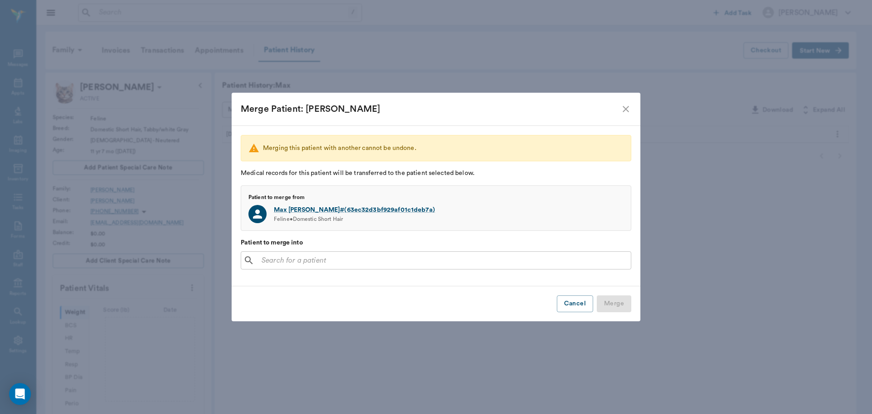
click at [395, 258] on input "text" at bounding box center [442, 260] width 369 height 13
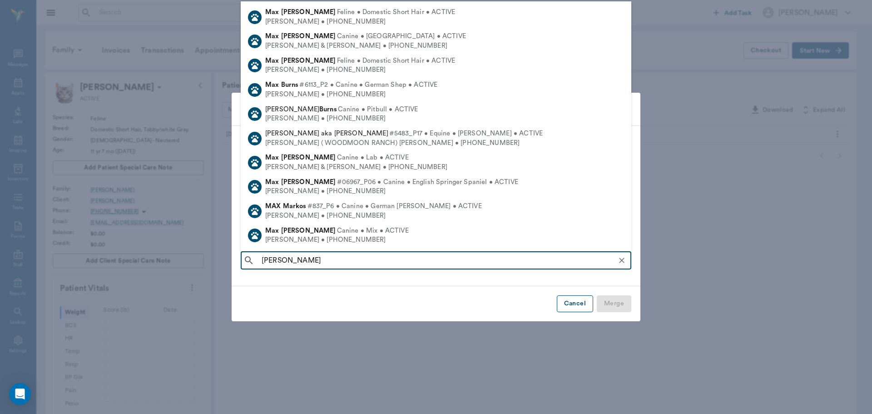
type input "max bur"
click at [570, 302] on button "Cancel" at bounding box center [575, 303] width 36 height 17
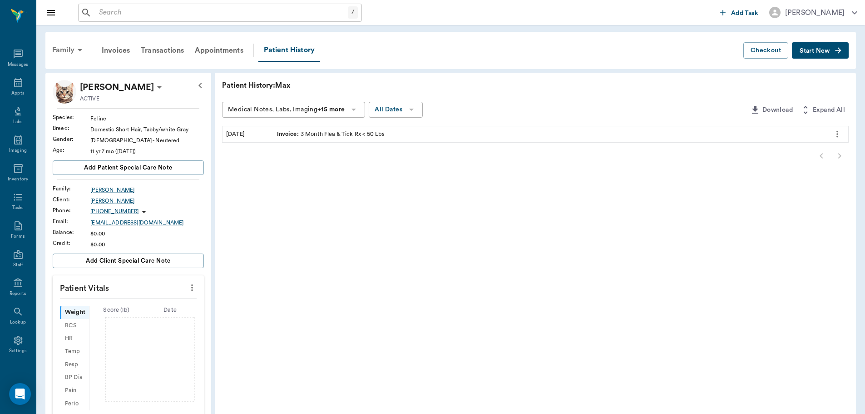
click at [65, 48] on div "Family" at bounding box center [69, 50] width 44 height 22
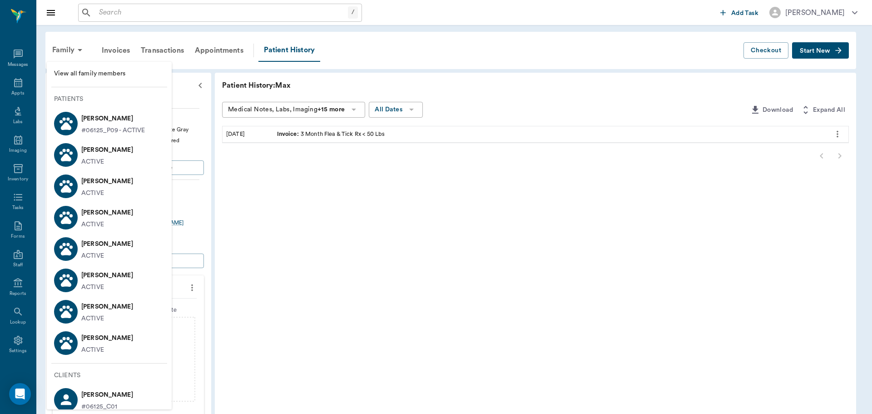
click at [143, 149] on li "Annie Burrows ACTIVE" at bounding box center [109, 154] width 125 height 31
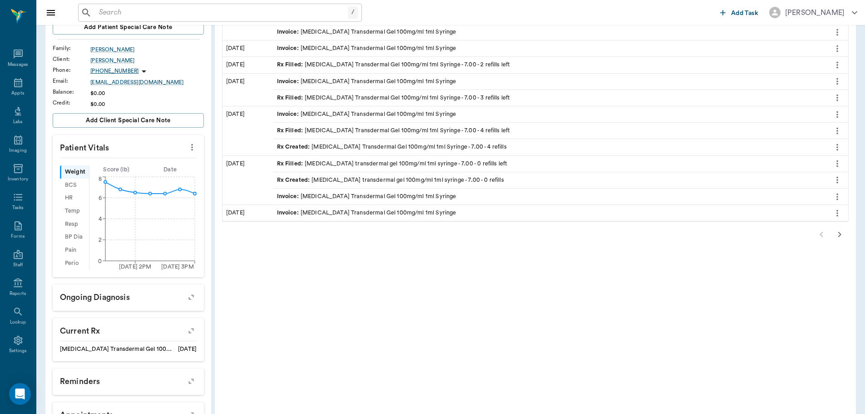
scroll to position [215, 0]
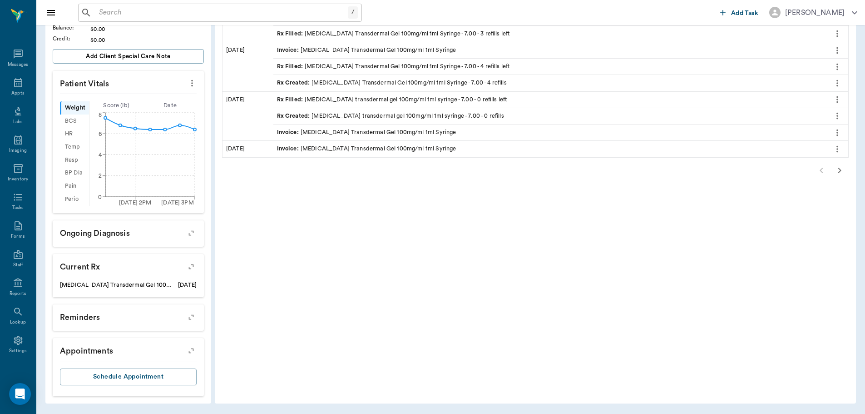
click at [842, 168] on icon "button" at bounding box center [840, 170] width 11 height 11
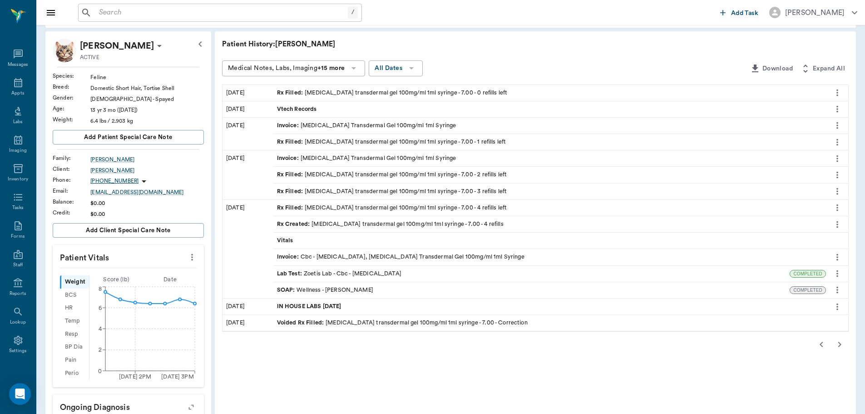
scroll to position [34, 0]
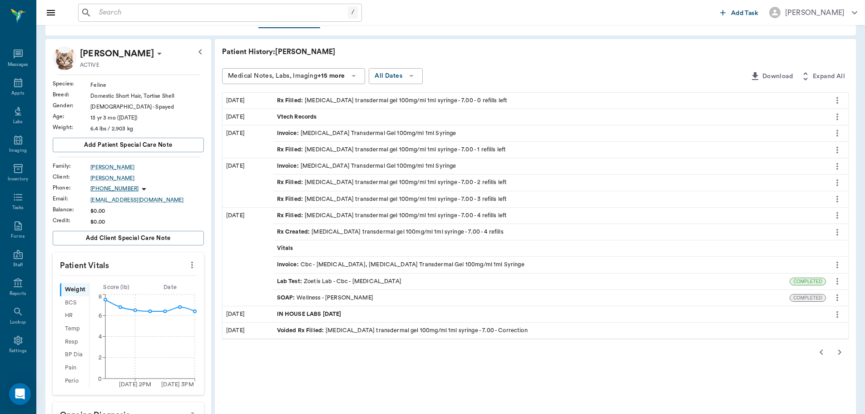
click at [304, 114] on span "Vtech Records" at bounding box center [298, 117] width 42 height 9
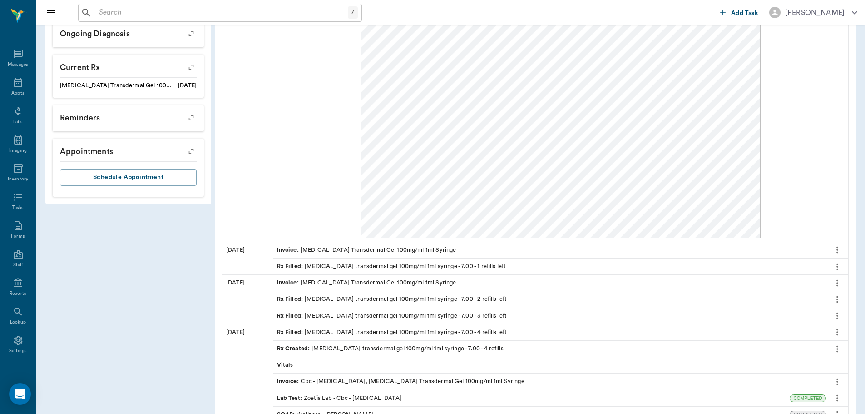
scroll to position [497, 0]
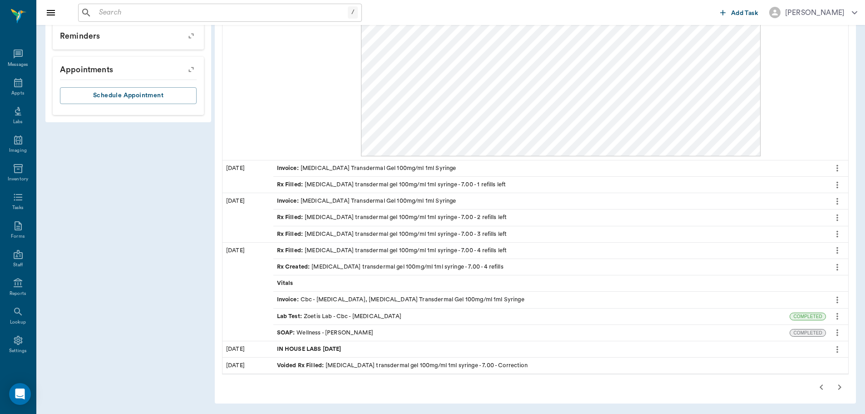
click at [825, 388] on icon "button" at bounding box center [821, 387] width 11 height 11
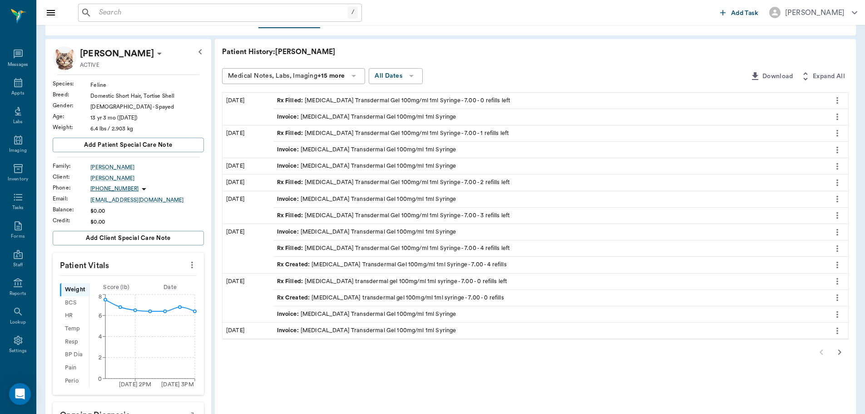
scroll to position [0, 0]
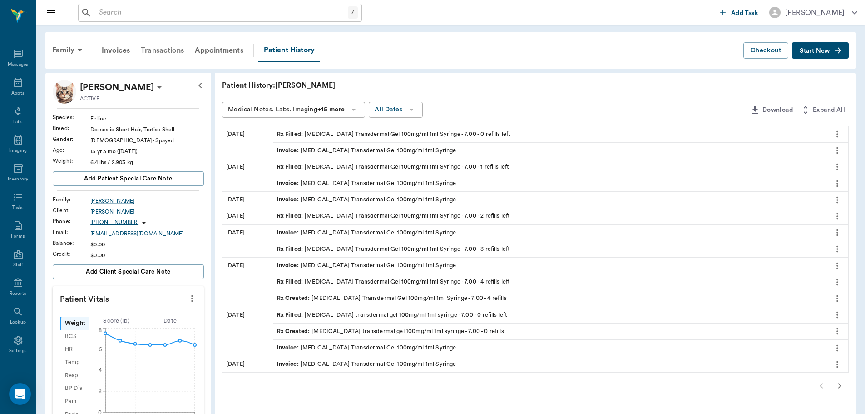
click at [155, 49] on div "Transactions" at bounding box center [162, 51] width 54 height 22
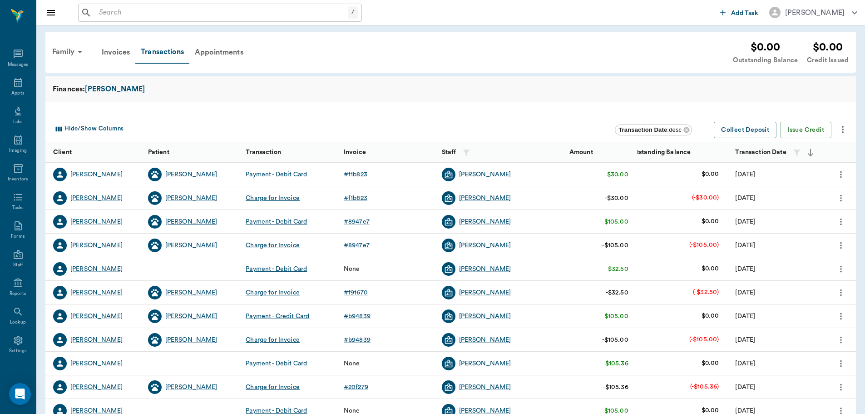
click at [172, 220] on div "Annie" at bounding box center [191, 221] width 52 height 9
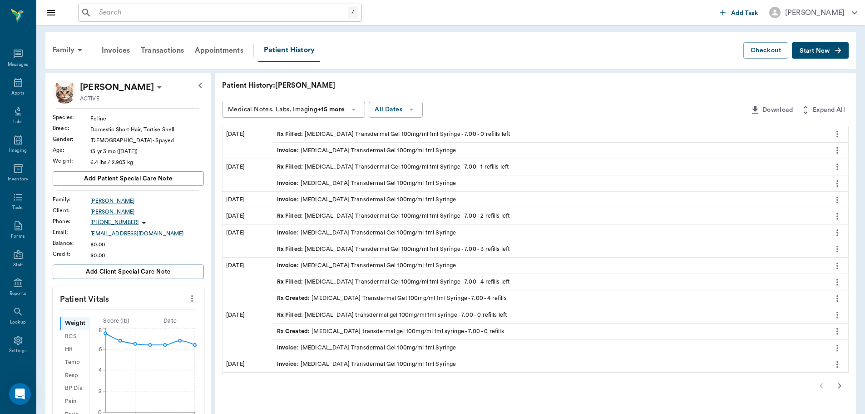
click at [393, 152] on div "Invoice : Methimazole Transdermal Gel 100mg/ml 1ml Syringe" at bounding box center [366, 150] width 179 height 9
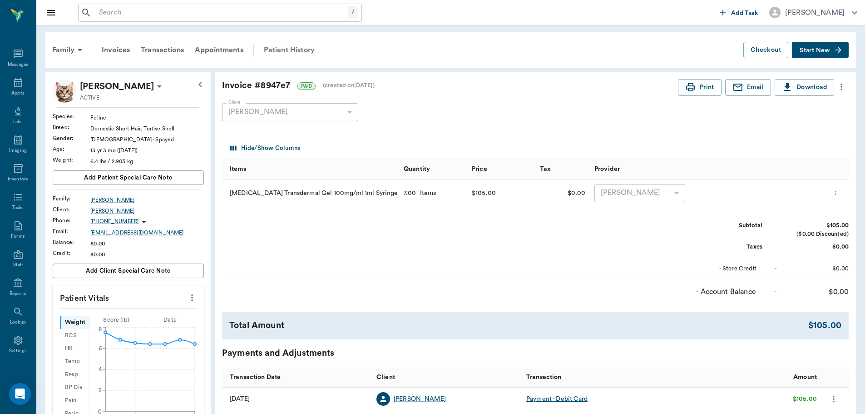
click at [275, 49] on div "Patient History" at bounding box center [289, 50] width 62 height 22
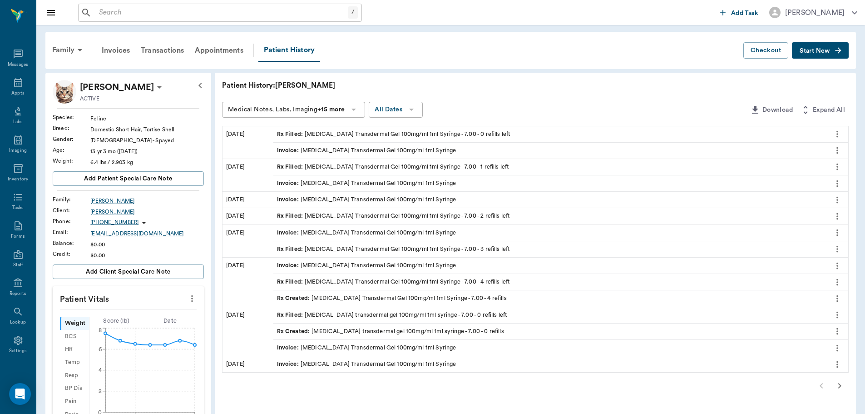
click at [330, 166] on div "Rx Filled : Methimazole Transdermal Gel 100mg/ml 1ml Syringe - 7.00 - 1 refills…" at bounding box center [393, 167] width 233 height 9
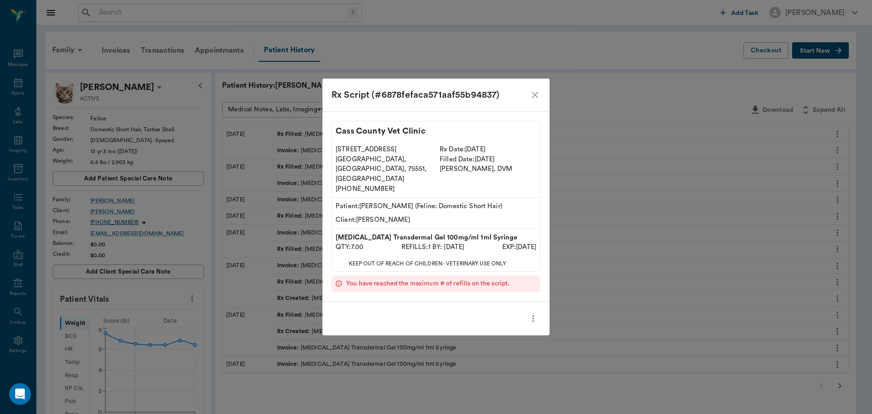
click at [333, 164] on div "102 E. Pinecrest Dr. Atlanta, TX, 75551, USA (903) 796-4137" at bounding box center [384, 169] width 104 height 56
click at [536, 100] on icon "close" at bounding box center [535, 94] width 11 height 11
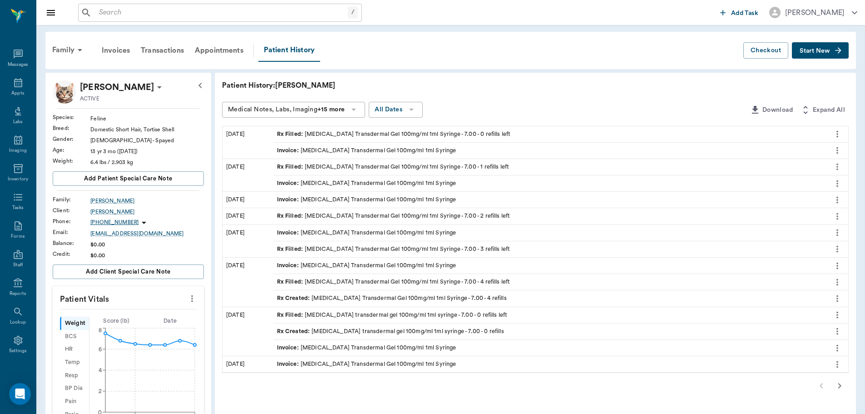
click at [328, 282] on div "Rx Filled : Methimazole Transdermal Gel 100mg/ml 1ml Syringe - 7.00 - 4 refills…" at bounding box center [394, 282] width 234 height 9
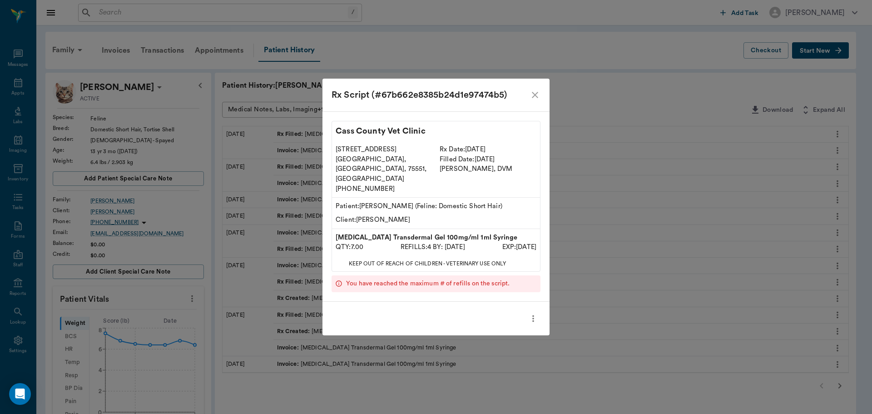
click at [533, 100] on icon "close" at bounding box center [535, 94] width 11 height 11
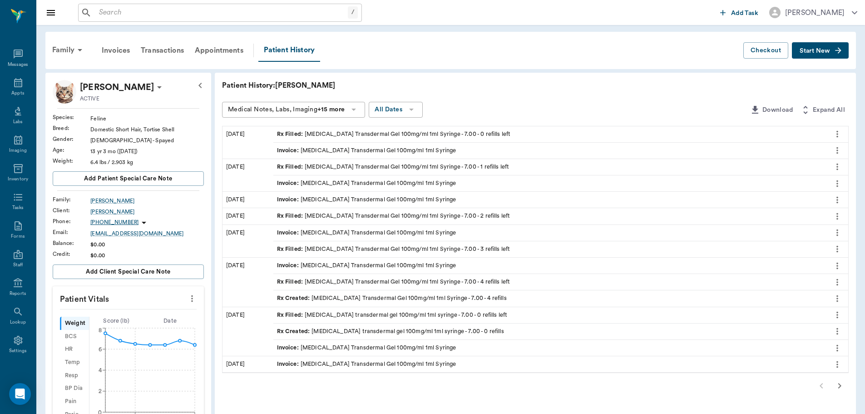
click at [351, 297] on div "Rx Created : Methimazole Transdermal Gel 100mg/ml 1ml Syringe - 7.00 - 4 refills" at bounding box center [392, 298] width 230 height 9
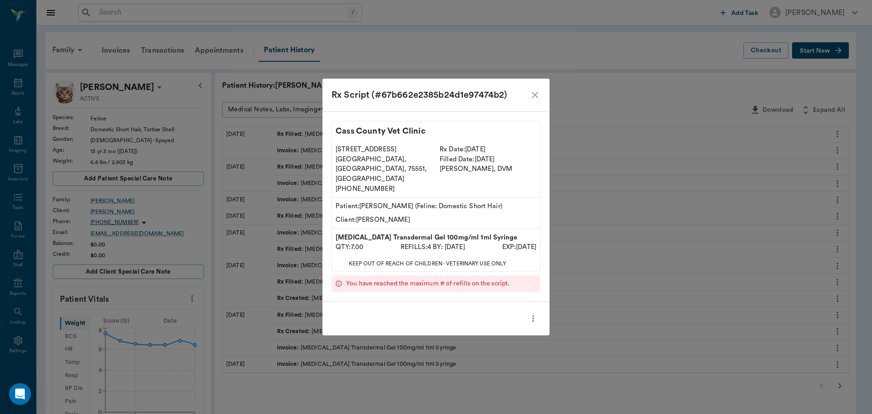
click at [532, 100] on icon "close" at bounding box center [535, 94] width 11 height 11
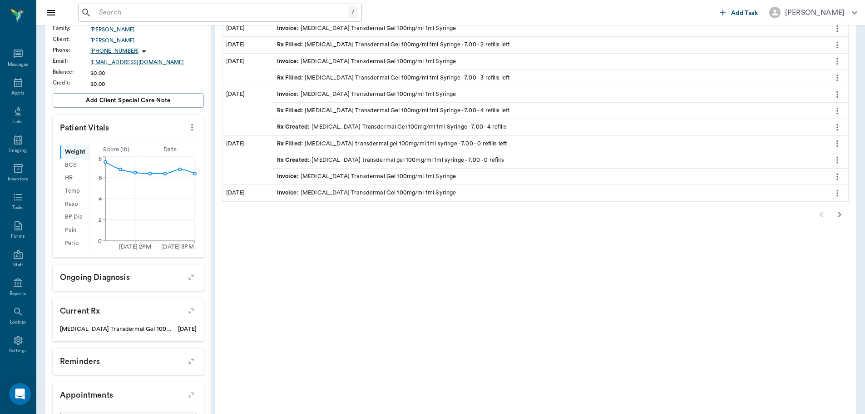
scroll to position [215, 0]
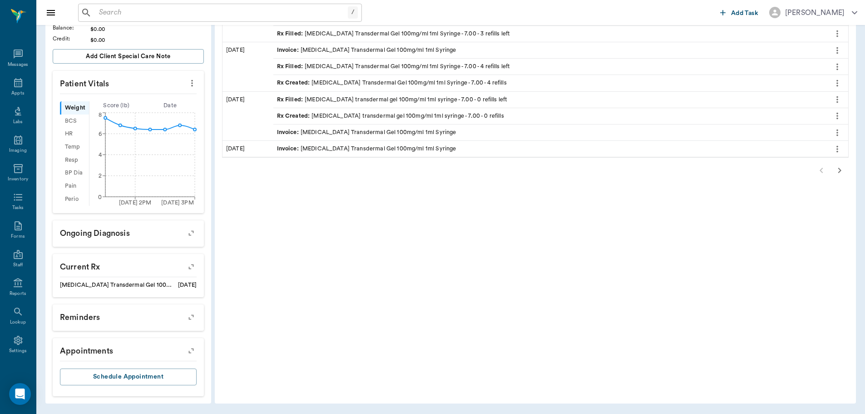
click at [840, 171] on icon "button" at bounding box center [840, 170] width 3 height 5
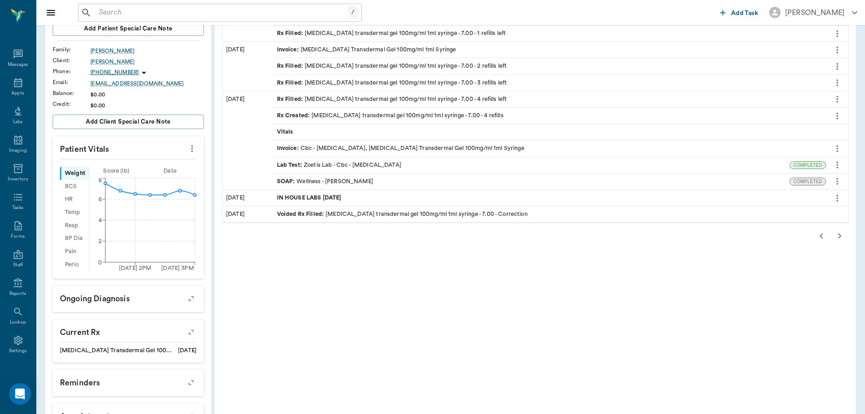
scroll to position [124, 0]
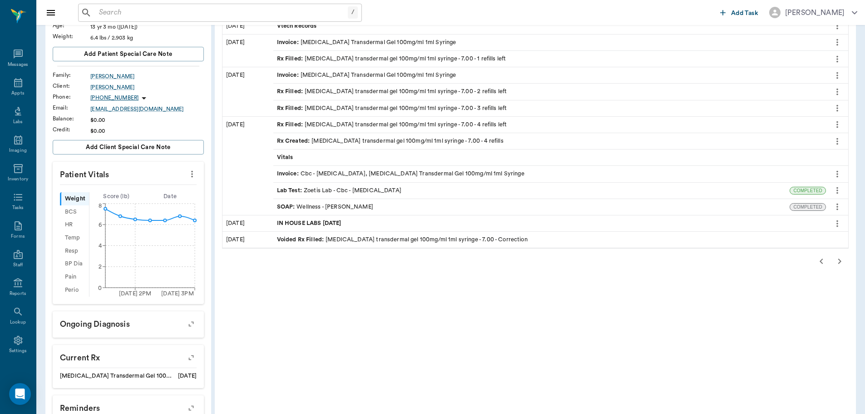
click at [345, 123] on div "Rx Filled : methimazole transdermal gel 100mg/ml 1ml syringe - 7.00 - 4 refills…" at bounding box center [392, 124] width 230 height 9
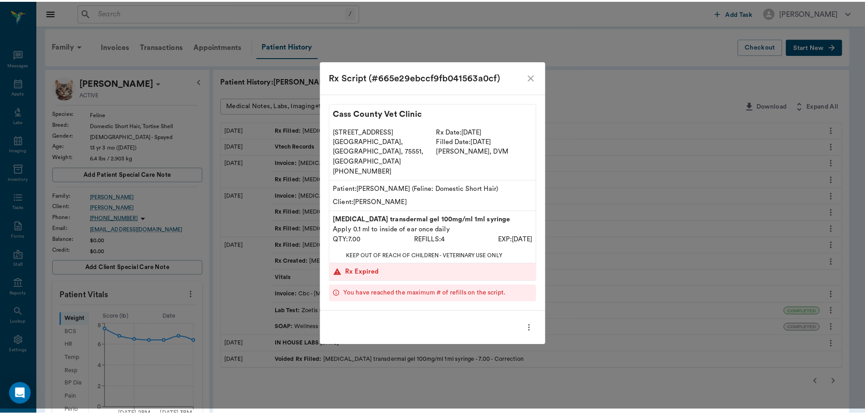
scroll to position [0, 0]
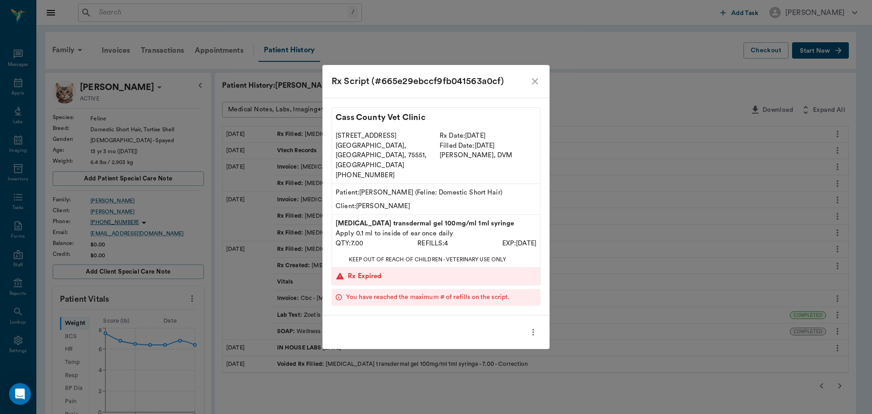
click at [538, 87] on icon "close" at bounding box center [535, 81] width 11 height 11
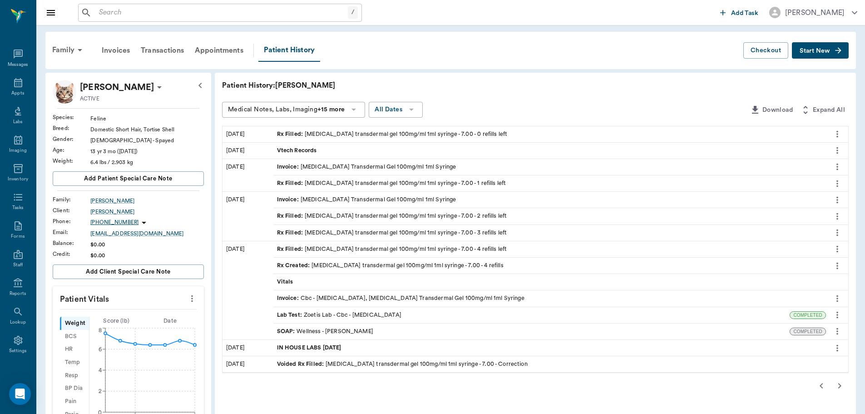
click at [812, 51] on span "Start New" at bounding box center [815, 51] width 30 height 0
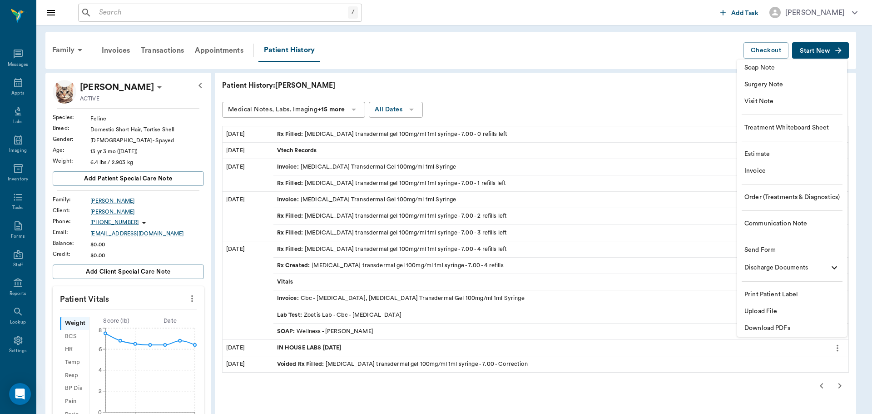
click at [775, 196] on span "Order (Treatments & Diagnostics)" at bounding box center [792, 198] width 95 height 10
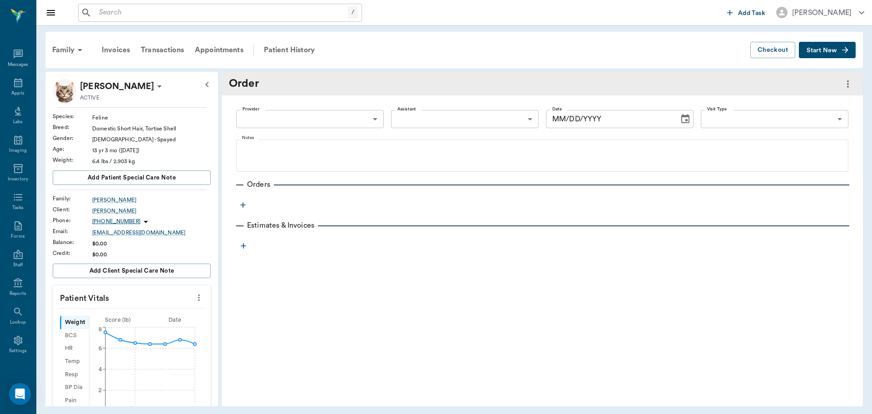
type input "09/30/2025"
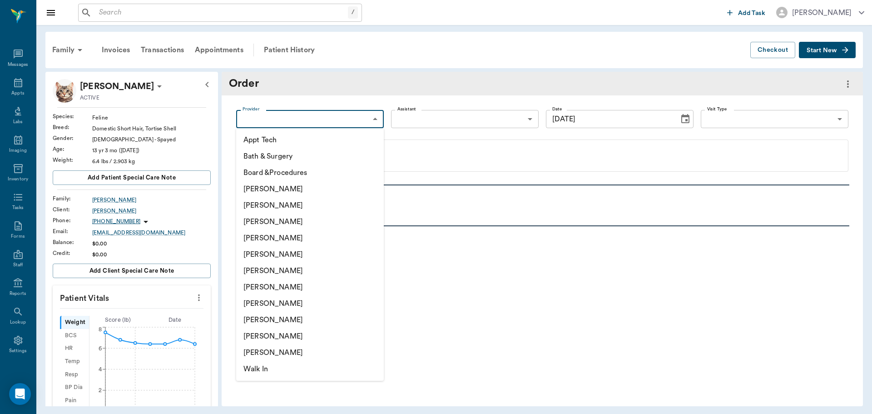
click at [362, 117] on body "/ ​ Add Task Dr. Bert Ellsworth Nectar Messages Appts Labs Imaging Inventory Ta…" at bounding box center [436, 207] width 872 height 414
click at [286, 235] on li "[PERSON_NAME]" at bounding box center [310, 238] width 148 height 16
type input "63ec2f075fda476ae8351a4d"
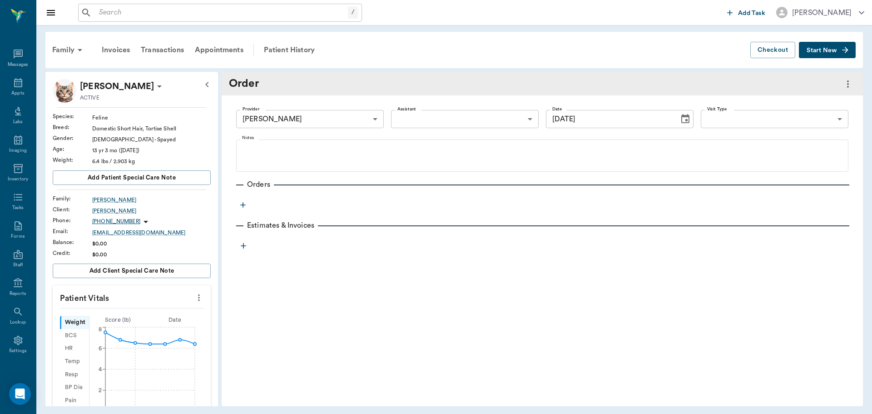
click at [239, 209] on icon "button" at bounding box center [243, 204] width 9 height 9
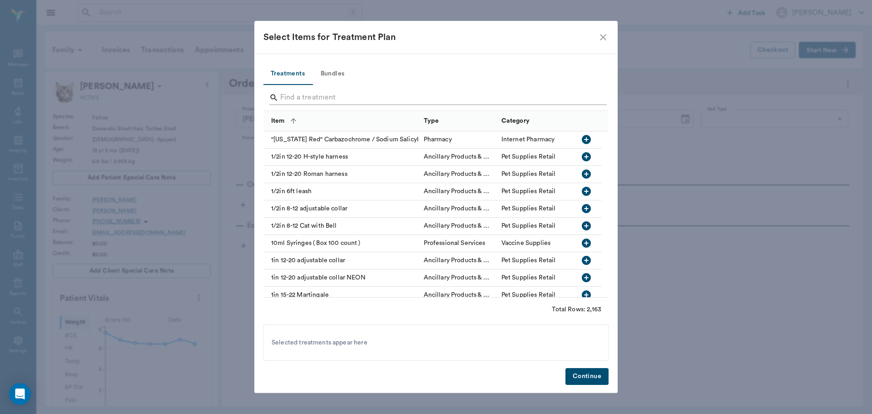
click at [309, 96] on input "Search" at bounding box center [436, 97] width 313 height 15
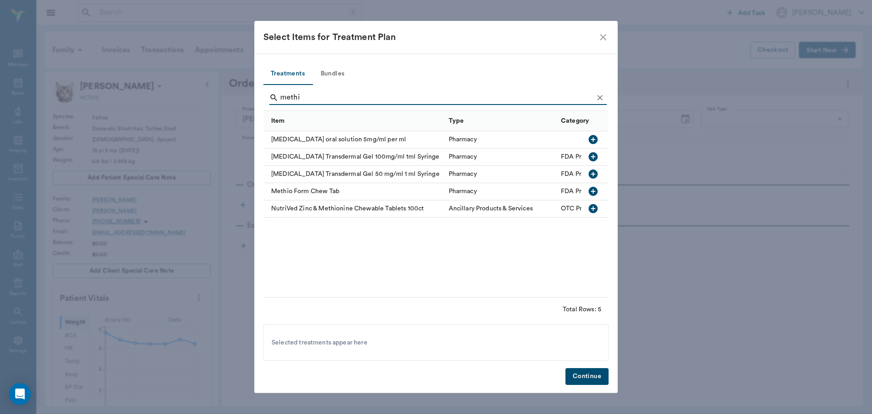
type input "methi"
click at [591, 158] on icon "button" at bounding box center [593, 156] width 9 height 9
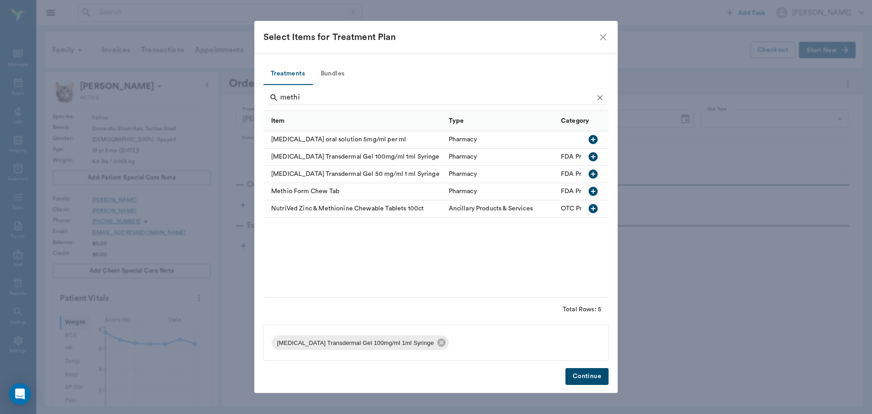
click at [585, 379] on button "Continue" at bounding box center [587, 376] width 43 height 17
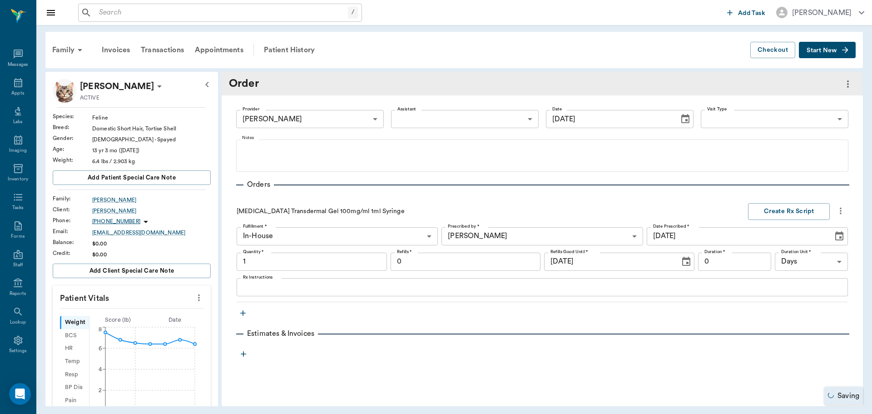
type input "1.00"
click at [278, 283] on textarea "Rx Instructions" at bounding box center [542, 287] width 599 height 10
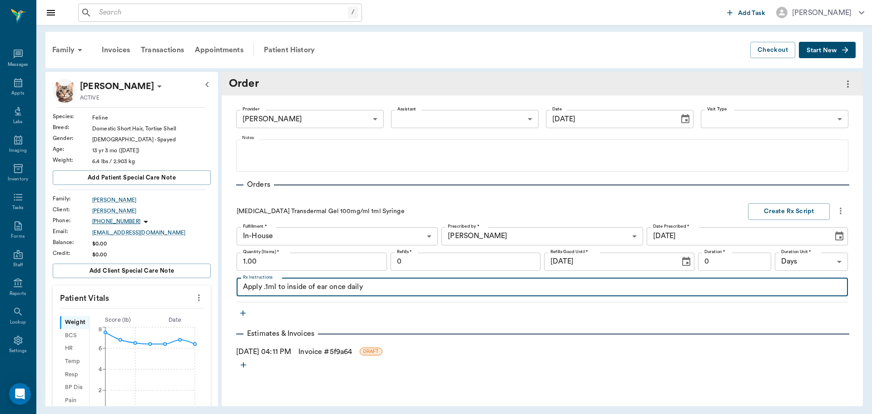
type textarea "Apply .1ml to inside of ear once daily"
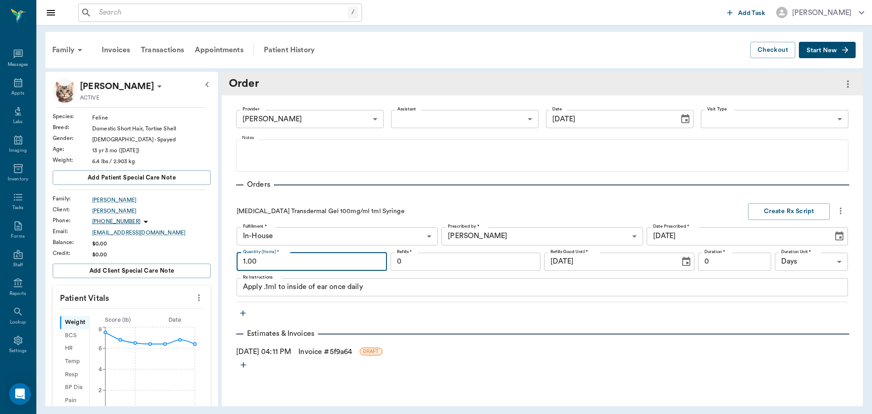
click at [303, 258] on input "1.00" at bounding box center [312, 262] width 150 height 18
type input "3.00"
click at [295, 48] on div "Patient History" at bounding box center [289, 50] width 62 height 22
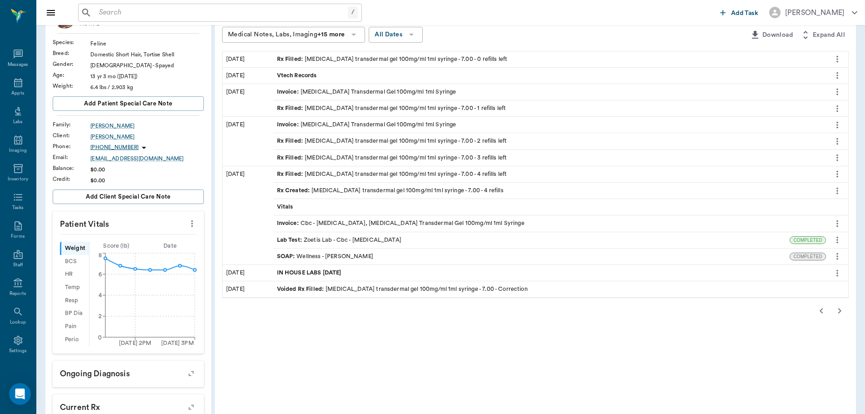
scroll to position [91, 0]
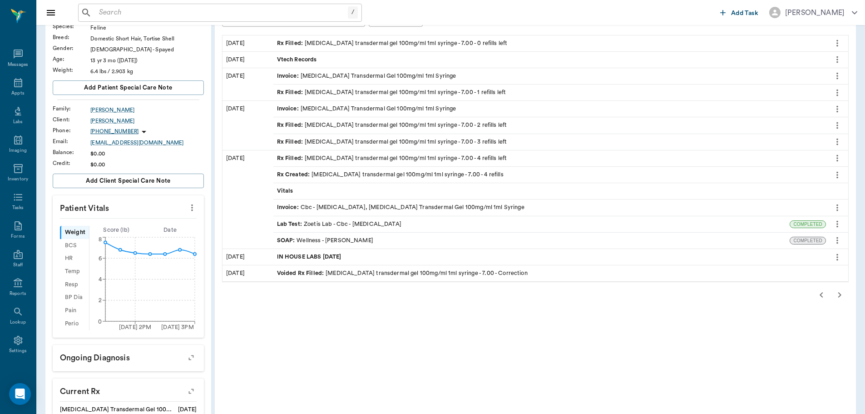
click at [836, 293] on icon "button" at bounding box center [840, 294] width 11 height 11
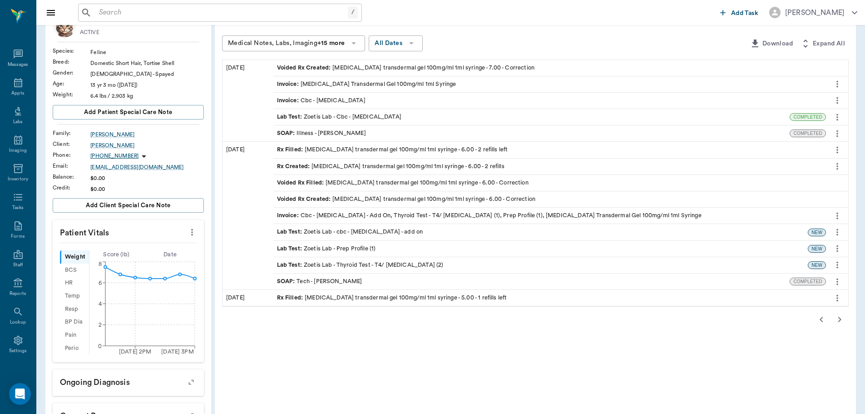
scroll to position [45, 0]
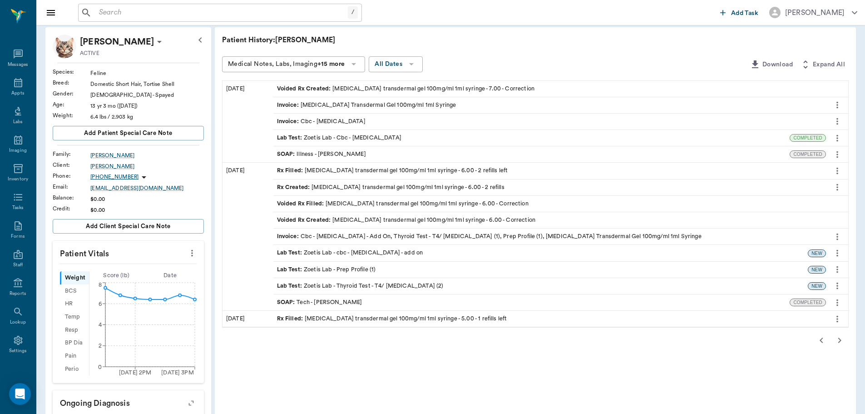
click at [342, 152] on div "SOAP : Illness - Dr. Bert Ellsworth" at bounding box center [321, 154] width 89 height 9
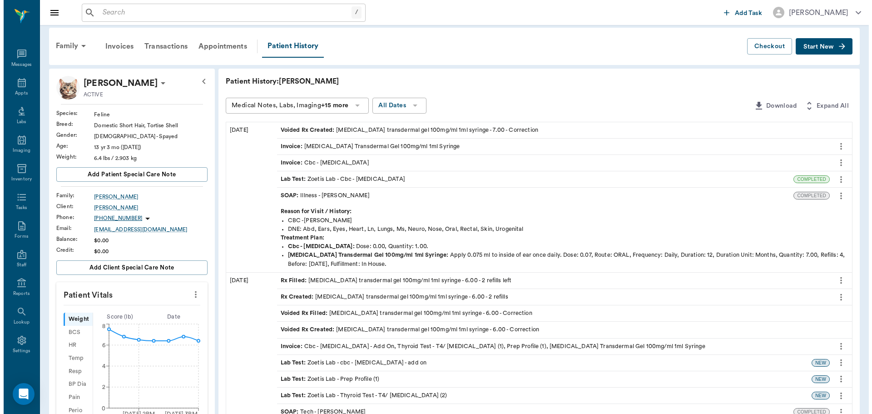
scroll to position [0, 0]
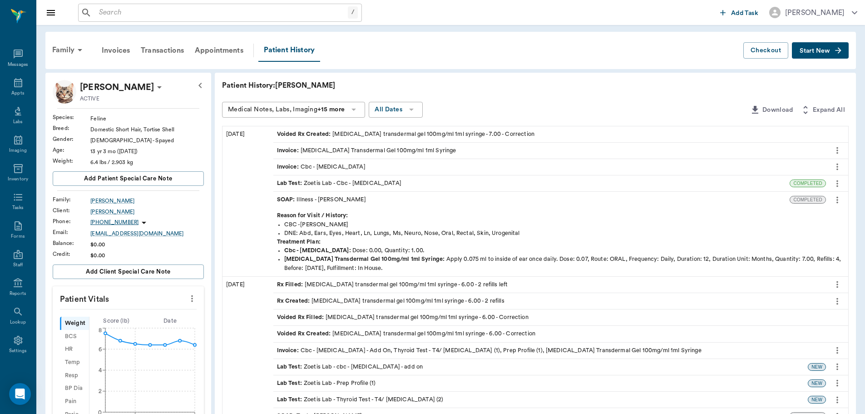
click at [363, 131] on div "Voided Rx Created : methimazole transdermal gel 100mg/ml 1ml syringe - 7.00 - C…" at bounding box center [406, 134] width 258 height 9
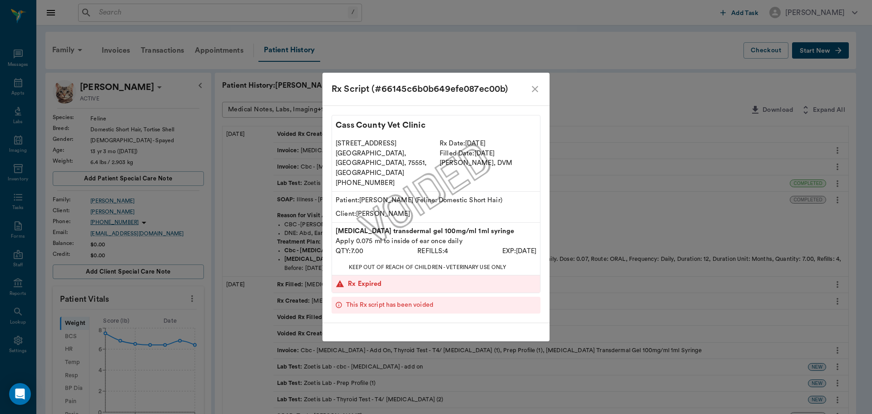
click at [536, 94] on icon "close" at bounding box center [535, 89] width 11 height 11
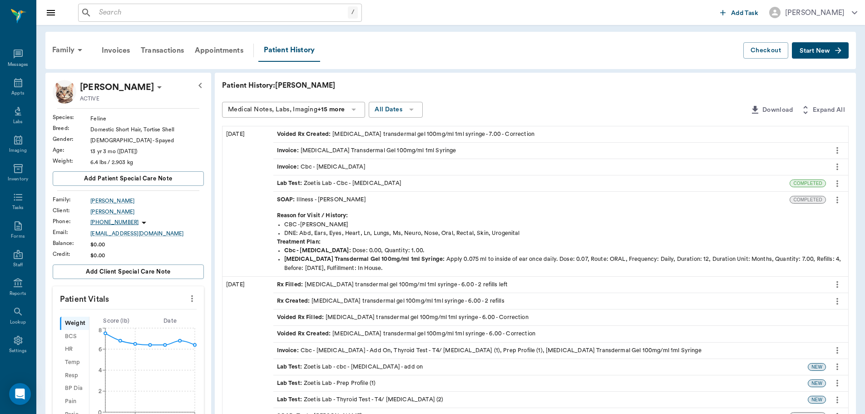
click at [837, 199] on icon "more" at bounding box center [838, 199] width 10 height 11
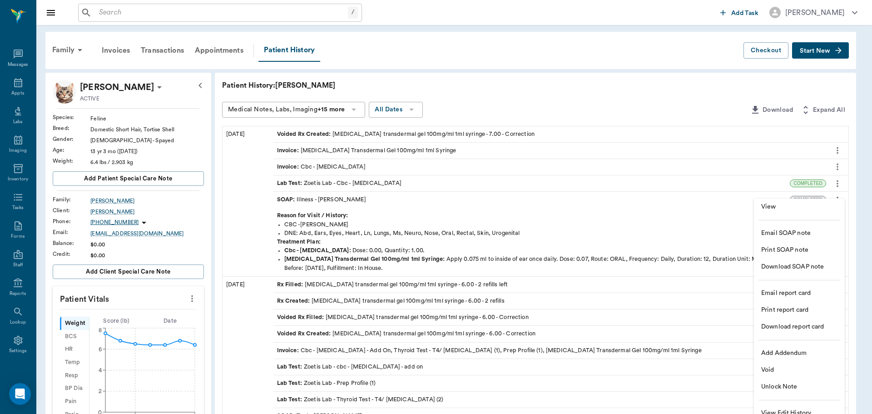
click at [803, 206] on span "View" at bounding box center [799, 207] width 76 height 10
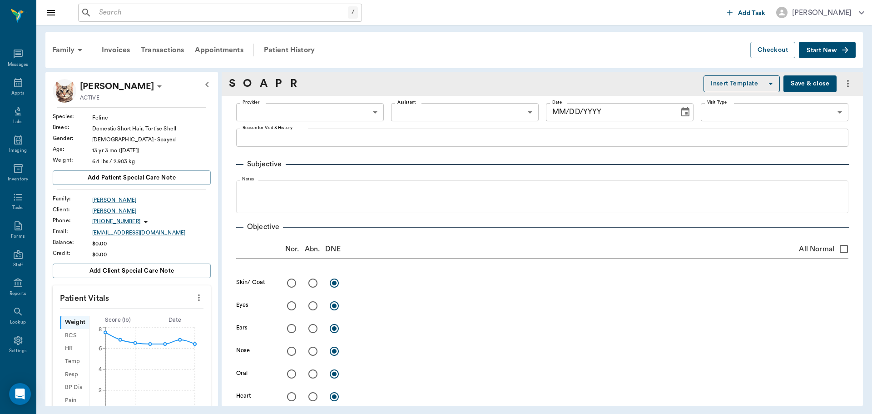
type input "63ec2f075fda476ae8351a4d"
type input "65d2be4f46e3a538d89b8c15"
type textarea "CBC -JESS"
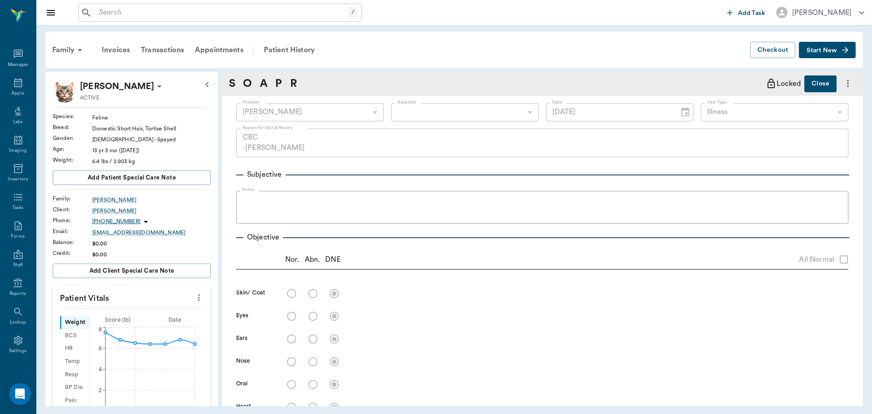
type input "04/08/2024"
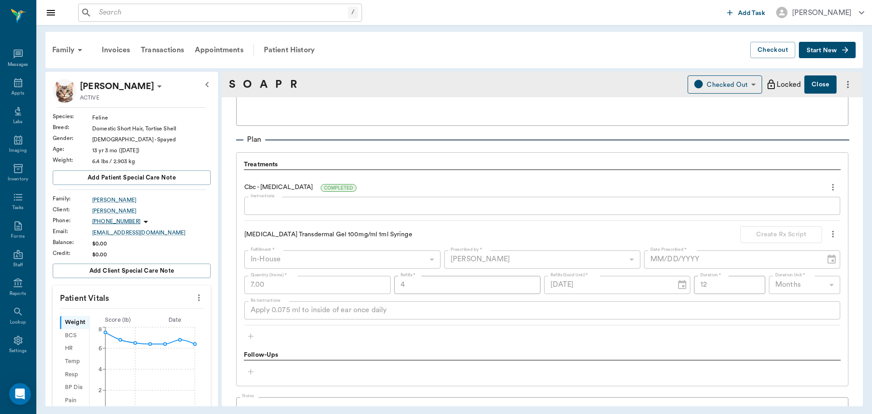
scroll to position [491, 0]
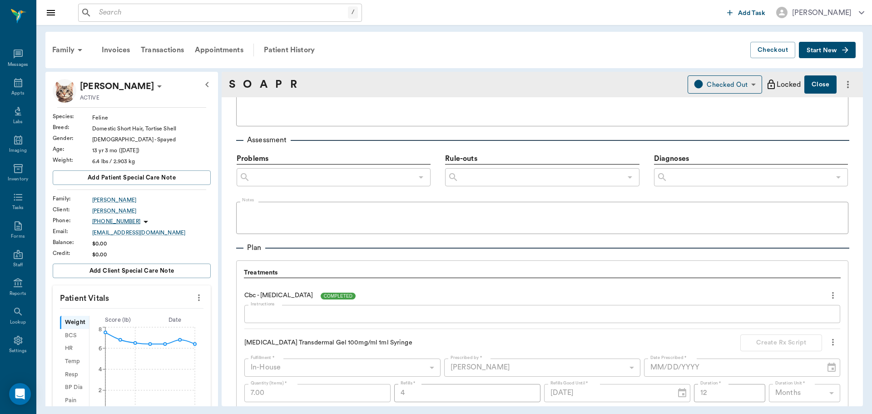
click at [350, 297] on span "COMPLETED" at bounding box center [338, 296] width 35 height 7
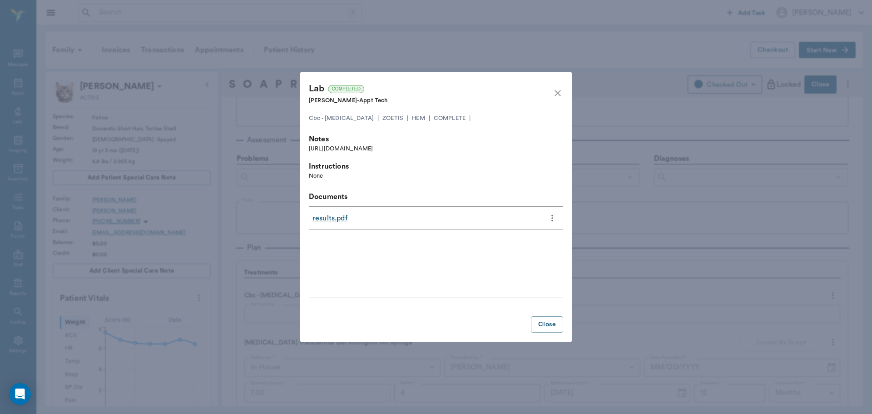
click at [332, 215] on link "results.pdf" at bounding box center [330, 218] width 35 height 11
click at [557, 94] on icon "close" at bounding box center [558, 93] width 6 height 6
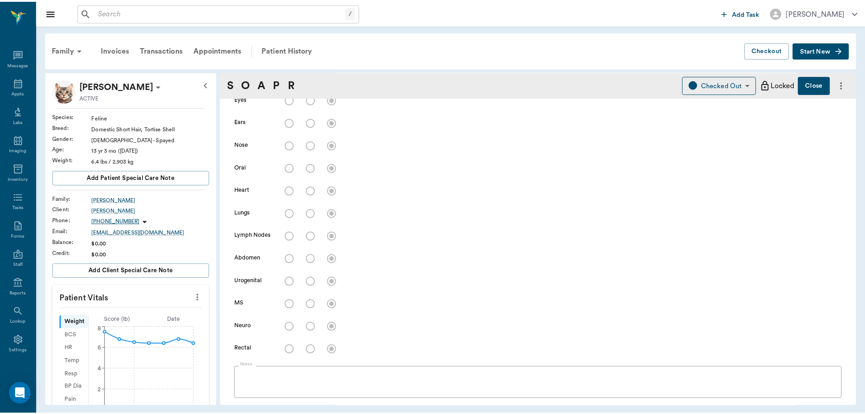
scroll to position [0, 0]
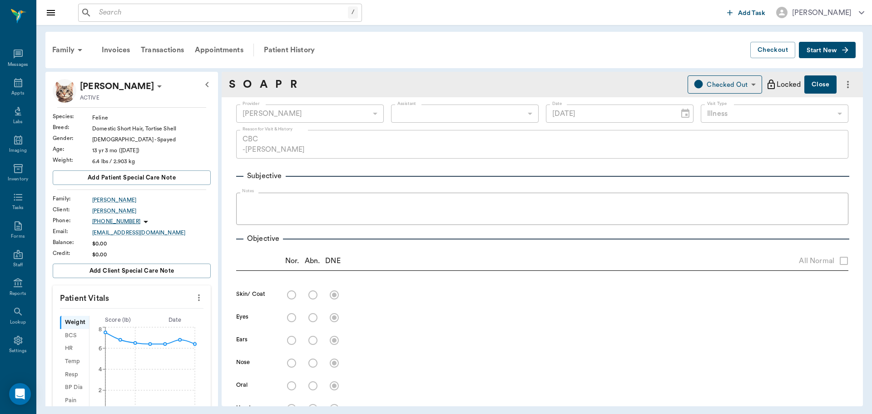
click at [813, 81] on button "Close" at bounding box center [821, 84] width 32 height 18
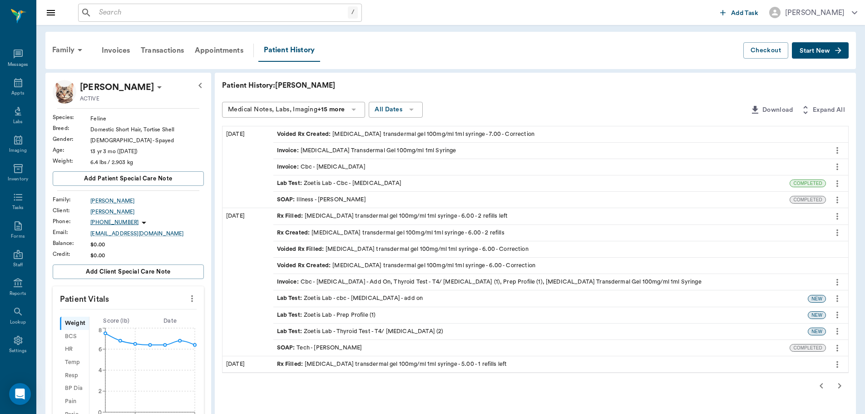
click at [353, 348] on div "SOAP : Tech - Dr. Bert Ellsworth" at bounding box center [319, 347] width 85 height 9
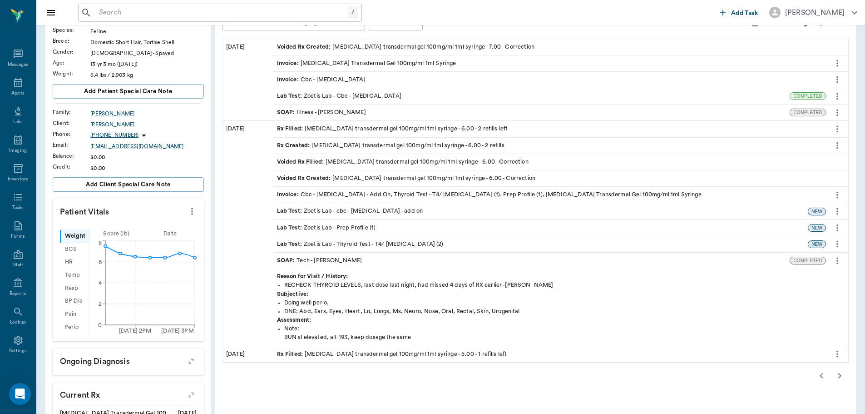
scroll to position [91, 0]
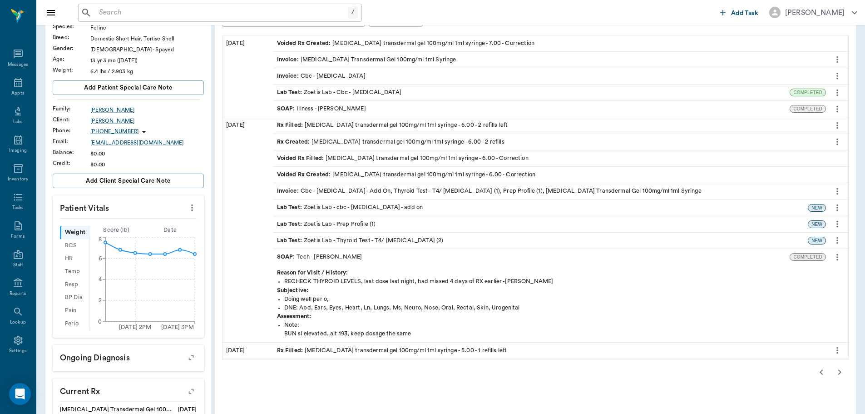
click at [374, 349] on div "Rx Filled : methimazole transdermal gel 100mg/ml 1ml syringe - 5.00 - 1 refills…" at bounding box center [392, 350] width 230 height 9
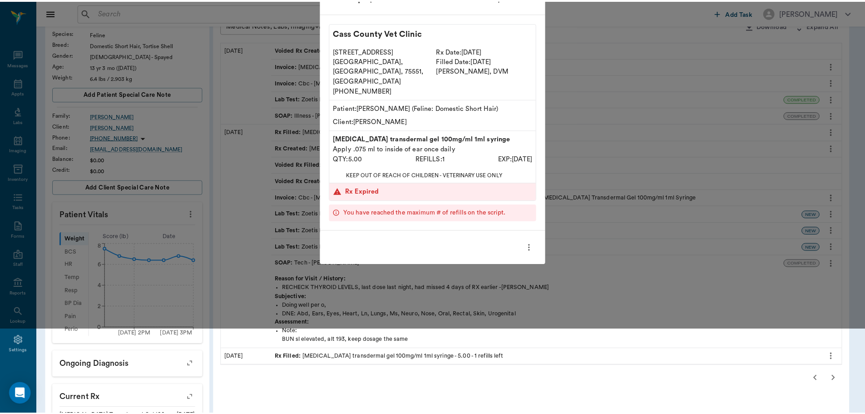
scroll to position [0, 0]
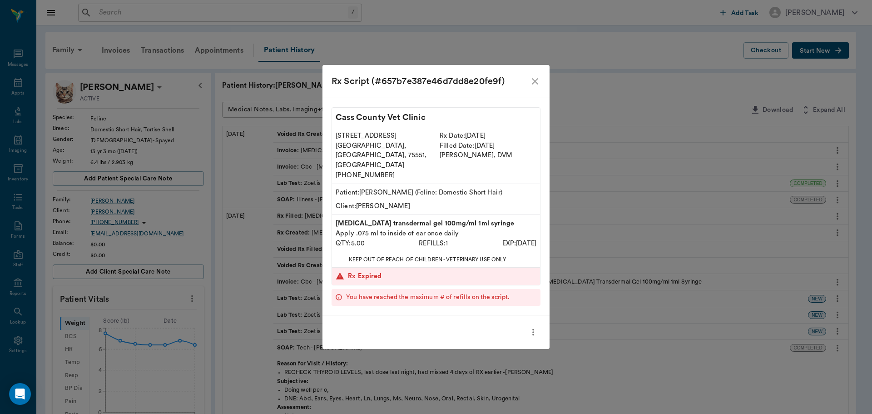
click at [538, 87] on icon "close" at bounding box center [535, 81] width 11 height 11
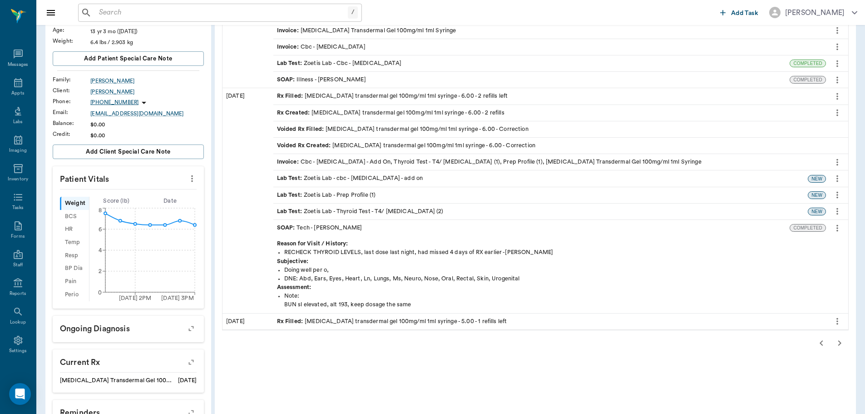
scroll to position [136, 0]
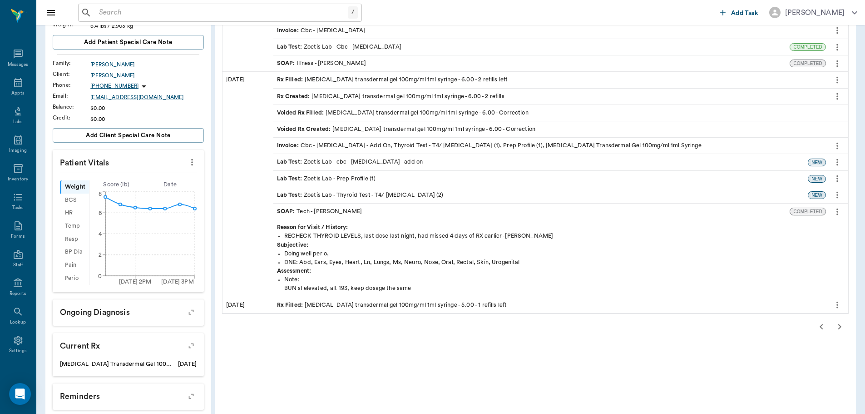
click at [821, 328] on icon "button" at bounding box center [821, 326] width 11 height 11
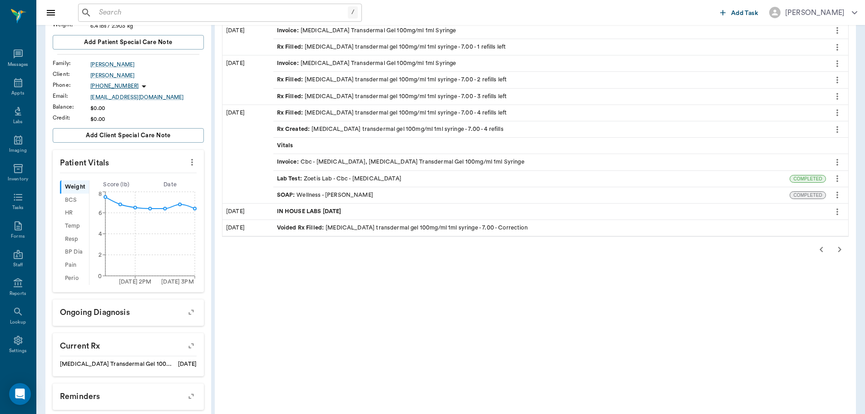
click at [322, 210] on span "IN HOUSE LABS 04.08.2024" at bounding box center [310, 211] width 66 height 9
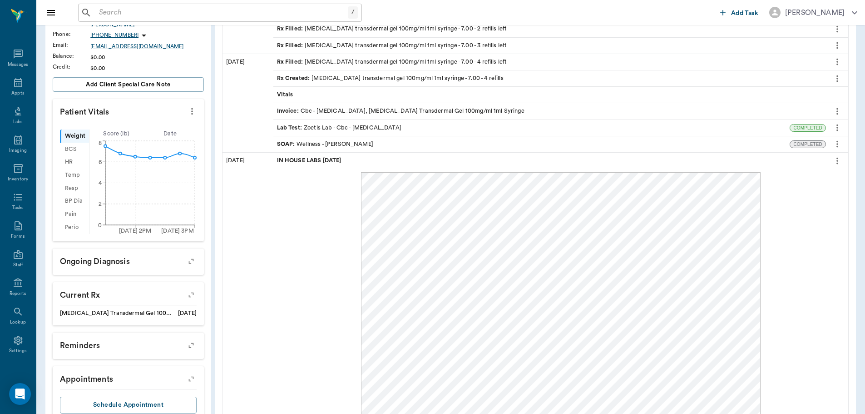
scroll to position [179, 0]
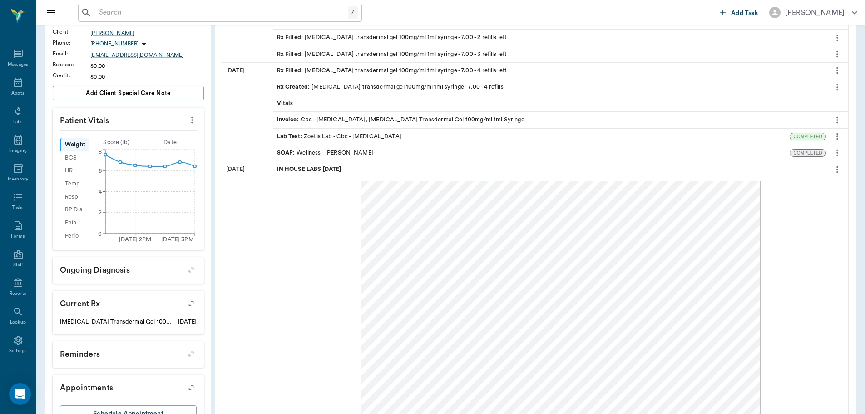
click at [350, 152] on div "SOAP : Wellness - Dr. Bert Ellsworth" at bounding box center [325, 153] width 96 height 9
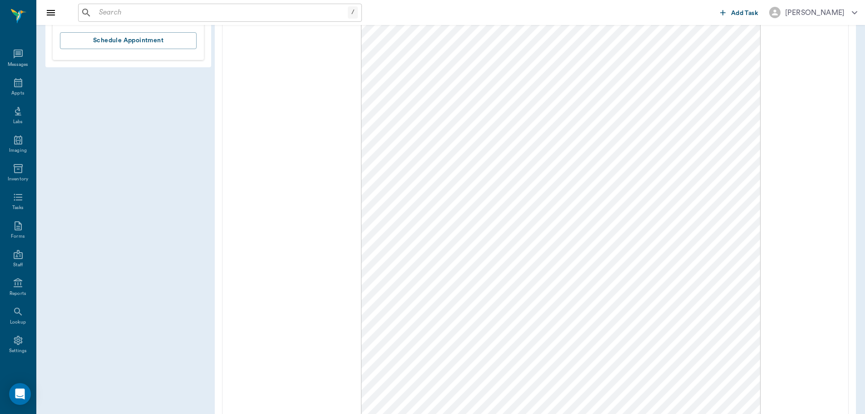
scroll to position [614, 0]
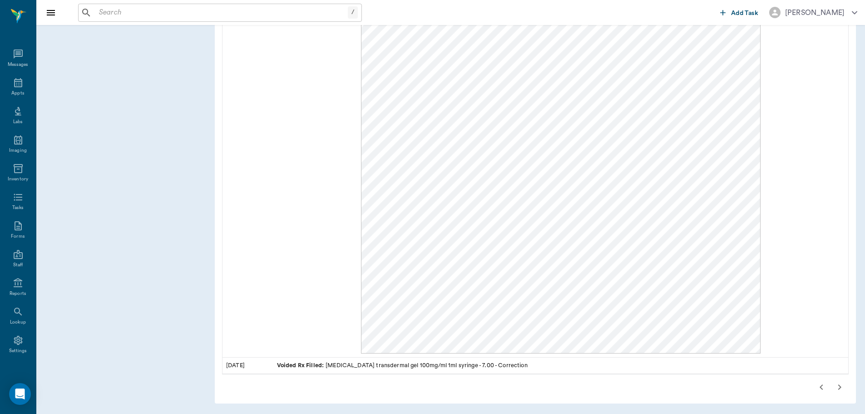
click at [820, 389] on icon "button" at bounding box center [821, 387] width 11 height 11
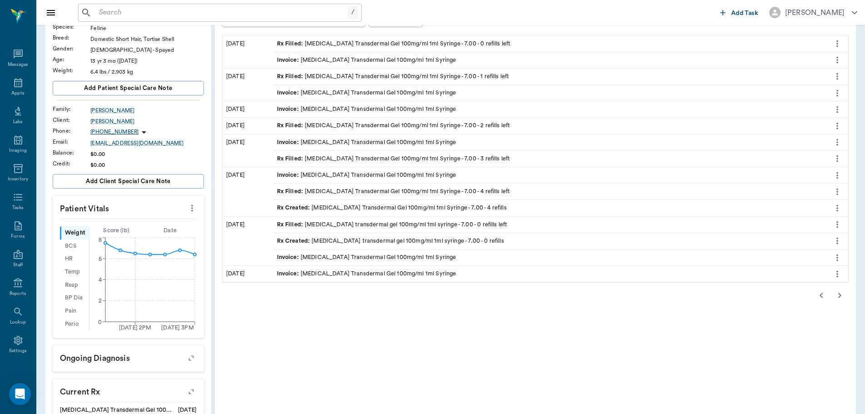
scroll to position [182, 0]
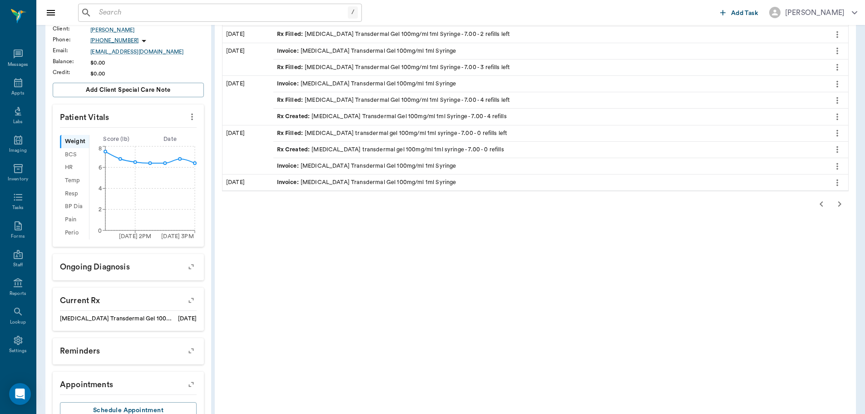
click at [819, 202] on icon "button" at bounding box center [821, 204] width 11 height 11
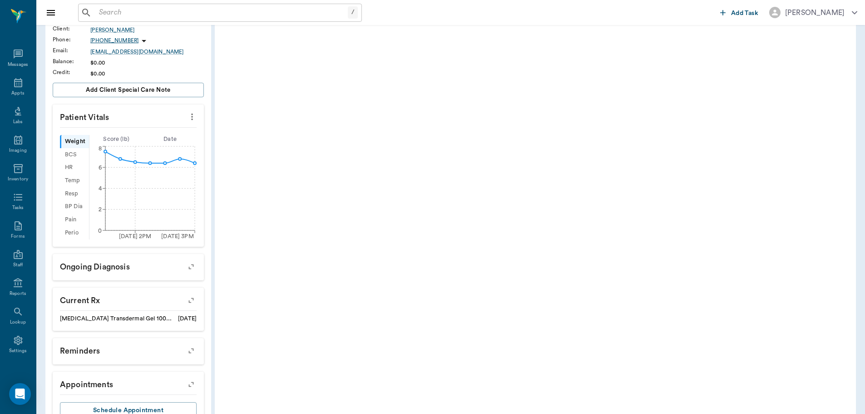
scroll to position [0, 0]
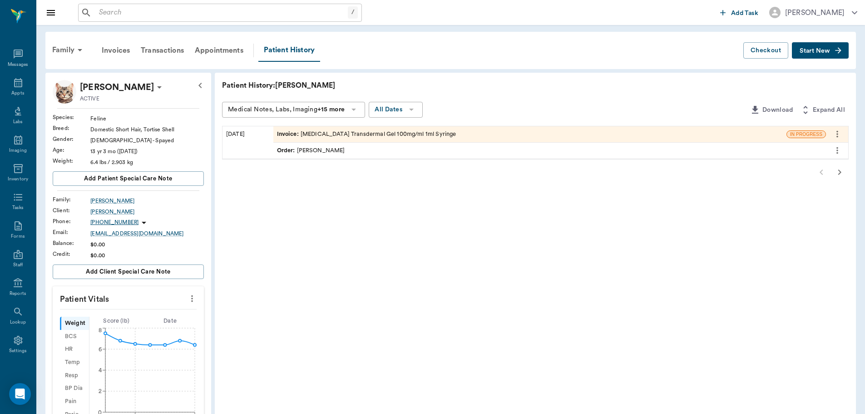
click at [327, 149] on div "Order : Dr. Bert Ellsworth" at bounding box center [311, 150] width 68 height 9
click at [835, 145] on icon "more" at bounding box center [838, 150] width 10 height 11
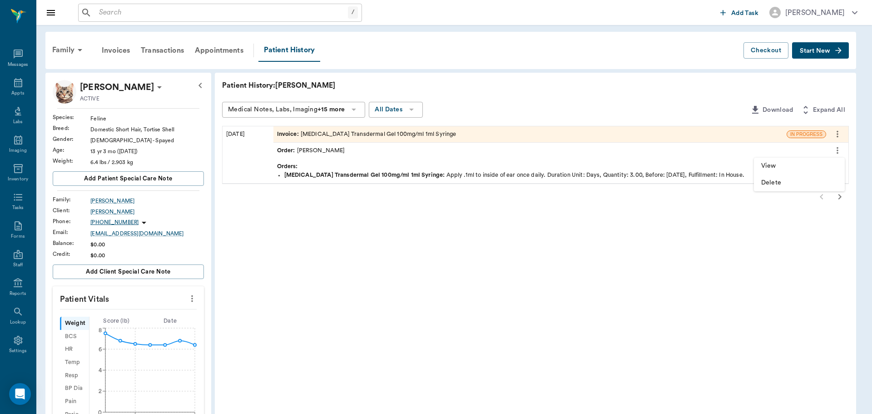
click at [776, 168] on span "View" at bounding box center [799, 166] width 76 height 10
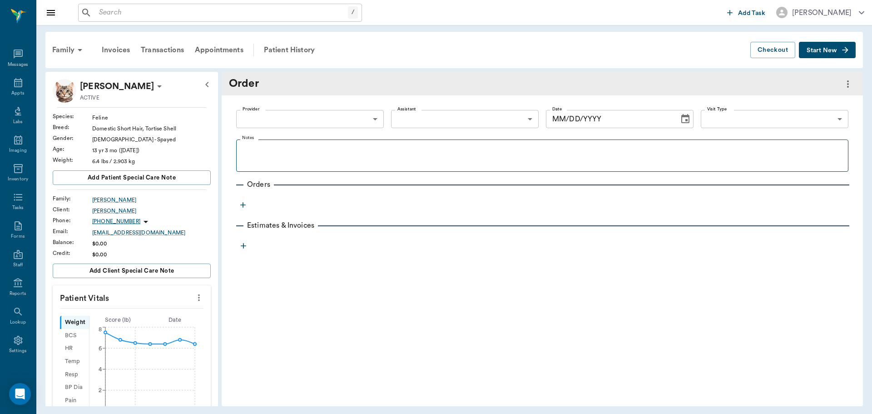
type input "63ec2f075fda476ae8351a4d"
type input "09/30/2025"
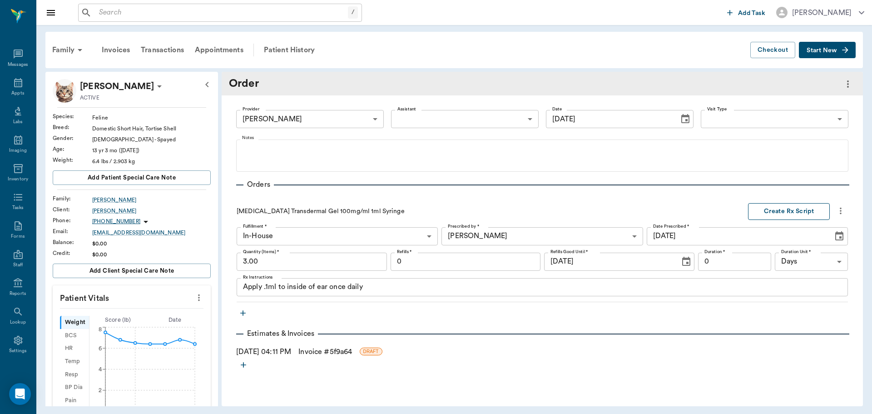
click at [787, 214] on button "Create Rx Script" at bounding box center [789, 211] width 82 height 17
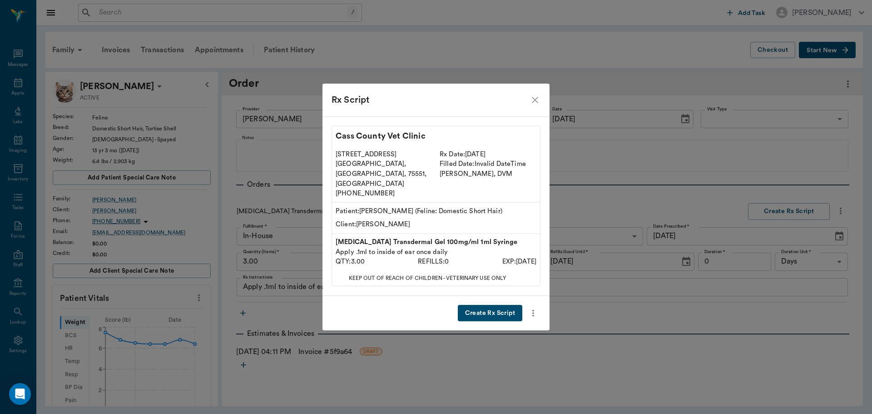
click at [484, 305] on button "Create Rx Script" at bounding box center [490, 313] width 65 height 17
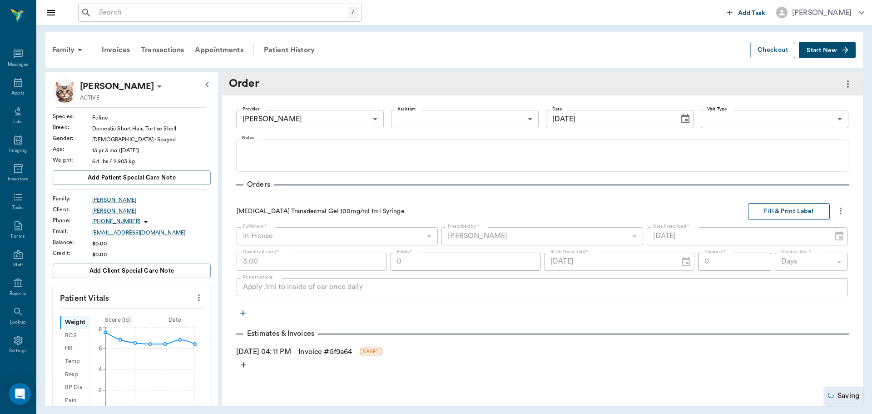
click at [772, 211] on button "Fill & Print Label" at bounding box center [789, 211] width 82 height 17
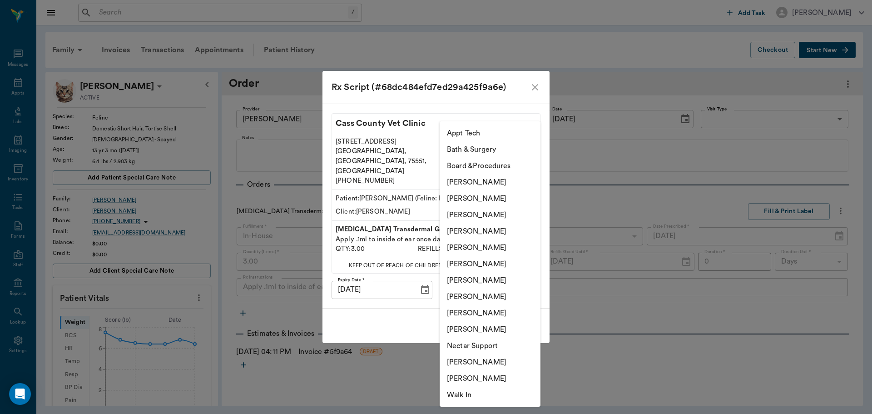
click at [489, 278] on body "/ ​ Add Task Dr. Bert Ellsworth Nectar Messages Appts Labs Imaging Inventory Ta…" at bounding box center [436, 207] width 872 height 414
click at [487, 230] on li "[PERSON_NAME]" at bounding box center [490, 231] width 101 height 16
type input "63ec2f075fda476ae8351a4d"
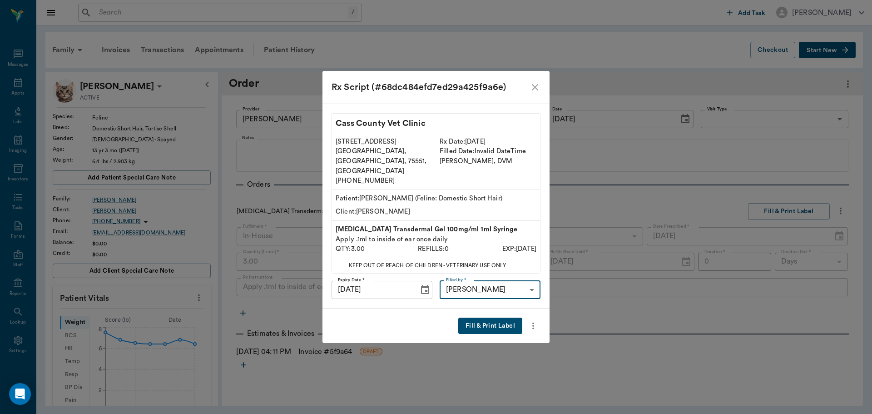
click at [486, 318] on button "Fill & Print Label" at bounding box center [490, 326] width 64 height 17
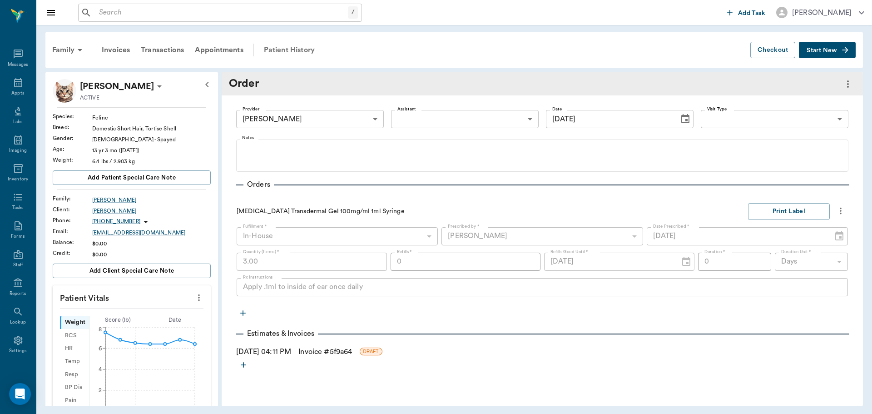
click at [281, 49] on div "Patient History" at bounding box center [289, 50] width 62 height 22
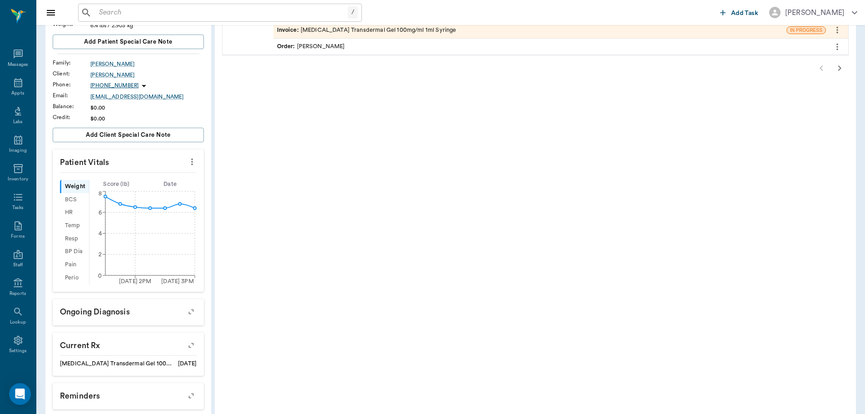
scroll to position [34, 0]
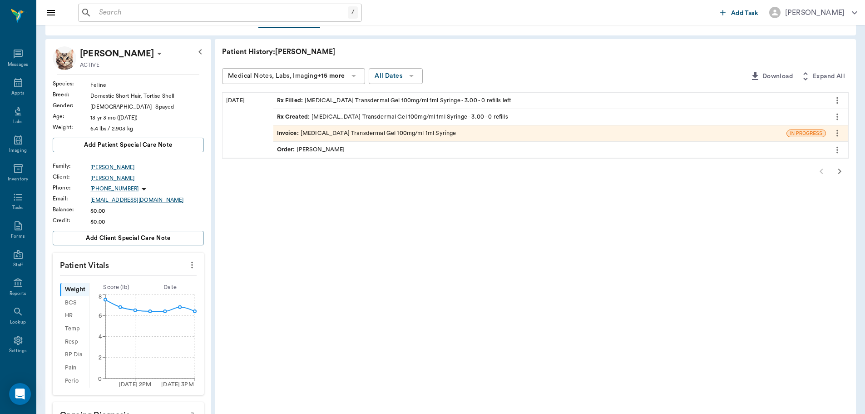
click at [840, 169] on icon "button" at bounding box center [840, 171] width 11 height 11
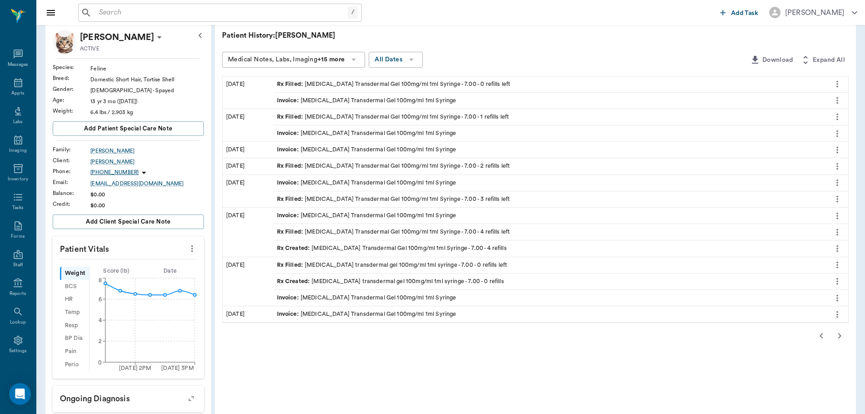
scroll to position [79, 0]
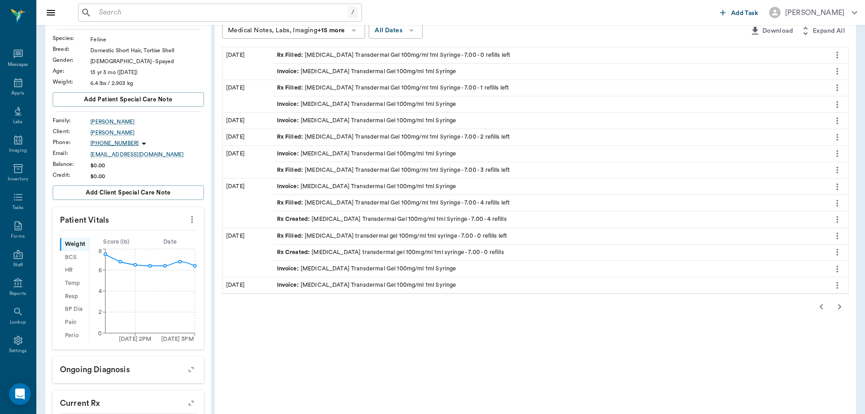
click at [840, 310] on icon "button" at bounding box center [840, 306] width 11 height 11
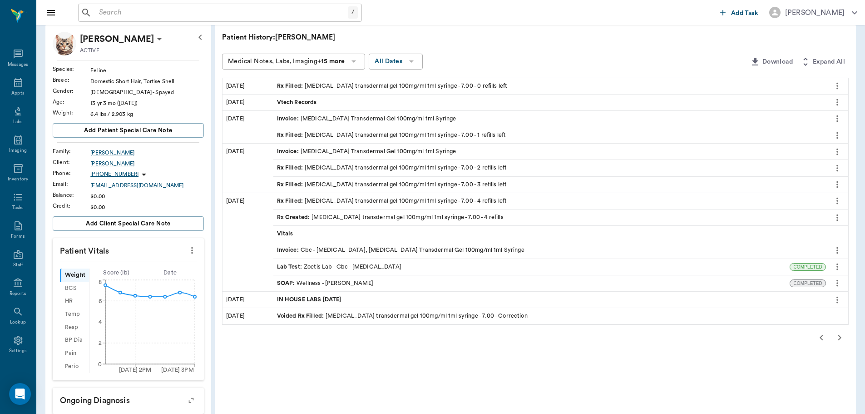
scroll to position [34, 0]
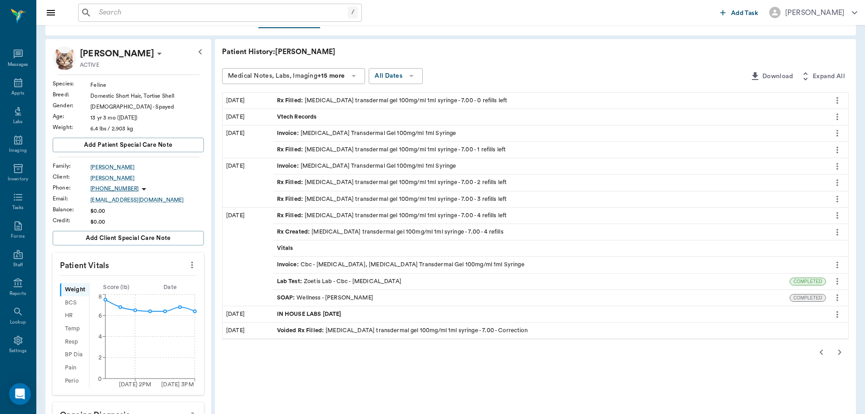
click at [346, 296] on div "SOAP : Wellness - Dr. Bert Ellsworth" at bounding box center [325, 297] width 96 height 9
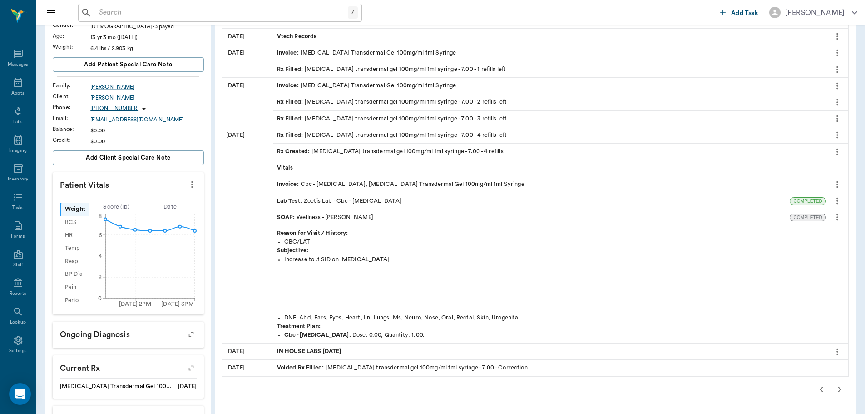
scroll to position [182, 0]
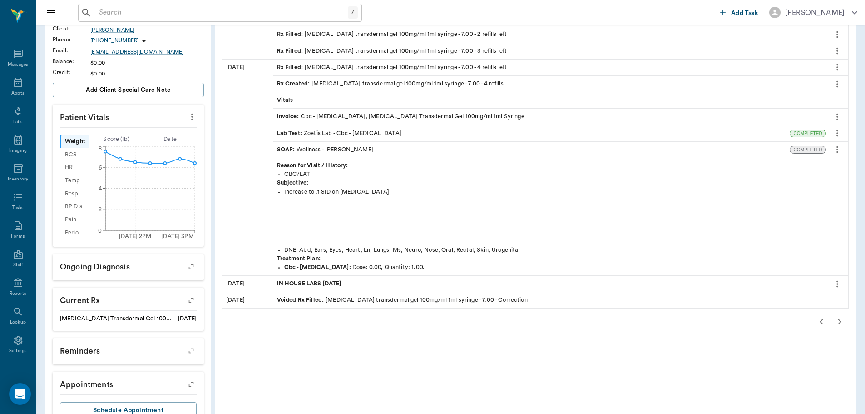
click at [822, 321] on icon "button" at bounding box center [821, 321] width 3 height 5
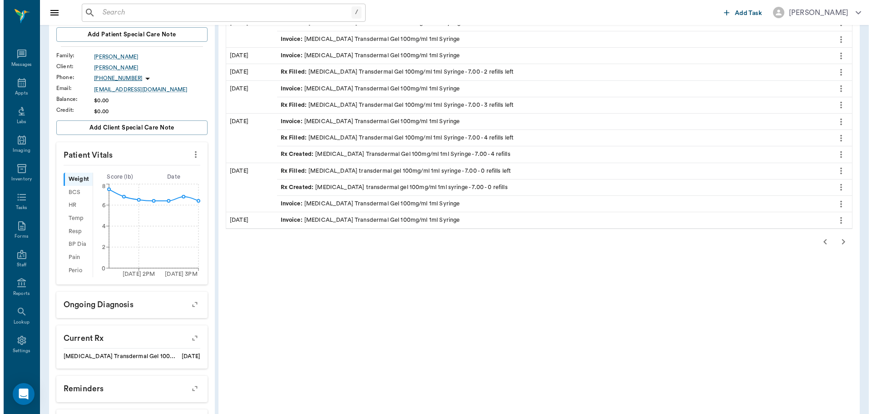
scroll to position [0, 0]
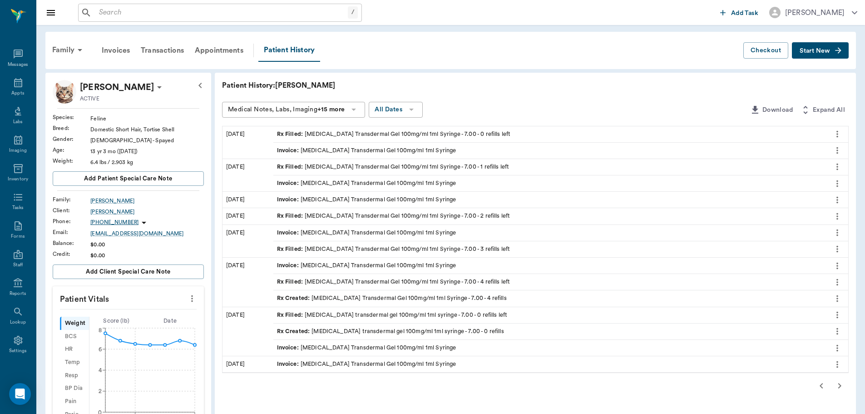
click at [825, 383] on icon "button" at bounding box center [821, 385] width 11 height 11
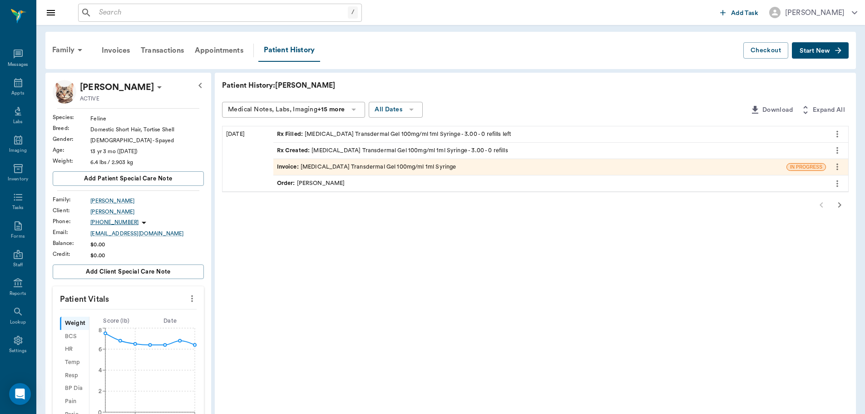
click at [370, 134] on div "Rx Filled : Methimazole Transdermal Gel 100mg/ml 1ml Syringe - 3.00 - 0 refills…" at bounding box center [394, 134] width 235 height 9
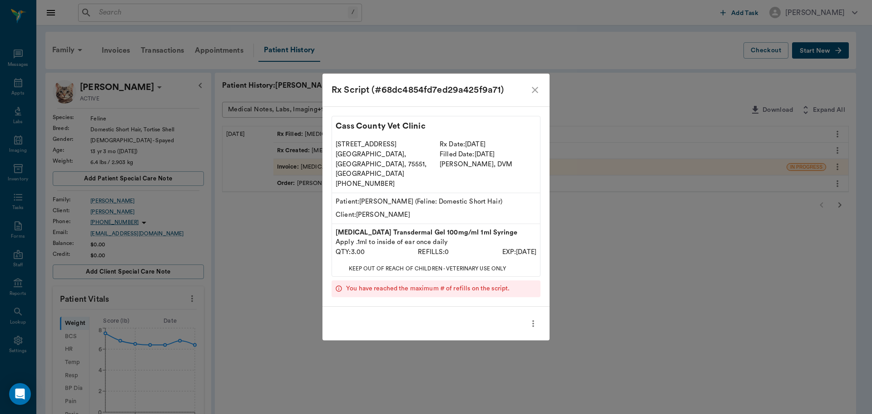
click at [534, 320] on icon "more" at bounding box center [533, 323] width 2 height 7
click at [513, 326] on span "Print Label" at bounding box center [495, 329] width 76 height 10
click at [535, 93] on icon "close" at bounding box center [535, 90] width 6 height 6
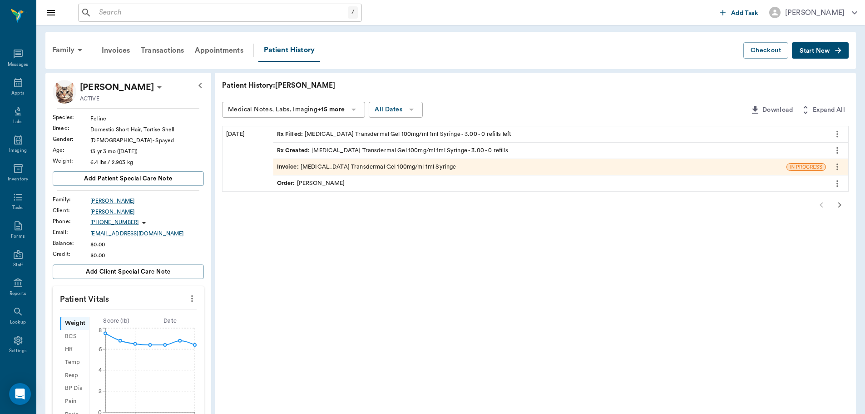
click at [383, 136] on div "Rx Filled : Methimazole Transdermal Gel 100mg/ml 1ml Syringe - 3.00 - 0 refills…" at bounding box center [394, 134] width 235 height 9
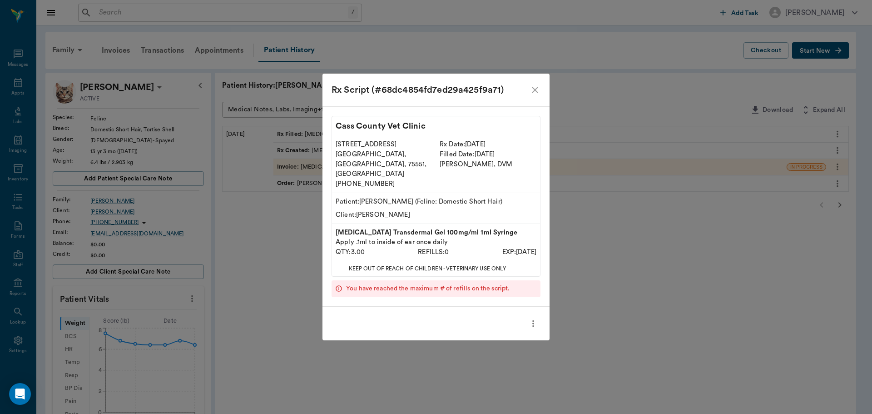
click at [536, 318] on icon "more" at bounding box center [533, 323] width 10 height 11
click at [487, 324] on span "Print Label" at bounding box center [495, 329] width 76 height 10
click at [536, 93] on icon "close" at bounding box center [535, 90] width 6 height 6
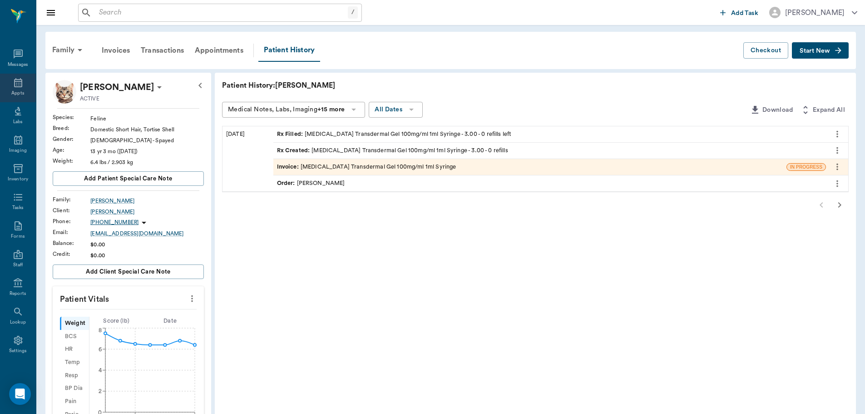
click at [15, 85] on icon at bounding box center [18, 82] width 11 height 11
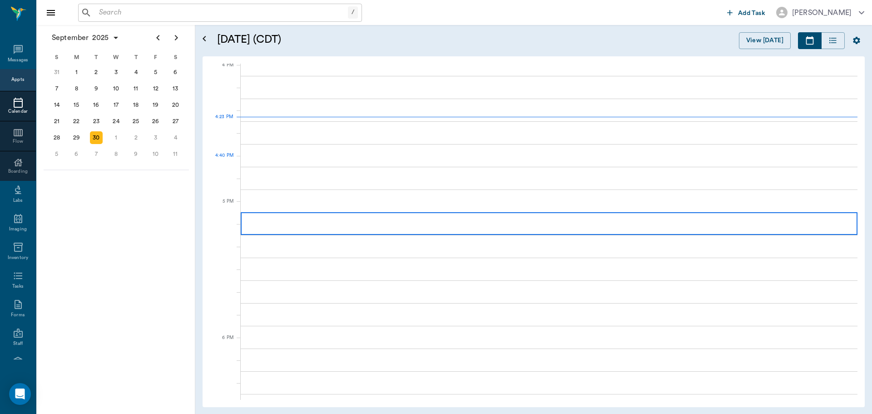
scroll to position [1093, 0]
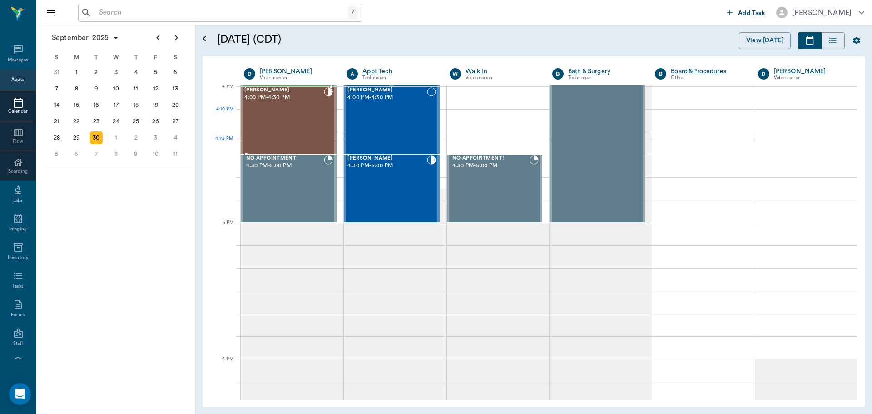
click at [284, 114] on div "[PERSON_NAME] 4:00 PM - 4:30 PM" at bounding box center [284, 120] width 80 height 66
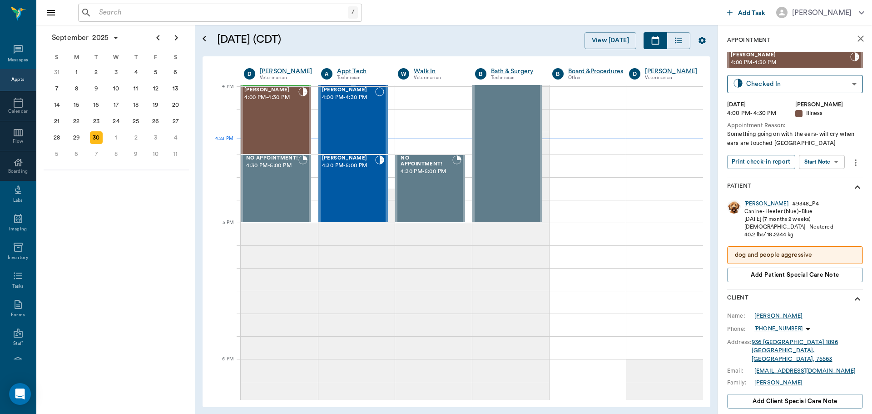
click at [827, 162] on body "/ ​ Add Task Dr. Bert Ellsworth Nectar Messages Appts Calendar Flow Boarding La…" at bounding box center [436, 207] width 872 height 414
click at [813, 176] on button "View SOAP" at bounding box center [811, 180] width 31 height 10
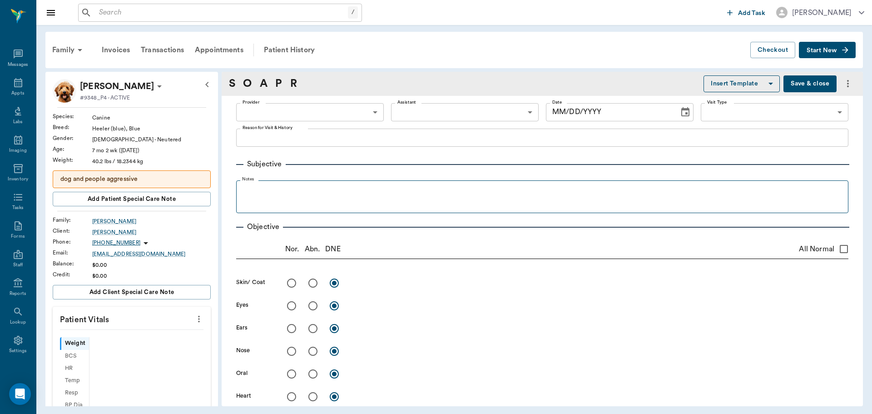
type input "63ec2f075fda476ae8351a4d"
type input "642ef10e332a41444de2bad1"
type input "65d2be4f46e3a538d89b8c15"
type textarea "Something going on with the ears- will cry when ears are touched [GEOGRAPHIC_DA…"
type input "09/30/2025"
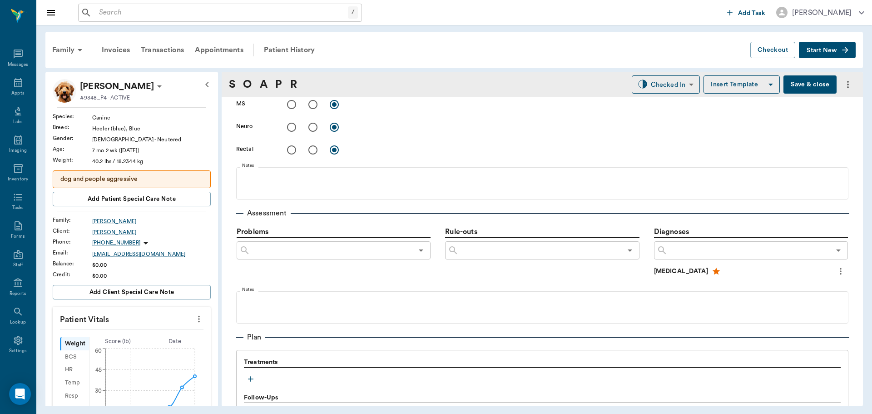
scroll to position [545, 0]
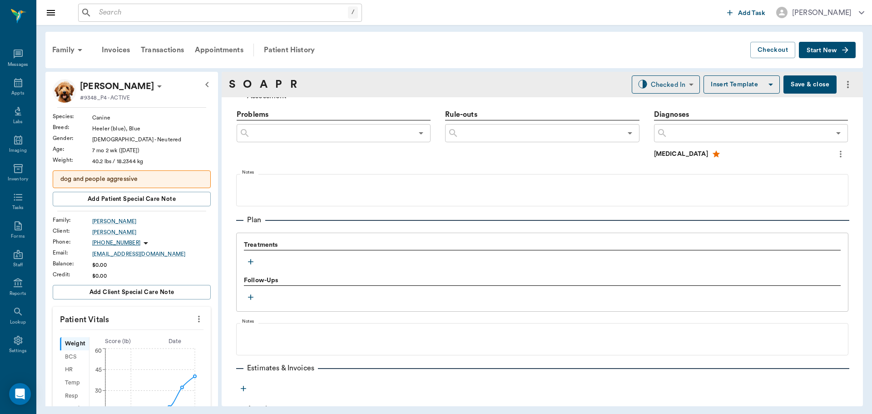
click at [250, 259] on icon "button" at bounding box center [250, 261] width 9 height 9
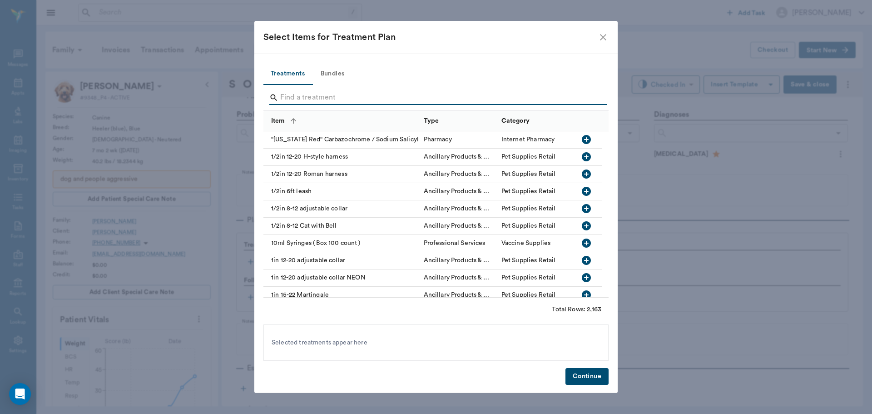
click at [311, 103] on input "Search" at bounding box center [436, 97] width 313 height 15
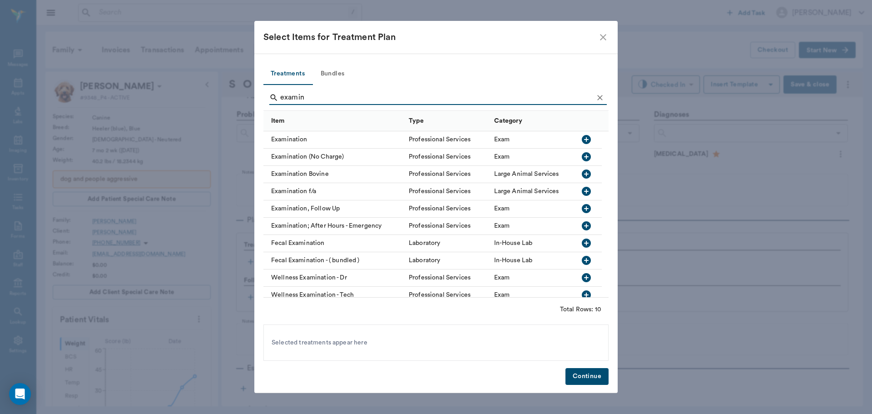
click at [585, 138] on icon "button" at bounding box center [586, 139] width 9 height 9
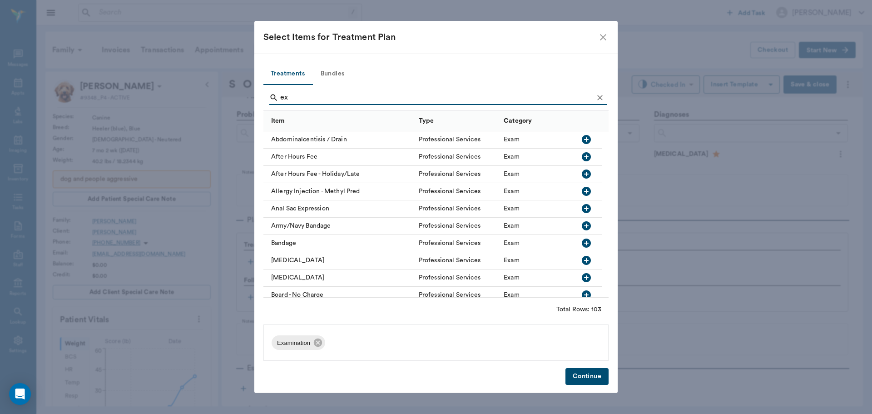
type input "e"
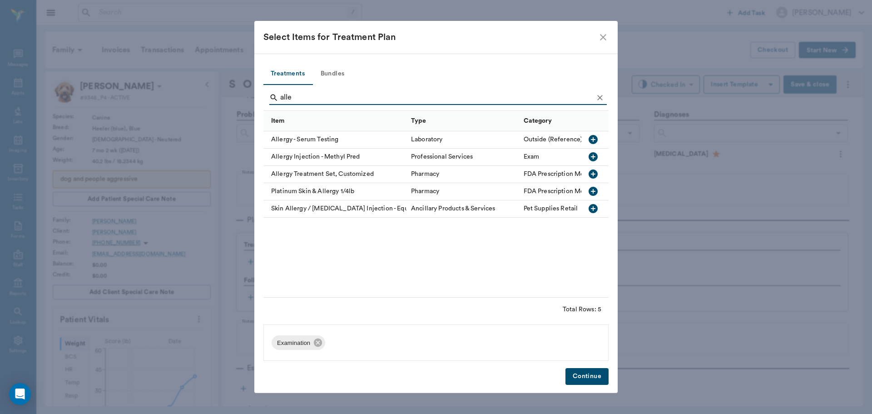
type input "alle"
click at [593, 155] on icon "button" at bounding box center [593, 156] width 9 height 9
click at [588, 378] on button "Continue" at bounding box center [587, 376] width 43 height 17
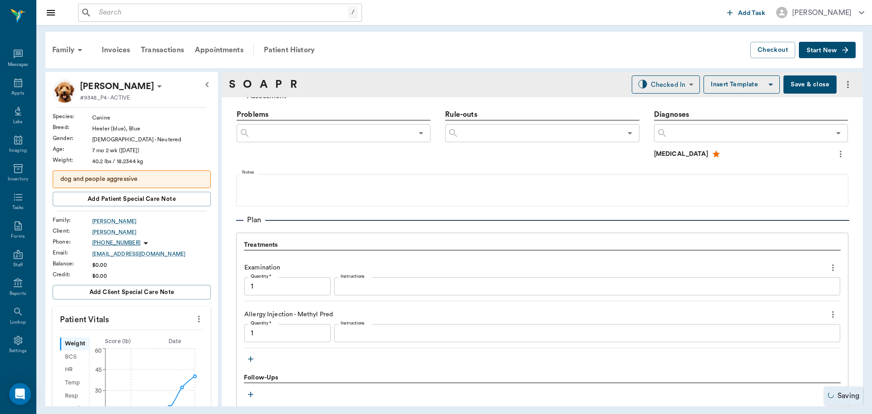
type input "1.00"
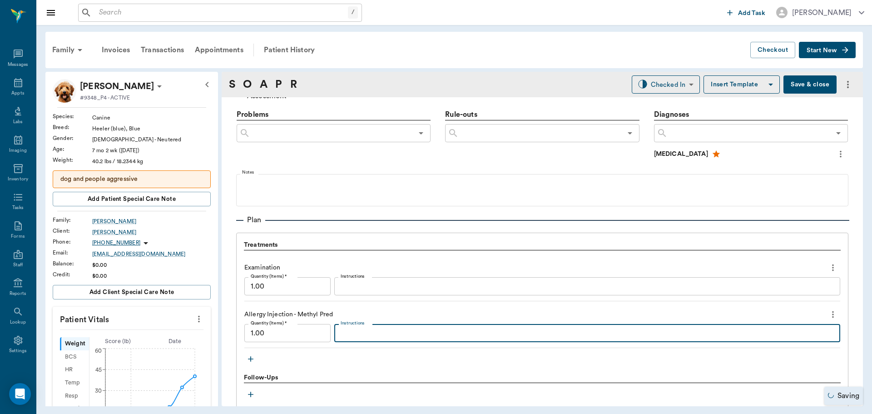
click at [367, 334] on textarea "Instructions" at bounding box center [587, 333] width 493 height 10
type textarea "MP40DexSP1"
click at [693, 79] on div "Checked In CHECKED_IN ​ Insert Template Save & close" at bounding box center [744, 84] width 224 height 18
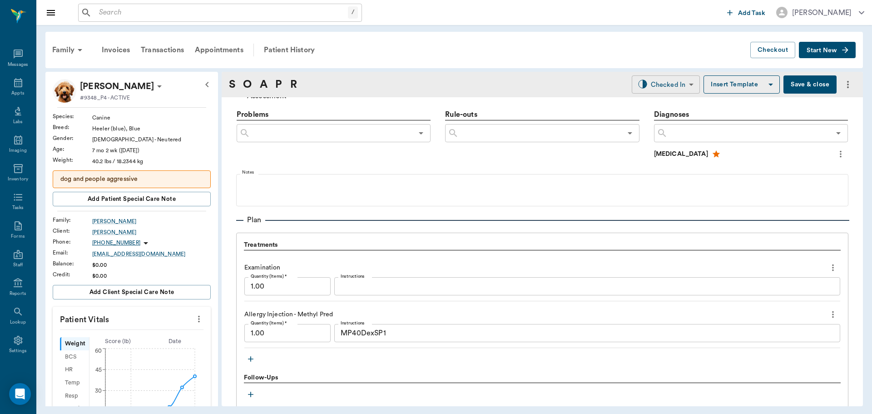
click at [684, 82] on body "/ ​ Add Task Dr. Bert Ellsworth Nectar Messages Appts Labs Imaging Inventory Ta…" at bounding box center [436, 207] width 872 height 414
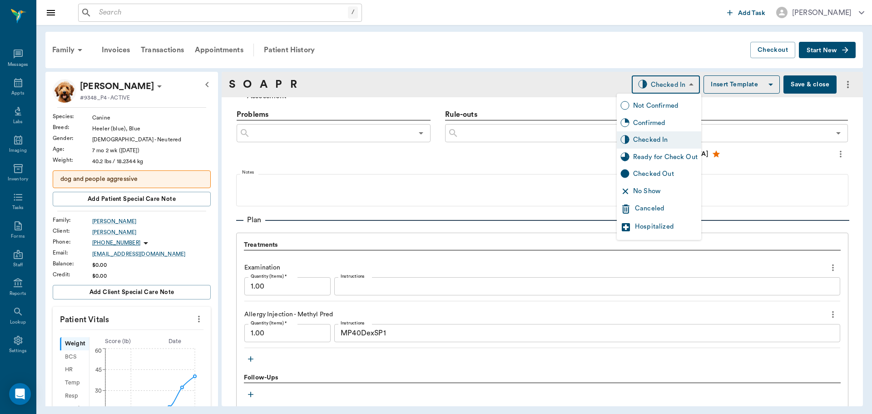
click at [667, 157] on div "Ready for Check Out" at bounding box center [665, 157] width 65 height 10
type input "READY_TO_CHECKOUT"
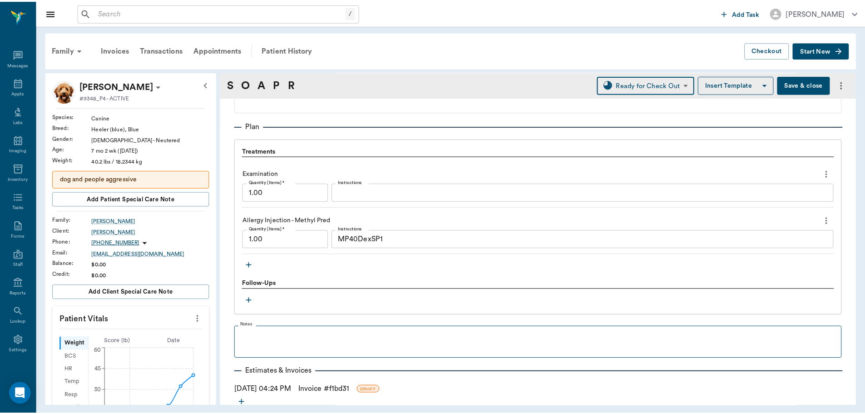
scroll to position [687, 0]
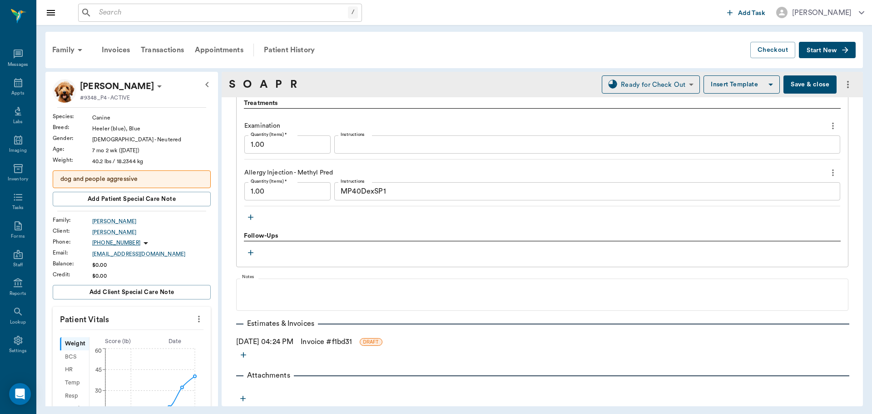
click at [330, 342] on link "Invoice # f1bd31" at bounding box center [326, 341] width 51 height 11
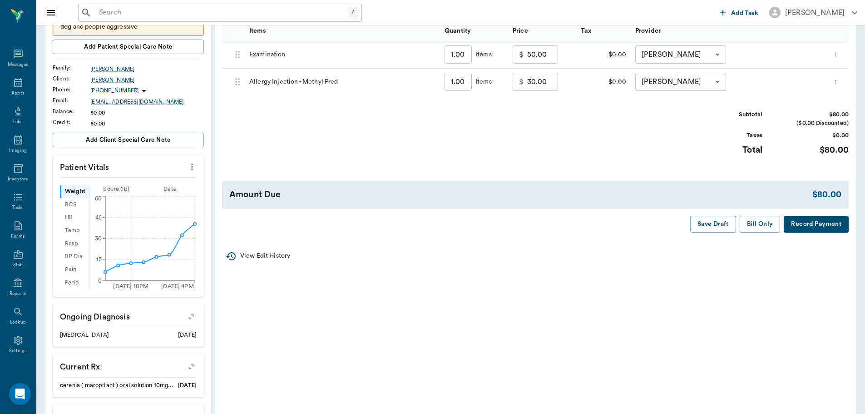
scroll to position [182, 0]
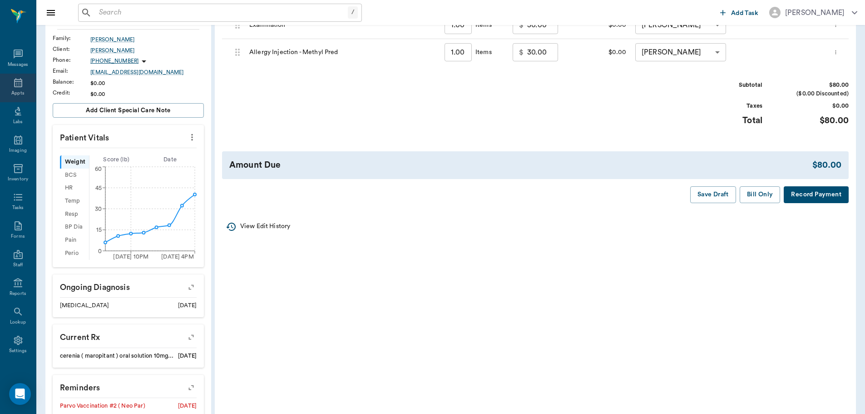
click at [12, 90] on div "Appts" at bounding box center [17, 93] width 13 height 7
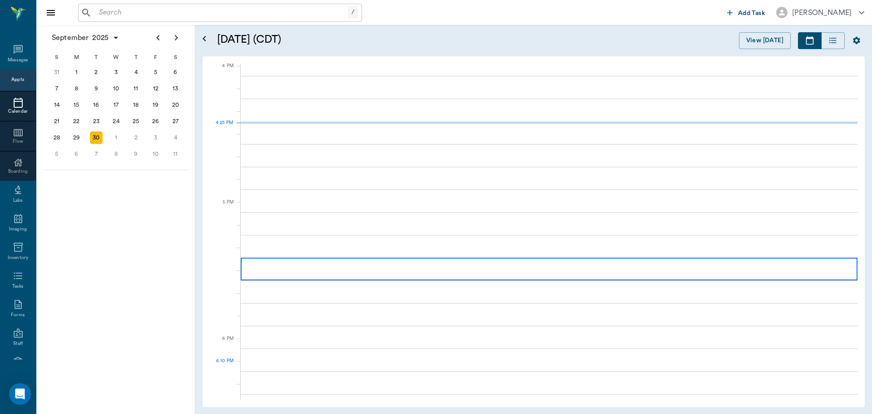
scroll to position [1092, 0]
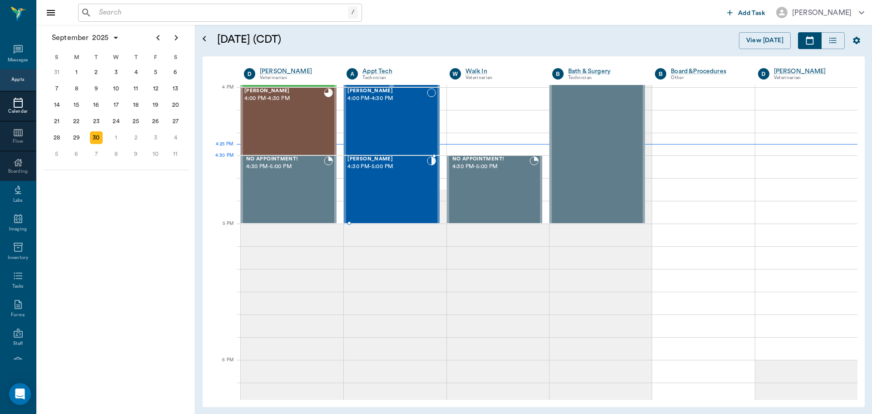
click at [400, 174] on div "Penelope Wiley 4:30 PM - 5:00 PM" at bounding box center [387, 189] width 79 height 66
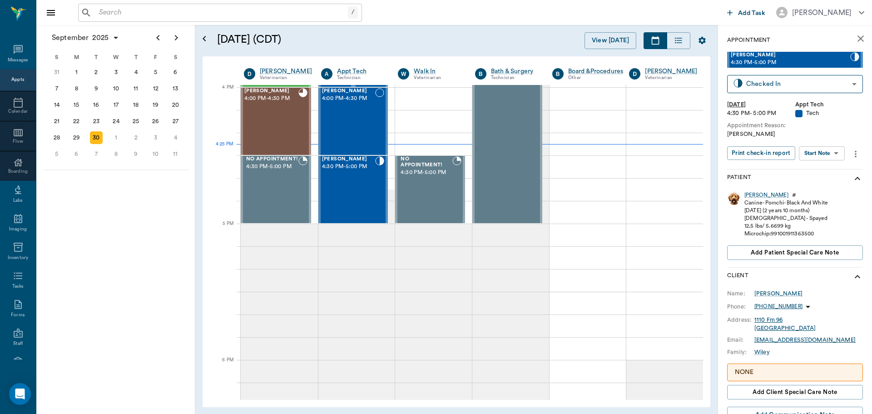
click at [835, 156] on body "/ ​ Add Task Dr. Bert Ellsworth Nectar Messages Appts Calendar Flow Boarding La…" at bounding box center [436, 207] width 872 height 414
click at [832, 175] on li "Start SOAP" at bounding box center [822, 171] width 63 height 15
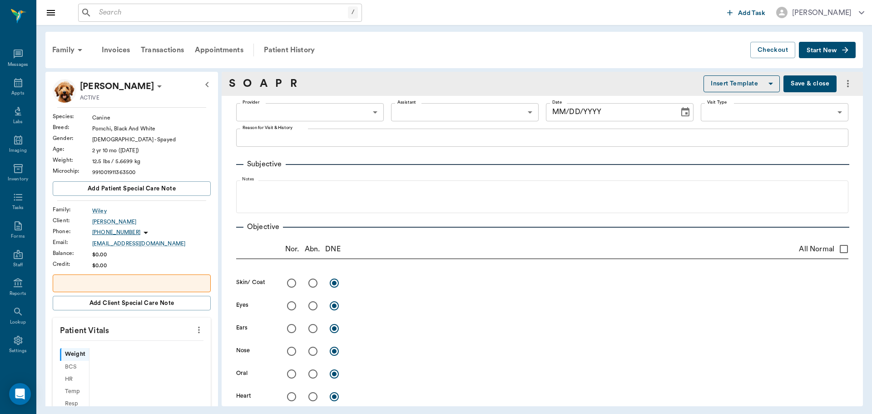
type input "63ec2f075fda476ae8351a4c"
type input "65d2be4f46e3a538d89b8c1a"
type textarea "HWI -JESS"
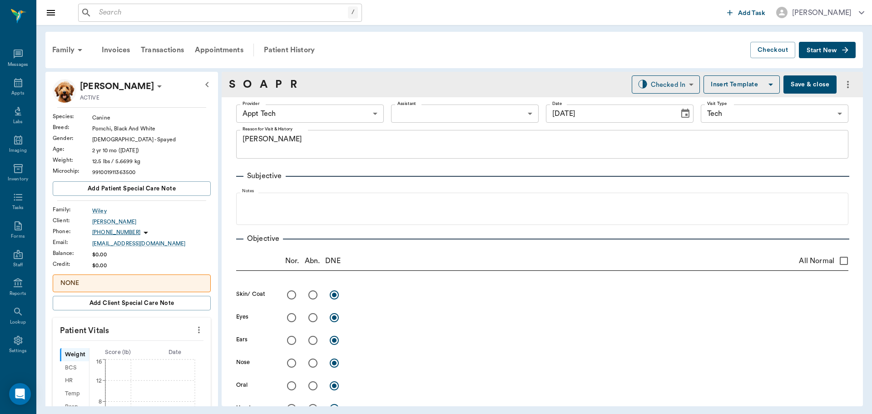
type input "09/30/2025"
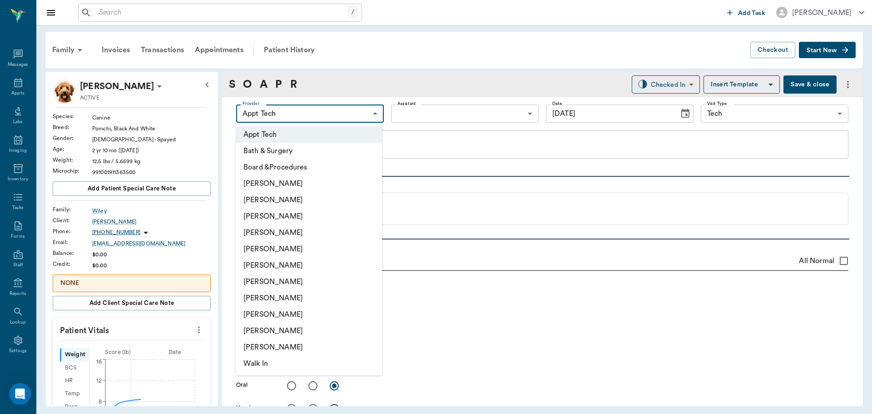
click at [338, 118] on body "/ ​ Add Task Dr. Bert Ellsworth Nectar Messages Appts Labs Imaging Inventory Ta…" at bounding box center [436, 207] width 872 height 414
click at [303, 214] on li "Daniel Virnala" at bounding box center [309, 216] width 146 height 16
type input "642ef10e332a41444de2bad1"
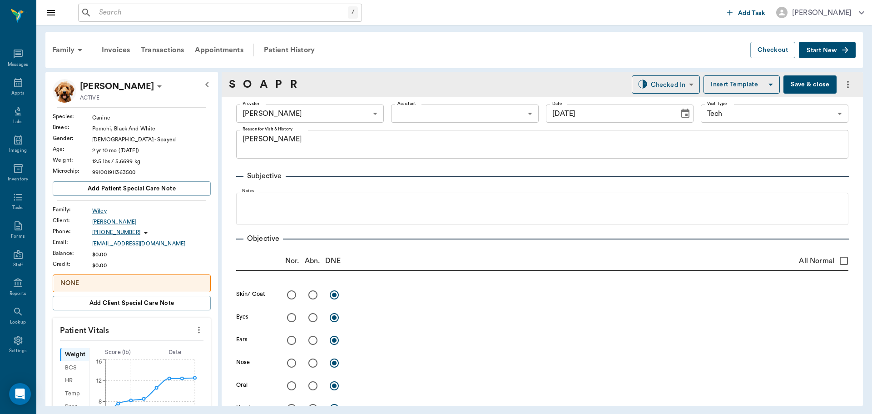
click at [194, 333] on icon "more" at bounding box center [199, 329] width 10 height 11
click at [135, 357] on li "Enlarge" at bounding box center [154, 362] width 91 height 17
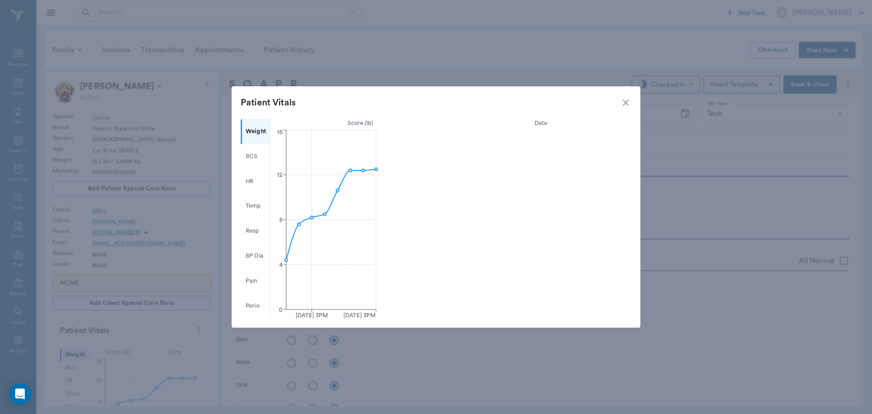
click at [627, 98] on icon "close" at bounding box center [626, 102] width 11 height 11
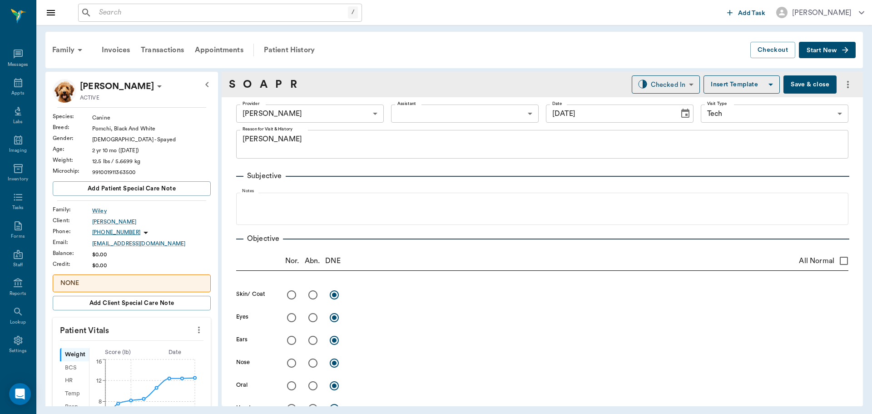
click at [198, 329] on icon "more" at bounding box center [199, 330] width 2 height 7
click at [164, 343] on span "Enter Vitals" at bounding box center [154, 346] width 76 height 10
click at [154, 350] on input "text" at bounding box center [131, 357] width 79 height 18
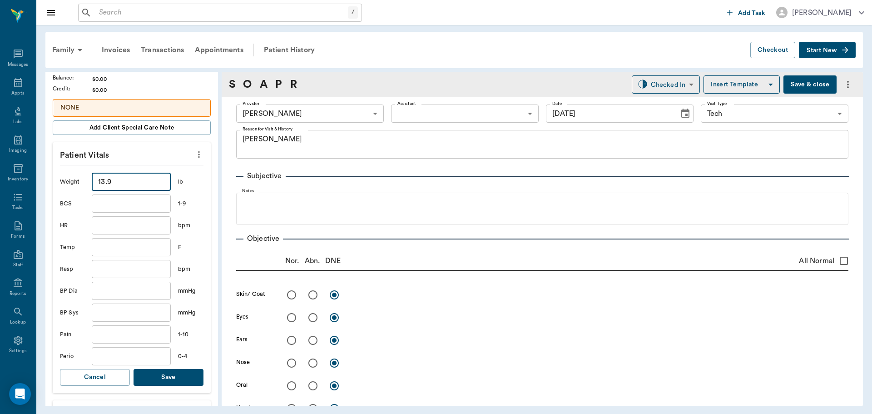
scroll to position [182, 0]
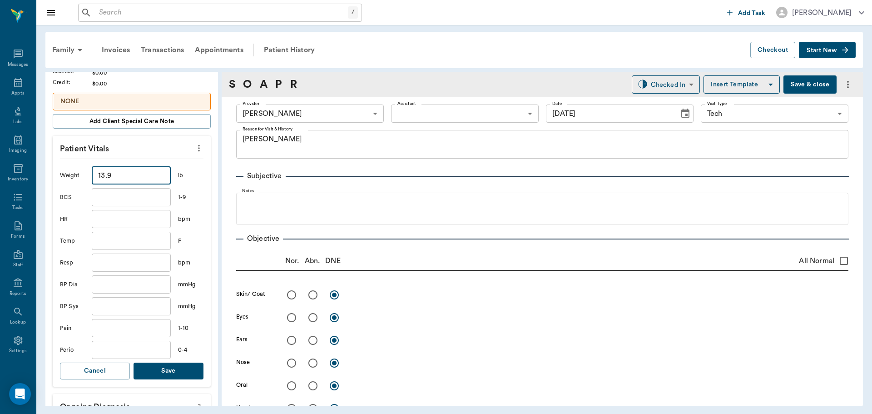
type input "13.9"
click at [169, 369] on button "Save" at bounding box center [169, 371] width 70 height 17
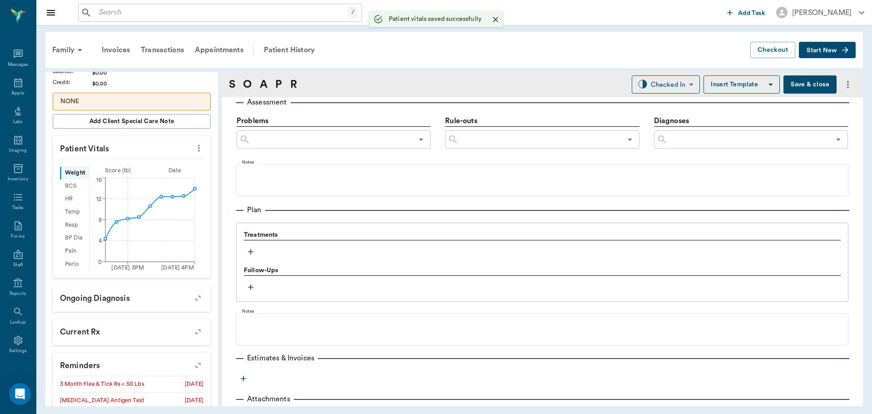
scroll to position [545, 0]
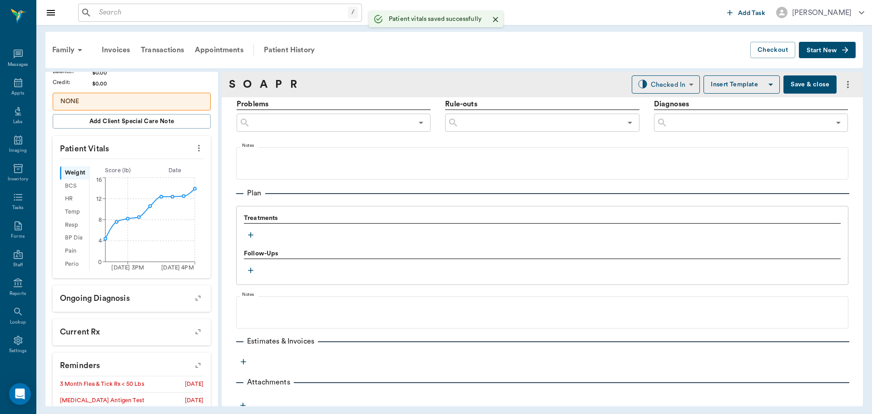
click at [254, 231] on icon "button" at bounding box center [250, 234] width 9 height 9
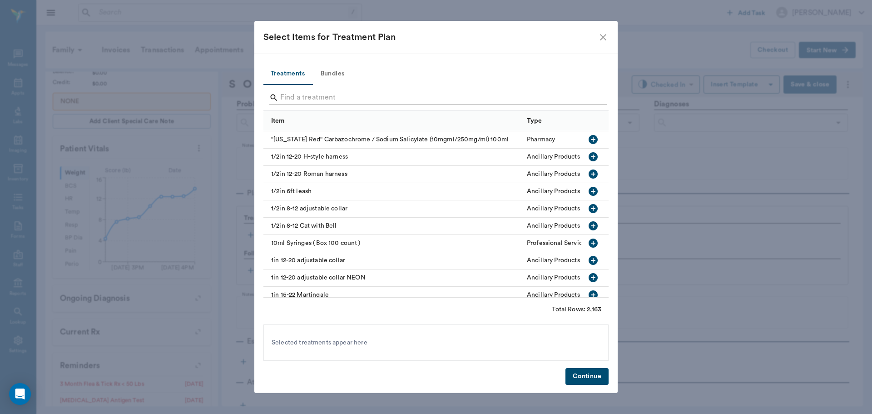
click at [336, 98] on input "Search" at bounding box center [436, 97] width 313 height 15
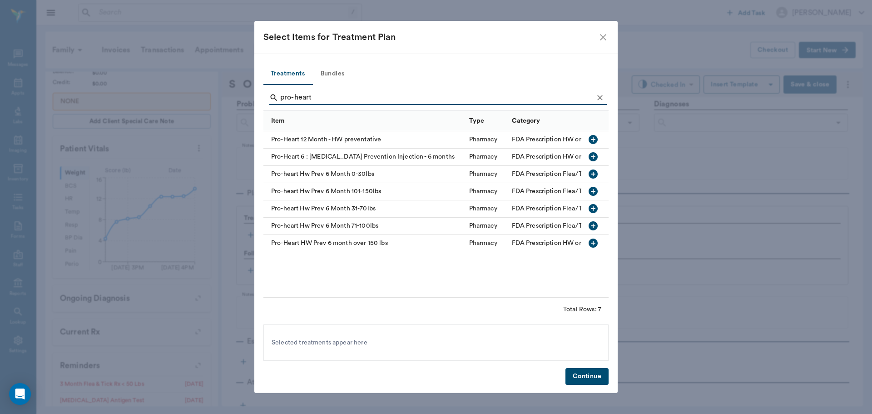
type input "pro-heart"
click at [597, 172] on icon "button" at bounding box center [593, 173] width 9 height 9
click at [574, 376] on button "Continue" at bounding box center [587, 376] width 43 height 17
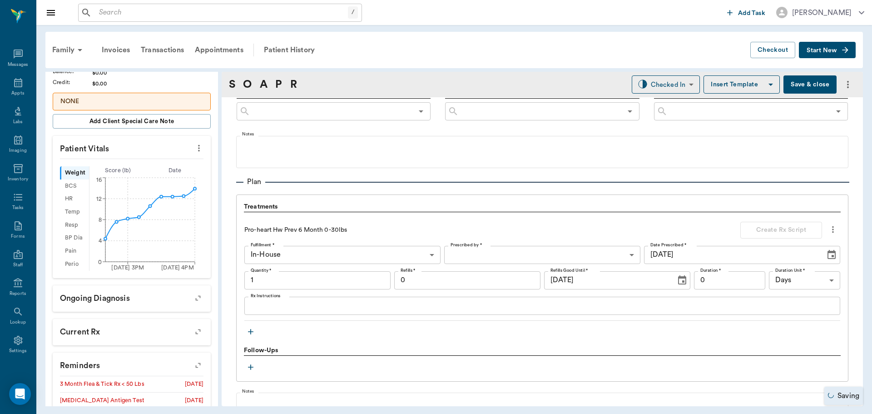
type input "1.00"
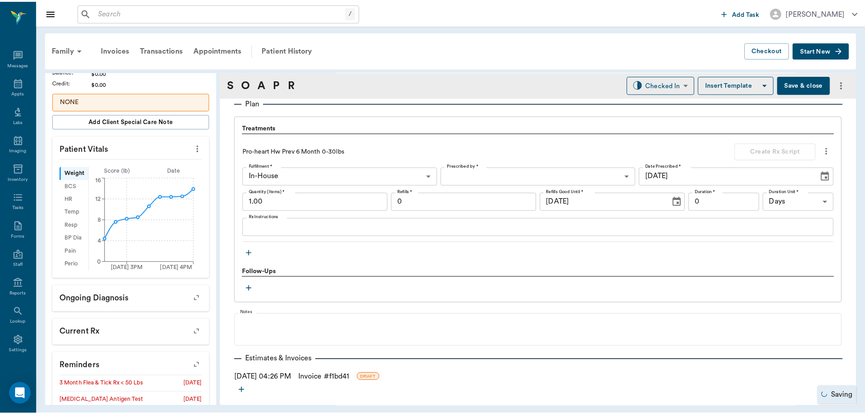
scroll to position [671, 0]
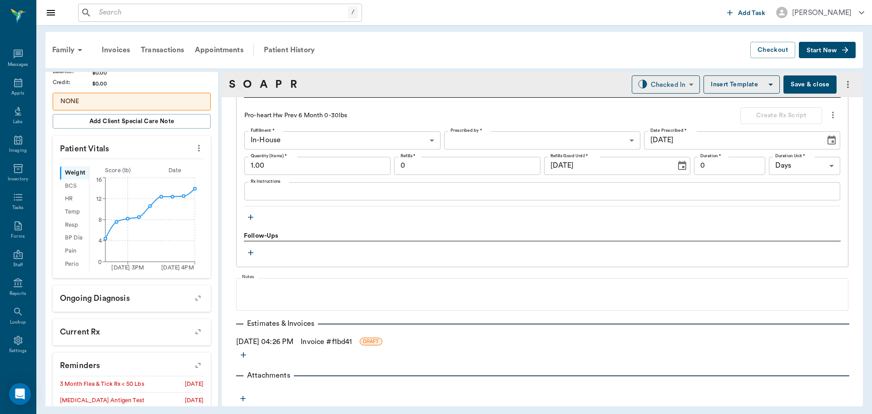
click at [348, 338] on link "Invoice # f1bd41" at bounding box center [326, 341] width 51 height 11
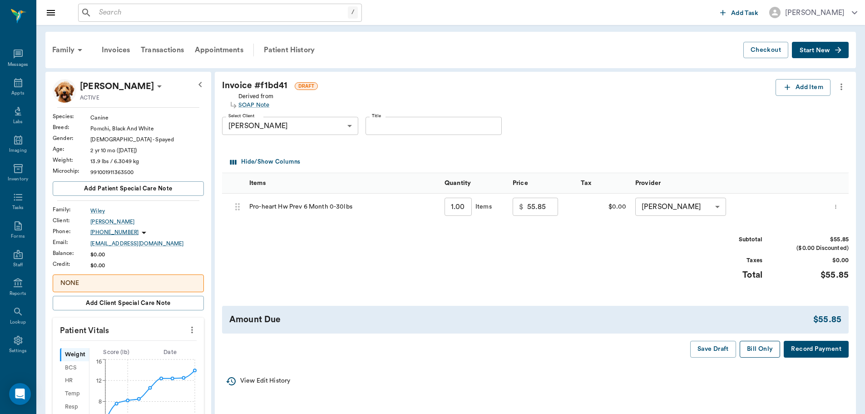
click at [769, 349] on button "Bill Only" at bounding box center [760, 349] width 41 height 17
click at [769, 349] on div "Save Draft Bill Only Record Payment" at bounding box center [764, 349] width 169 height 17
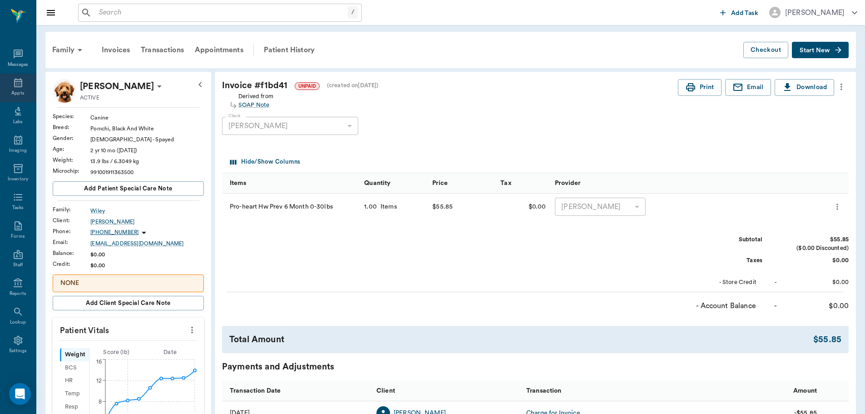
click at [13, 88] on icon at bounding box center [18, 82] width 11 height 11
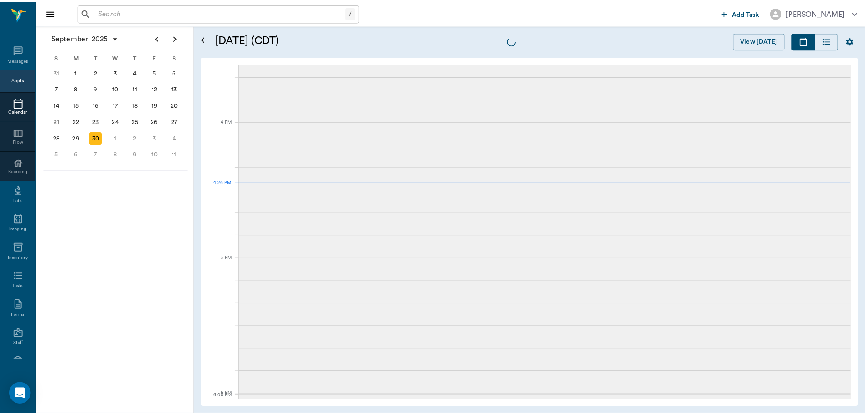
scroll to position [1091, 0]
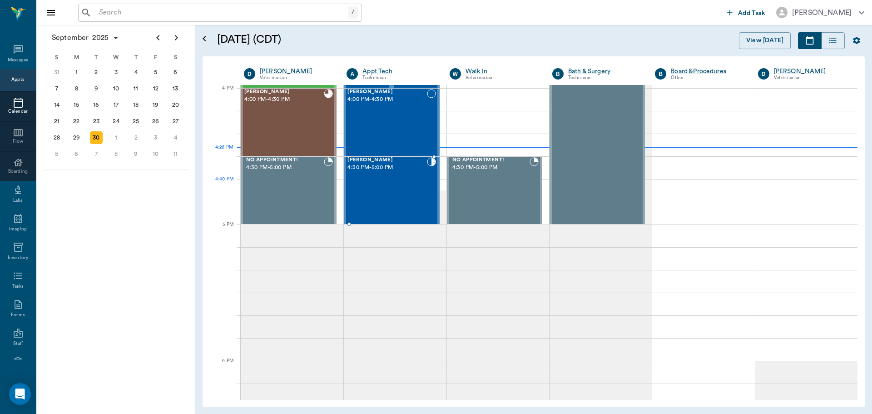
click at [406, 200] on div "[PERSON_NAME] 4:30 PM - 5:00 PM" at bounding box center [387, 190] width 79 height 66
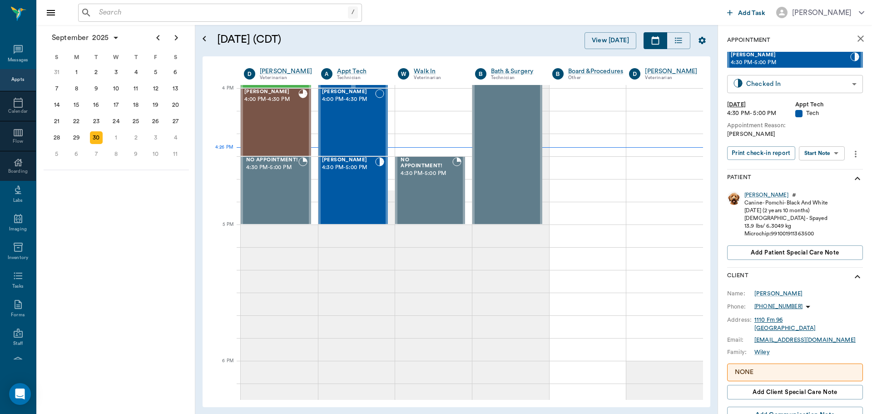
click at [799, 80] on body "/ ​ Add Task Dr. Bert Ellsworth Nectar Messages Appts Calendar Flow Boarding La…" at bounding box center [436, 207] width 872 height 414
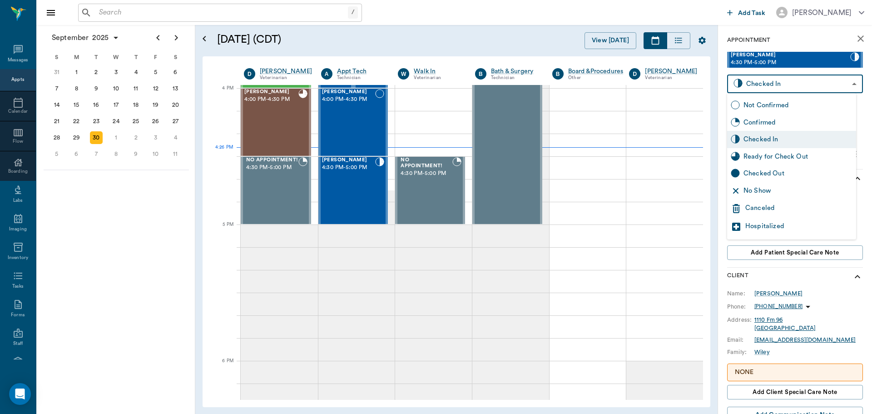
click at [800, 155] on div "Ready for Check Out" at bounding box center [798, 157] width 109 height 10
type input "READY_TO_CHECKOUT"
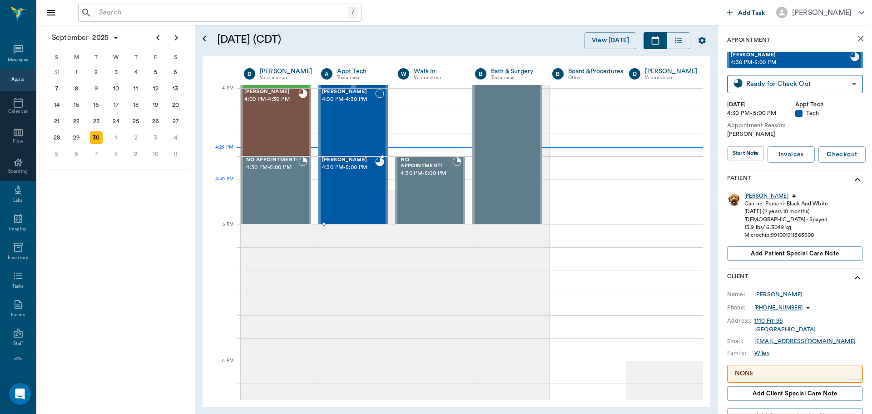
click at [337, 187] on div "[PERSON_NAME] 4:30 PM - 5:00 PM" at bounding box center [349, 190] width 54 height 66
click at [758, 194] on div "Penelope" at bounding box center [767, 196] width 44 height 8
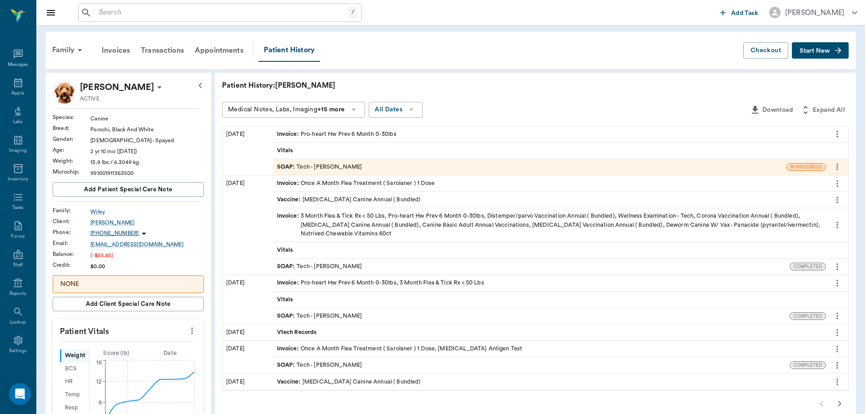
click at [387, 170] on div "SOAP : Tech - Daniel Virnala" at bounding box center [529, 167] width 513 height 16
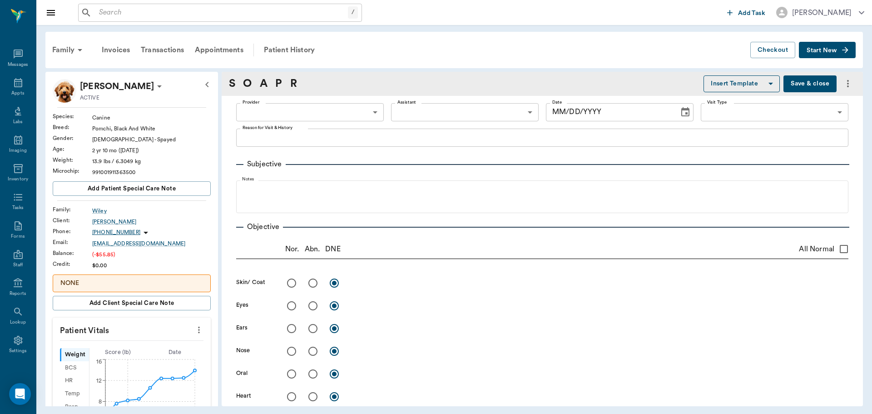
type input "642ef10e332a41444de2bad1"
type input "65d2be4f46e3a538d89b8c1a"
type textarea "HWI -JESS"
type input "09/30/2025"
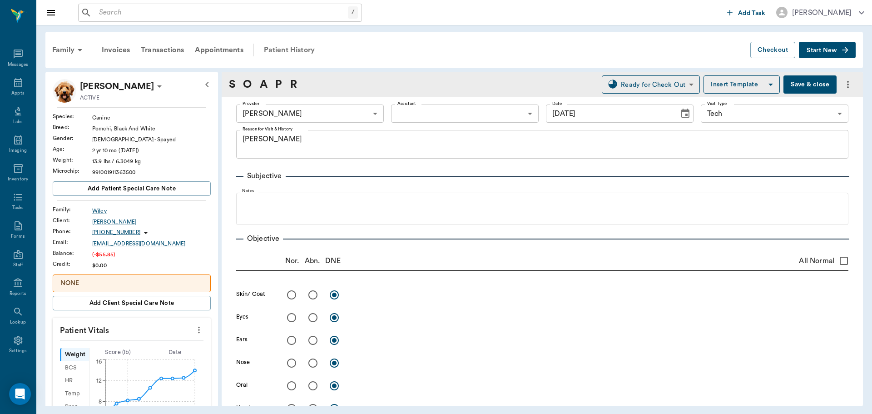
click at [297, 51] on div "Patient History" at bounding box center [289, 50] width 62 height 22
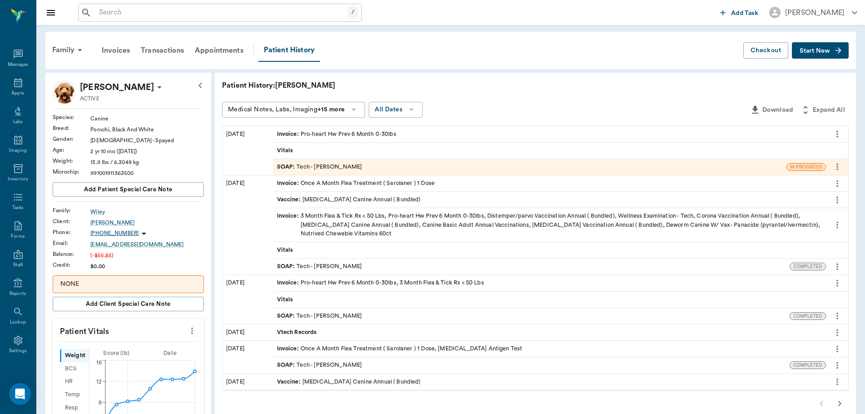
click at [410, 136] on div "Invoice : Pro-heart Hw Prev 6 Month 0-30lbs" at bounding box center [549, 134] width 553 height 16
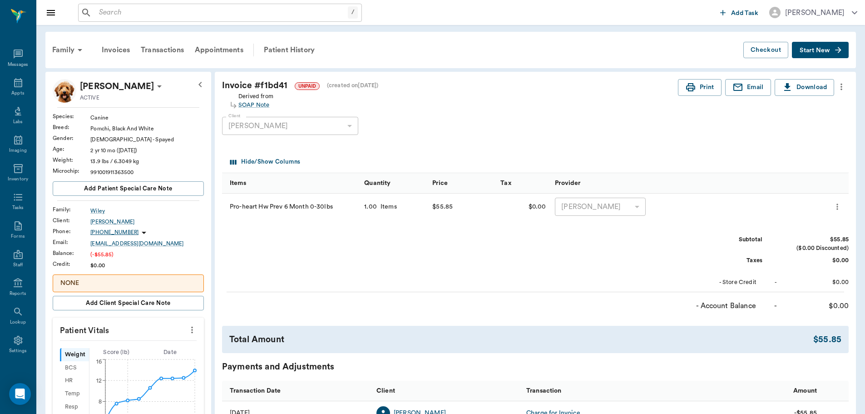
click at [842, 87] on icon "more" at bounding box center [842, 87] width 2 height 7
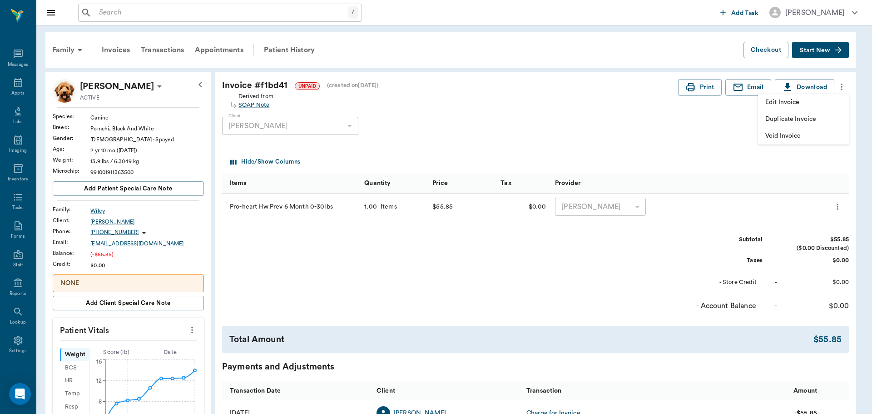
click at [817, 110] on li "Edit Invoice" at bounding box center [803, 102] width 91 height 17
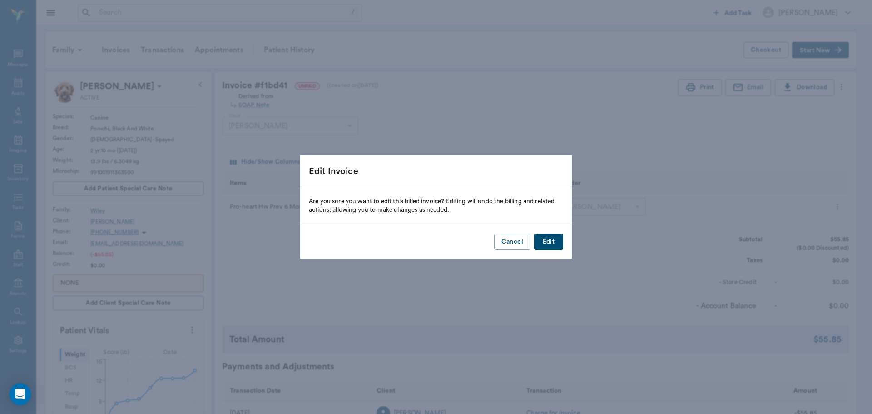
click at [552, 241] on button "Edit" at bounding box center [548, 242] width 29 height 17
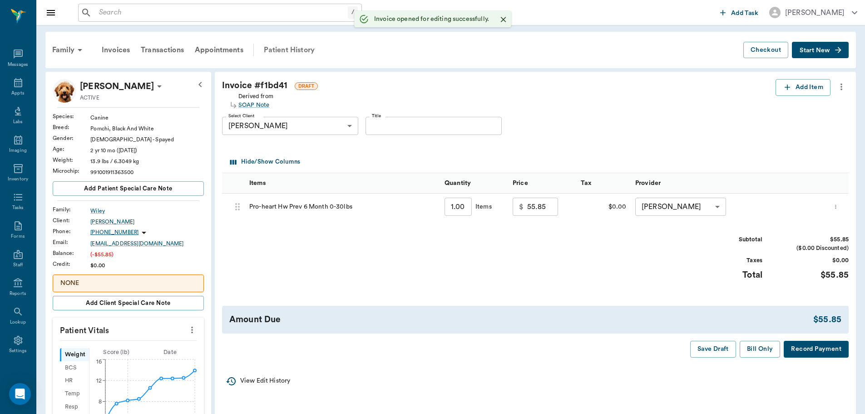
click at [298, 53] on div "Patient History" at bounding box center [289, 50] width 62 height 22
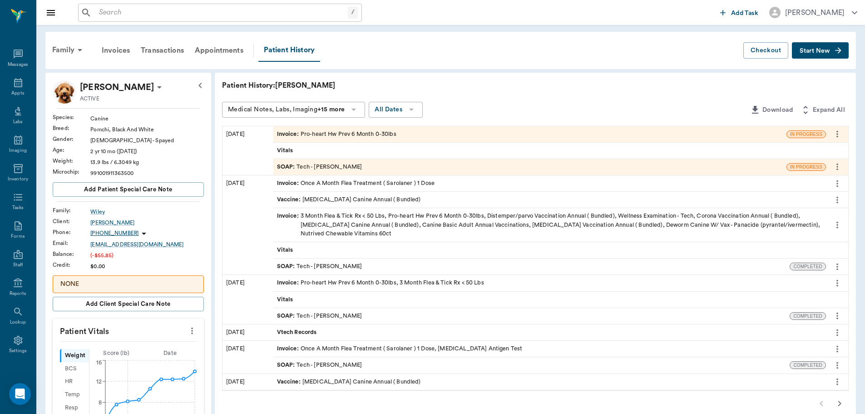
click at [325, 170] on div "SOAP : Tech - Daniel Virnala" at bounding box center [319, 167] width 85 height 9
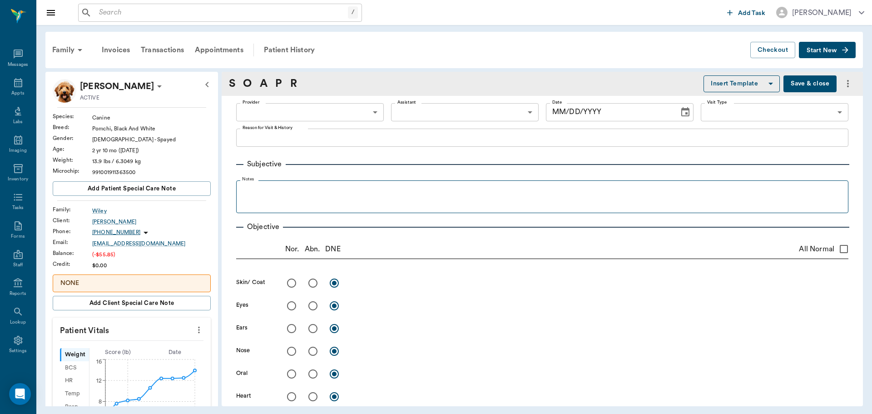
type input "642ef10e332a41444de2bad1"
type input "65d2be4f46e3a538d89b8c1a"
type textarea "HWI -JESS"
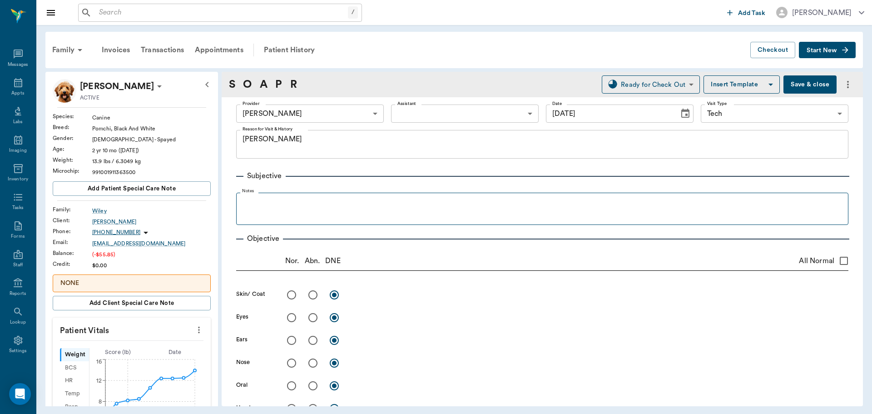
type input "09/30/2025"
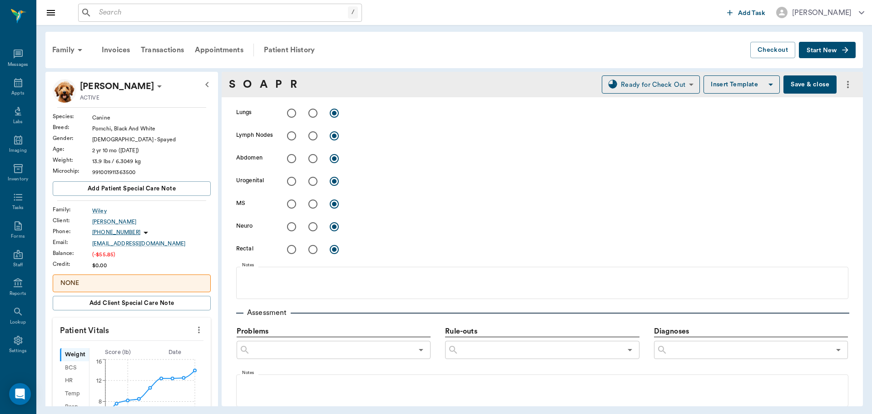
scroll to position [636, 0]
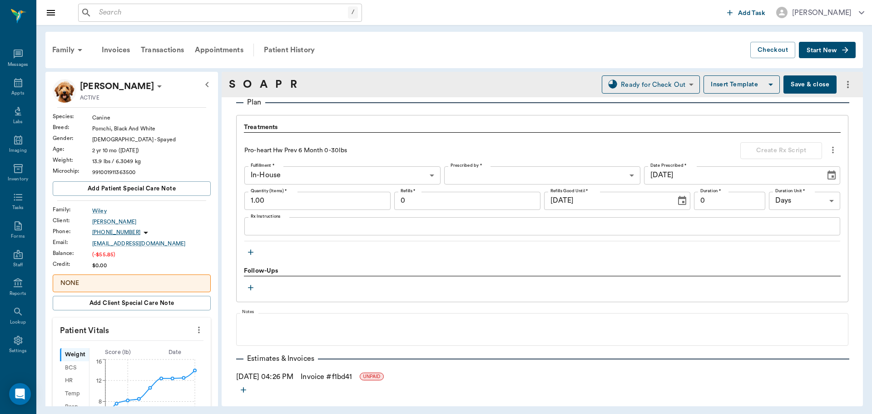
click at [249, 253] on icon "button" at bounding box center [250, 252] width 9 height 9
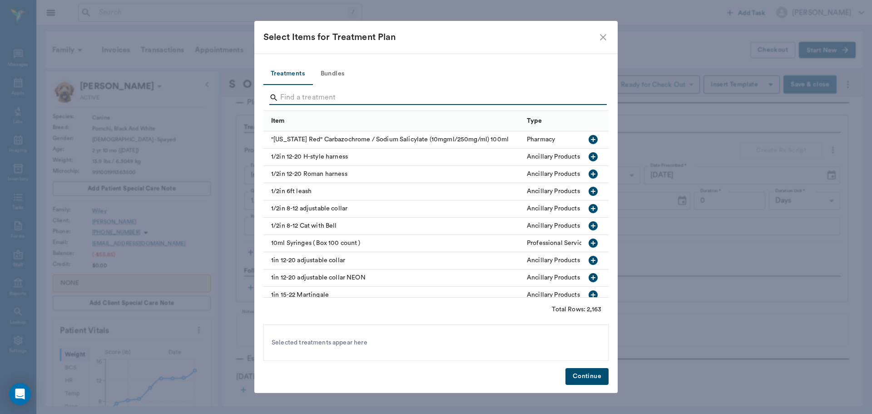
click at [340, 96] on input "Search" at bounding box center [436, 97] width 313 height 15
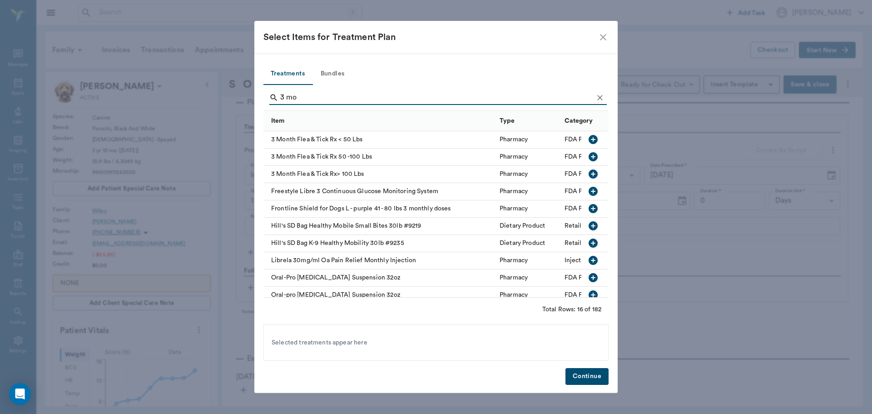
type input "3 mo"
click at [589, 136] on icon "button" at bounding box center [593, 139] width 9 height 9
click at [590, 380] on button "Continue" at bounding box center [587, 376] width 43 height 17
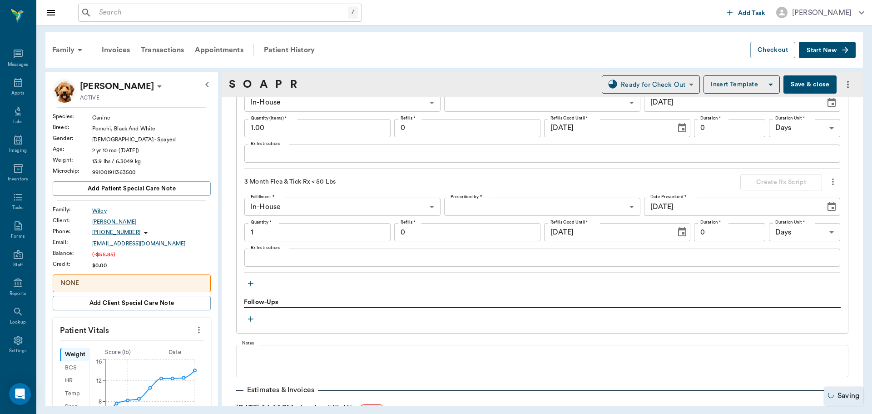
type input "1.00"
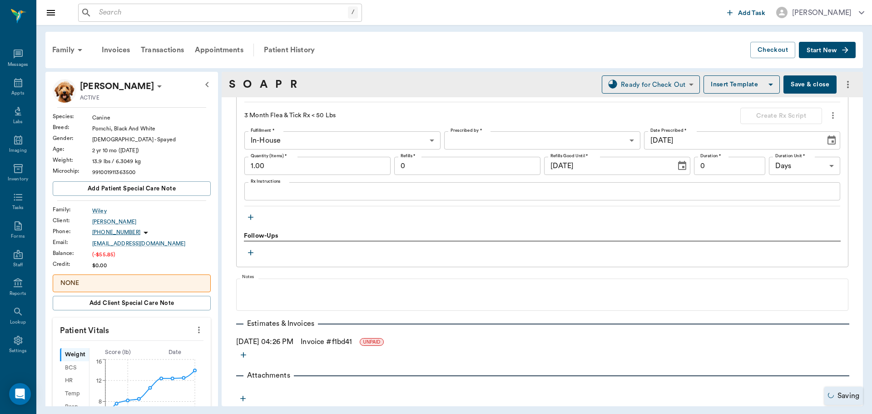
click at [347, 347] on link "Invoice # f1bd41" at bounding box center [326, 341] width 51 height 11
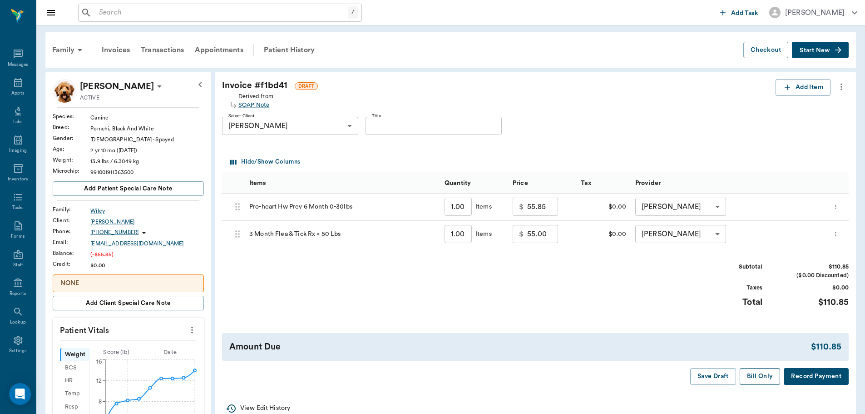
click at [765, 371] on button "Bill Only" at bounding box center [760, 376] width 41 height 17
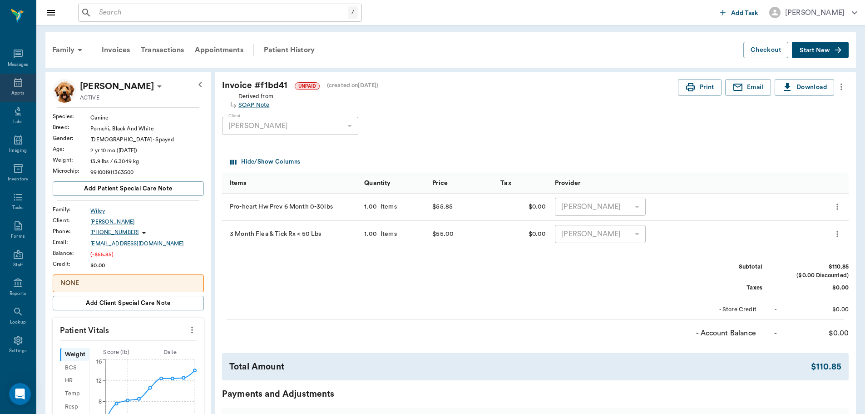
click at [9, 88] on div "Appts" at bounding box center [18, 88] width 36 height 29
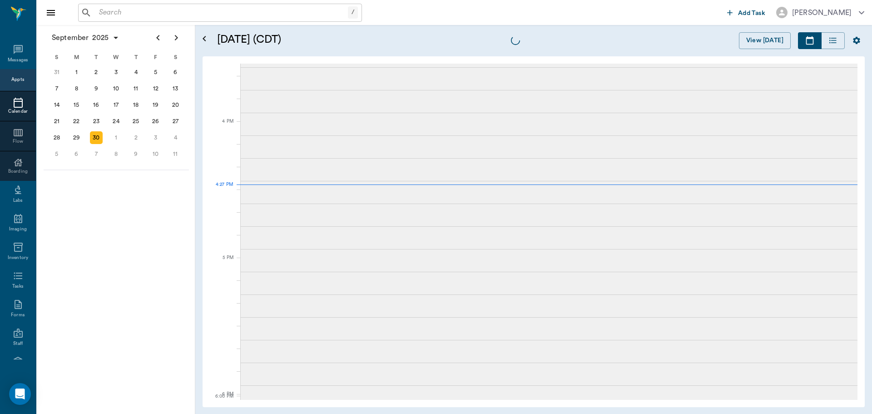
scroll to position [1091, 0]
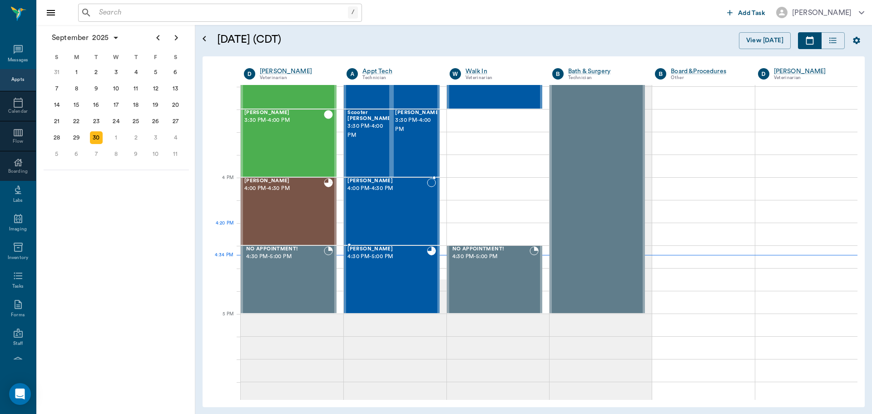
scroll to position [1001, 0]
click at [403, 225] on div "[PERSON_NAME] 4:00 PM - 4:30 PM" at bounding box center [387, 212] width 79 height 66
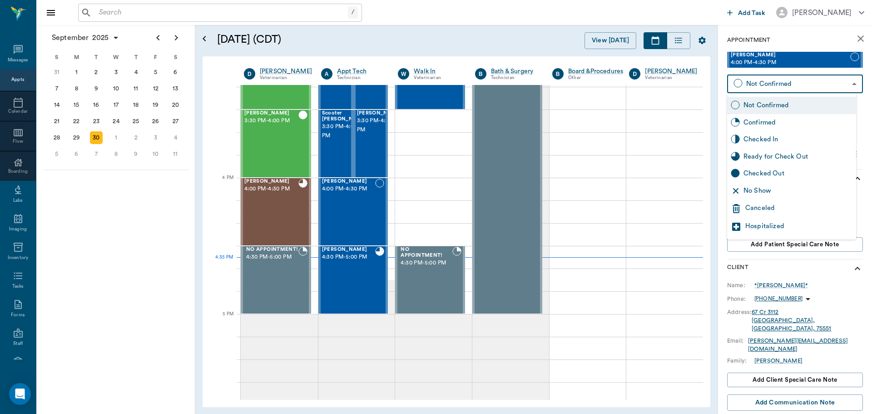
click at [750, 84] on body "/ ​ Add Task [PERSON_NAME] Nectar Messages Appts Calendar Flow Boarding Labs Im…" at bounding box center [436, 207] width 872 height 414
click at [774, 189] on div "No Show" at bounding box center [798, 191] width 109 height 10
type input "NO_SHOW"
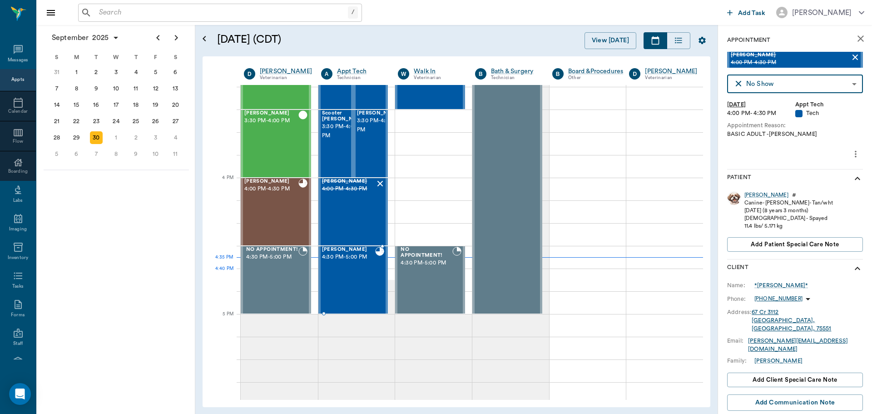
click at [358, 276] on div "[PERSON_NAME] 4:30 PM - 5:00 PM" at bounding box center [349, 280] width 54 height 66
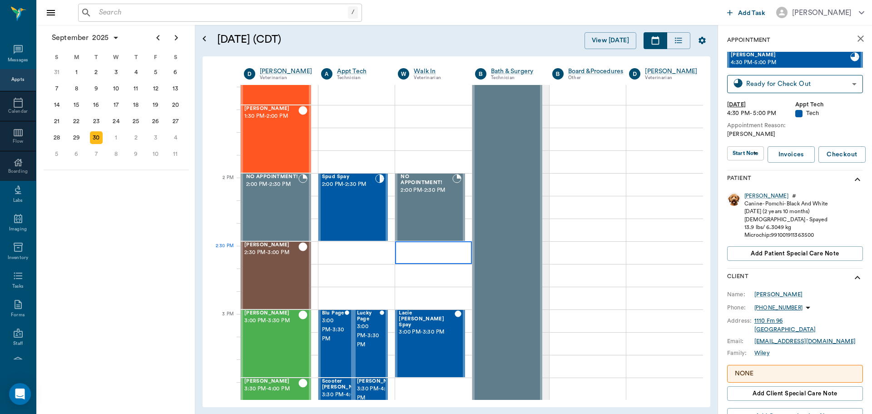
scroll to position [729, 0]
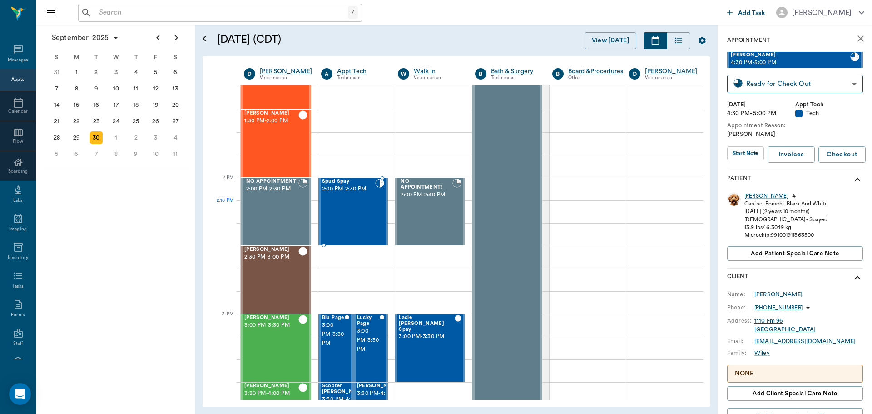
click at [358, 213] on div "Spud Spay 2:00 PM - 2:30 PM" at bounding box center [349, 212] width 54 height 66
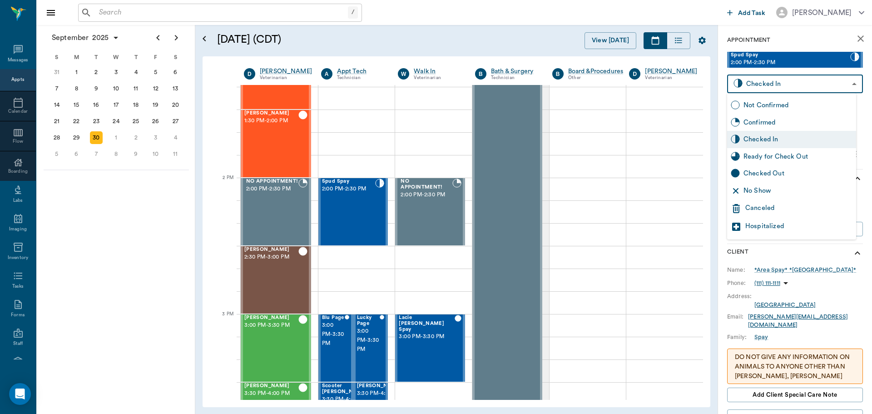
click at [784, 92] on body "/ ​ Add Task [PERSON_NAME] Nectar Messages Appts Calendar Flow Boarding Labs Im…" at bounding box center [436, 207] width 872 height 414
click at [791, 169] on div "Checked Out" at bounding box center [798, 174] width 109 height 10
type input "CHECKED_OUT"
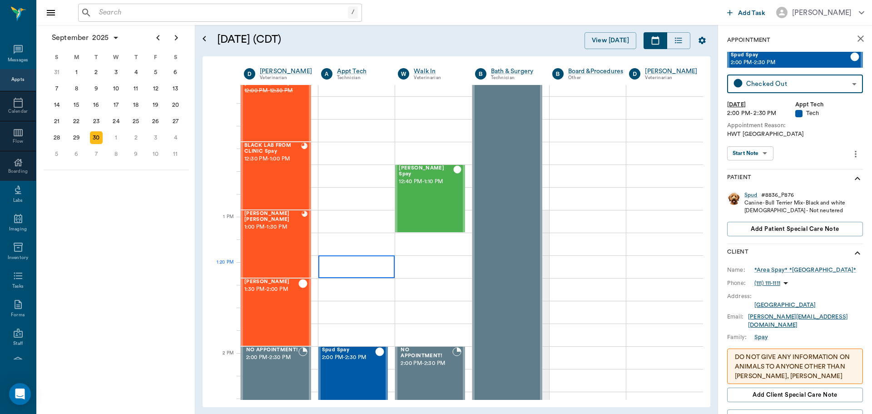
scroll to position [547, 0]
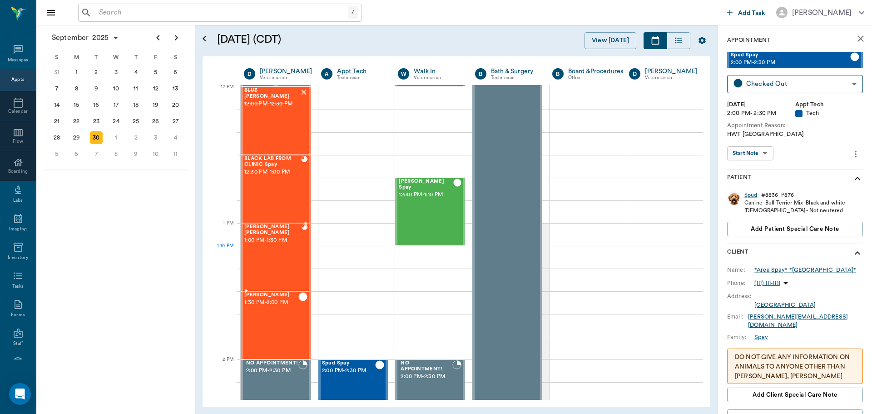
click at [278, 265] on div "[PERSON_NAME] [PERSON_NAME] 1:00 PM - 1:30 PM" at bounding box center [272, 257] width 57 height 66
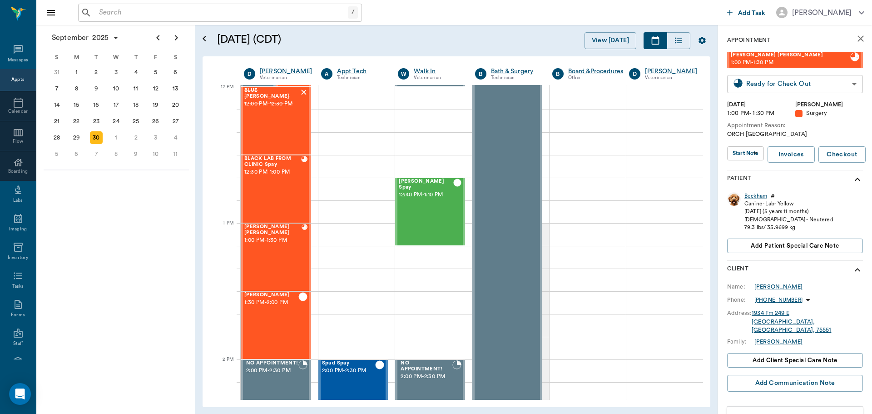
click at [775, 87] on body "/ ​ Add Task [PERSON_NAME] Nectar Messages Appts Calendar Flow Boarding Labs Im…" at bounding box center [436, 207] width 872 height 414
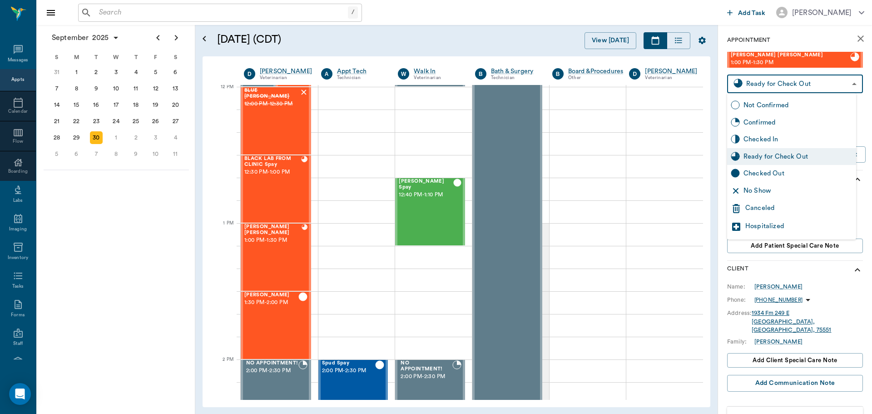
click at [787, 178] on div "Checked Out" at bounding box center [798, 174] width 109 height 10
type input "CHECKED_OUT"
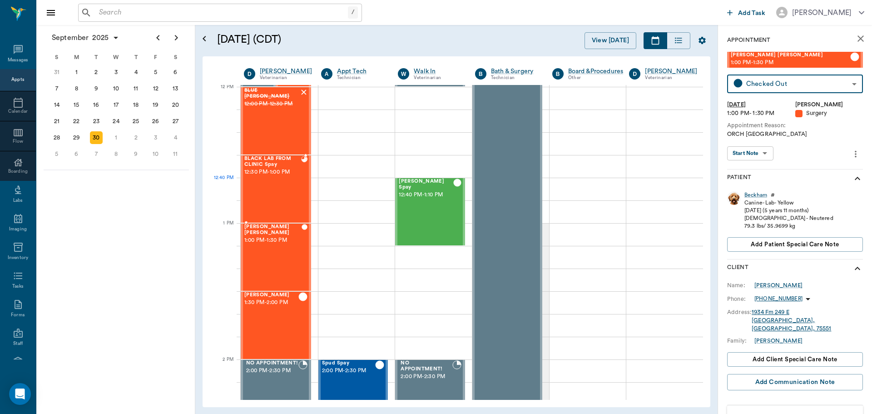
drag, startPoint x: 289, startPoint y: 178, endPoint x: 299, endPoint y: 178, distance: 10.0
click at [289, 178] on div "BLACK LAB FROM CLINIC Spay 12:30 PM - 1:00 PM" at bounding box center [272, 189] width 57 height 66
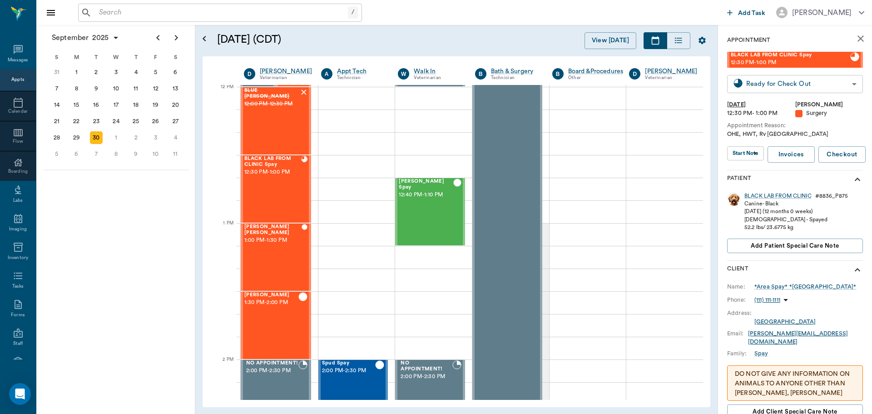
click at [770, 89] on body "/ ​ Add Task [PERSON_NAME] Nectar Messages Appts Calendar Flow Boarding Labs Im…" at bounding box center [436, 207] width 872 height 414
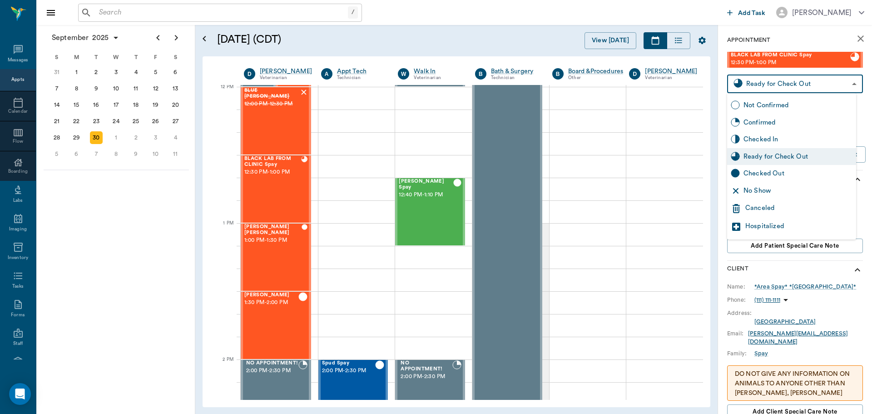
click at [787, 172] on div "Checked Out" at bounding box center [798, 174] width 109 height 10
type input "CHECKED_OUT"
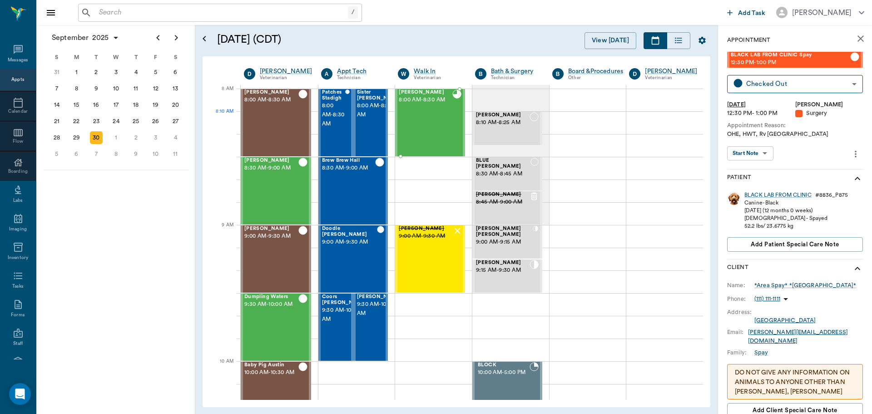
click at [442, 118] on div "[PERSON_NAME] 8:00 AM - 8:30 AM" at bounding box center [426, 122] width 54 height 66
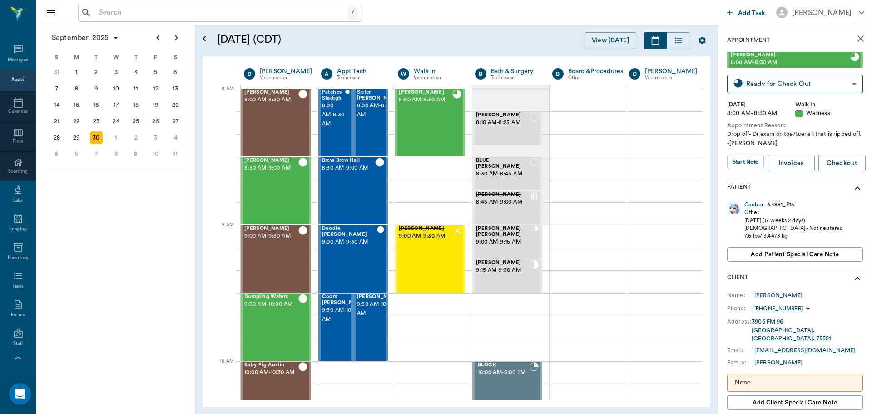
click at [746, 203] on div "Goober" at bounding box center [754, 205] width 19 height 8
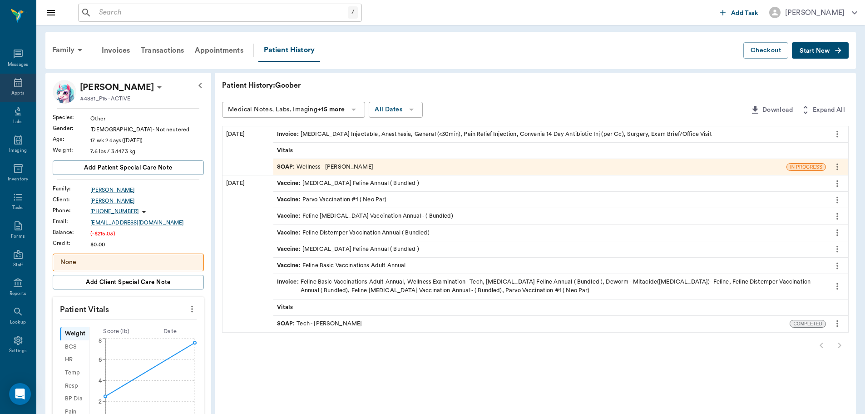
click at [13, 88] on div "Appts" at bounding box center [18, 88] width 36 height 29
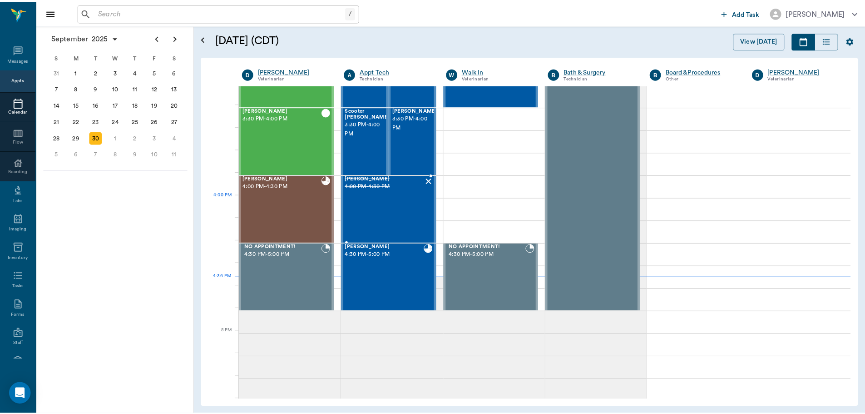
scroll to position [954, 0]
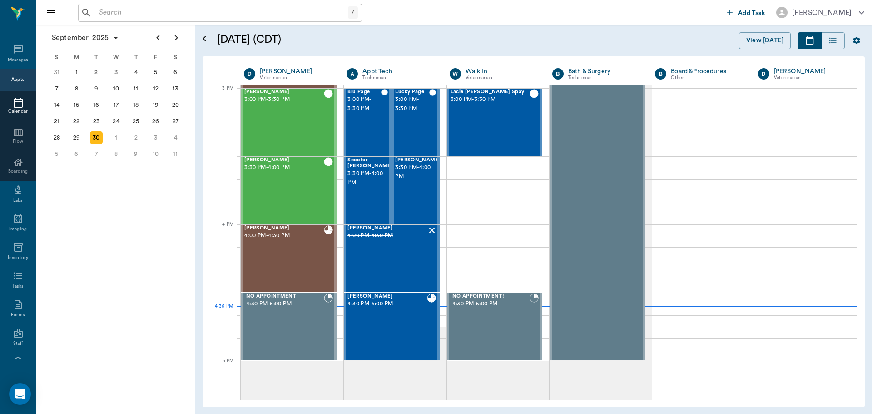
click at [194, 13] on input "text" at bounding box center [221, 12] width 253 height 13
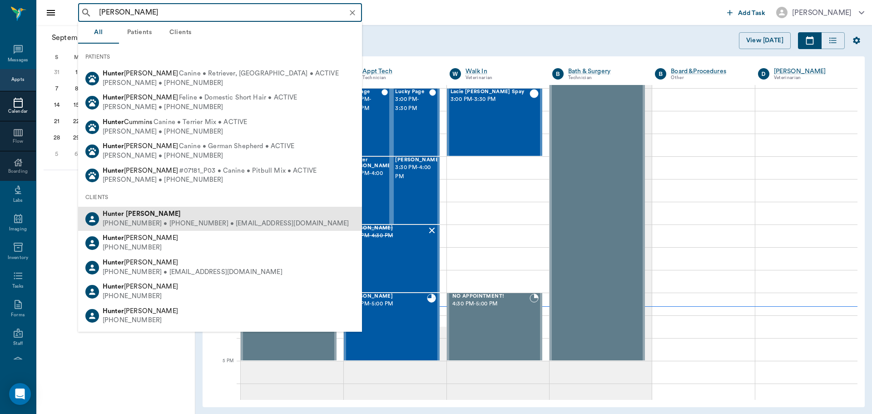
click at [211, 221] on div "[PHONE_NUMBER] • [PHONE_NUMBER] • [EMAIL_ADDRESS][DOMAIN_NAME]" at bounding box center [226, 224] width 246 height 10
type input "[PERSON_NAME]"
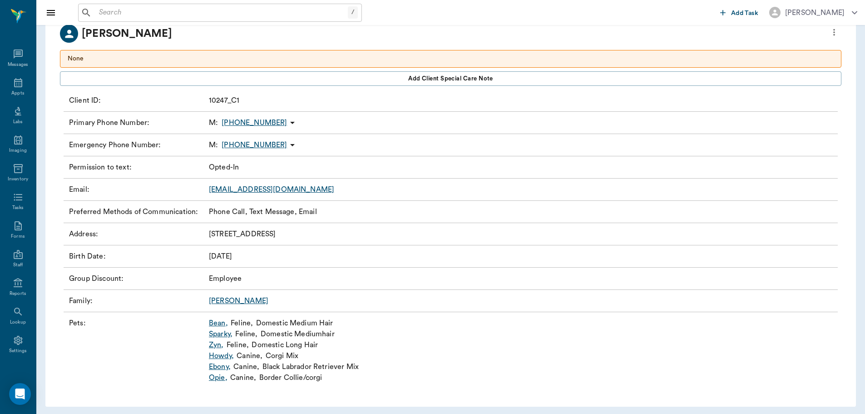
scroll to position [65, 0]
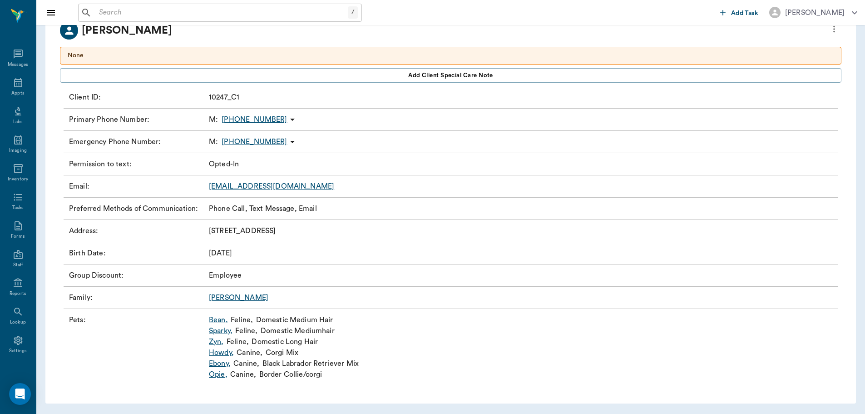
click at [217, 320] on link "Bean ," at bounding box center [218, 319] width 19 height 11
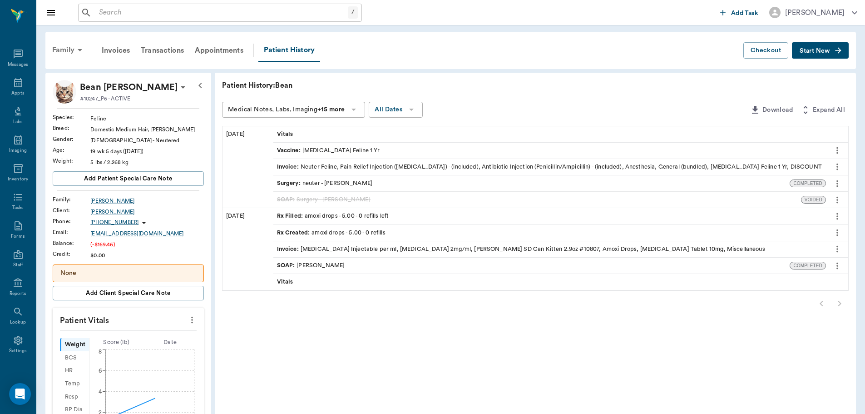
click at [73, 50] on div "Family" at bounding box center [69, 50] width 44 height 22
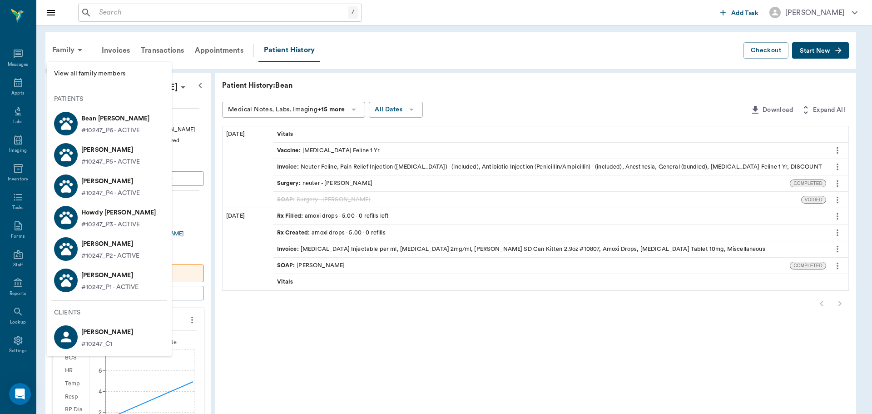
click at [200, 109] on div at bounding box center [436, 207] width 872 height 414
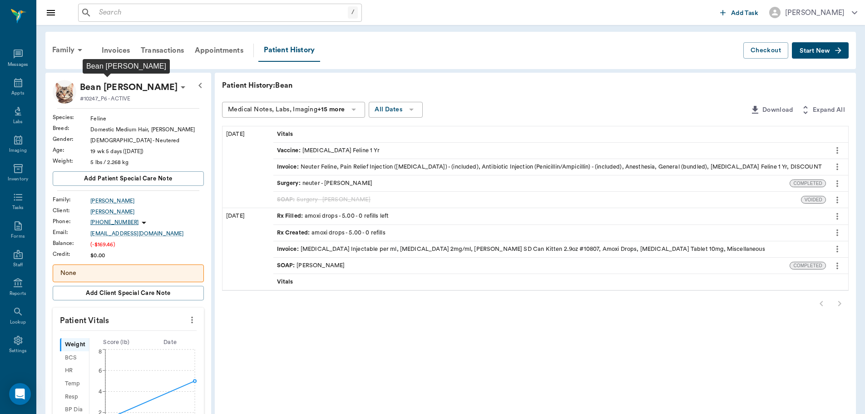
click at [120, 88] on p "Bean [PERSON_NAME]" at bounding box center [129, 87] width 98 height 15
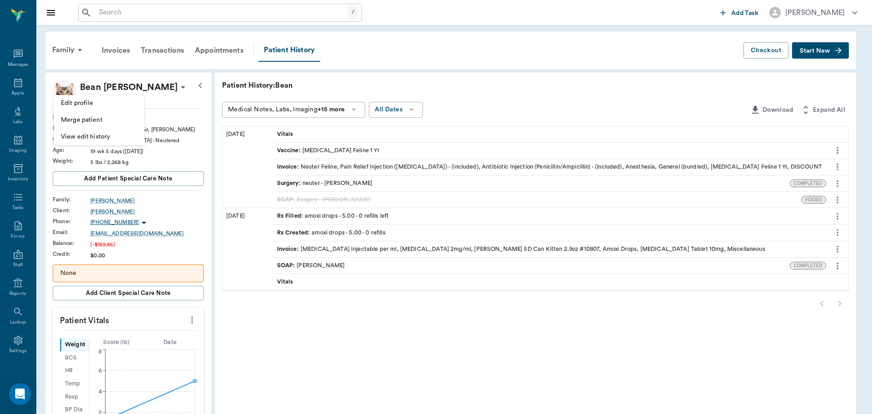
click at [113, 108] on li "Edit profile" at bounding box center [99, 103] width 91 height 17
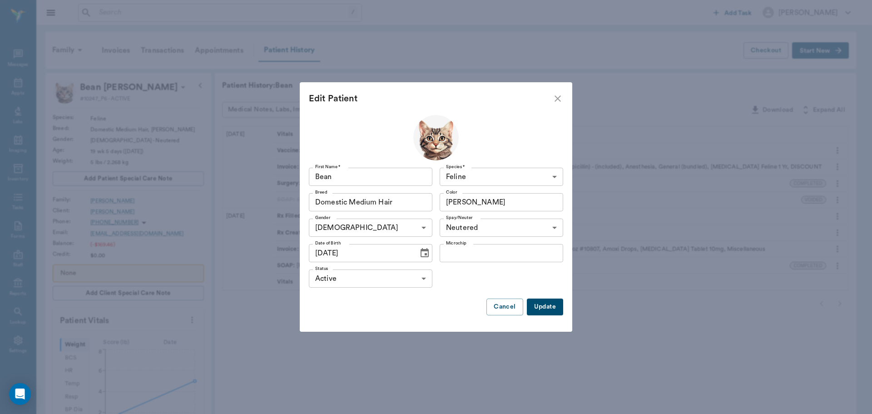
click at [562, 97] on icon "close" at bounding box center [557, 98] width 11 height 11
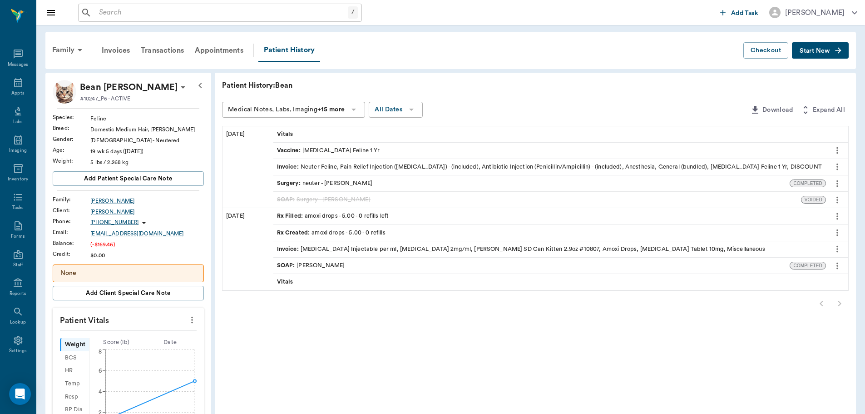
click at [178, 89] on icon at bounding box center [183, 87] width 11 height 11
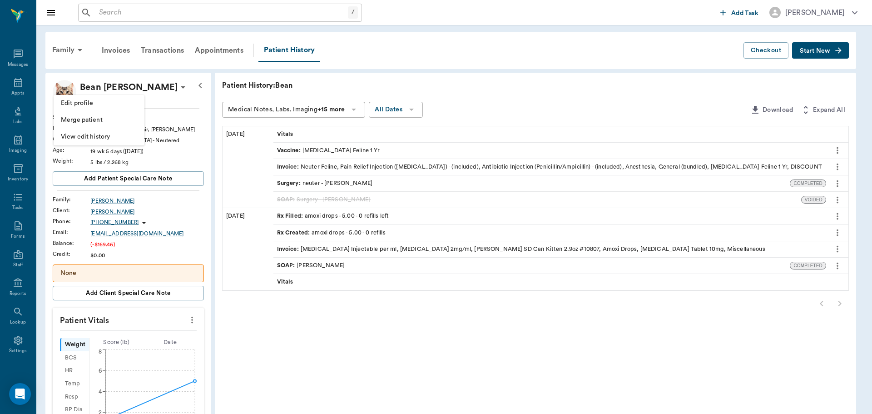
click at [119, 105] on span "Edit profile" at bounding box center [99, 104] width 76 height 10
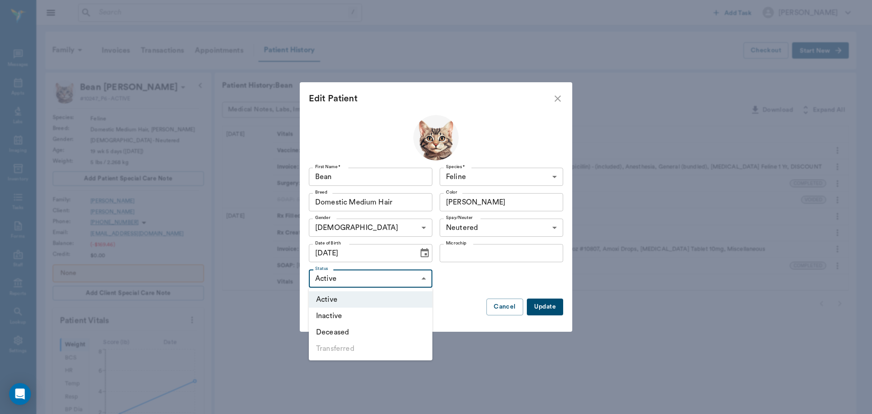
click at [398, 281] on body "/ ​ Add Task [PERSON_NAME] Nectar Messages Appts Labs Imaging Inventory Tasks F…" at bounding box center [436, 333] width 872 height 667
click at [387, 319] on li "Inactive" at bounding box center [371, 316] width 124 height 16
type input "INACTIVE"
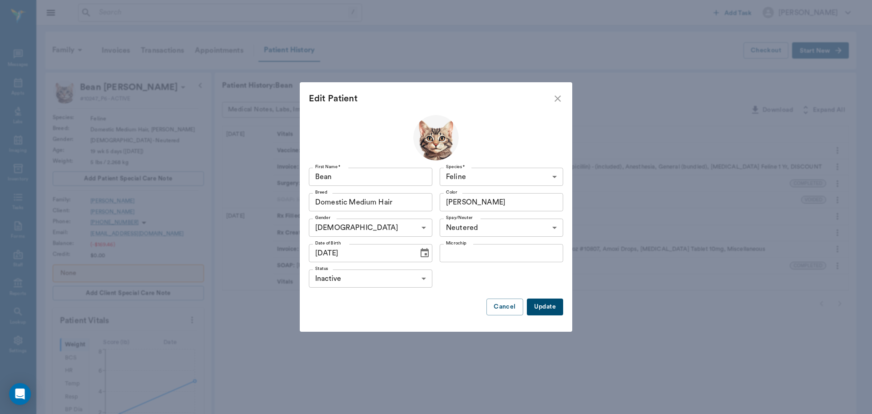
click at [544, 304] on button "Update" at bounding box center [545, 306] width 36 height 17
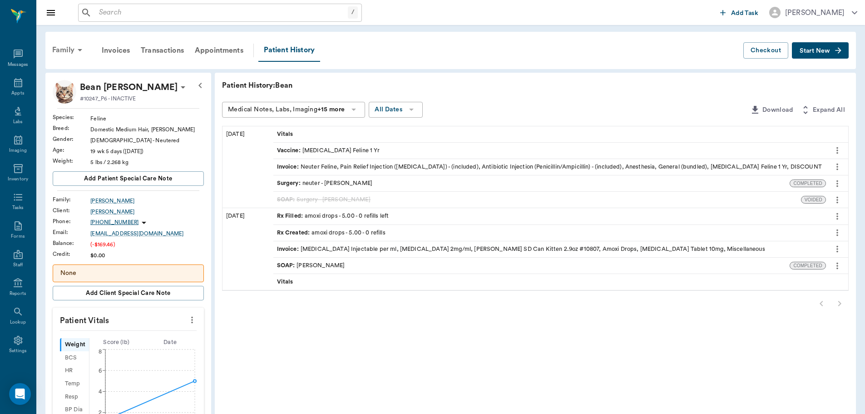
click at [70, 51] on div "Family" at bounding box center [69, 50] width 44 height 22
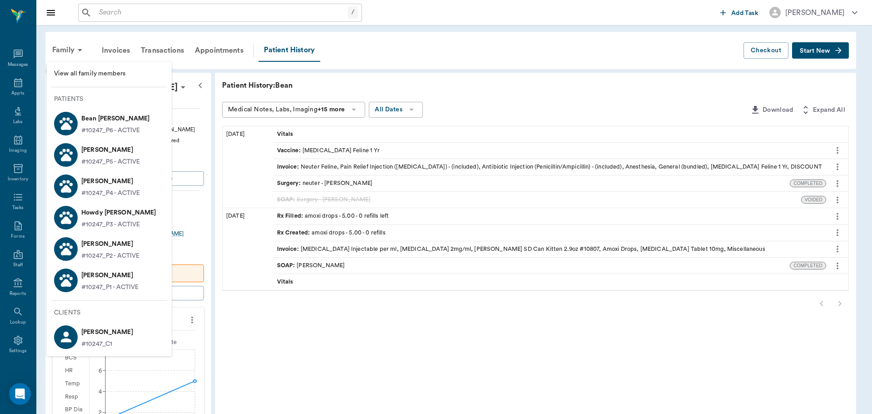
click at [130, 328] on li "[PERSON_NAME] #10247_C1" at bounding box center [109, 336] width 125 height 31
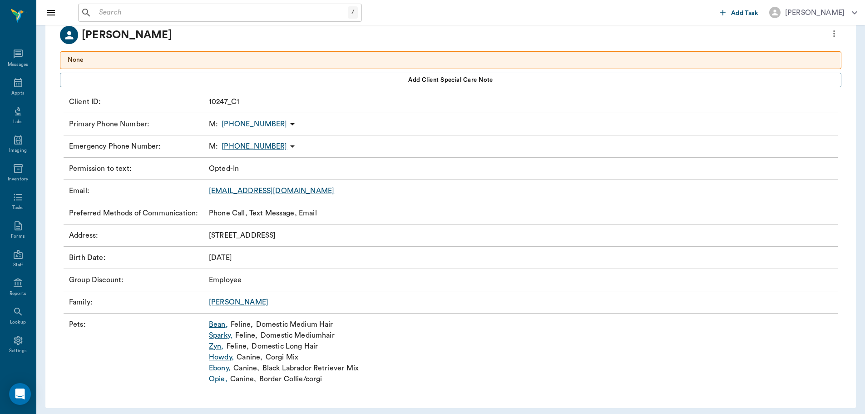
scroll to position [65, 0]
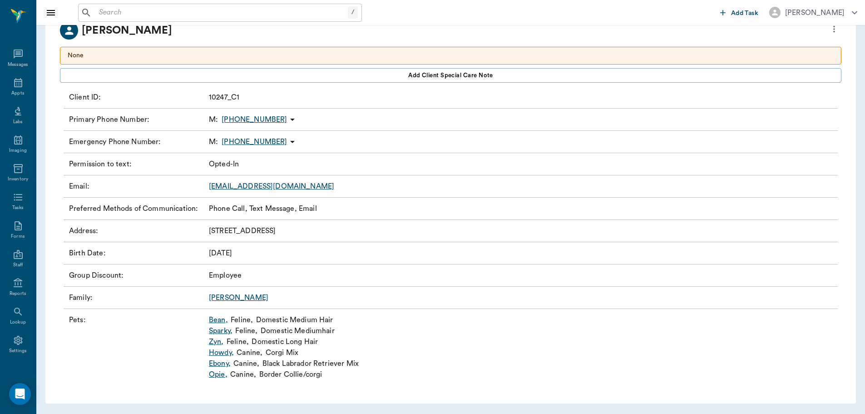
click at [221, 297] on link "[PERSON_NAME]" at bounding box center [239, 297] width 60 height 7
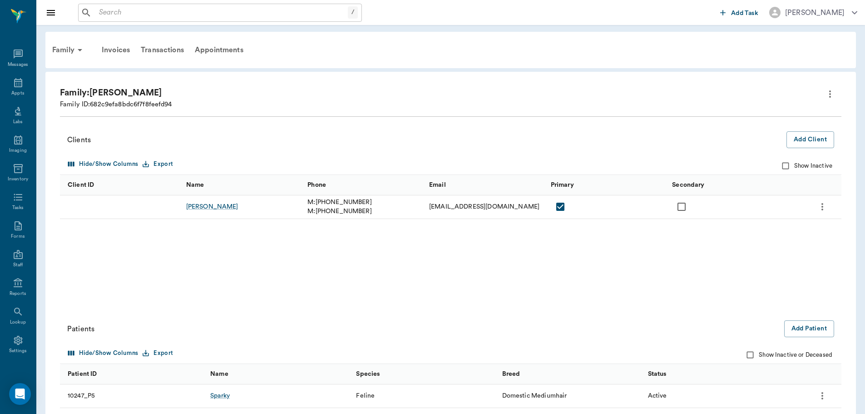
click at [681, 211] on input "checkbox" at bounding box center [681, 206] width 19 height 19
click at [684, 209] on input "checkbox" at bounding box center [681, 206] width 19 height 19
click at [685, 207] on input "checkbox" at bounding box center [681, 206] width 19 height 19
click at [680, 206] on input "checkbox" at bounding box center [681, 206] width 19 height 19
click at [823, 204] on icon "more" at bounding box center [823, 206] width 2 height 7
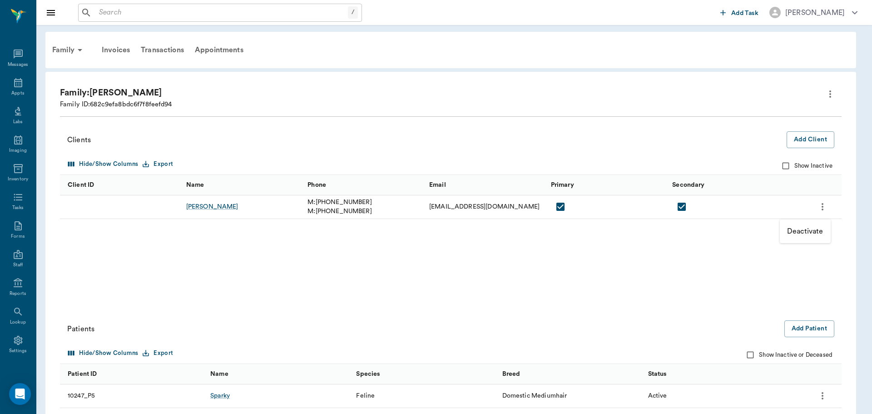
click at [760, 268] on div at bounding box center [436, 207] width 872 height 414
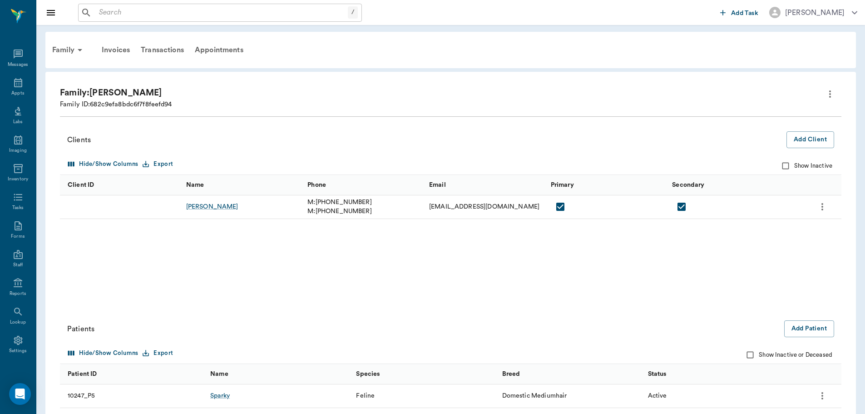
click at [683, 210] on input "checkbox" at bounding box center [681, 206] width 19 height 19
click at [683, 204] on input "checkbox" at bounding box center [681, 206] width 19 height 19
checkbox input "true"
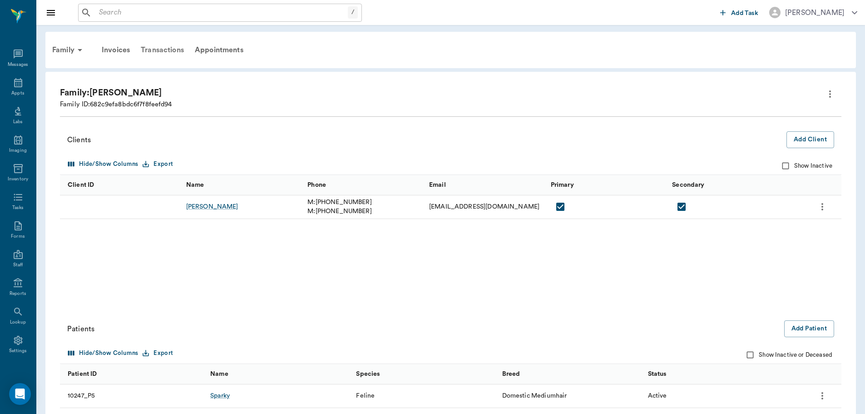
click at [164, 50] on div "Transactions" at bounding box center [162, 50] width 54 height 22
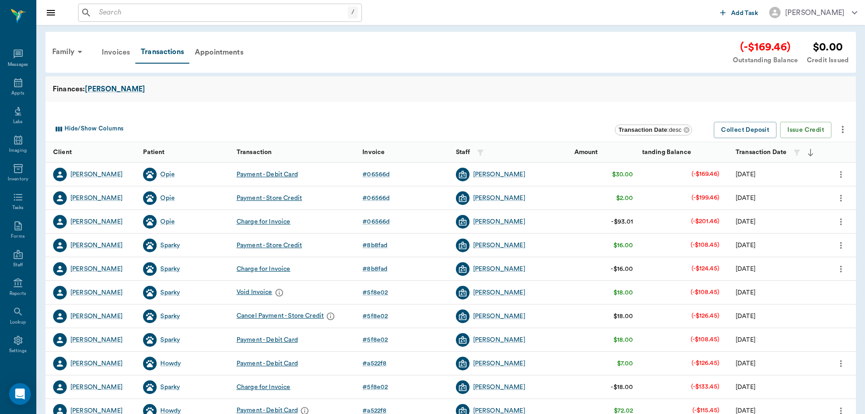
click at [116, 52] on div "Invoices" at bounding box center [115, 52] width 39 height 22
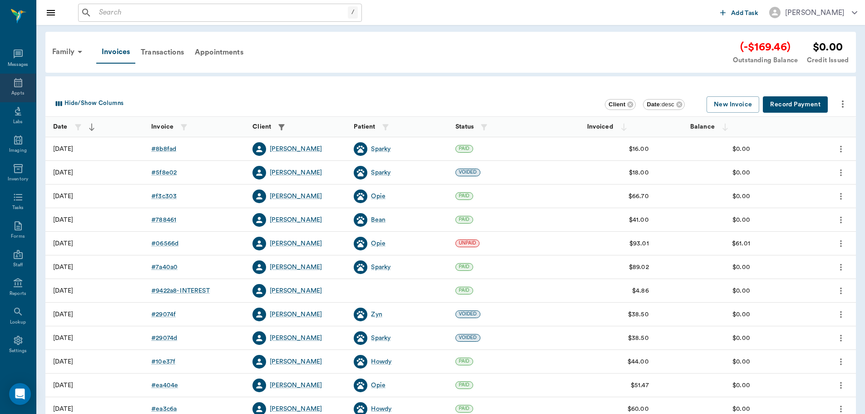
click at [14, 87] on icon at bounding box center [18, 82] width 8 height 9
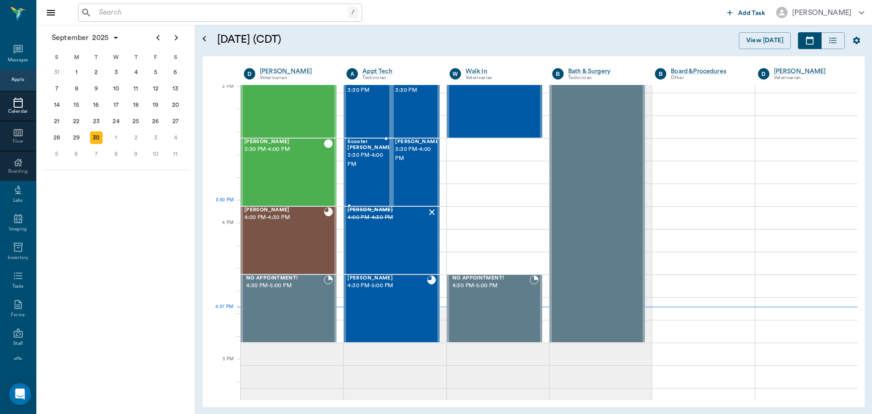
scroll to position [956, 0]
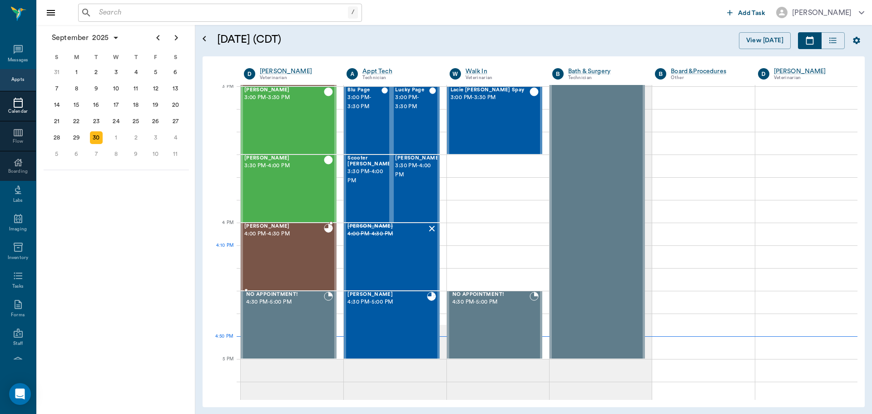
click at [309, 263] on div "[PERSON_NAME] 4:00 PM - 4:30 PM" at bounding box center [284, 257] width 80 height 66
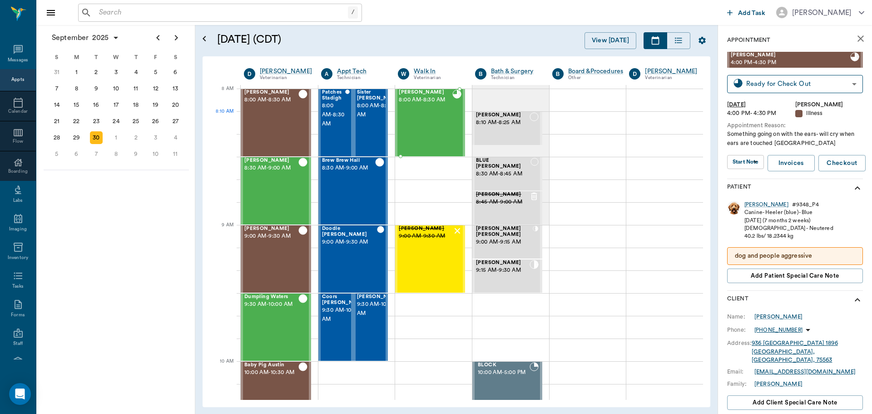
click at [420, 131] on div "[PERSON_NAME] 8:00 AM - 8:30 AM" at bounding box center [426, 122] width 54 height 66
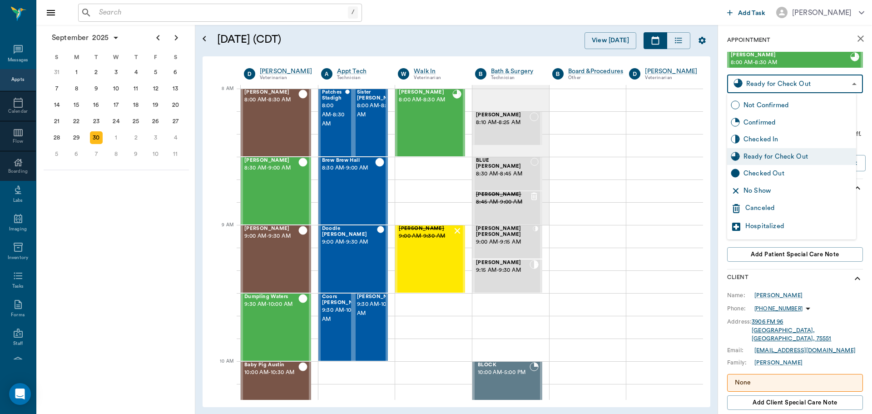
click at [829, 87] on body "/ ​ Add Task [PERSON_NAME] Nectar Messages Appts Calendar Flow Boarding Labs Im…" at bounding box center [436, 207] width 872 height 414
click at [825, 174] on div "Checked Out" at bounding box center [798, 174] width 109 height 10
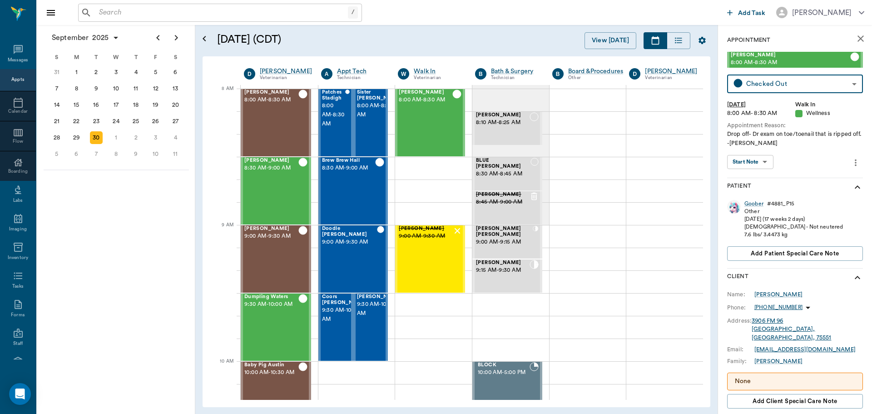
click at [817, 78] on body "/ ​ Add Task [PERSON_NAME] Nectar Messages Appts Calendar Flow Boarding Labs Im…" at bounding box center [436, 207] width 872 height 414
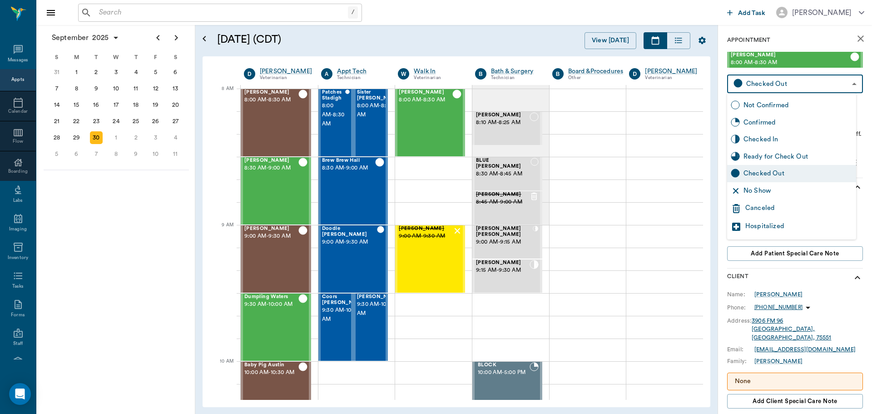
click at [805, 149] on div "Ready for Check Out" at bounding box center [791, 156] width 129 height 17
type input "READY_TO_CHECKOUT"
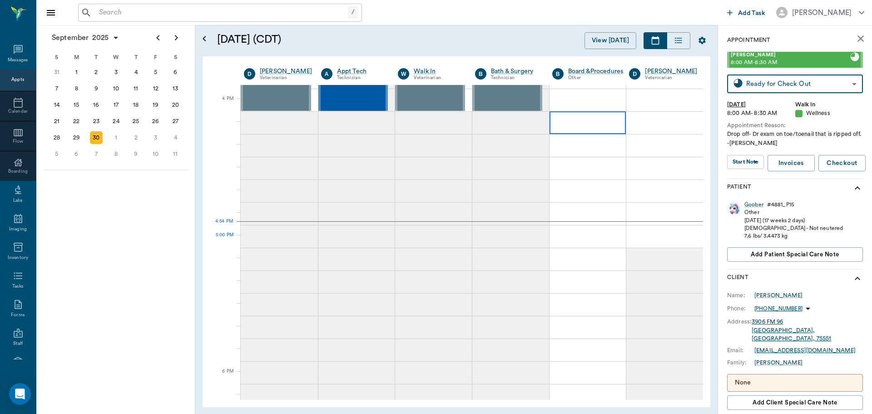
scroll to position [1045, 0]
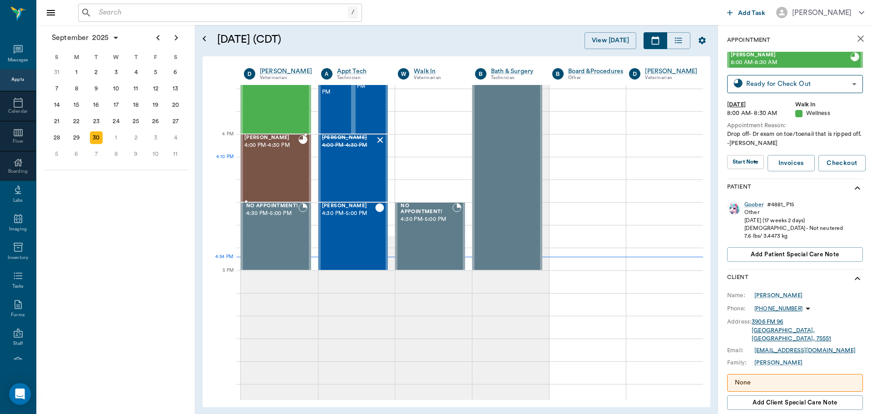
click at [275, 162] on div "[PERSON_NAME] 4:00 PM - 4:30 PM" at bounding box center [271, 168] width 54 height 66
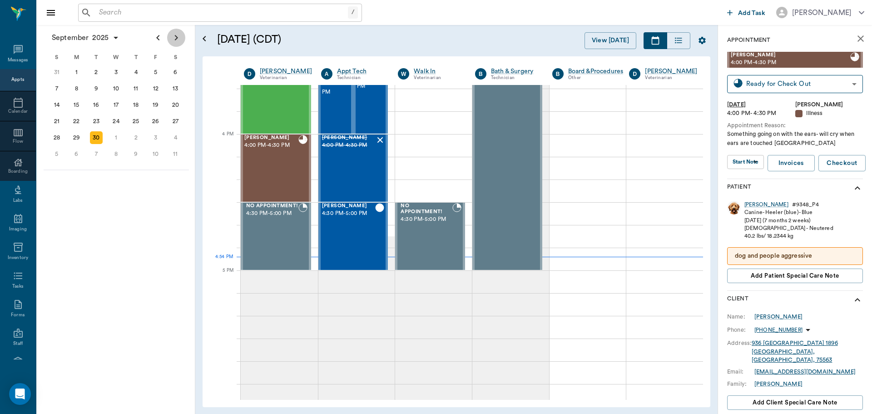
click at [179, 40] on icon "Next page" at bounding box center [176, 37] width 11 height 11
click at [116, 73] on div "1" at bounding box center [116, 72] width 13 height 13
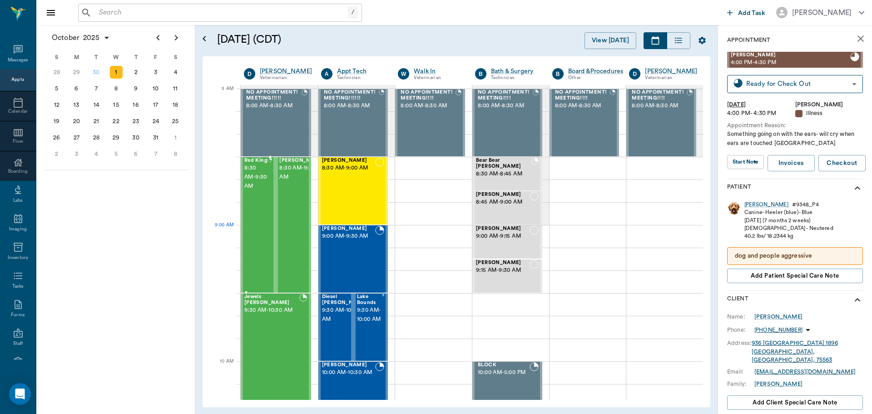
click at [257, 234] on div "Red King 8:30 AM - 9:30 AM" at bounding box center [255, 225] width 23 height 134
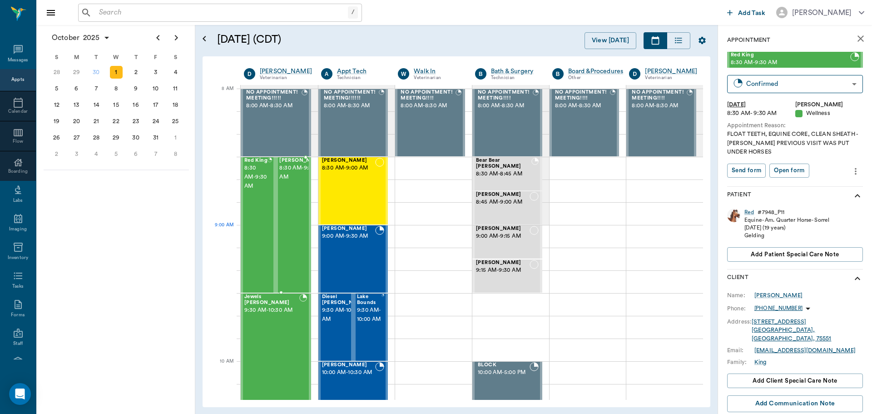
click at [287, 236] on div "[PERSON_NAME] 8:30 AM - 9:30 AM" at bounding box center [301, 225] width 45 height 134
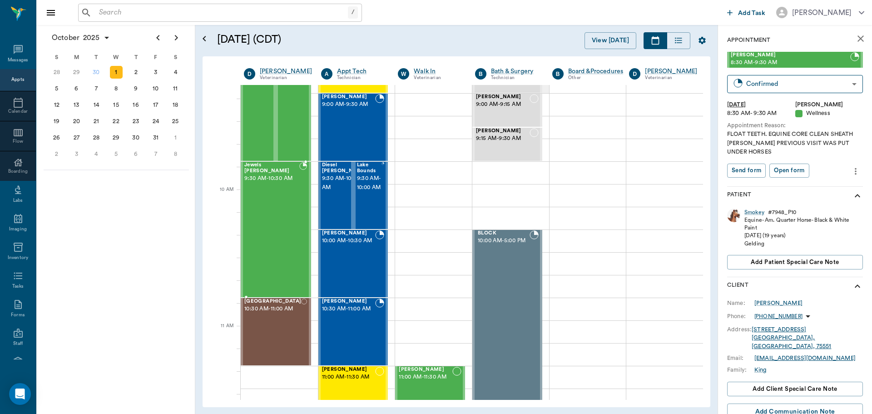
scroll to position [182, 0]
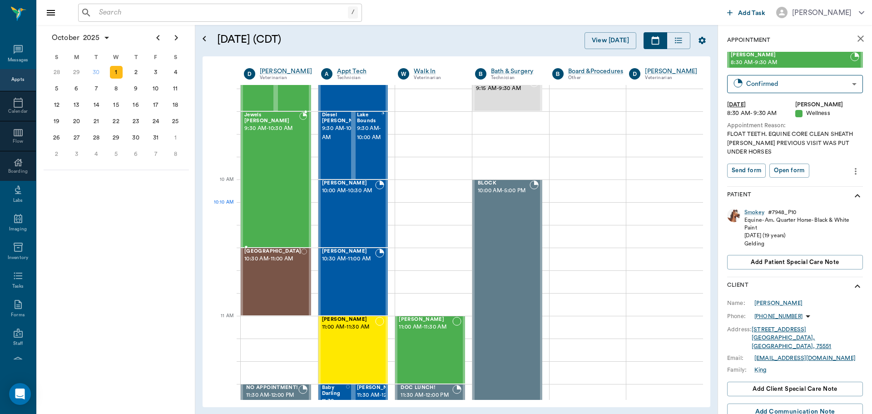
click at [286, 218] on div "Jewels [PERSON_NAME] 9:30 AM - 10:30 AM" at bounding box center [271, 179] width 55 height 134
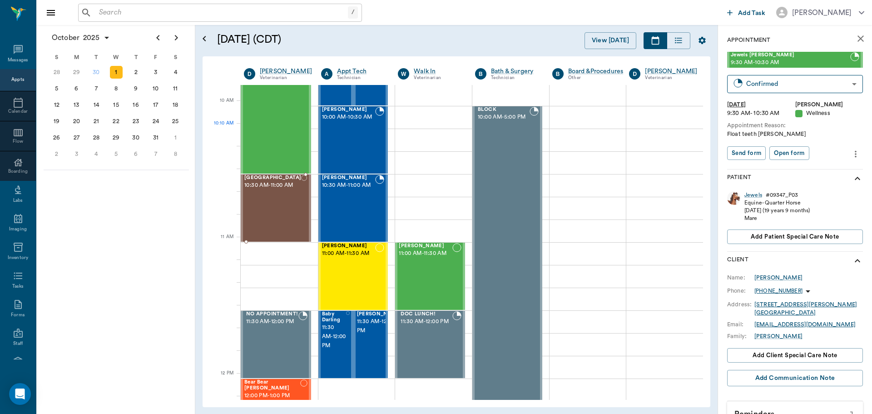
scroll to position [273, 0]
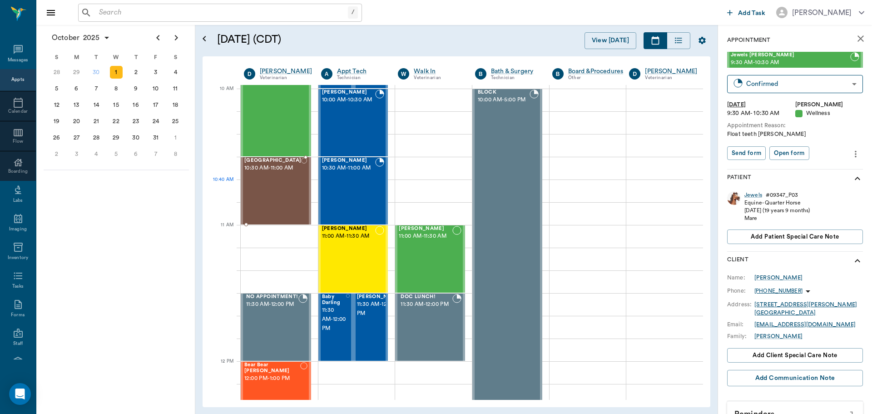
click at [284, 200] on div "[GEOGRAPHIC_DATA] 10:30 AM - 11:00 AM" at bounding box center [272, 191] width 57 height 66
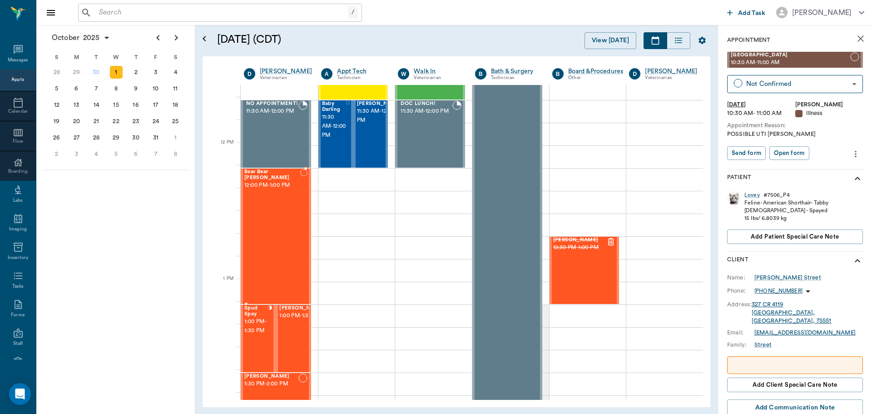
scroll to position [500, 0]
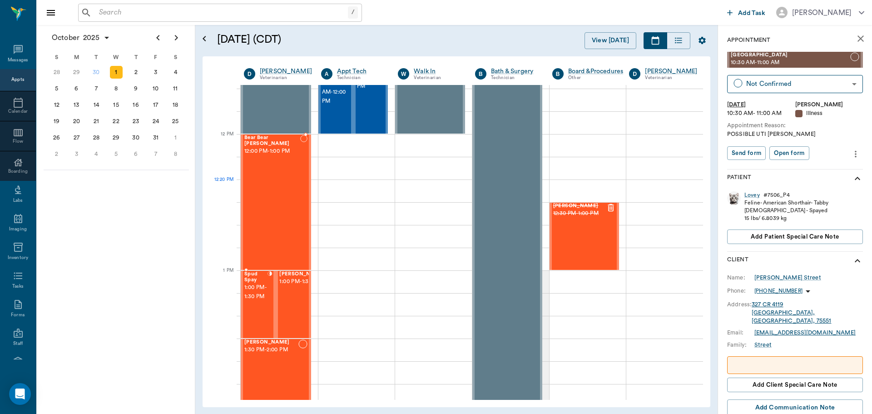
click at [283, 200] on div "Bear Bear [PERSON_NAME] 12:00 PM - 1:00 PM" at bounding box center [272, 202] width 56 height 134
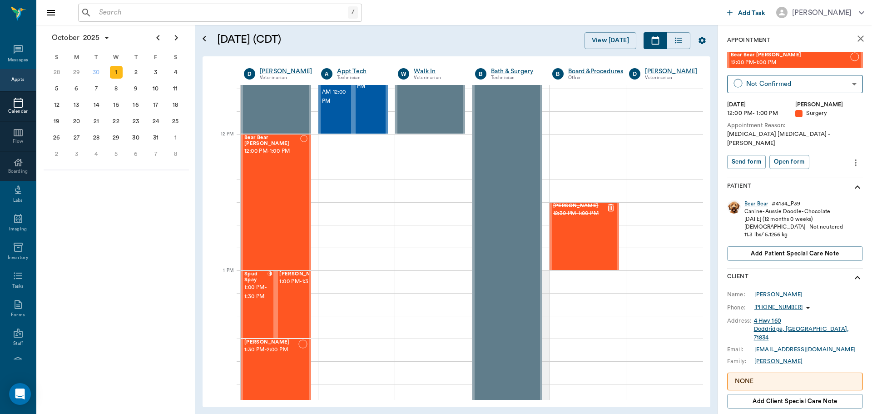
click at [7, 104] on div at bounding box center [18, 102] width 36 height 11
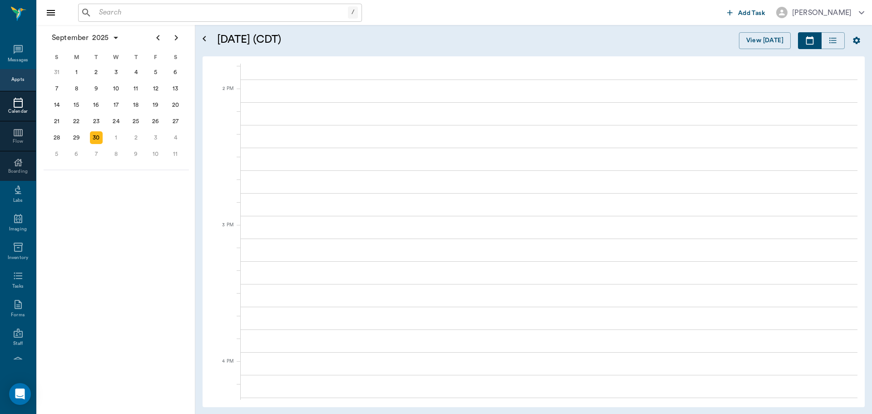
scroll to position [1091, 0]
